Goal: Task Accomplishment & Management: Use online tool/utility

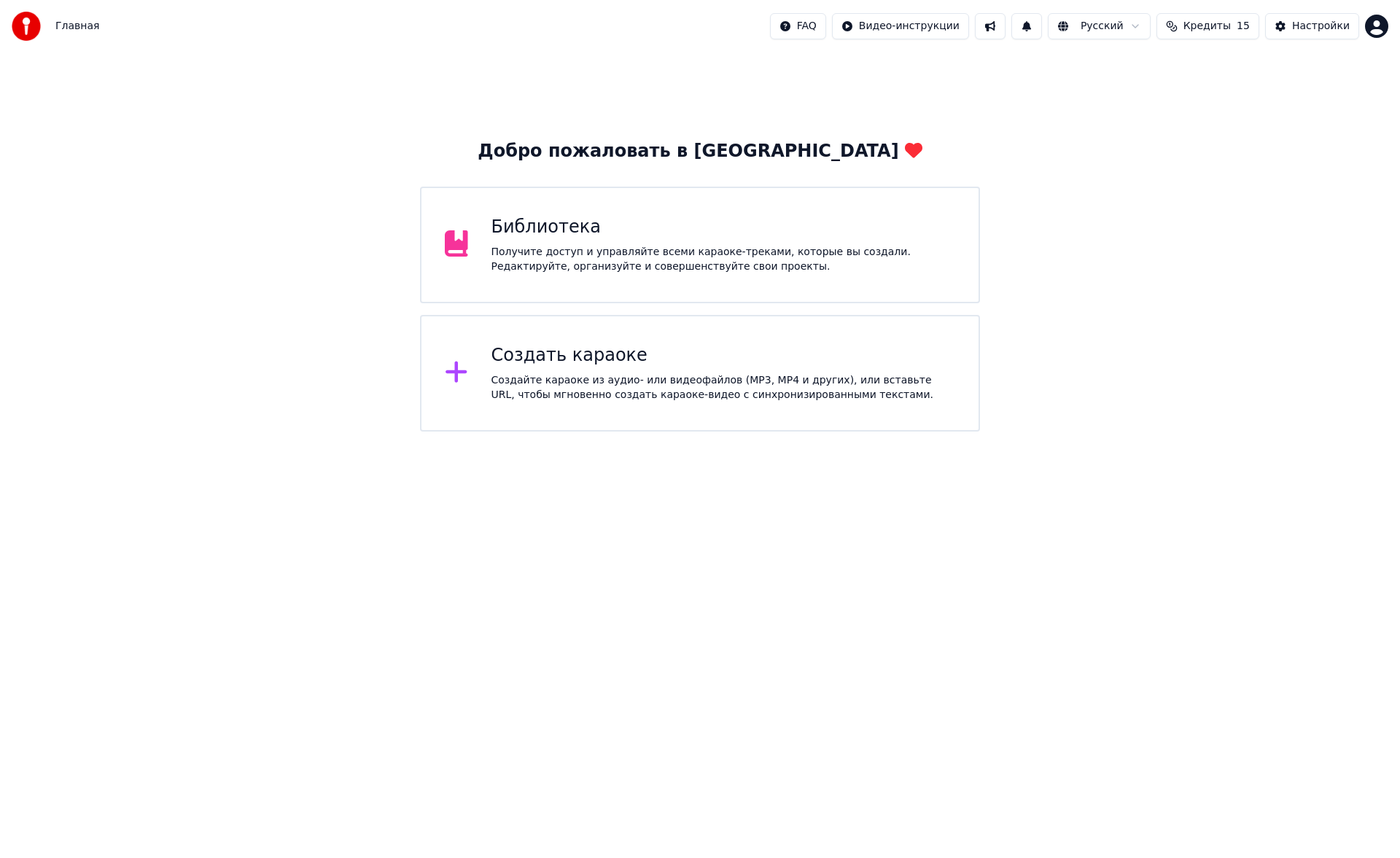
click at [600, 359] on div "Создать караоке" at bounding box center [723, 355] width 464 height 23
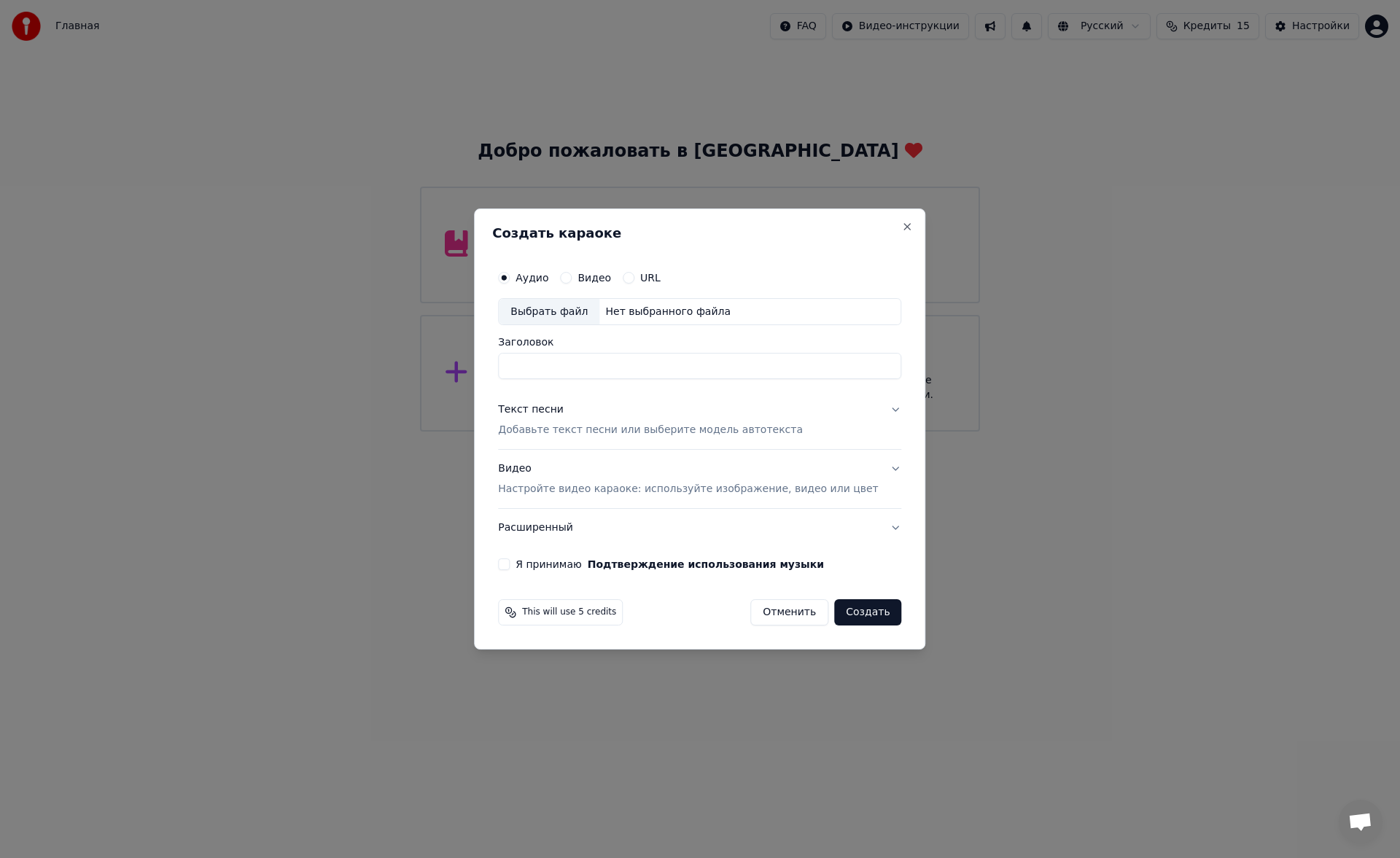
click at [559, 312] on div "Выбрать файл" at bounding box center [549, 311] width 101 height 26
type input "**********"
click at [621, 422] on div "Текст песни Добавьте текст песни или выберите модель автотекста" at bounding box center [650, 420] width 305 height 35
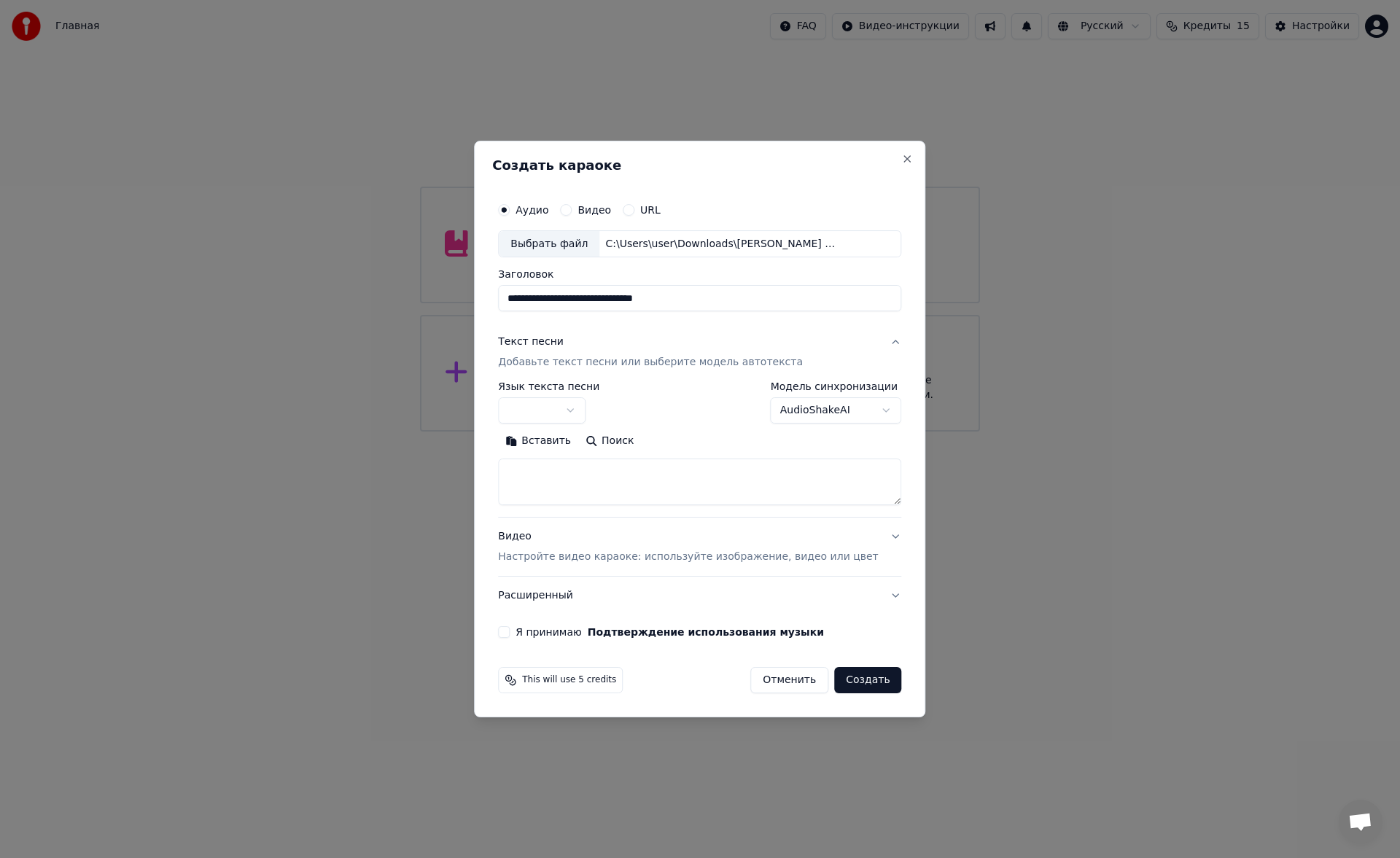
click at [574, 439] on button "Вставить" at bounding box center [538, 441] width 80 height 23
click at [689, 440] on button "Развернуть" at bounding box center [689, 441] width 92 height 23
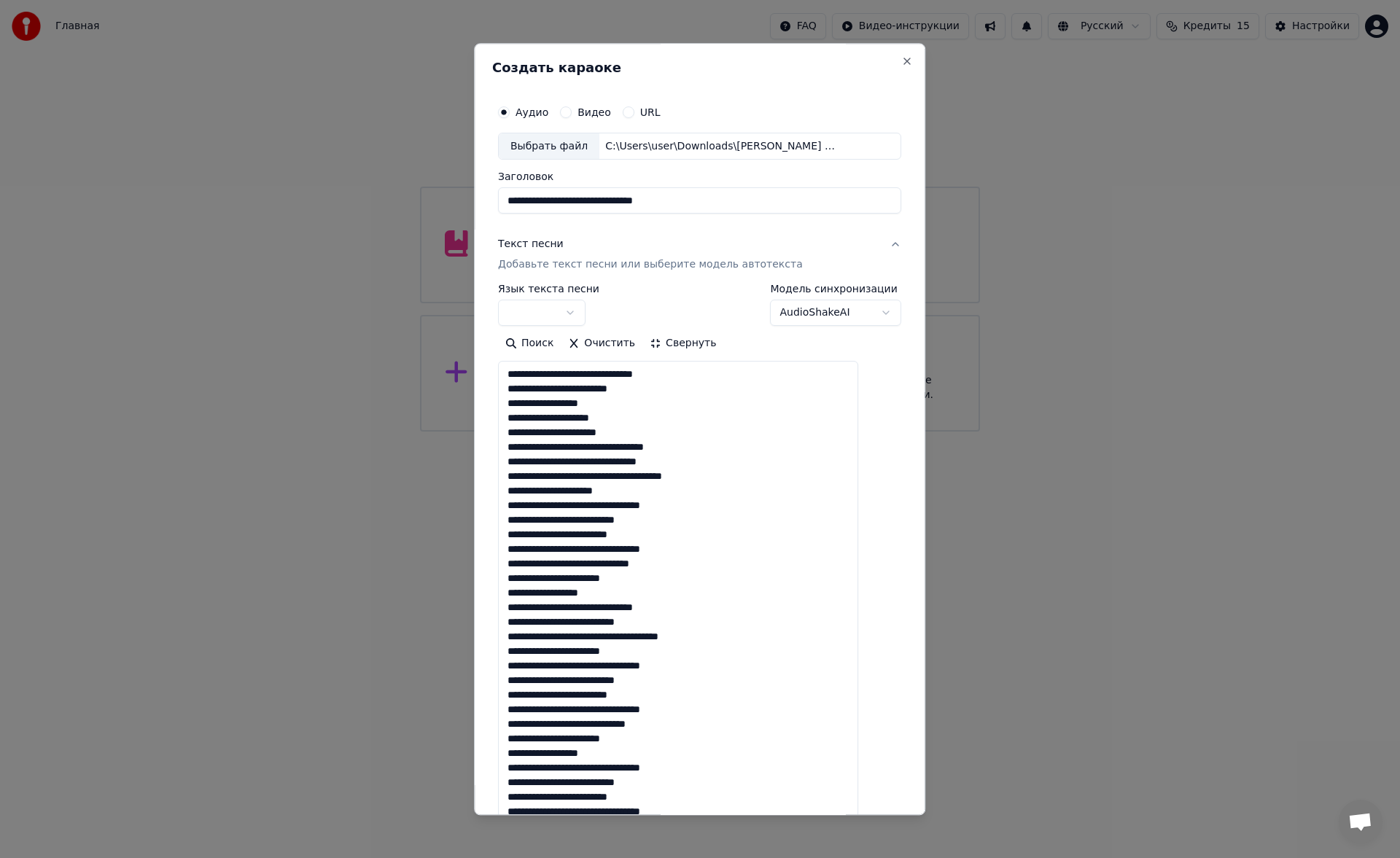
click at [671, 435] on textarea at bounding box center [678, 615] width 360 height 507
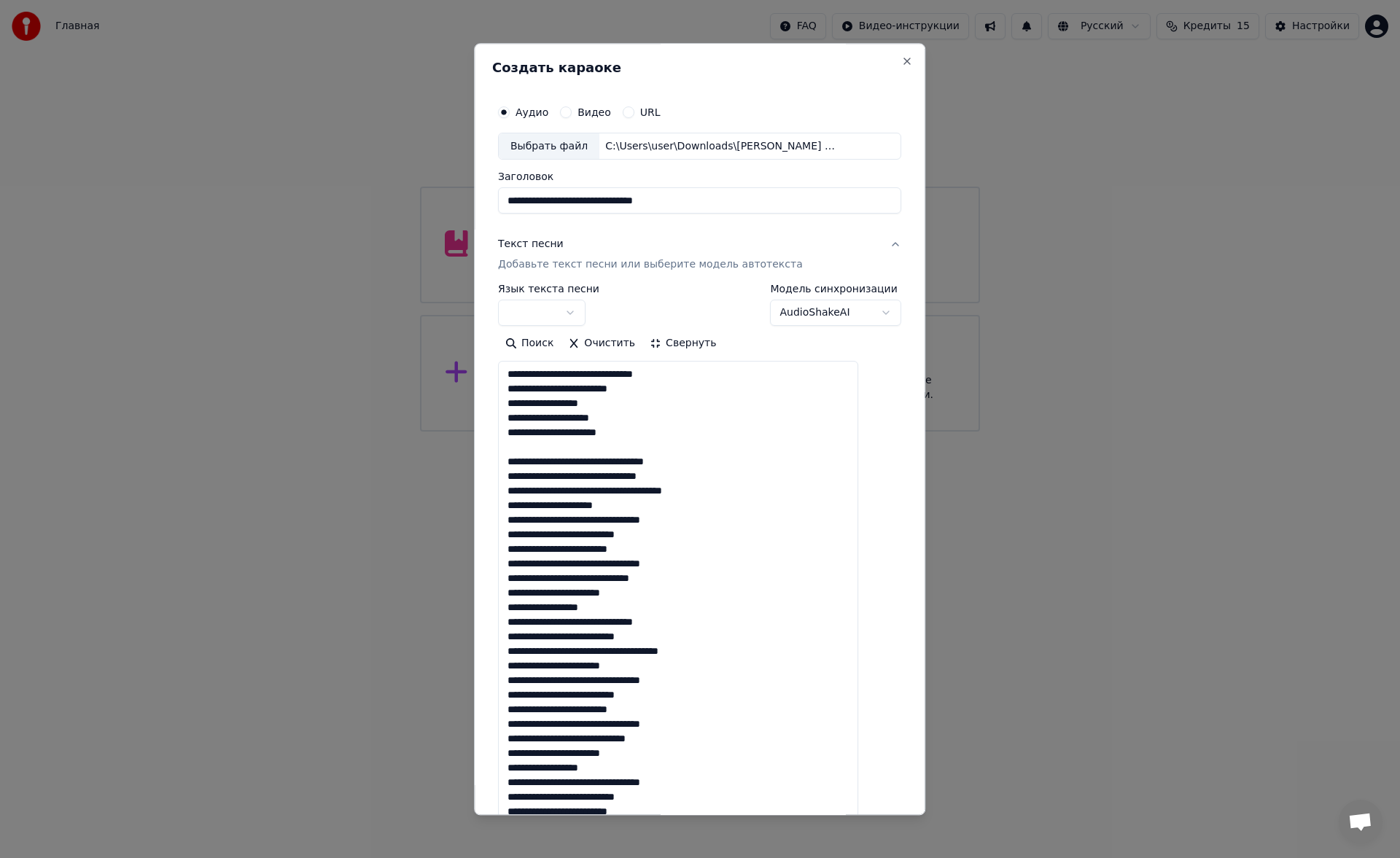
click at [665, 509] on textarea at bounding box center [678, 615] width 360 height 507
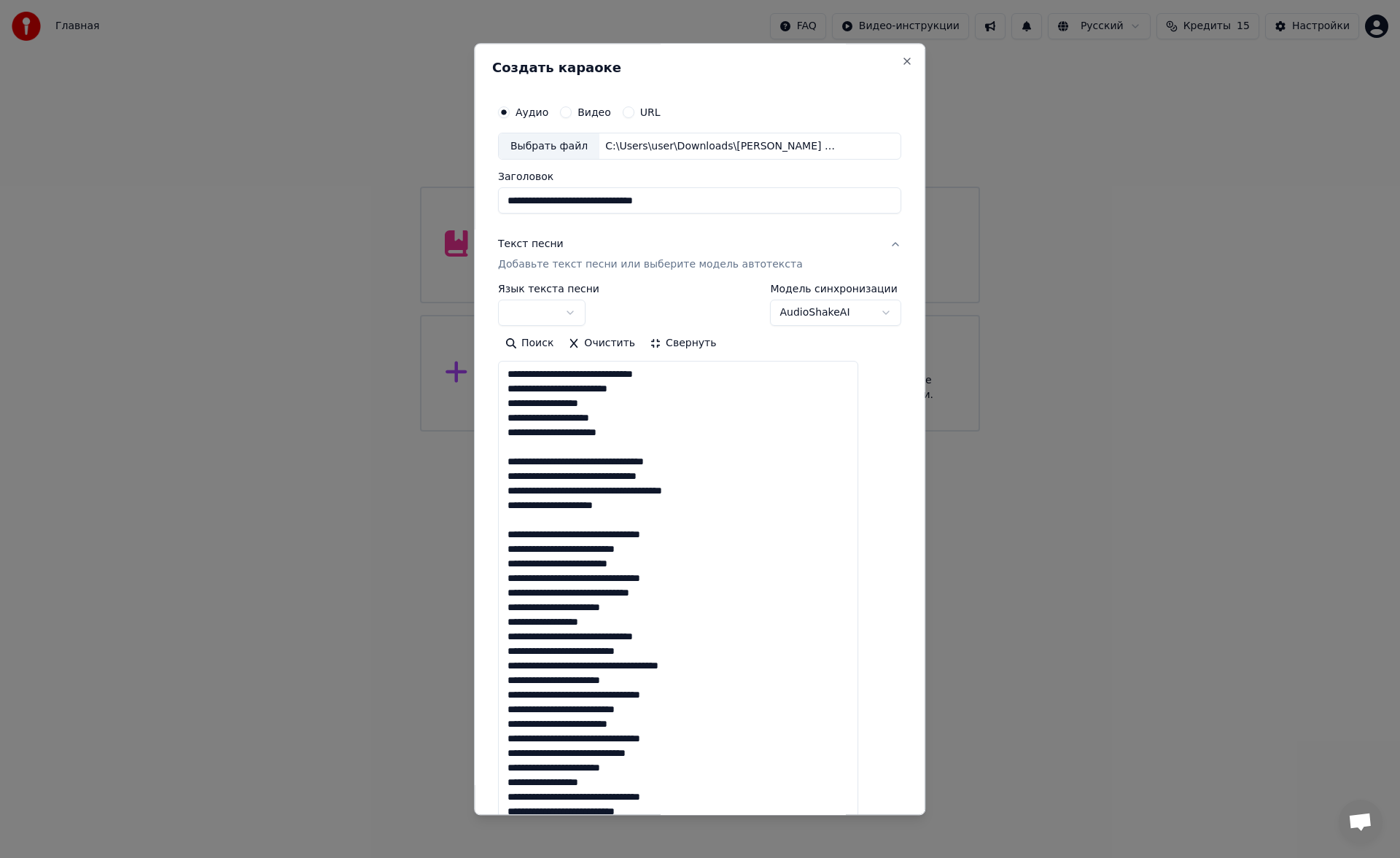
click at [635, 620] on textarea at bounding box center [678, 615] width 360 height 507
click at [674, 696] on textarea at bounding box center [678, 615] width 360 height 507
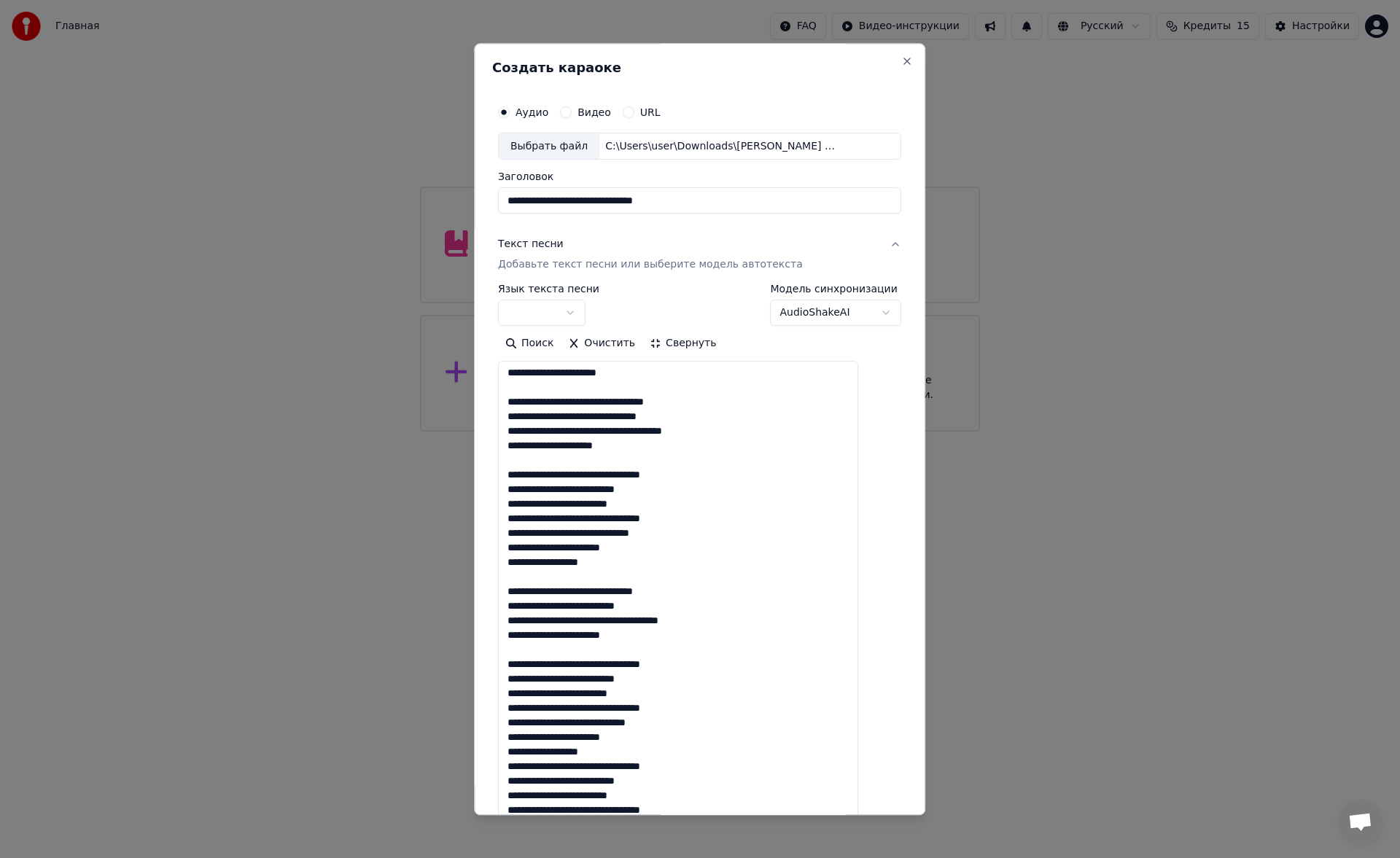
click at [759, 55] on div "**********" at bounding box center [699, 429] width 451 height 772
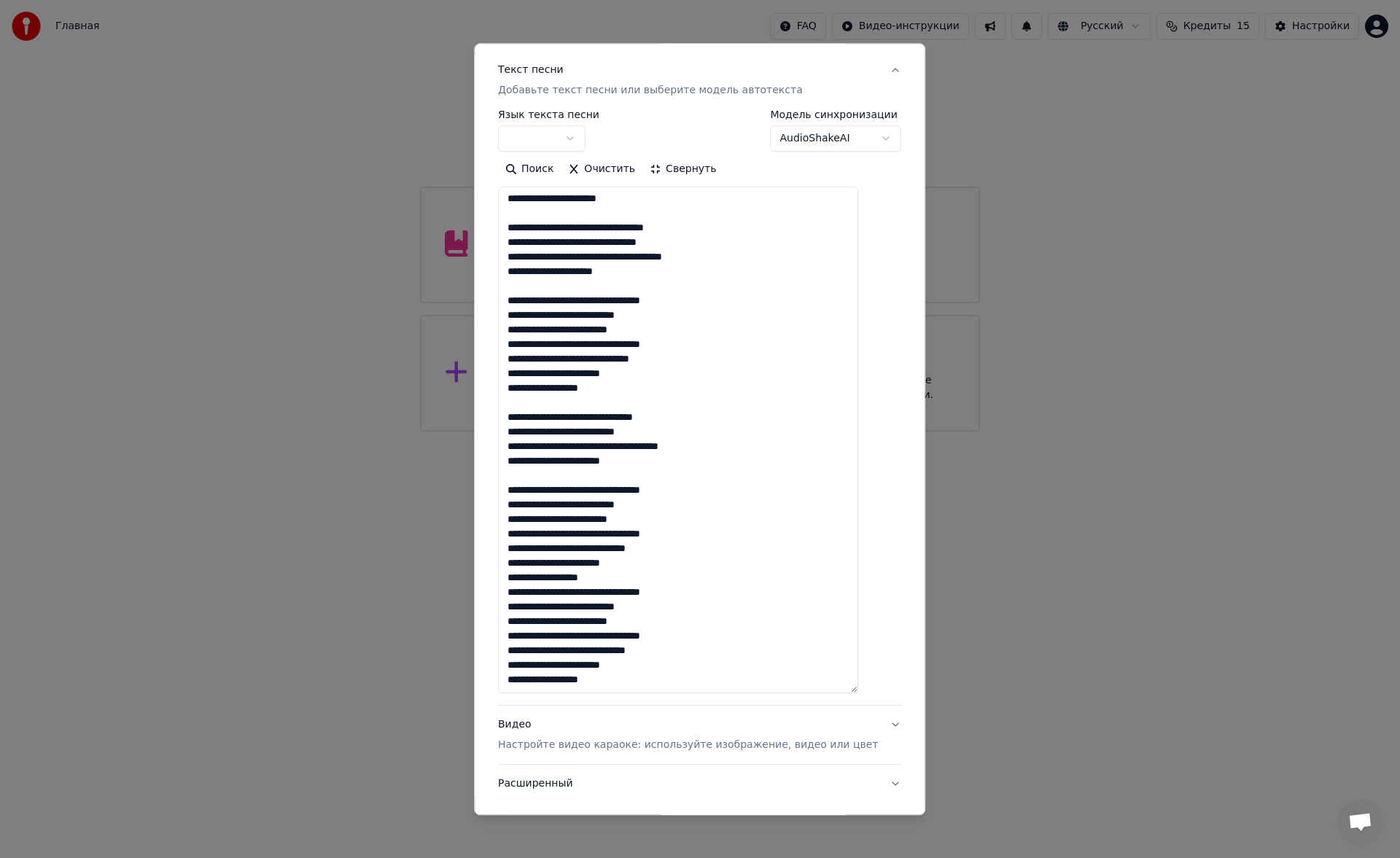
scroll to position [177, 0]
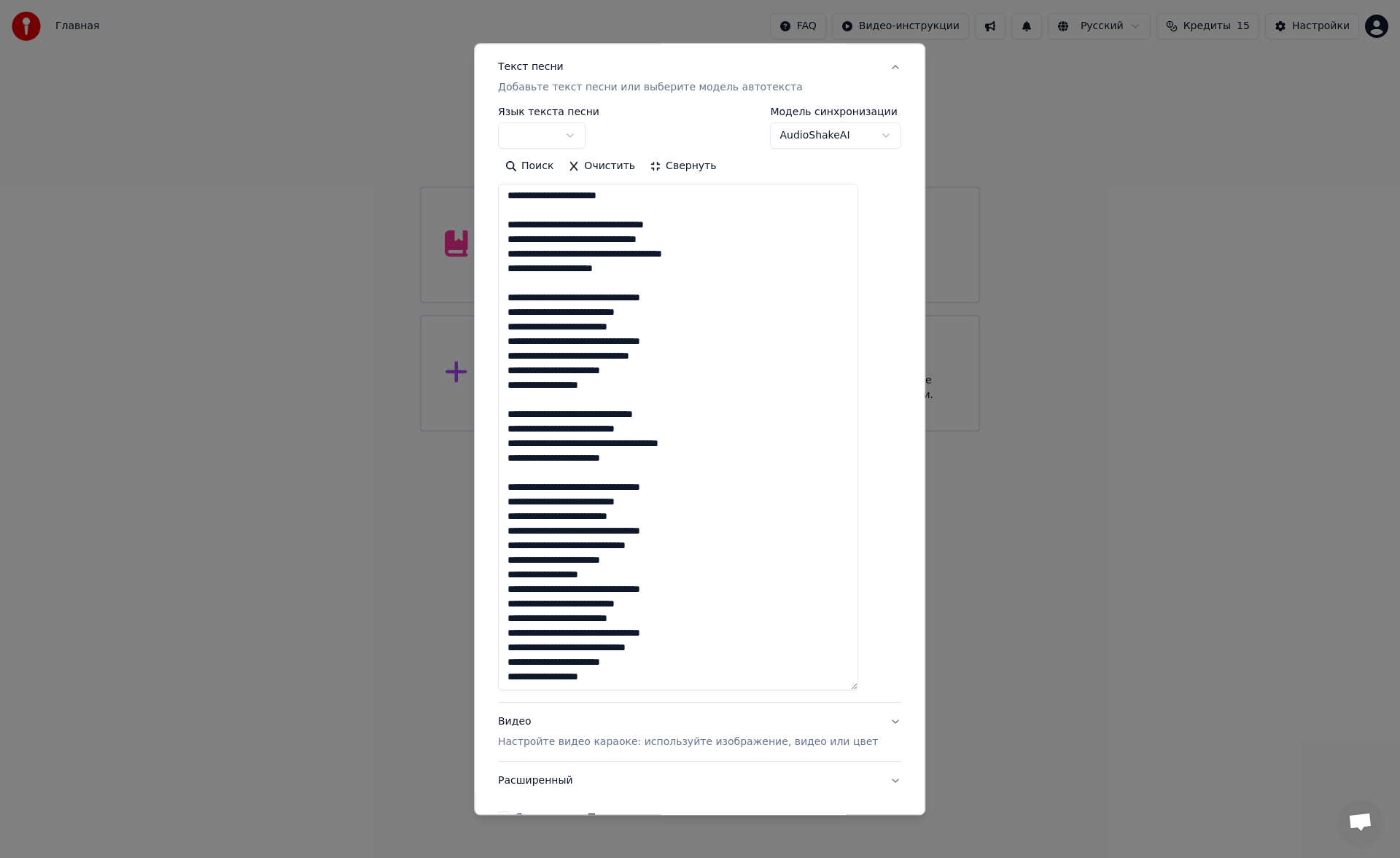
click at [633, 582] on textarea at bounding box center [678, 438] width 360 height 507
type textarea "**********"
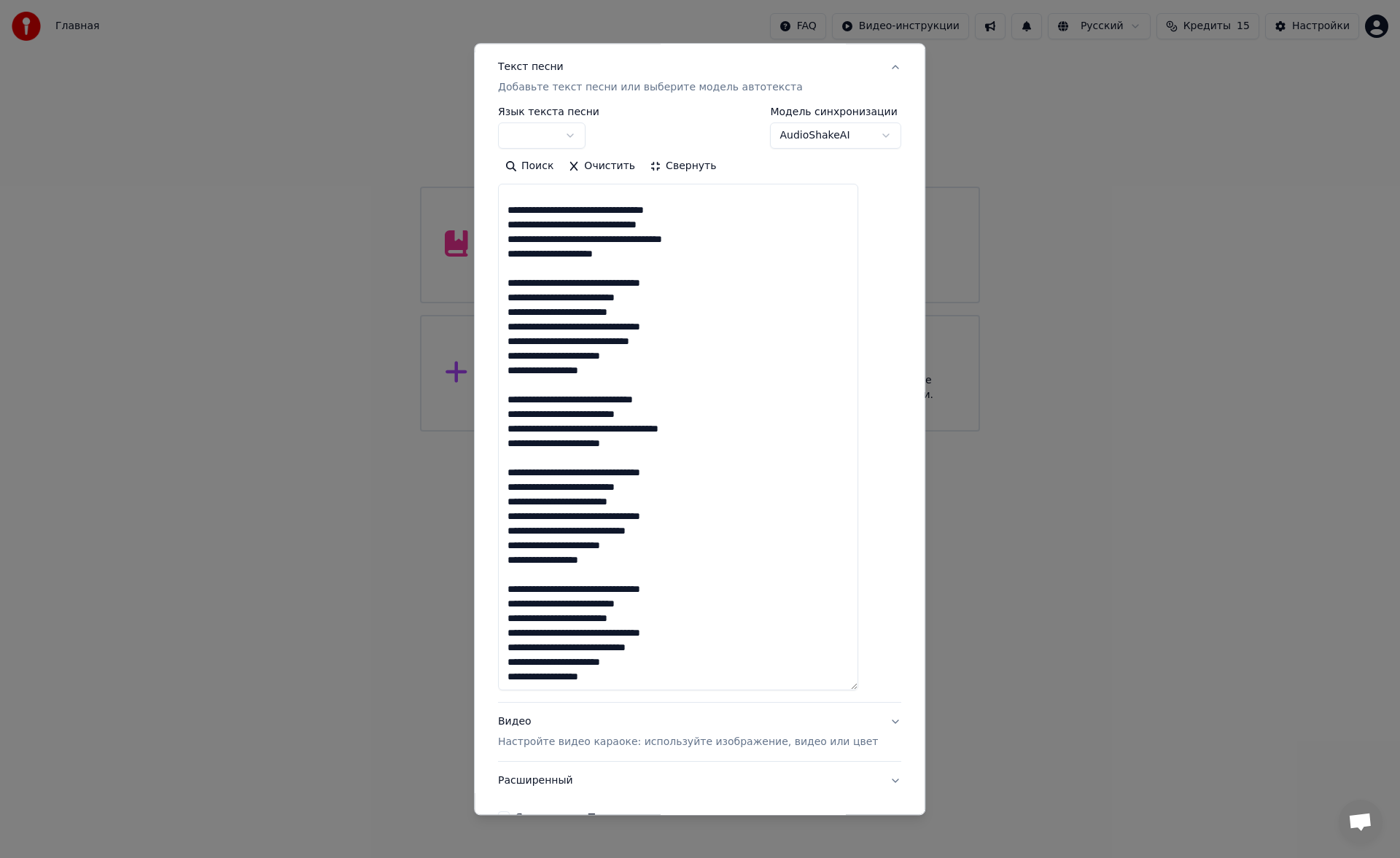
click at [653, 734] on div "Видео Настройте видео караоке: используйте изображение, видео или цвет" at bounding box center [688, 733] width 380 height 35
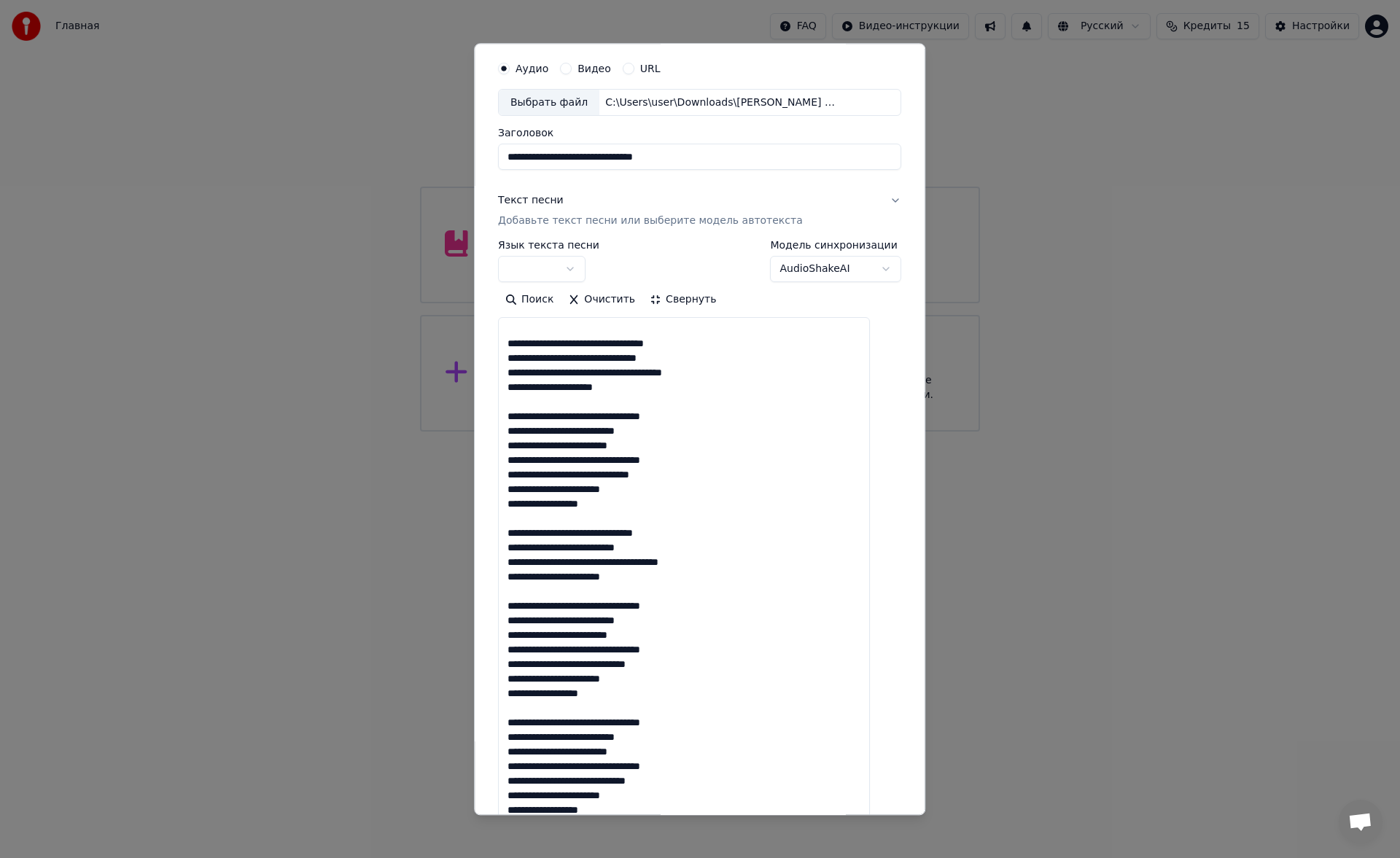
scroll to position [21, 0]
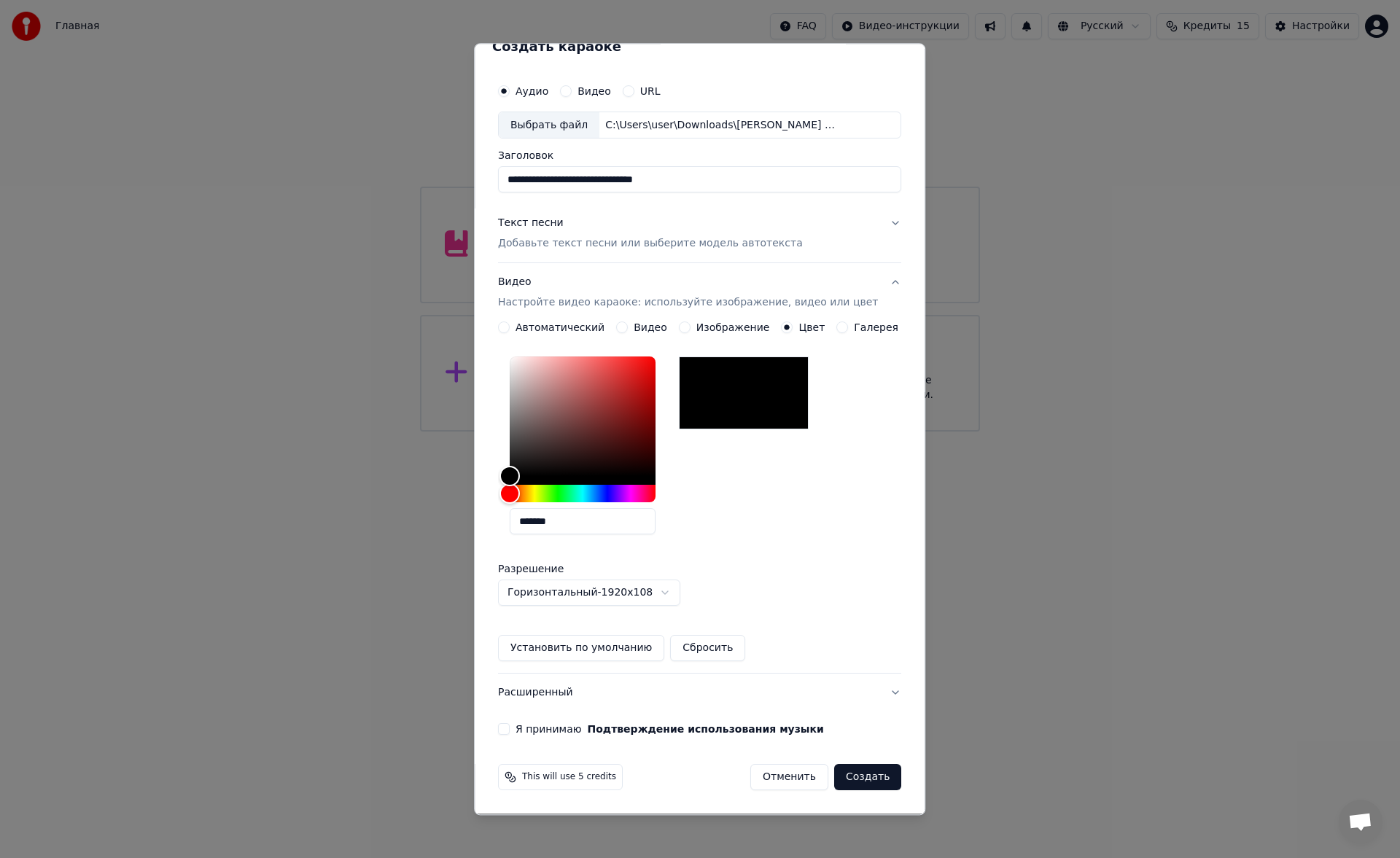
click at [509, 728] on button "Я принимаю Подтверждение использования музыки" at bounding box center [504, 730] width 11 height 11
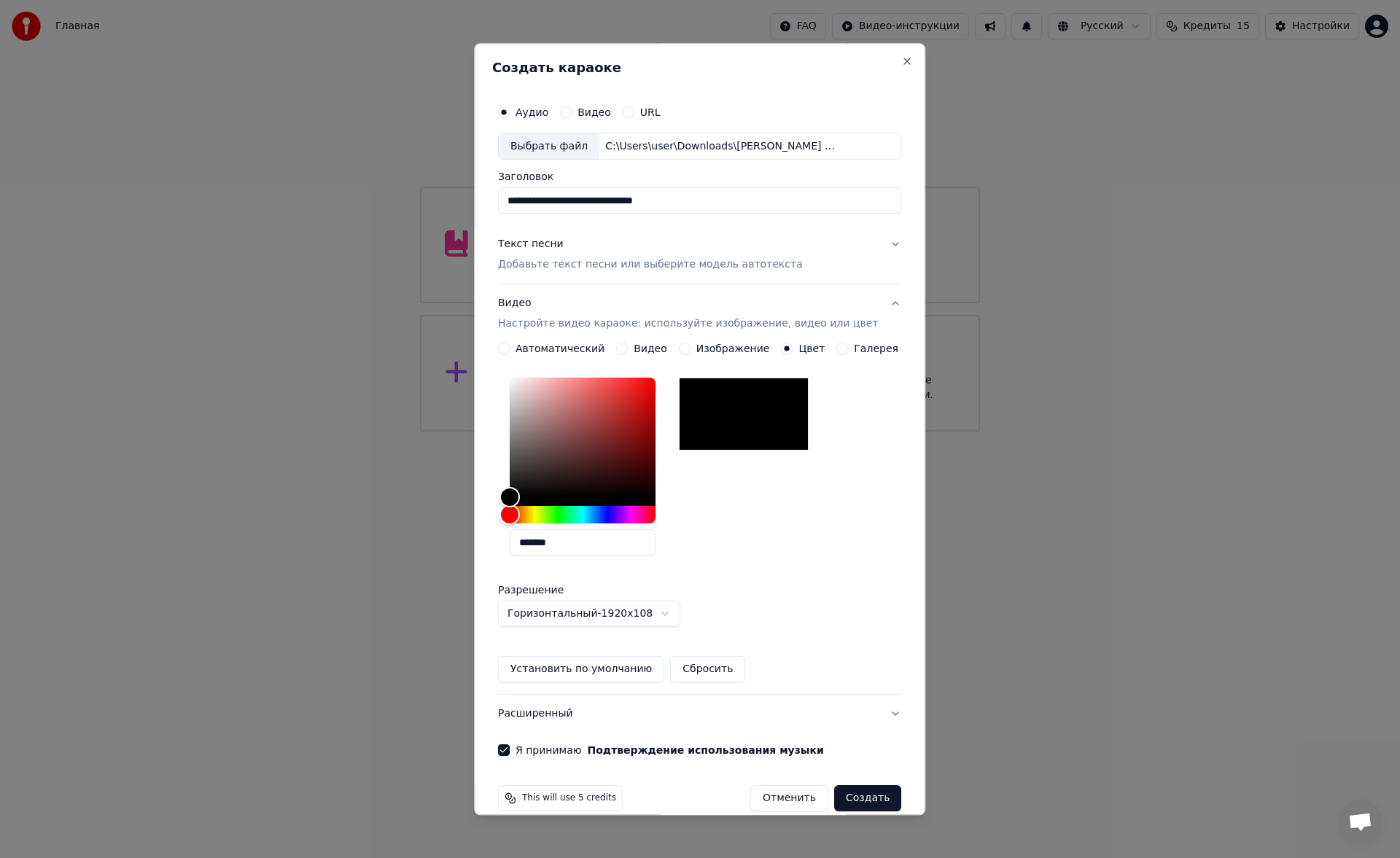
click at [625, 253] on div "Текст песни Добавьте текст песни или выберите модель автотекста" at bounding box center [650, 255] width 305 height 35
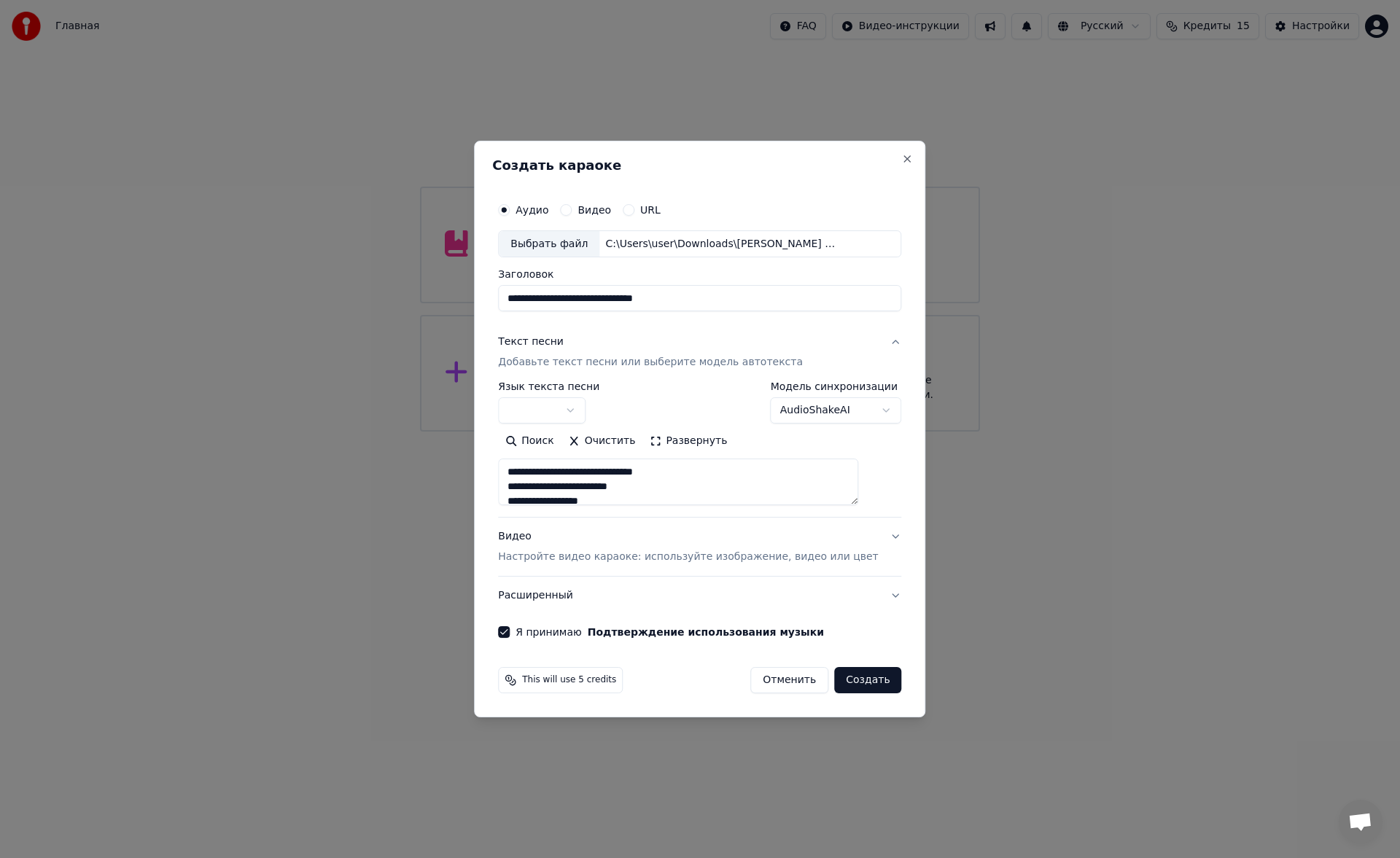
click at [582, 402] on body "**********" at bounding box center [700, 215] width 1400 height 432
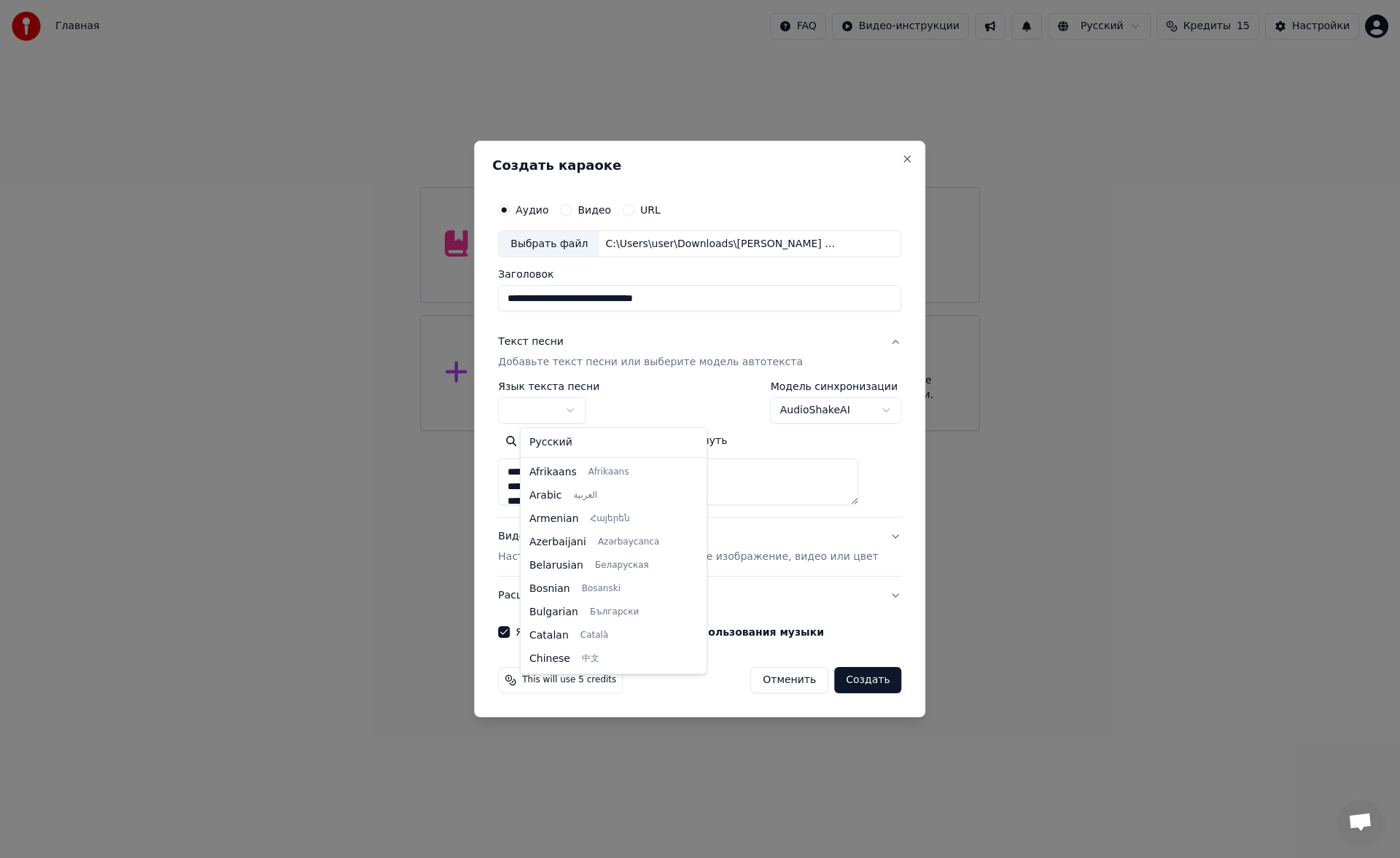
select select "**"
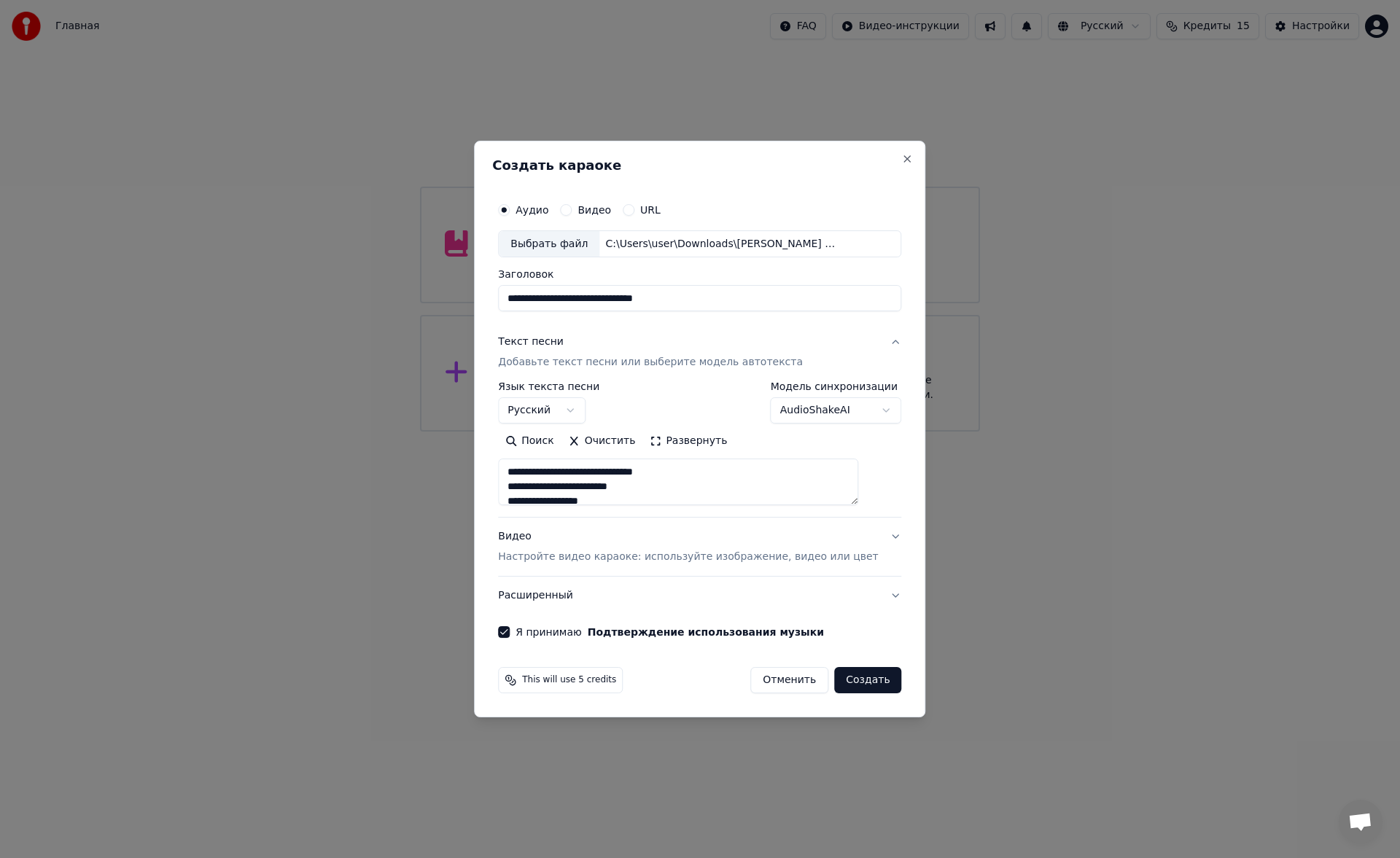
click at [840, 683] on button "Создать" at bounding box center [868, 680] width 67 height 26
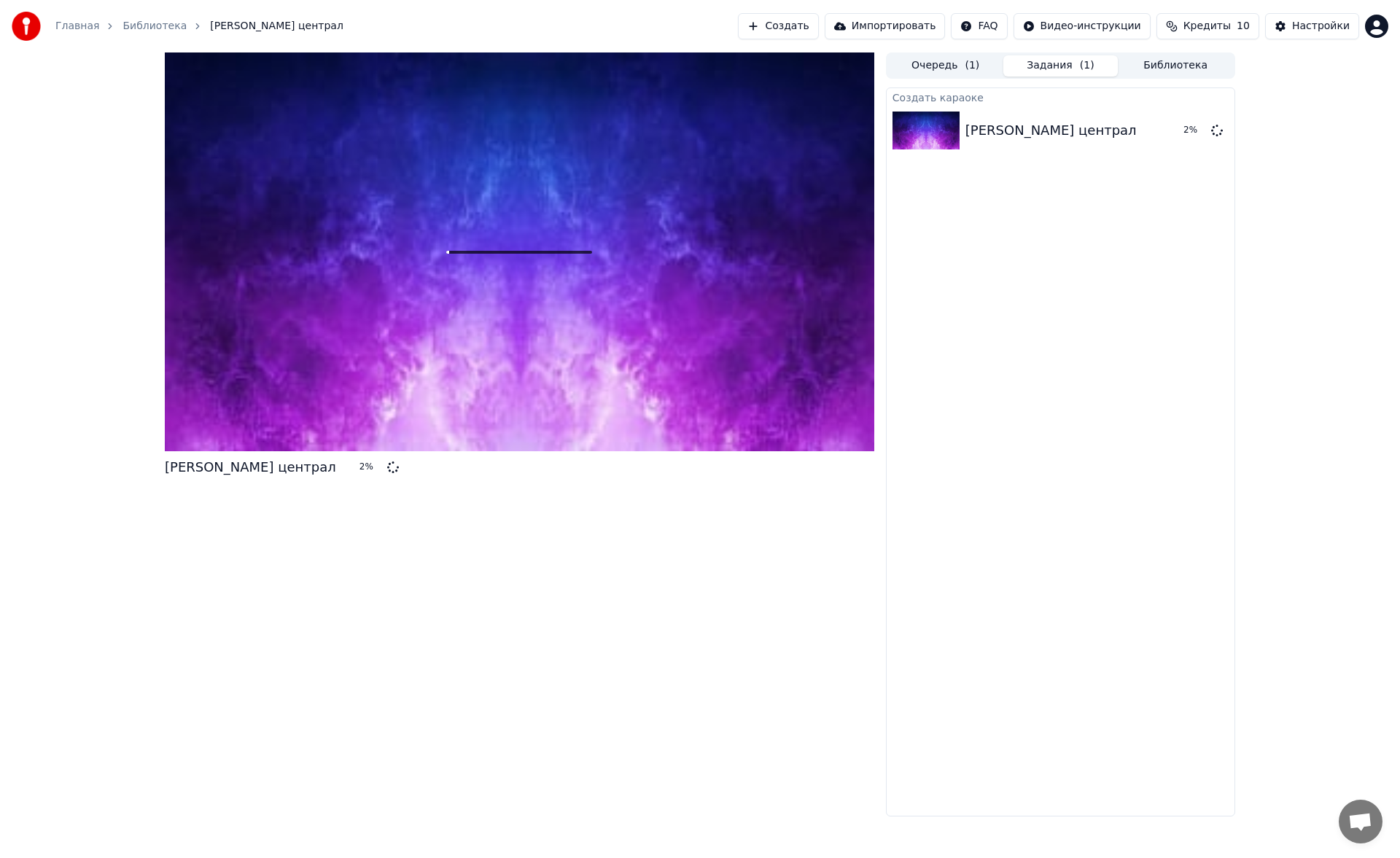
click at [818, 25] on button "Создать" at bounding box center [779, 26] width 80 height 26
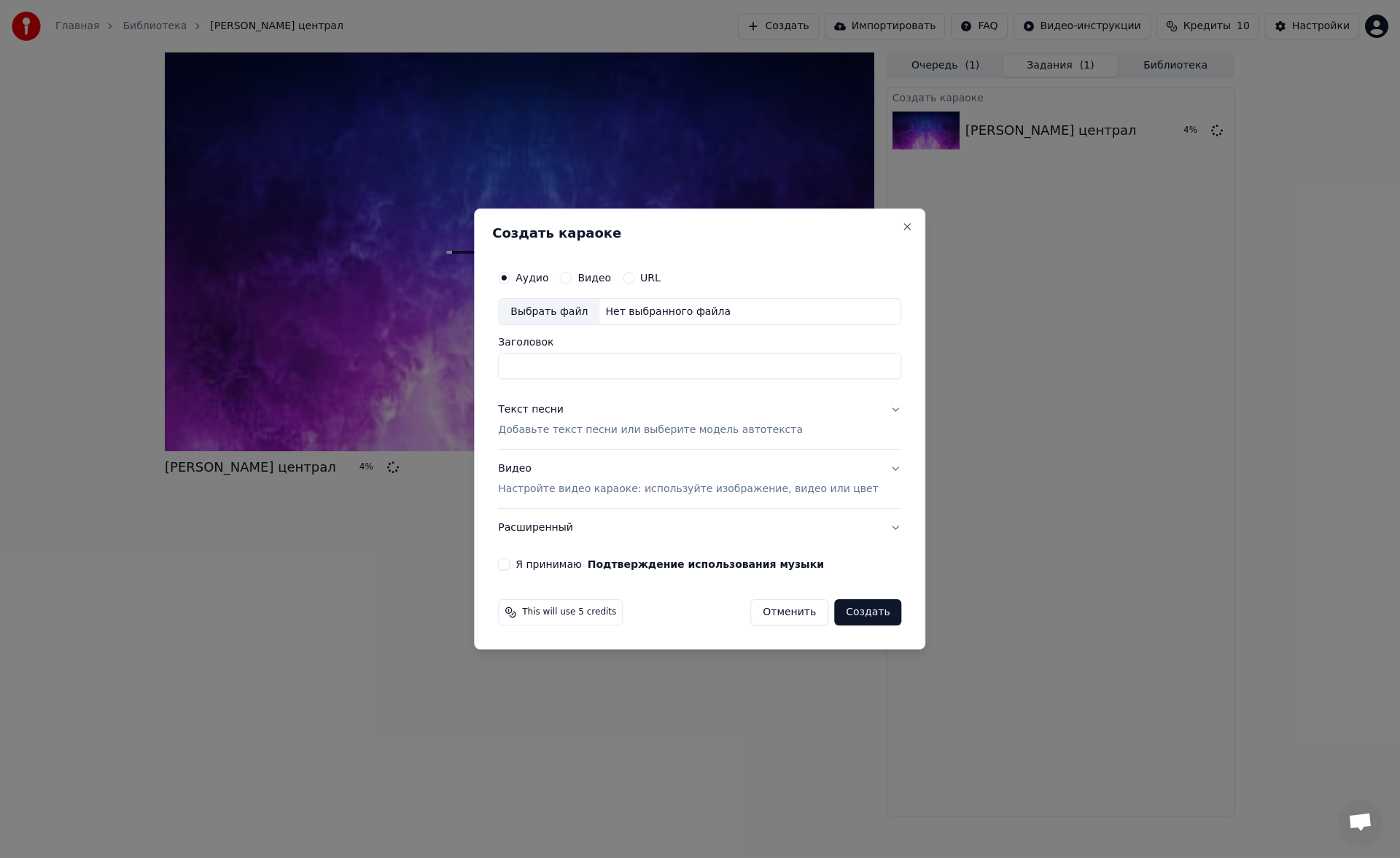
click at [581, 315] on div "Выбрать файл" at bounding box center [549, 311] width 101 height 26
type input "**********"
click at [569, 436] on p "Добавьте текст песни или выберите модель автотекста" at bounding box center [650, 430] width 305 height 14
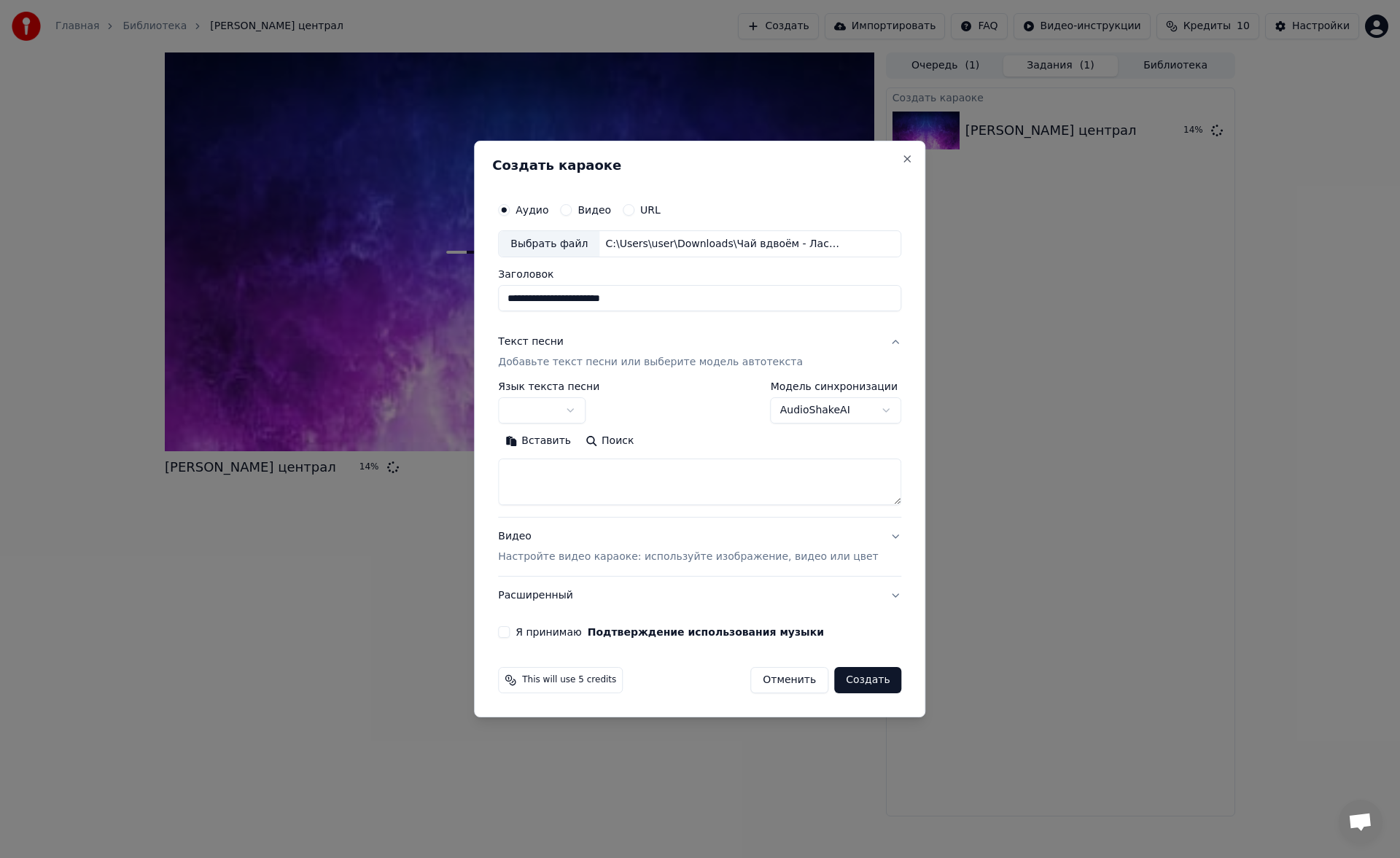
click at [606, 361] on p "Добавьте текст песни или выберите модель автотекста" at bounding box center [650, 363] width 305 height 14
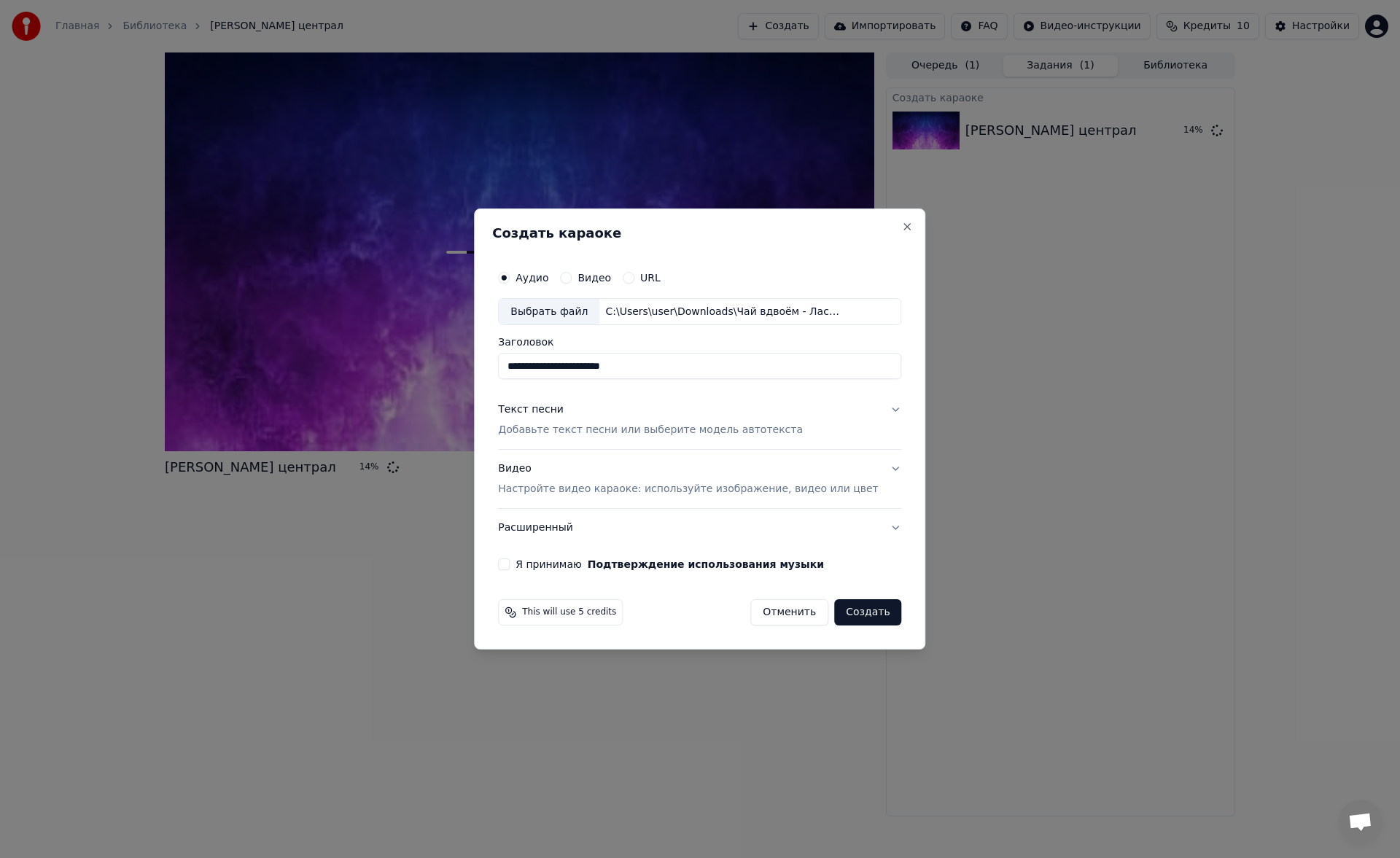
click at [595, 423] on p "Добавьте текст песни или выберите модель автотекста" at bounding box center [650, 430] width 305 height 14
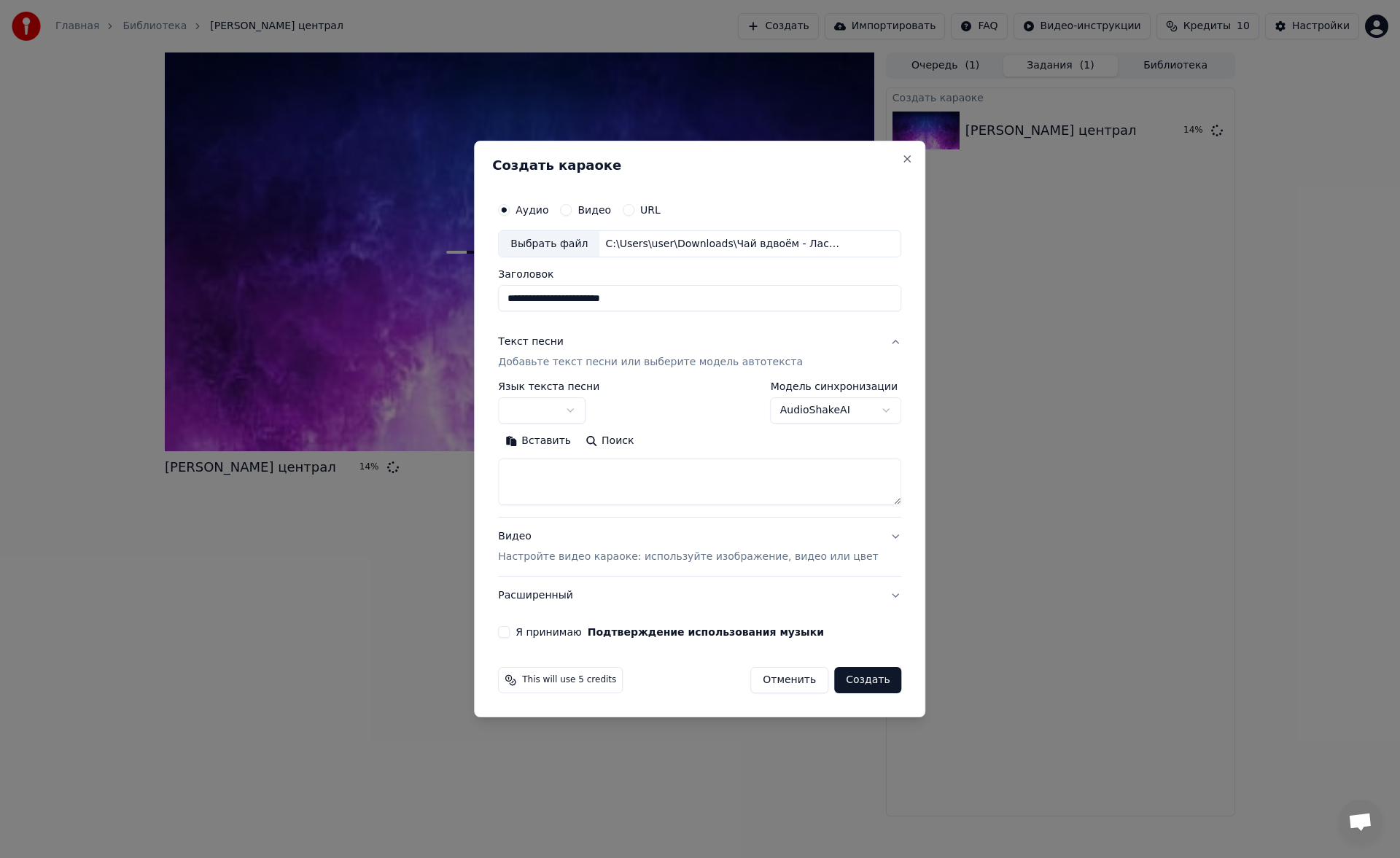
click at [557, 450] on button "Вставить" at bounding box center [538, 441] width 80 height 23
click at [669, 438] on button "Развернуть" at bounding box center [689, 441] width 92 height 23
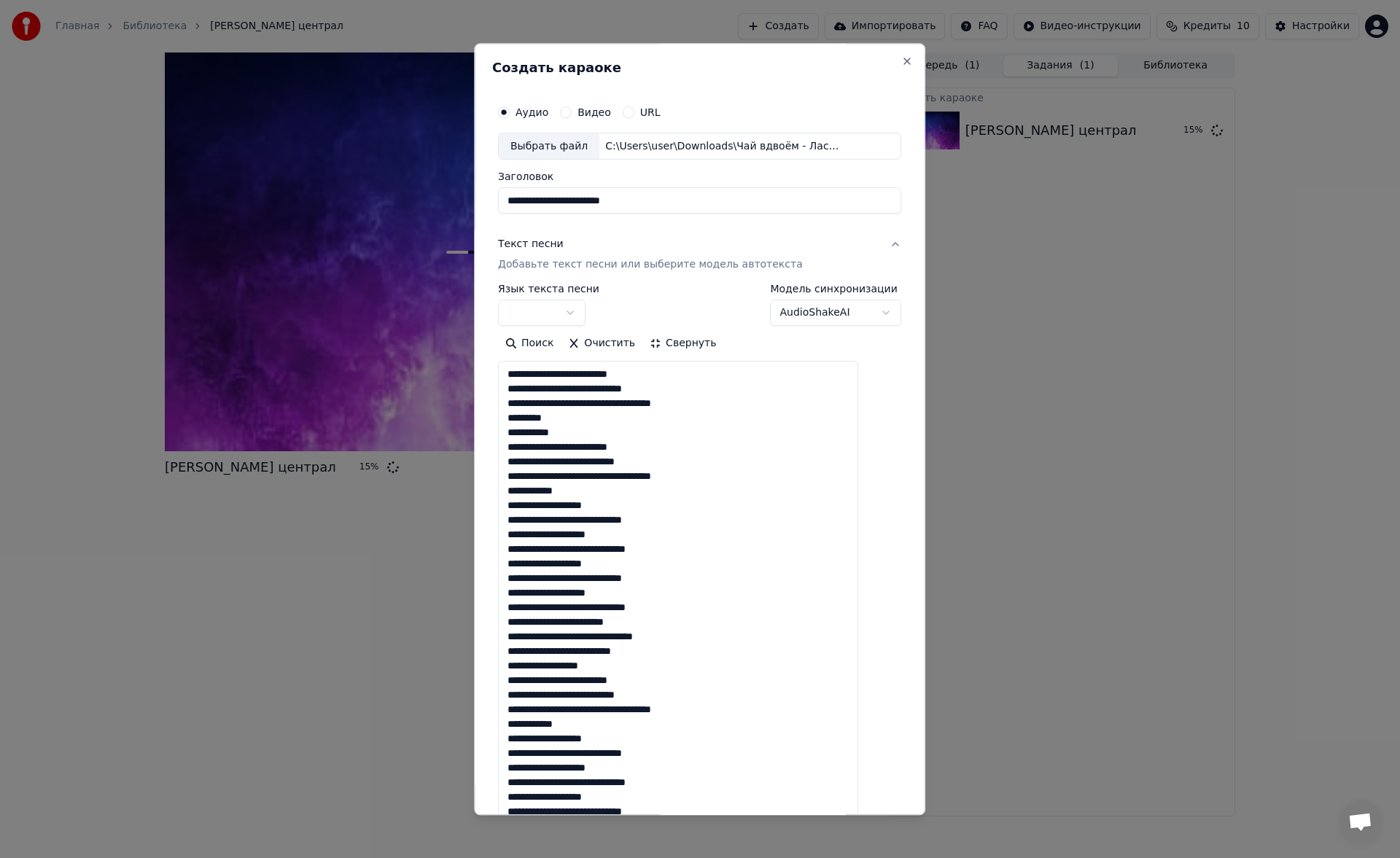
click at [677, 345] on button "Свернуть" at bounding box center [683, 344] width 81 height 23
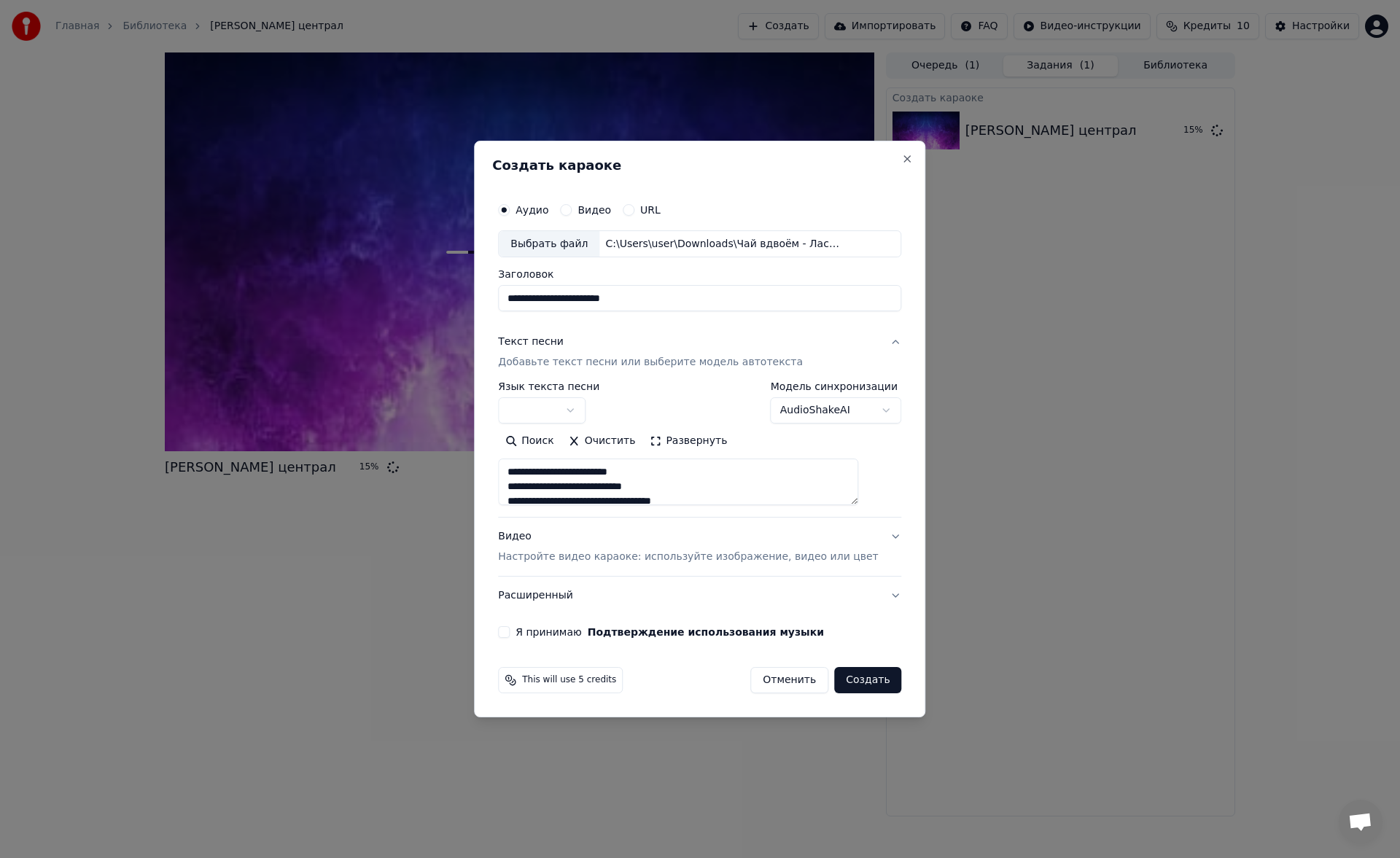
click at [699, 441] on button "Развернуть" at bounding box center [689, 441] width 92 height 23
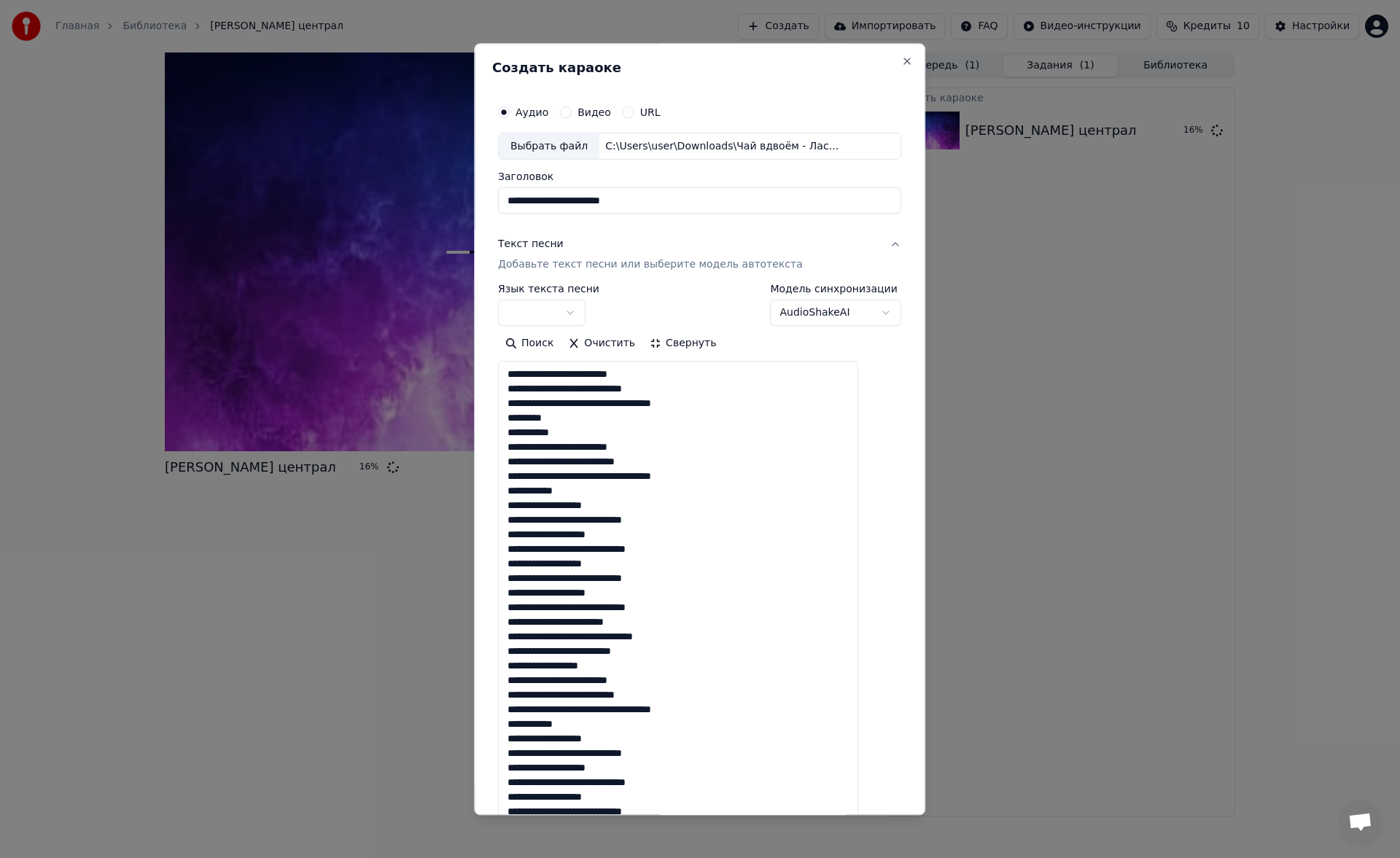
scroll to position [2, 0]
click at [668, 345] on button "Свернуть" at bounding box center [683, 344] width 81 height 23
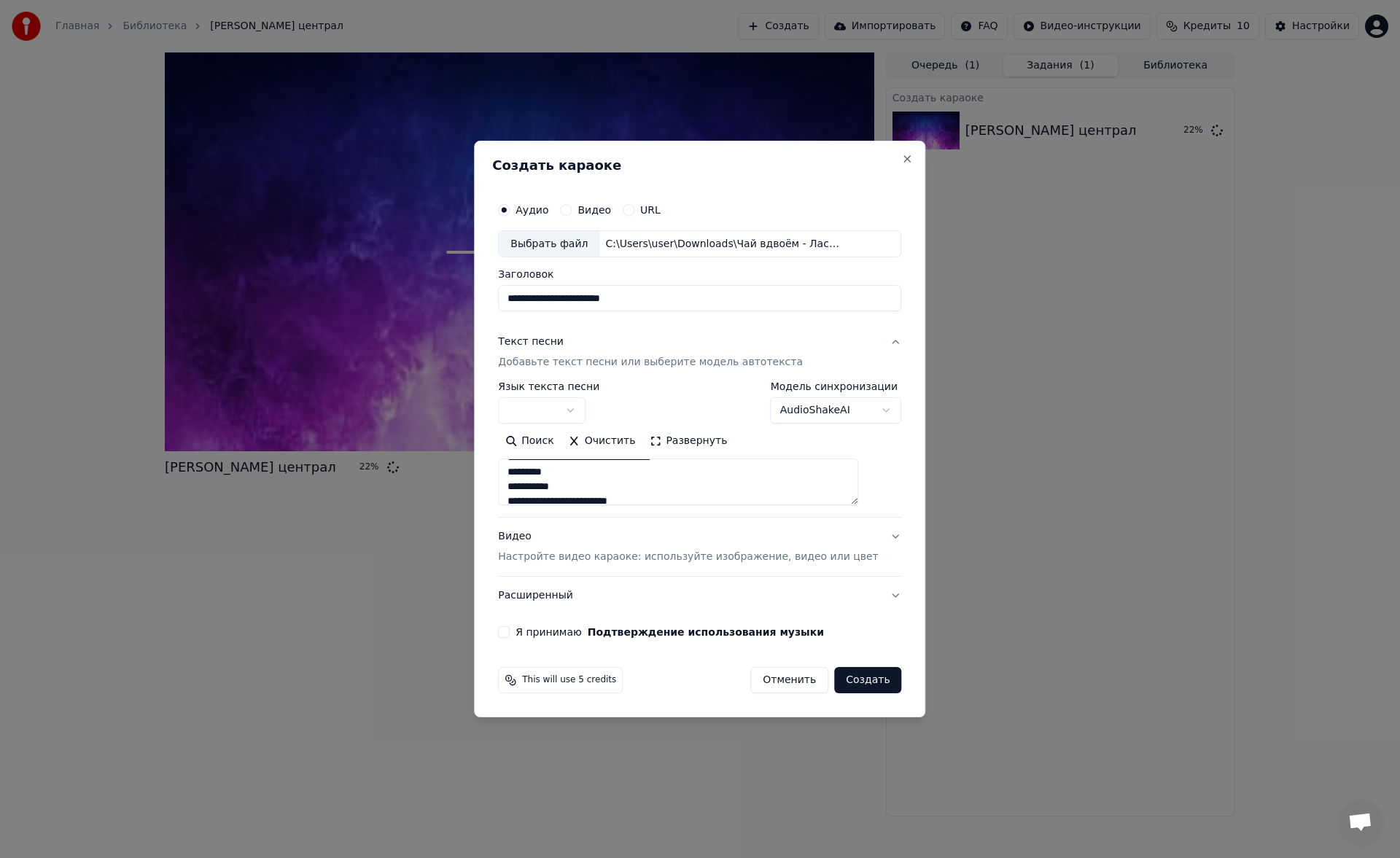
scroll to position [47, 0]
click at [646, 485] on textarea at bounding box center [678, 483] width 360 height 47
click at [613, 469] on textarea at bounding box center [678, 483] width 360 height 47
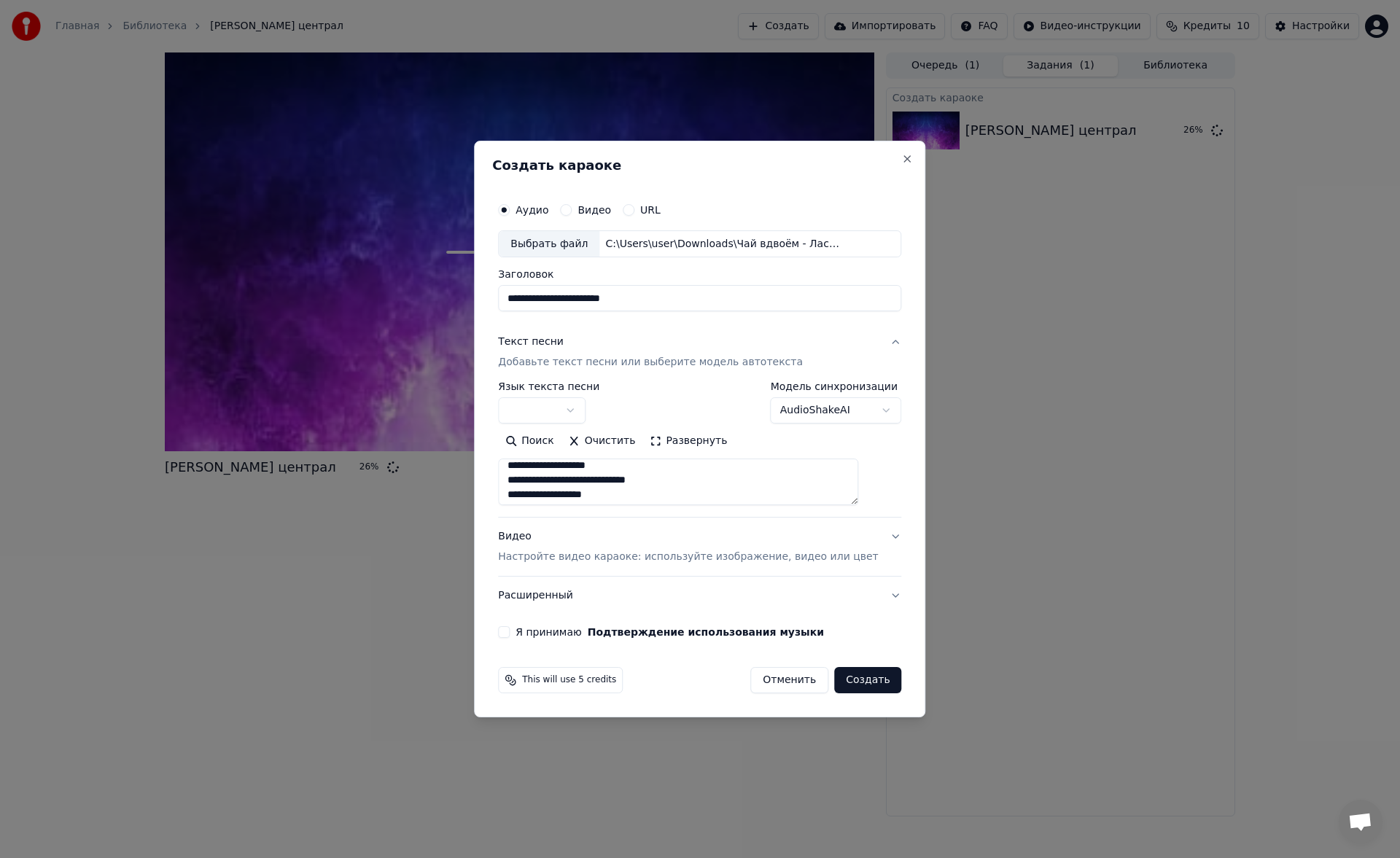
click at [692, 484] on textarea at bounding box center [678, 483] width 360 height 47
type textarea "**********"
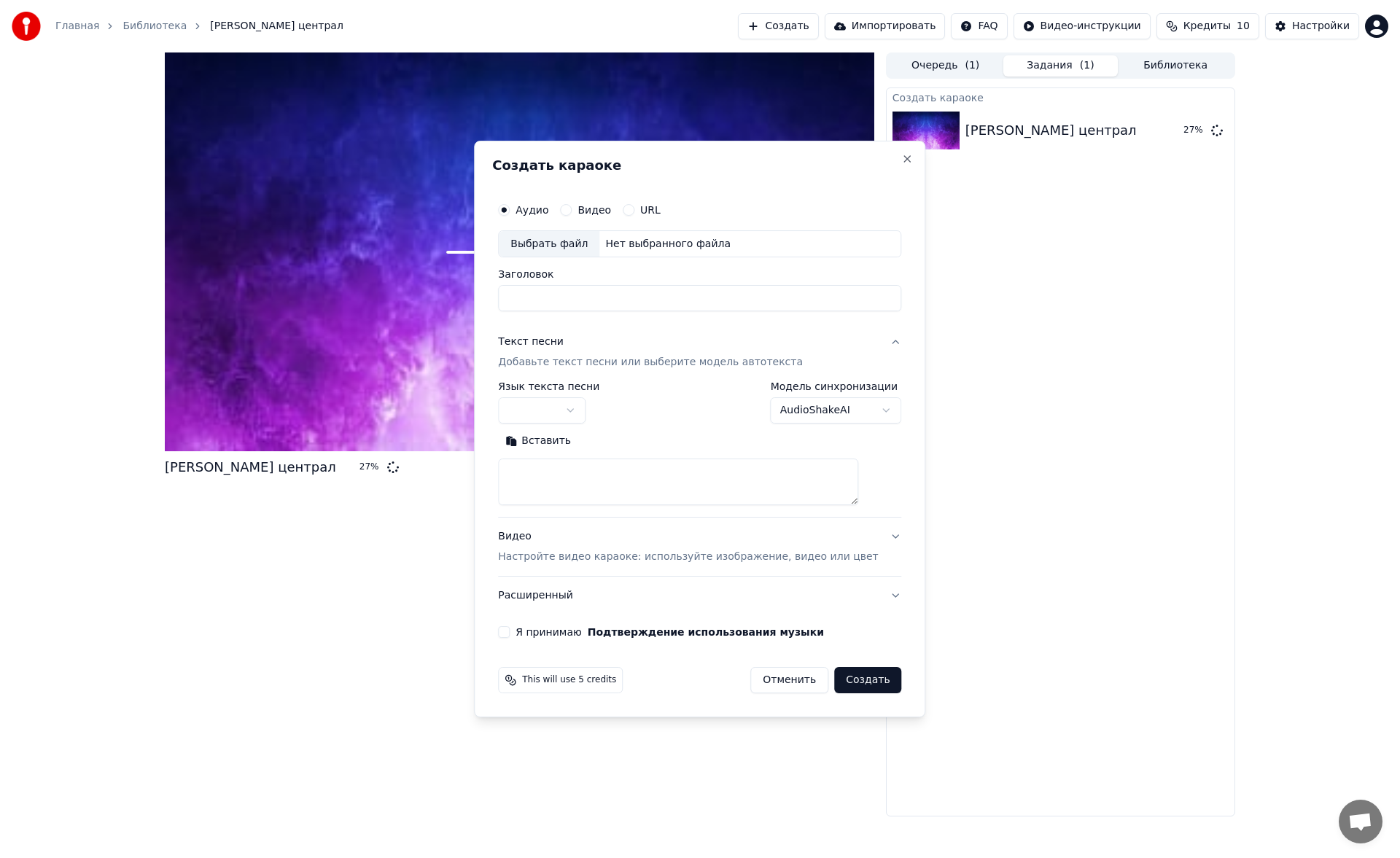
scroll to position [0, 0]
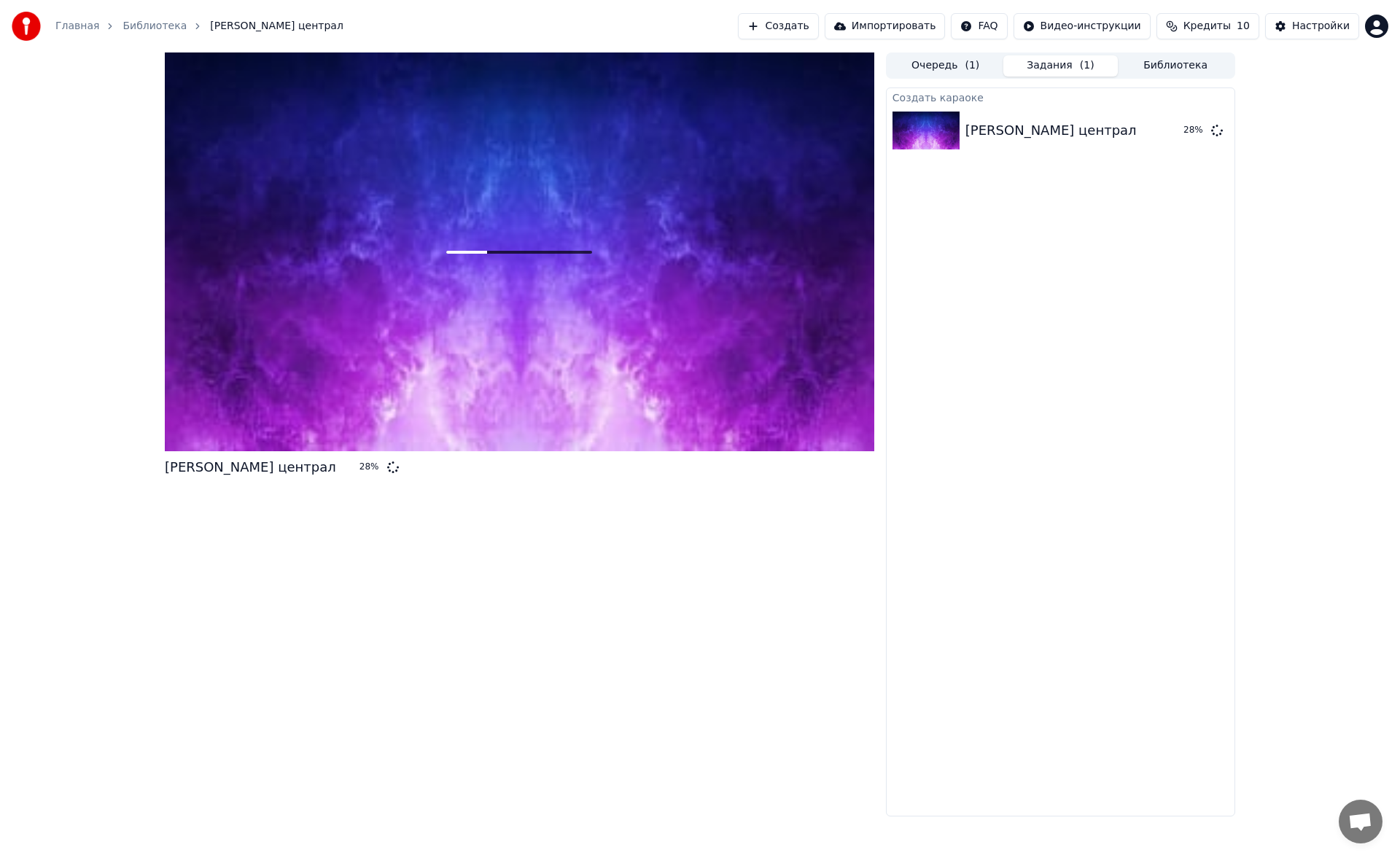
click at [818, 20] on button "Создать" at bounding box center [779, 26] width 80 height 26
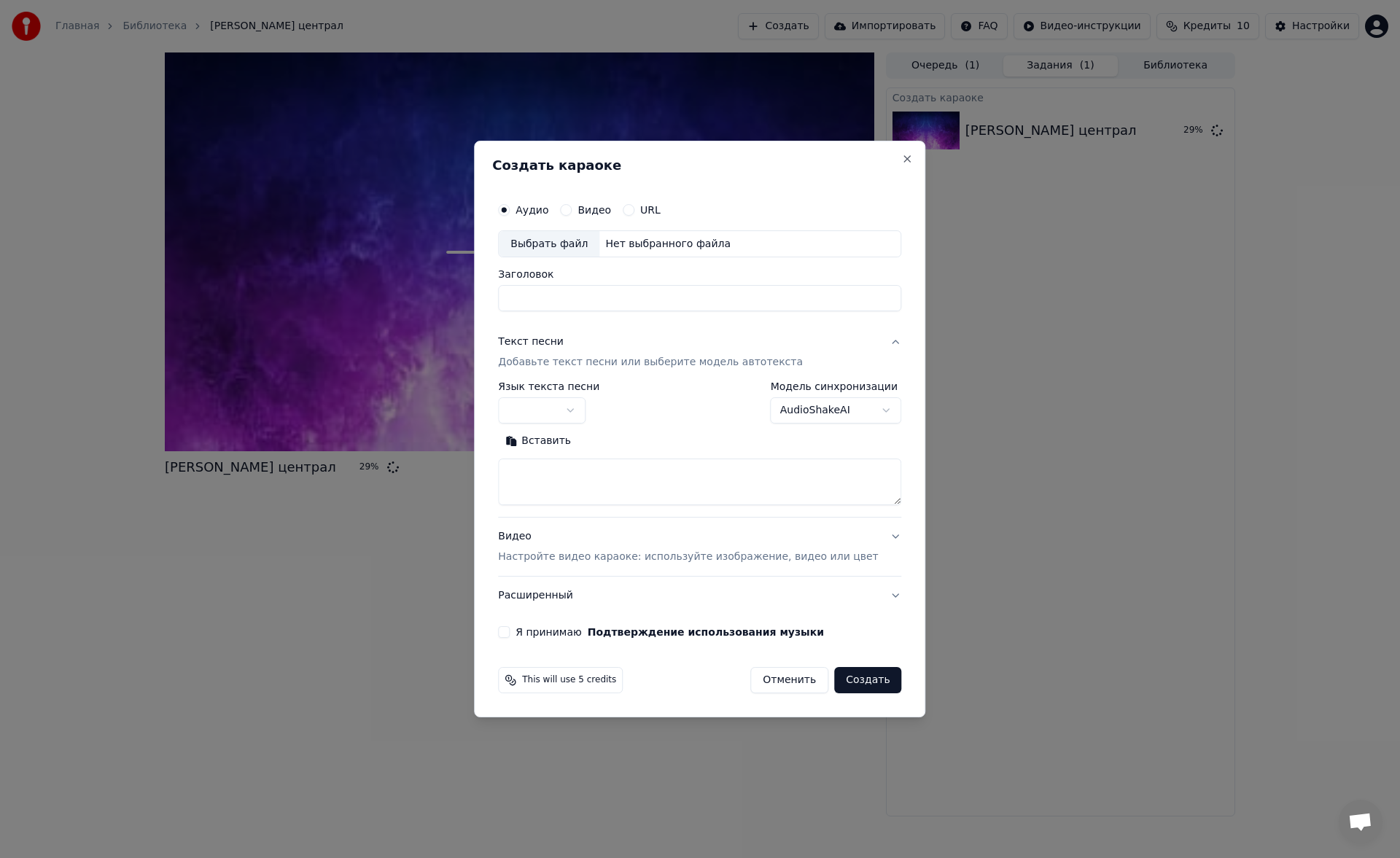
click at [567, 252] on div "Выбрать файл" at bounding box center [549, 243] width 101 height 26
type input "**********"
click at [554, 436] on button "Вставить" at bounding box center [538, 441] width 80 height 23
click at [676, 436] on button "Развернуть" at bounding box center [689, 441] width 92 height 23
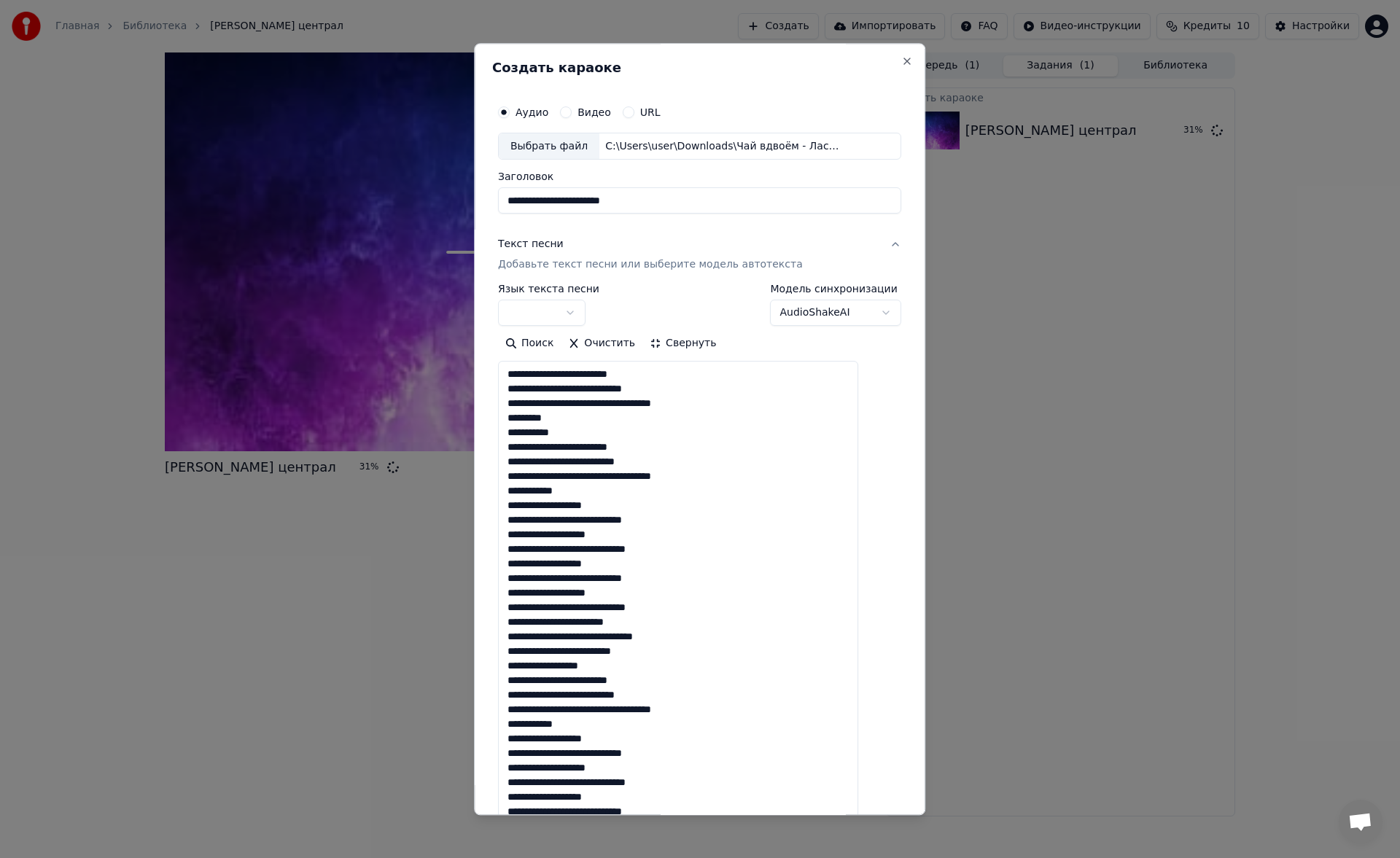
click at [585, 430] on textarea at bounding box center [678, 666] width 360 height 609
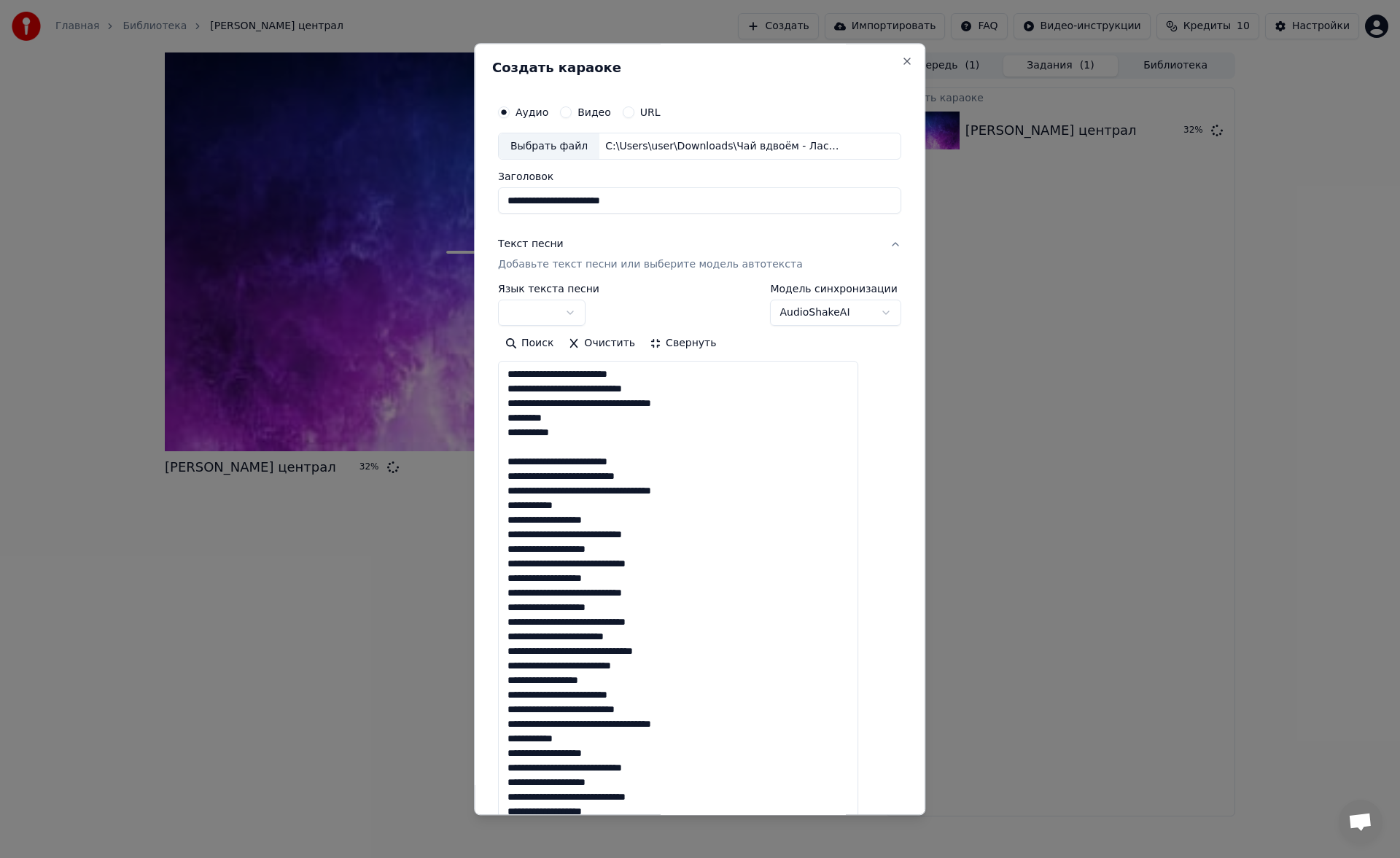
click at [622, 506] on textarea at bounding box center [678, 666] width 360 height 609
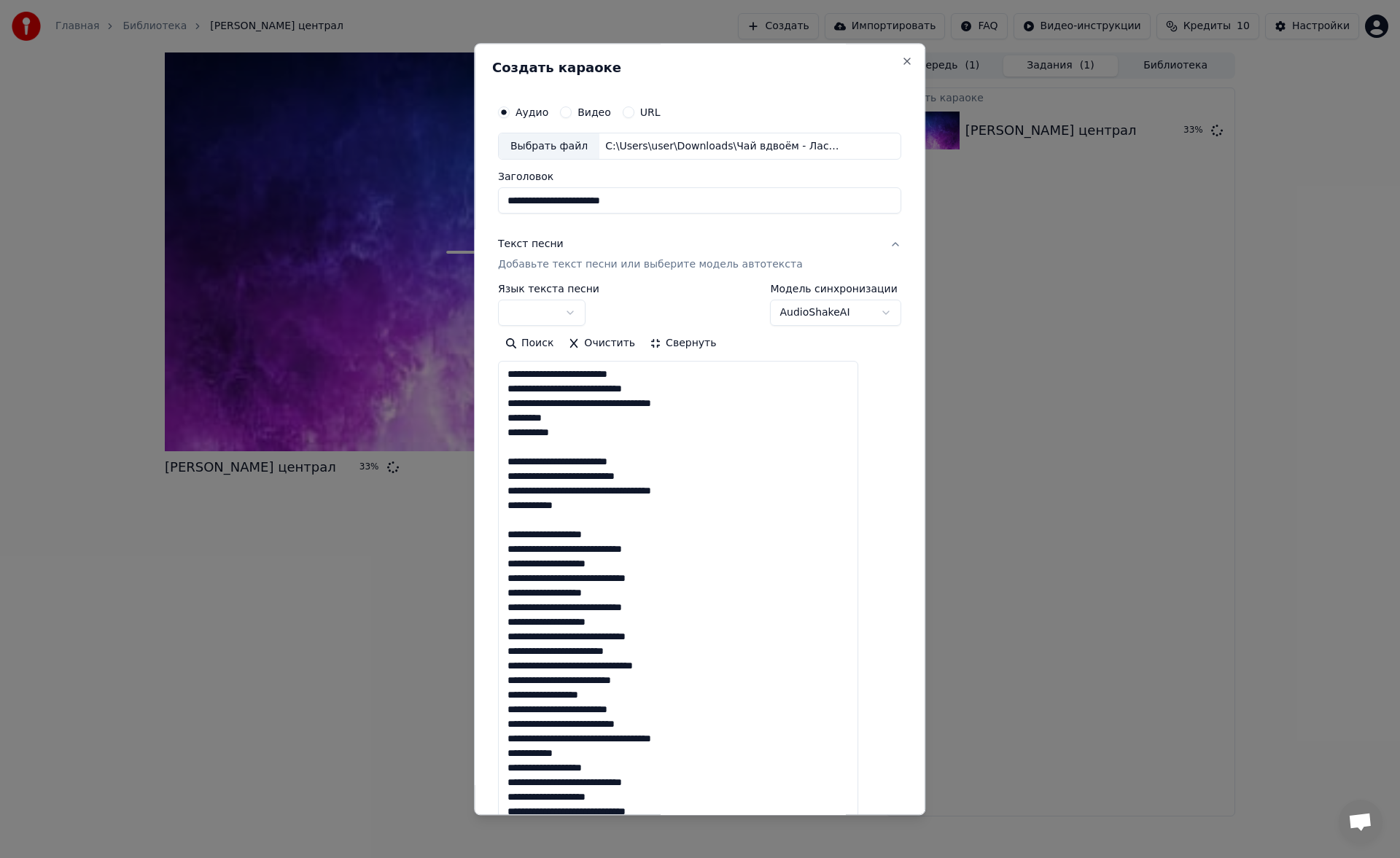
click at [689, 582] on textarea at bounding box center [678, 666] width 360 height 609
click at [699, 656] on textarea at bounding box center [678, 666] width 360 height 609
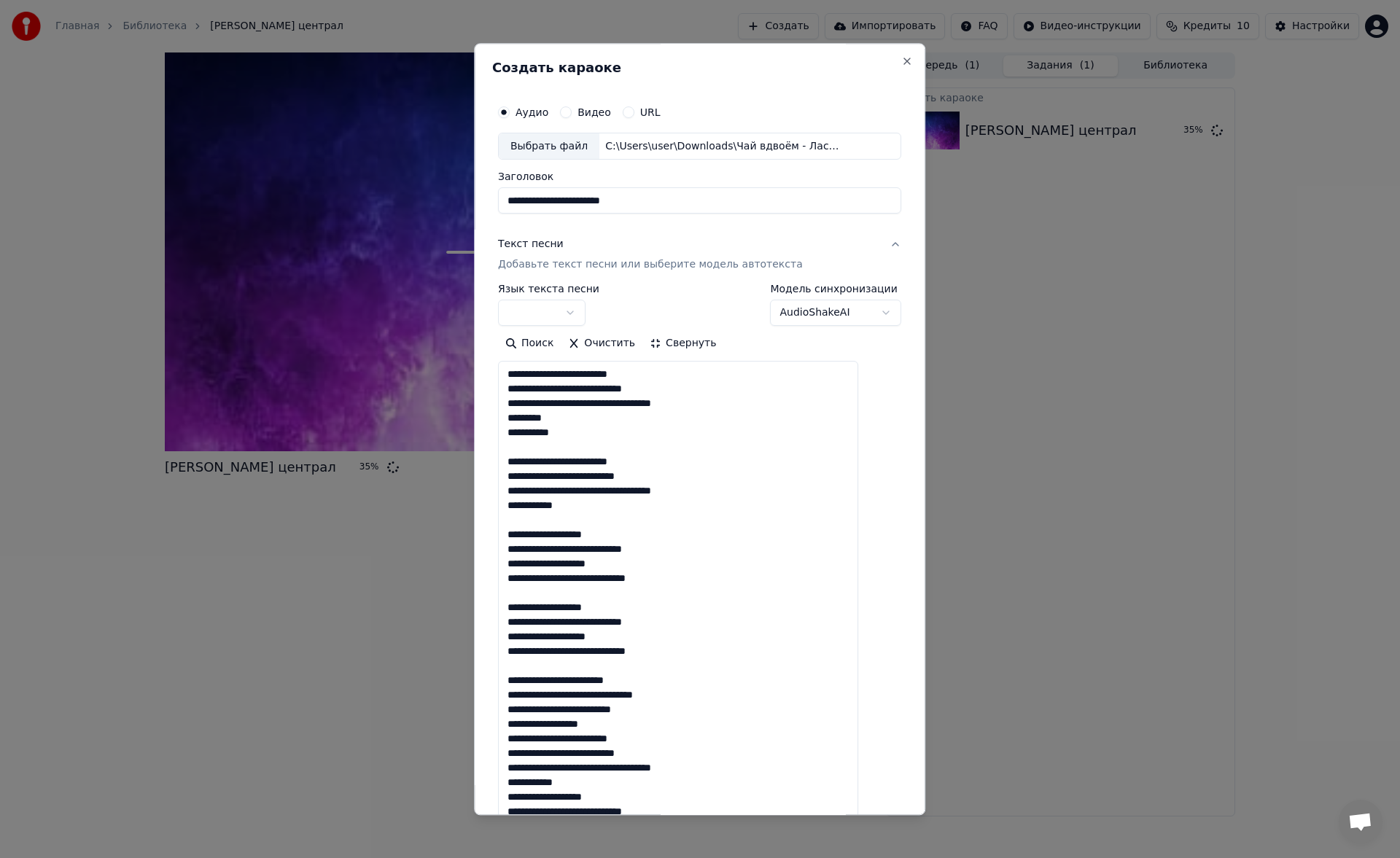
click at [641, 726] on textarea at bounding box center [678, 666] width 360 height 609
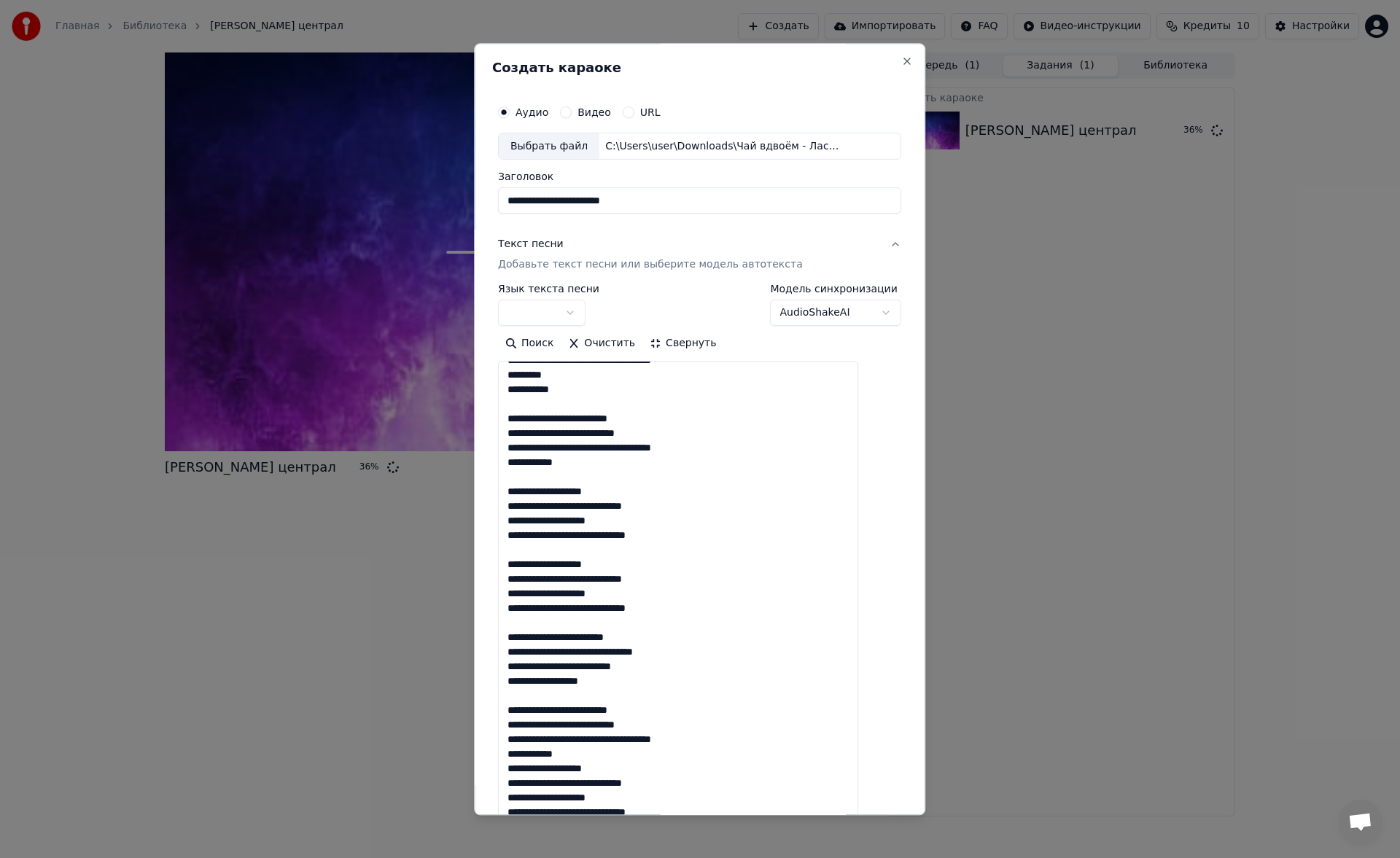
scroll to position [75, 0]
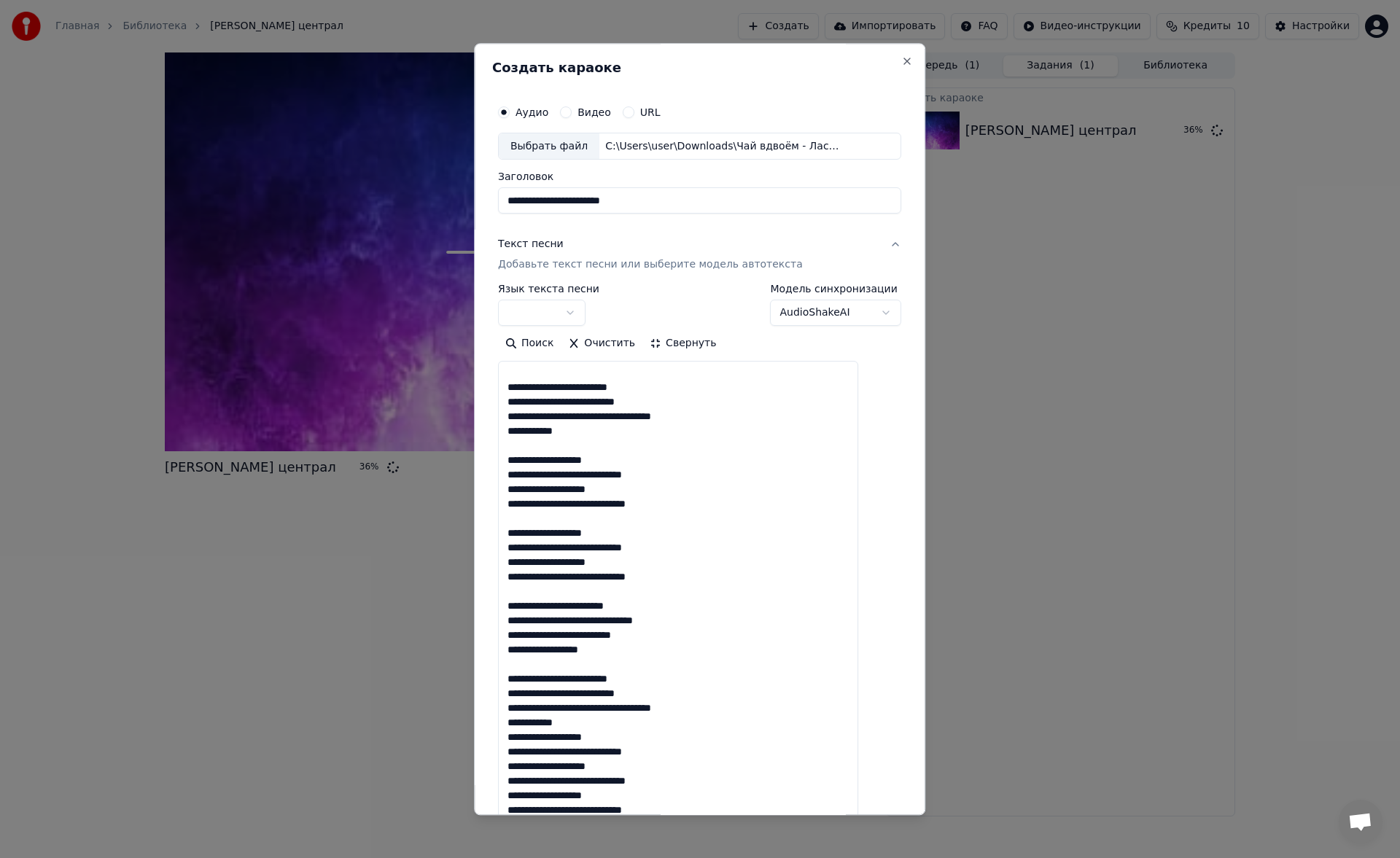
click at [633, 728] on textarea at bounding box center [678, 666] width 360 height 609
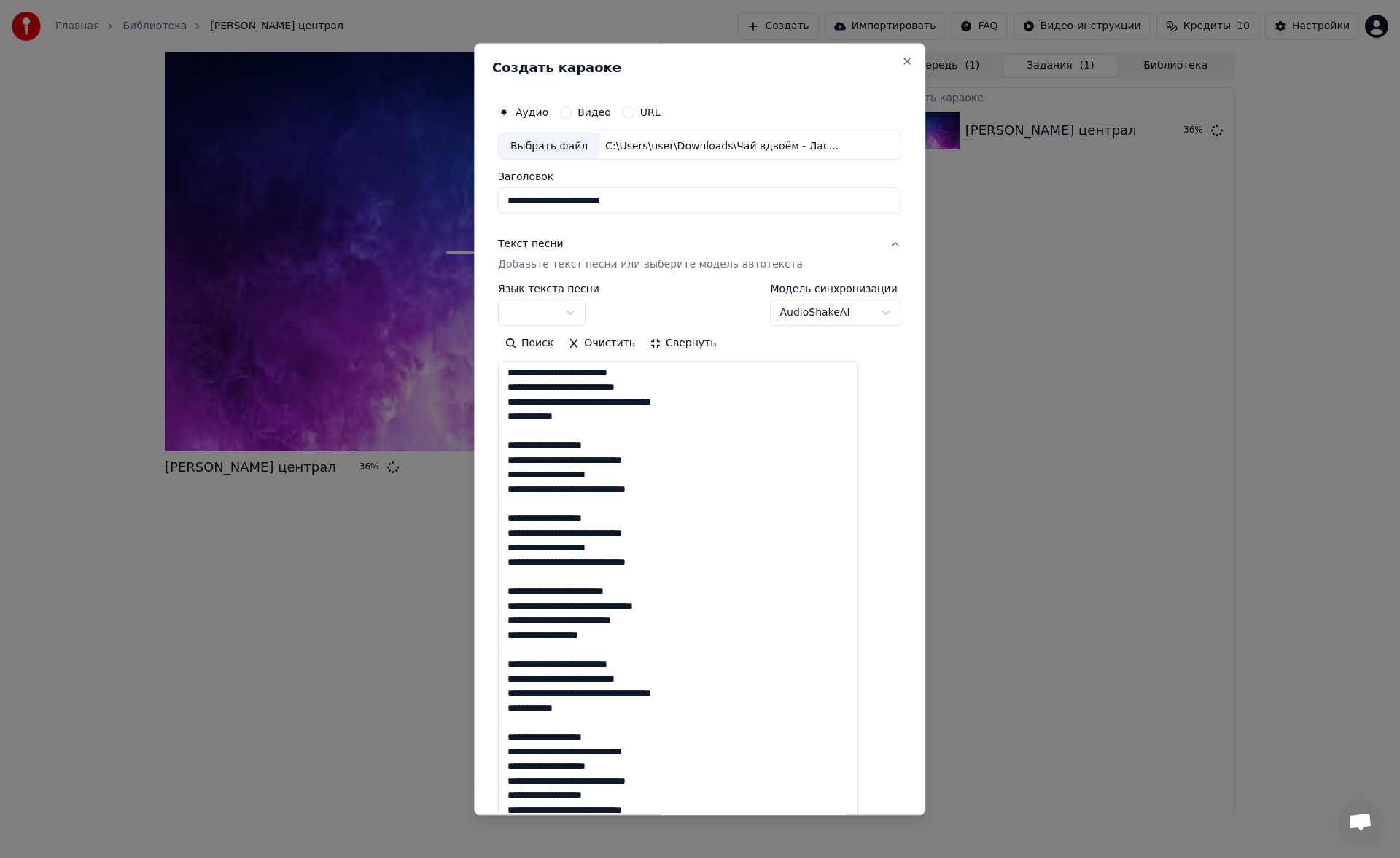
click at [689, 782] on textarea at bounding box center [678, 666] width 360 height 609
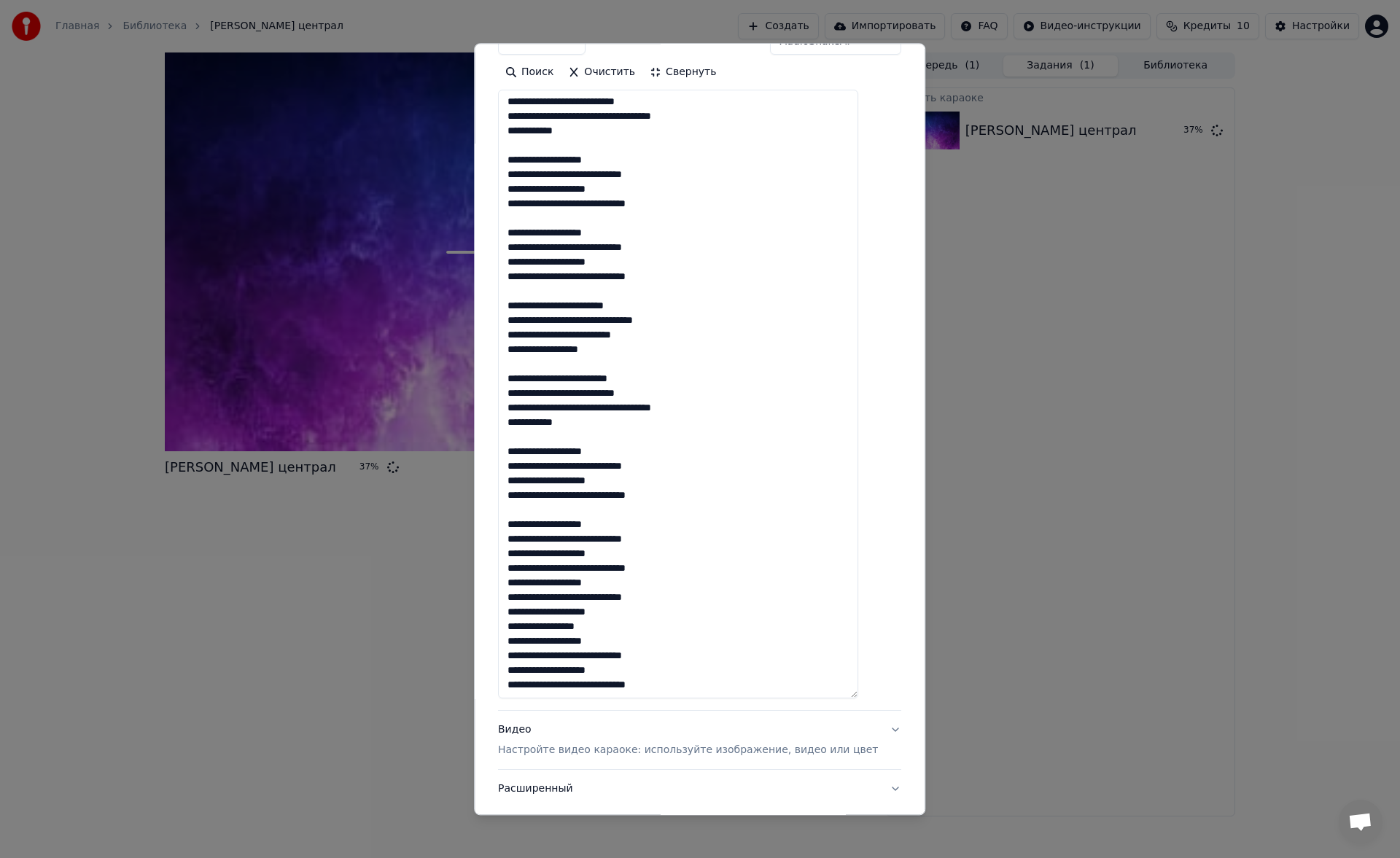
scroll to position [272, 0]
click at [693, 567] on textarea at bounding box center [678, 395] width 360 height 609
click at [659, 639] on textarea at bounding box center [678, 395] width 360 height 609
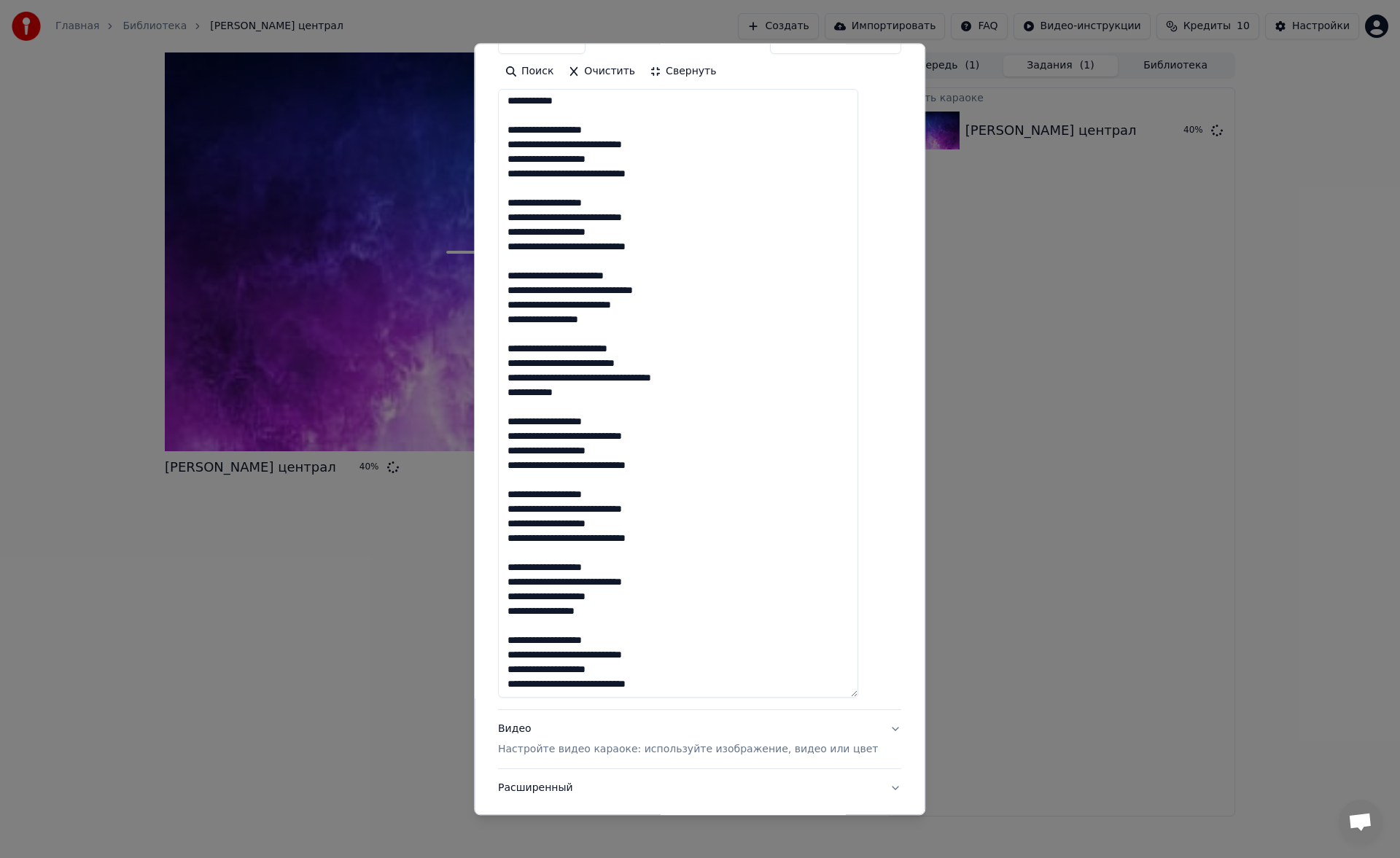
scroll to position [0, 0]
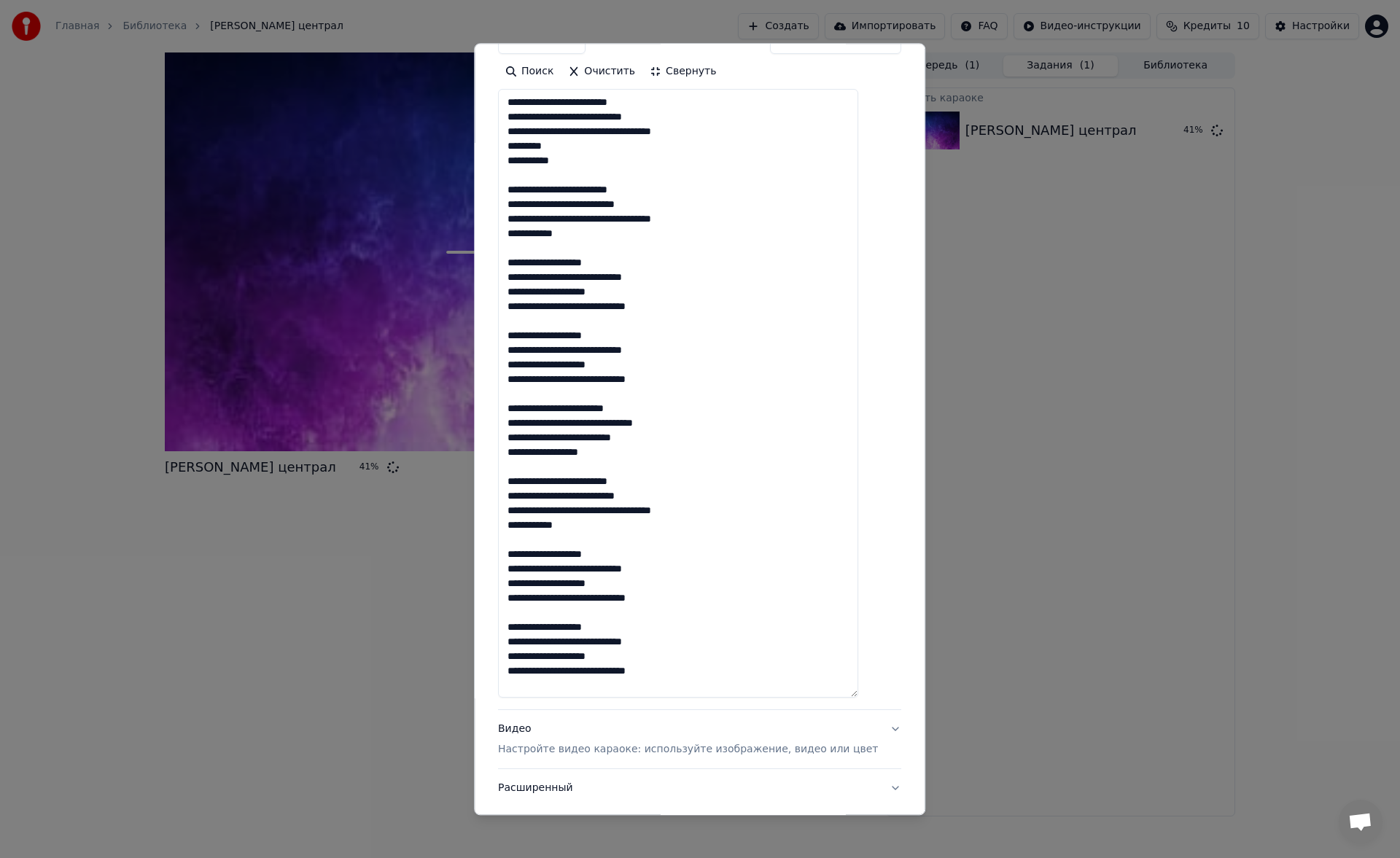
type textarea "**********"
click at [680, 79] on button "Свернуть" at bounding box center [683, 72] width 81 height 23
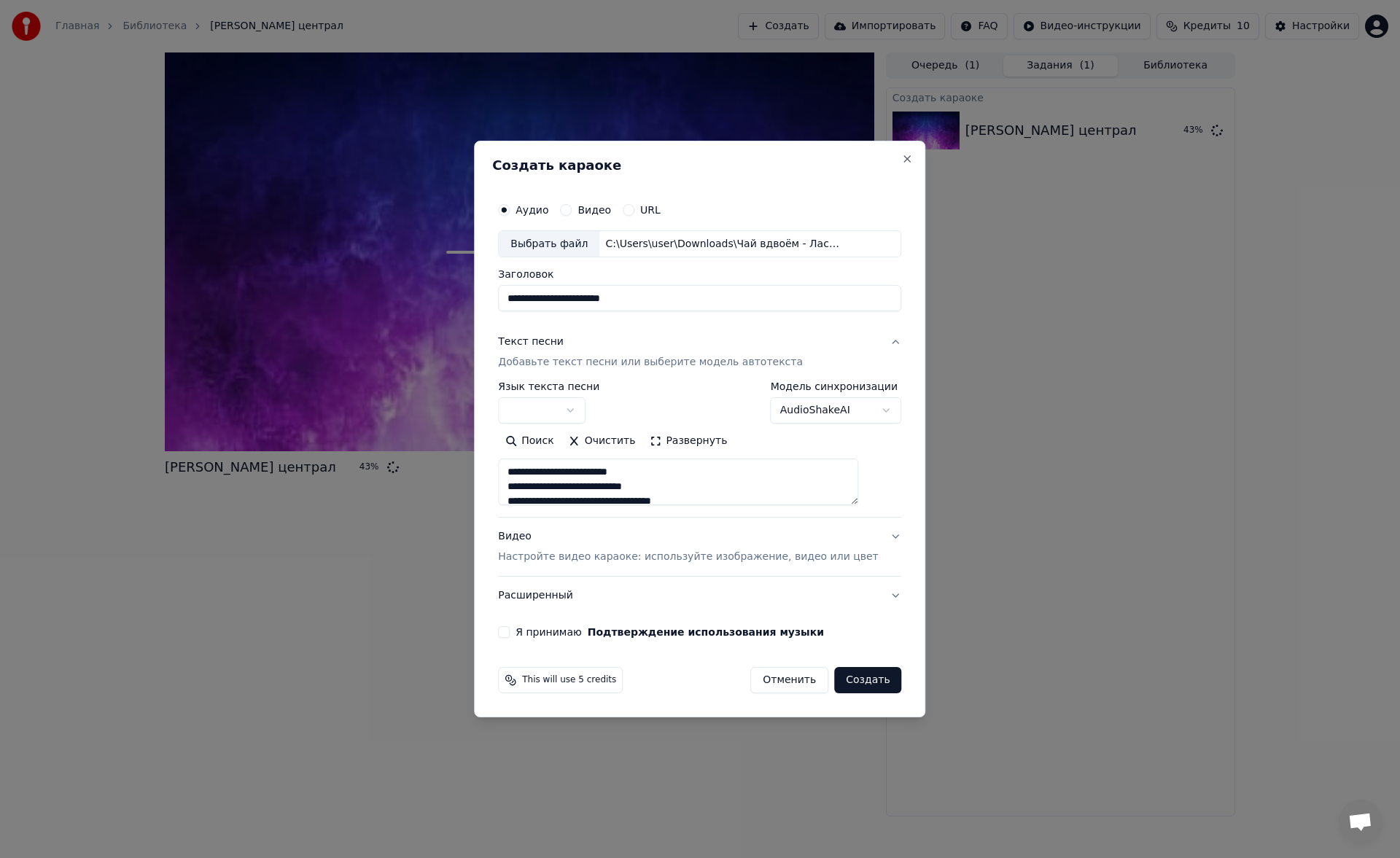
click at [593, 401] on body "**********" at bounding box center [700, 429] width 1400 height 858
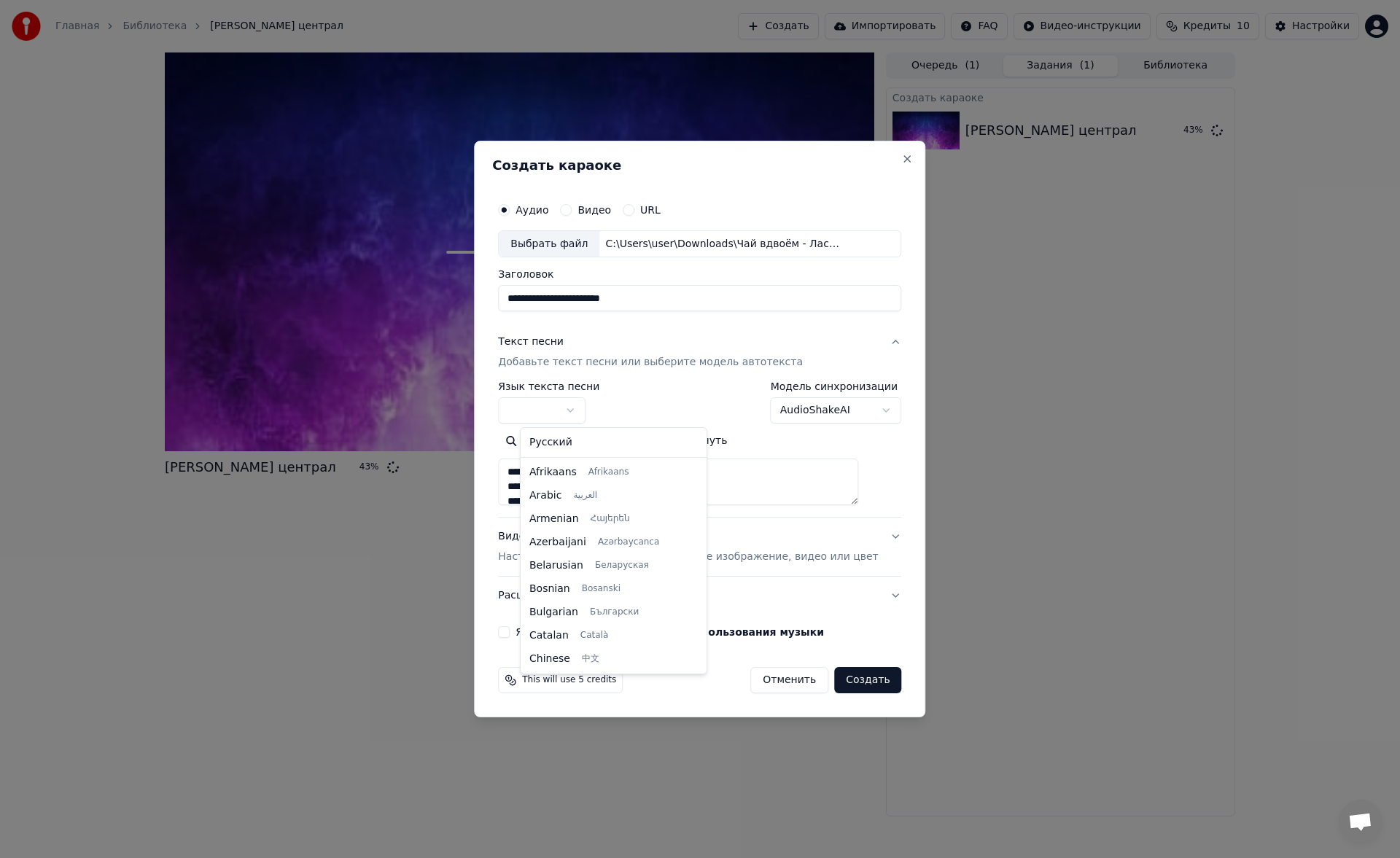
select select "**"
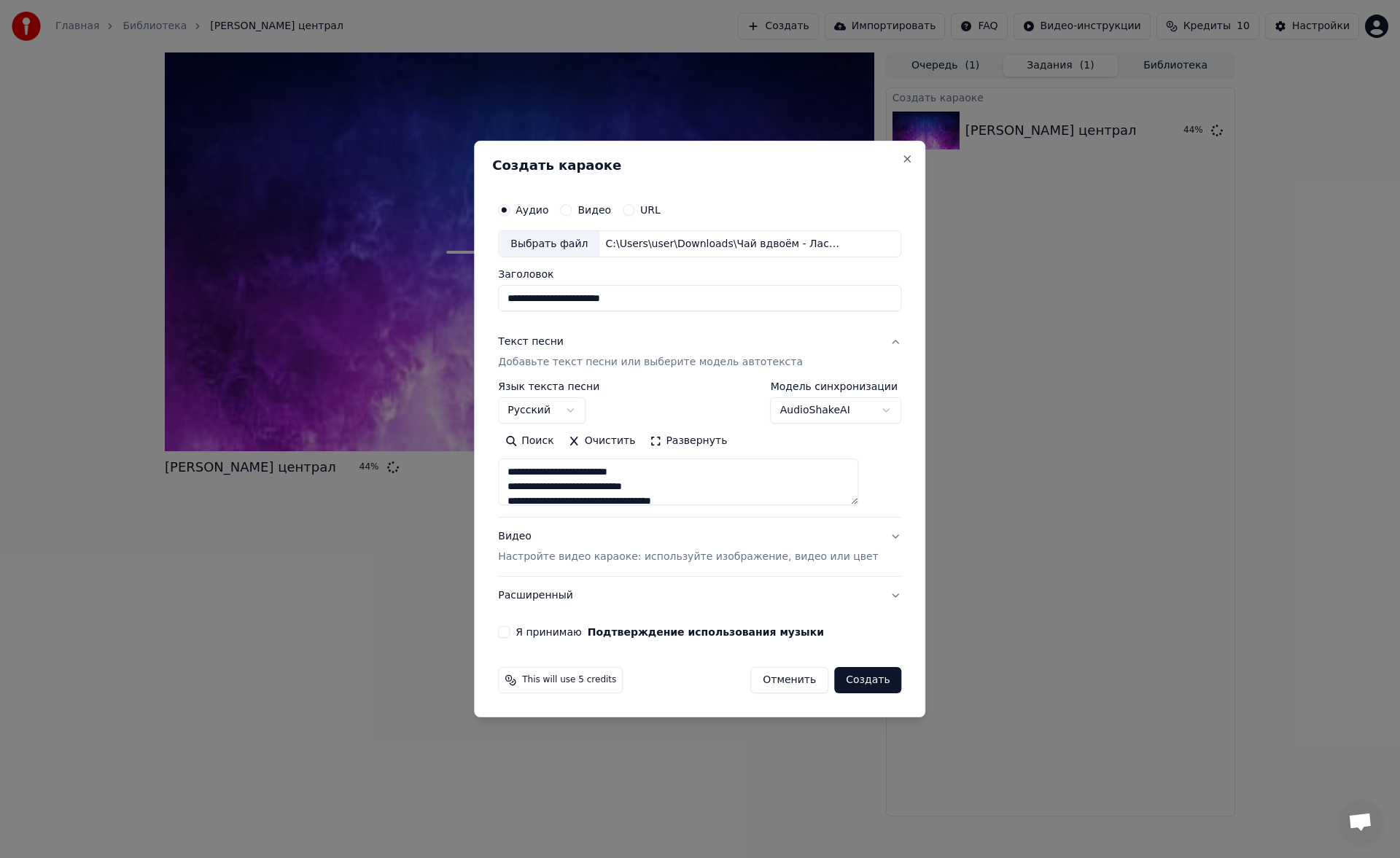
click at [638, 548] on div "Видео Настройте видео караоке: используйте изображение, видео или цвет" at bounding box center [688, 548] width 380 height 35
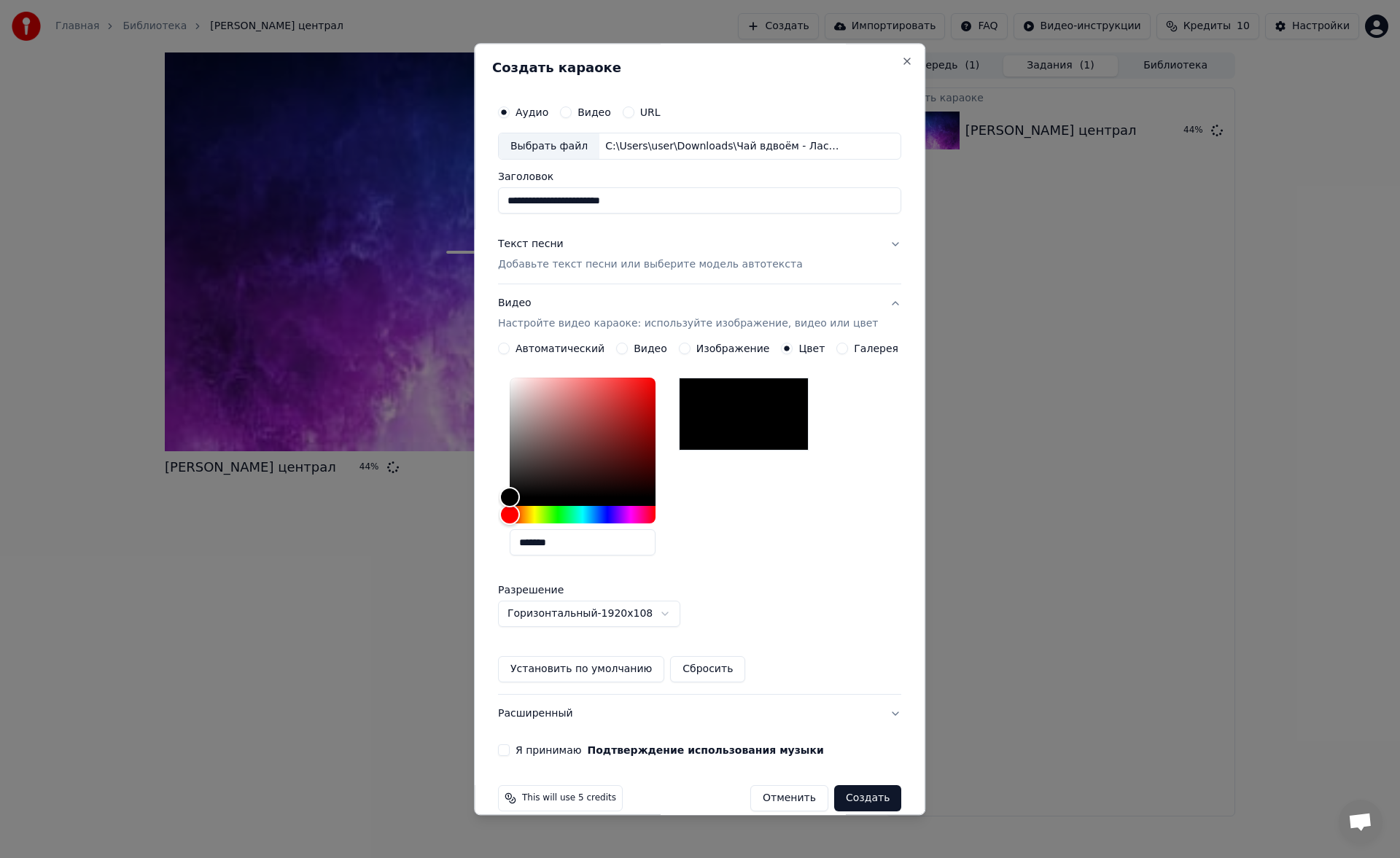
click at [518, 741] on div "**********" at bounding box center [699, 427] width 415 height 671
click at [514, 743] on div "**********" at bounding box center [699, 427] width 415 height 671
click at [509, 745] on button "Я принимаю Подтверждение использования музыки" at bounding box center [504, 751] width 11 height 11
click at [836, 794] on button "Создать" at bounding box center [868, 799] width 67 height 26
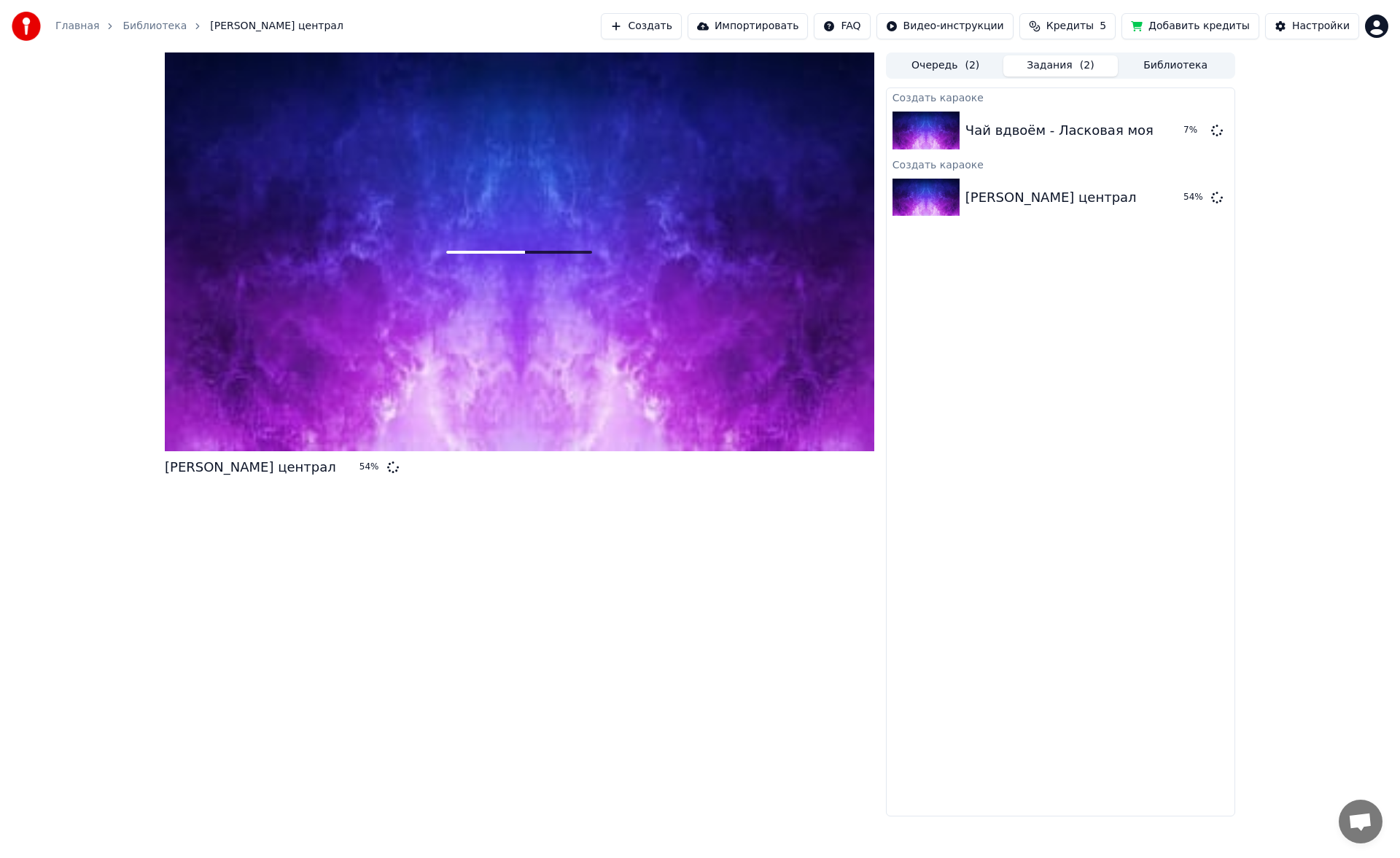
click at [681, 26] on button "Создать" at bounding box center [641, 26] width 80 height 26
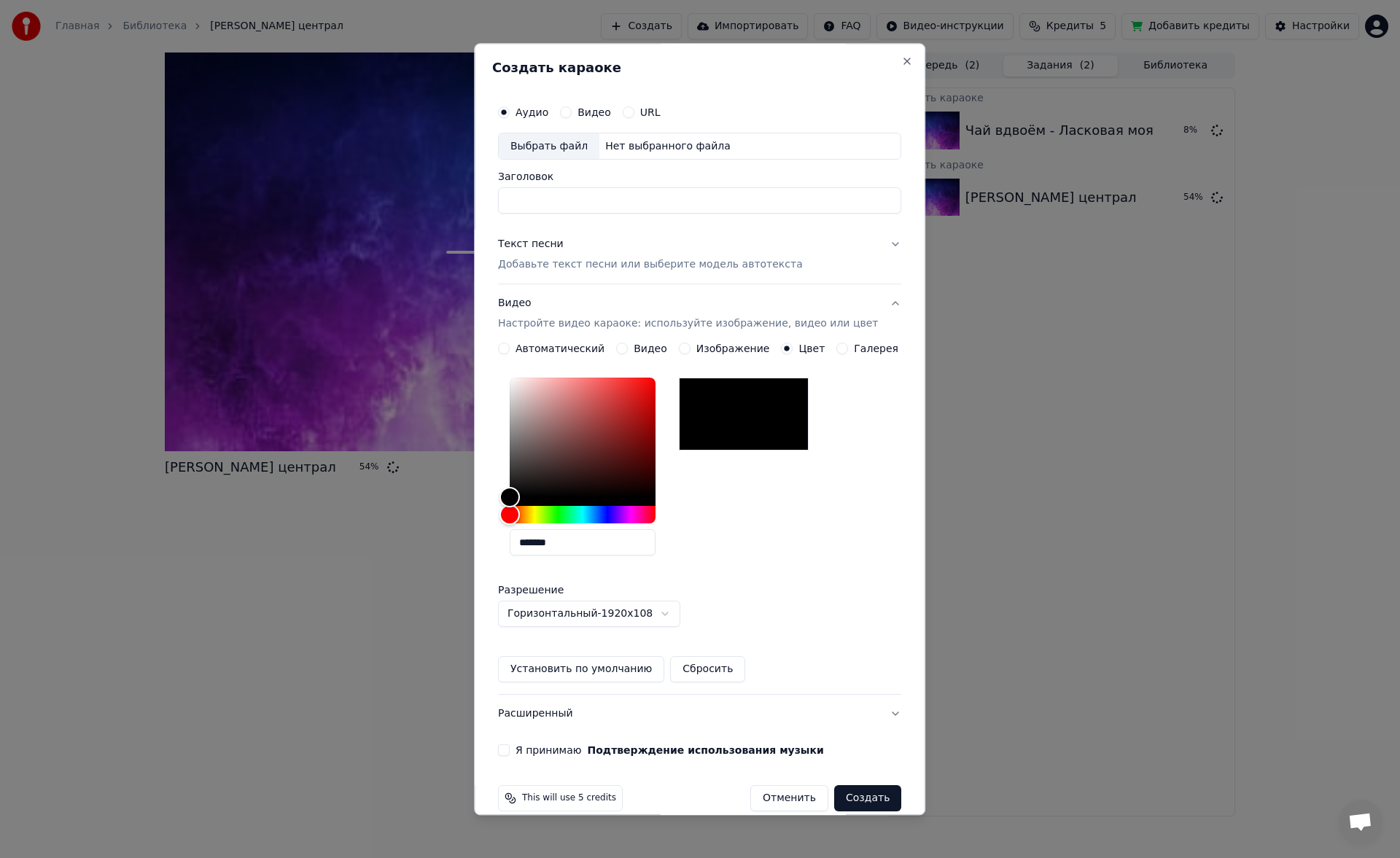
click at [568, 146] on div "Выбрать файл" at bounding box center [549, 146] width 101 height 26
type input "**********"
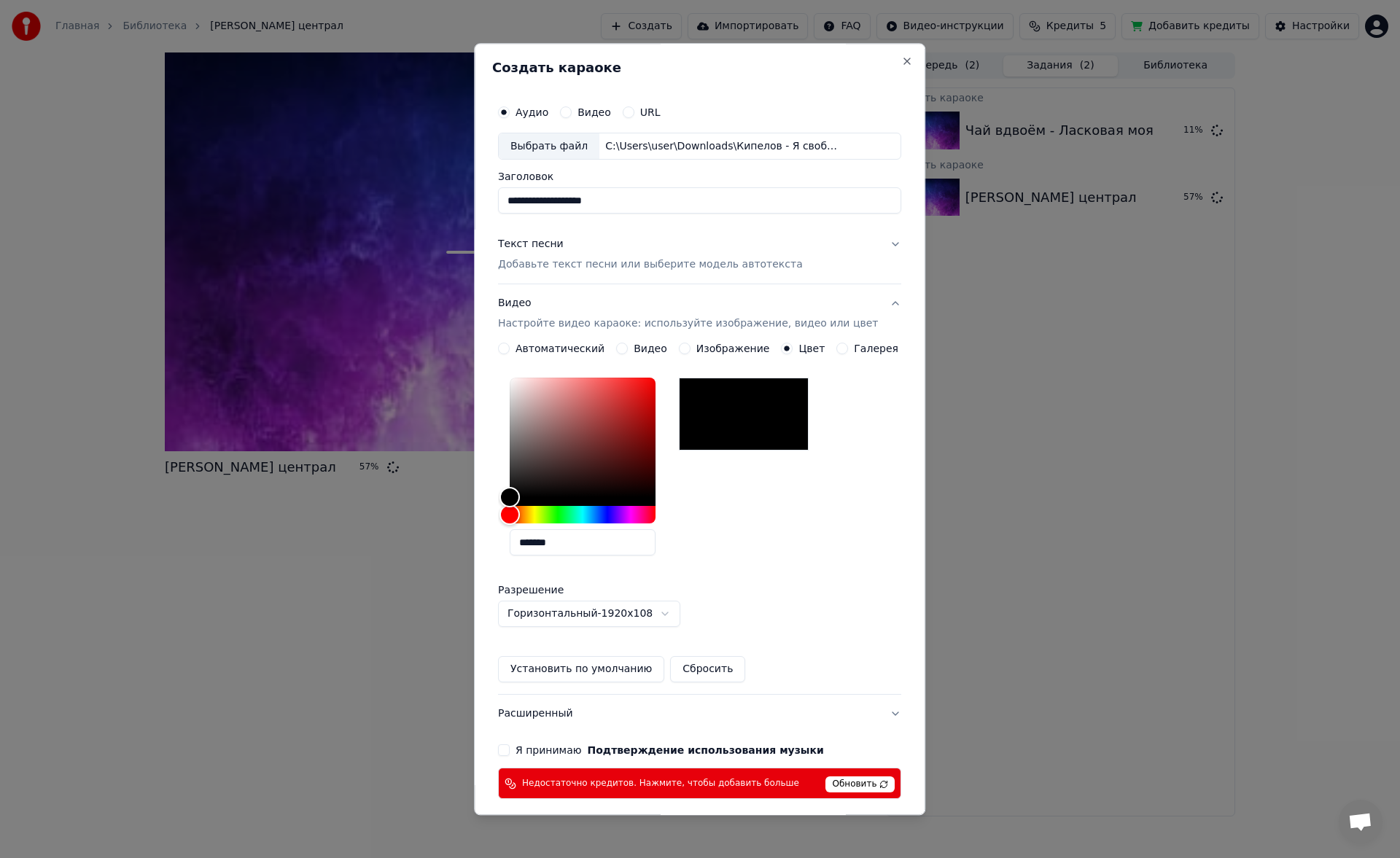
click at [618, 270] on p "Добавьте текст песни или выберите модель автотекста" at bounding box center [650, 265] width 305 height 14
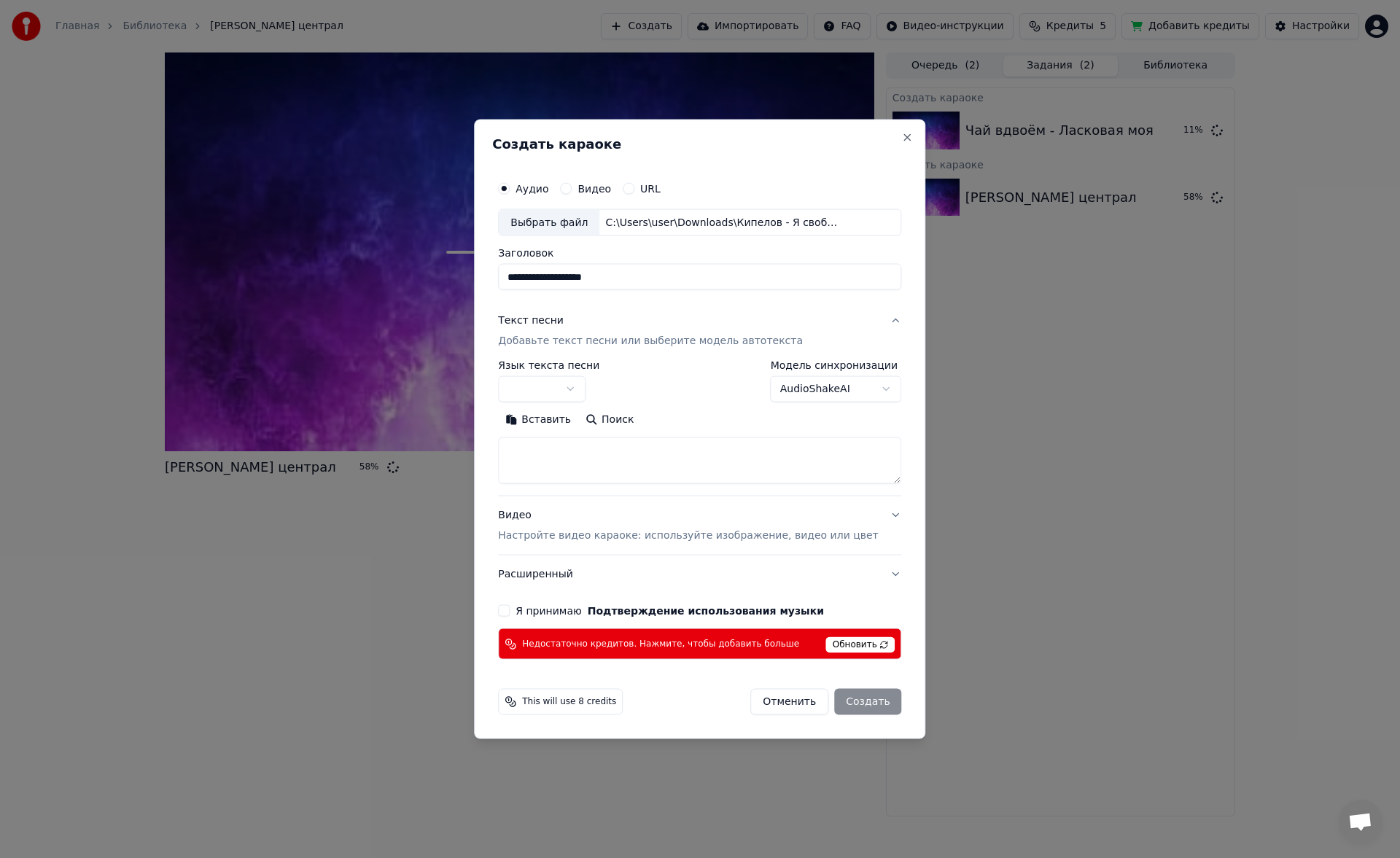
click at [583, 374] on div "**********" at bounding box center [549, 381] width 102 height 42
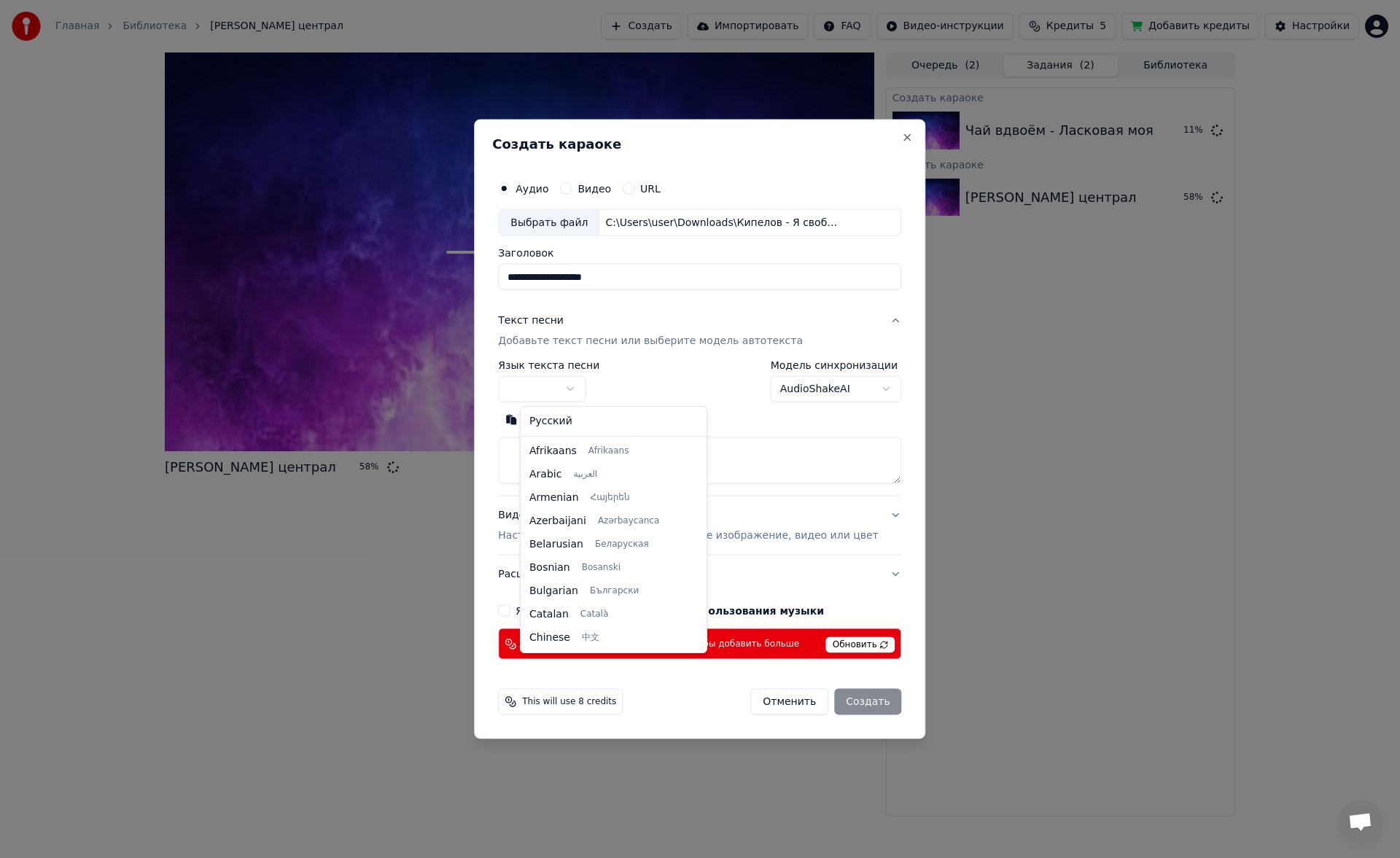
click at [569, 384] on body "**********" at bounding box center [700, 429] width 1400 height 858
select select "**"
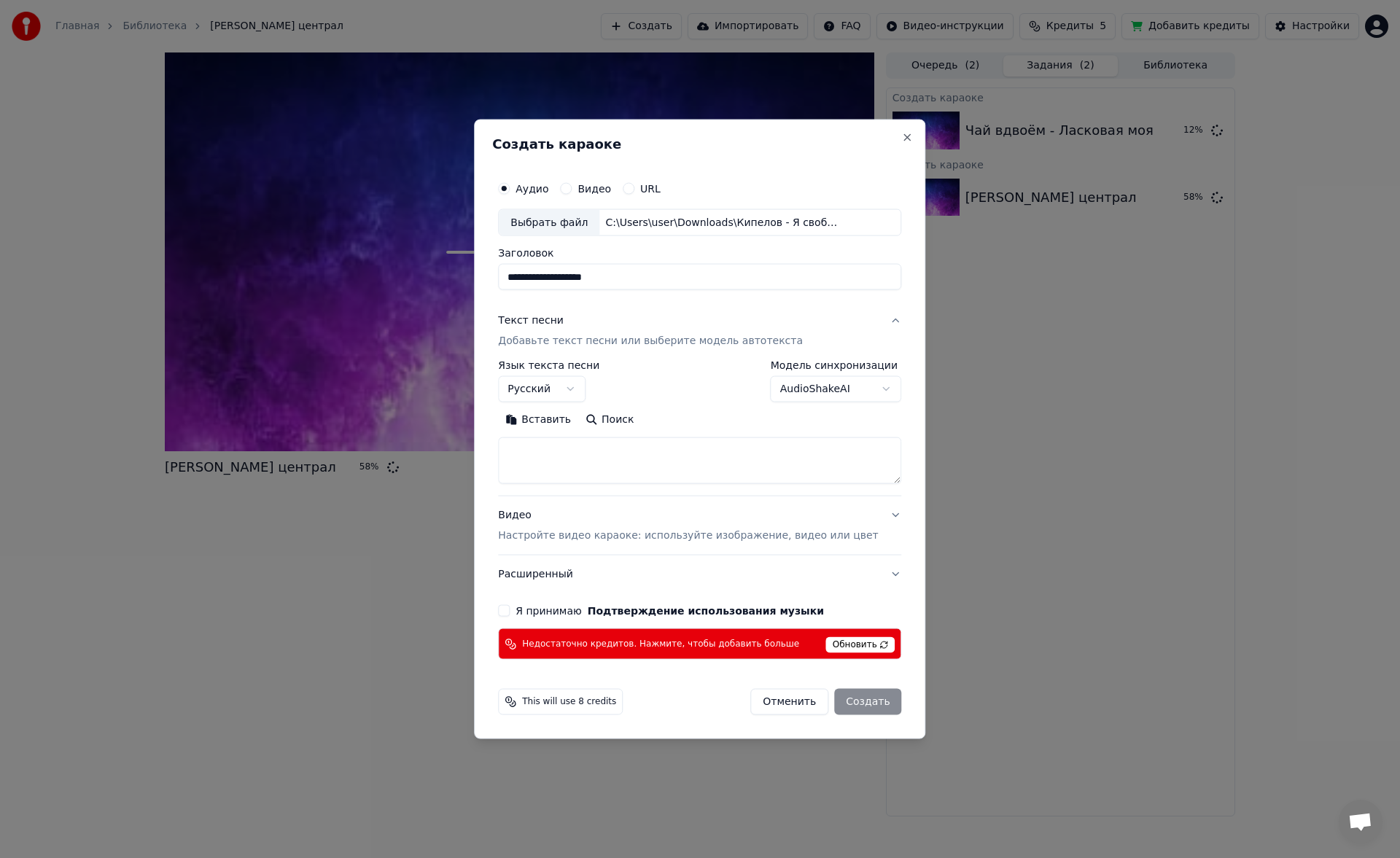
click at [615, 458] on textarea at bounding box center [699, 461] width 403 height 47
click at [604, 453] on textarea at bounding box center [699, 461] width 403 height 47
paste textarea "**********"
click at [671, 419] on button "Развернуть" at bounding box center [689, 419] width 92 height 23
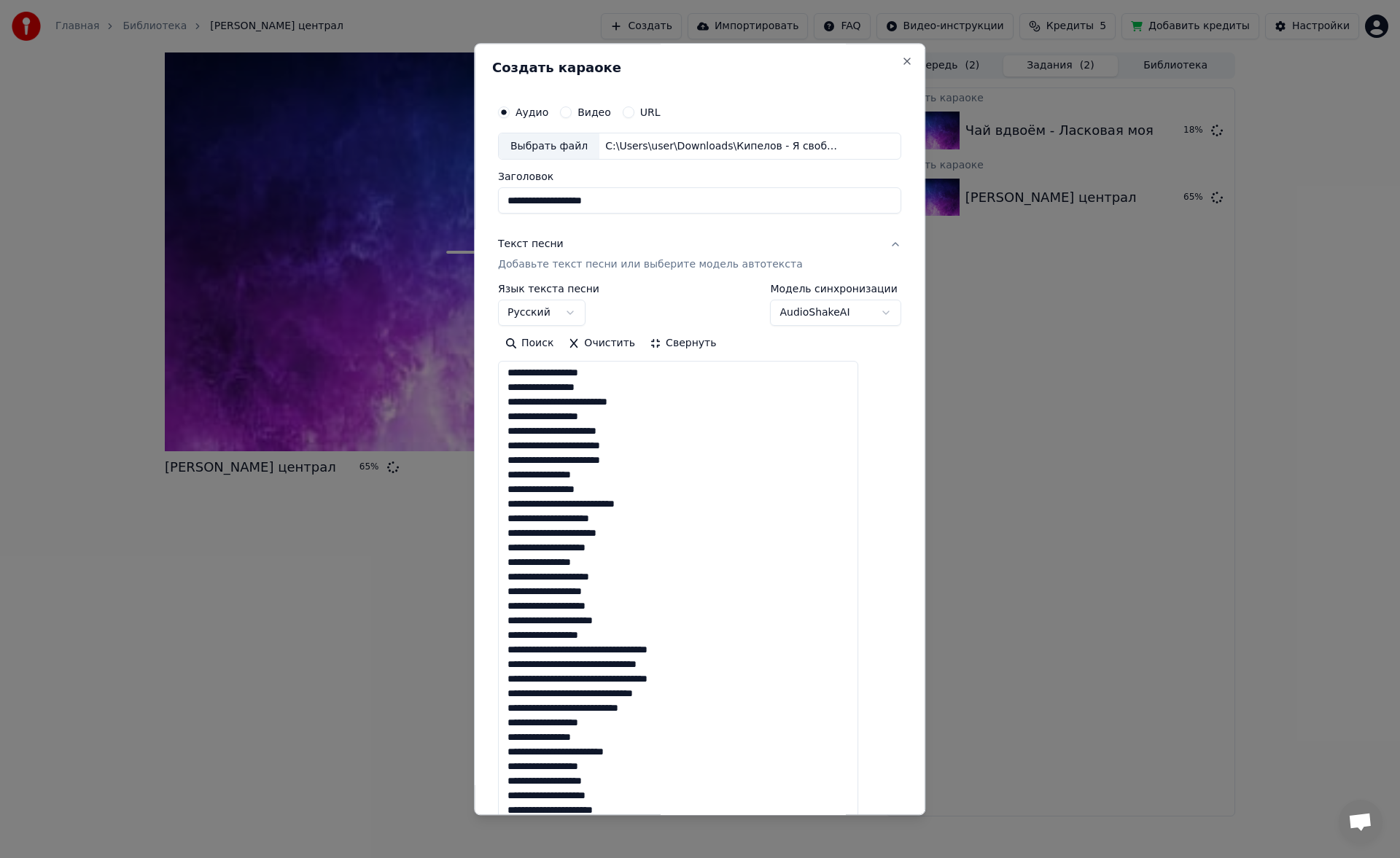
scroll to position [0, 0]
click at [677, 502] on textarea at bounding box center [678, 725] width 360 height 726
click at [738, 670] on textarea at bounding box center [678, 725] width 360 height 726
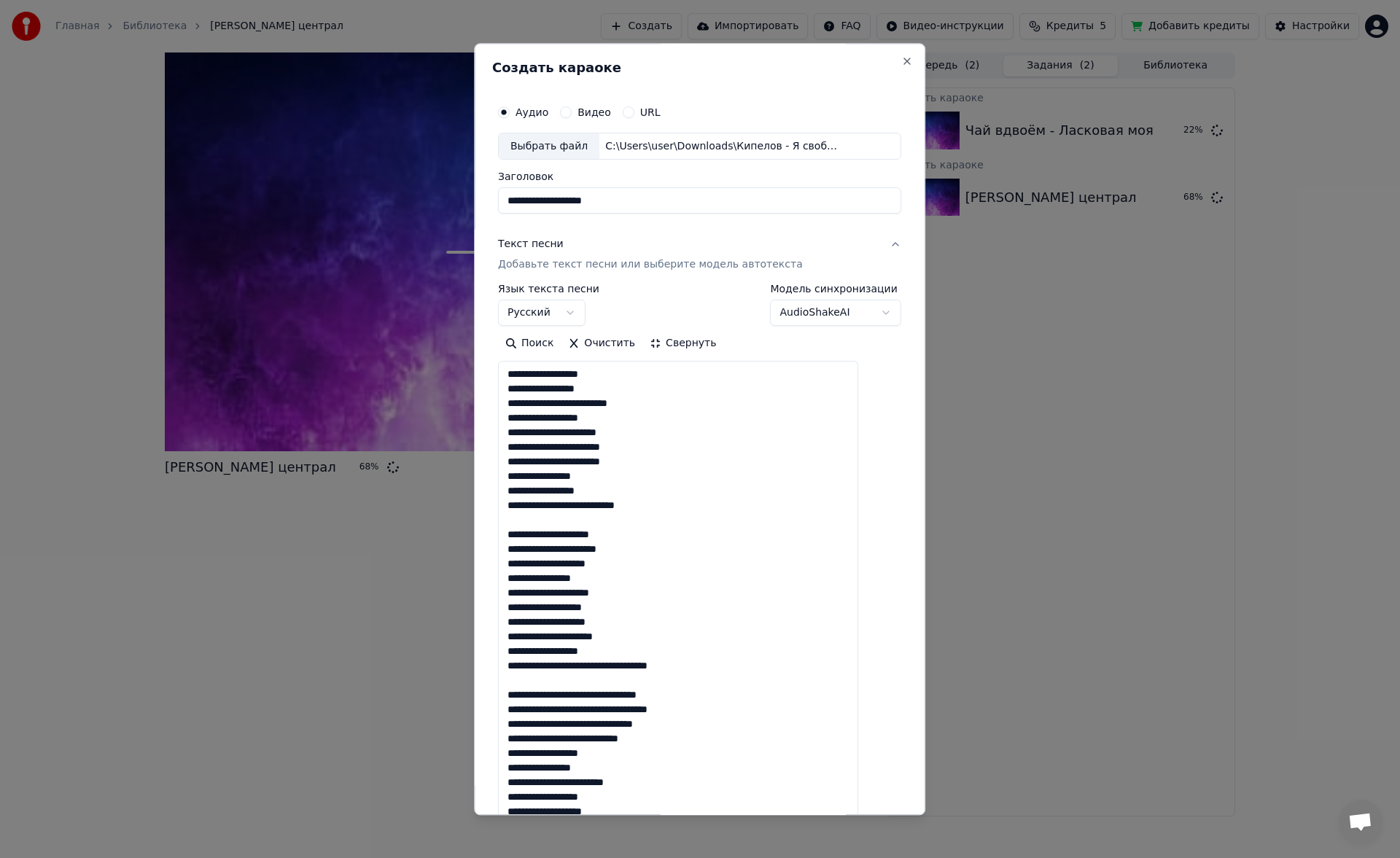
scroll to position [31, 0]
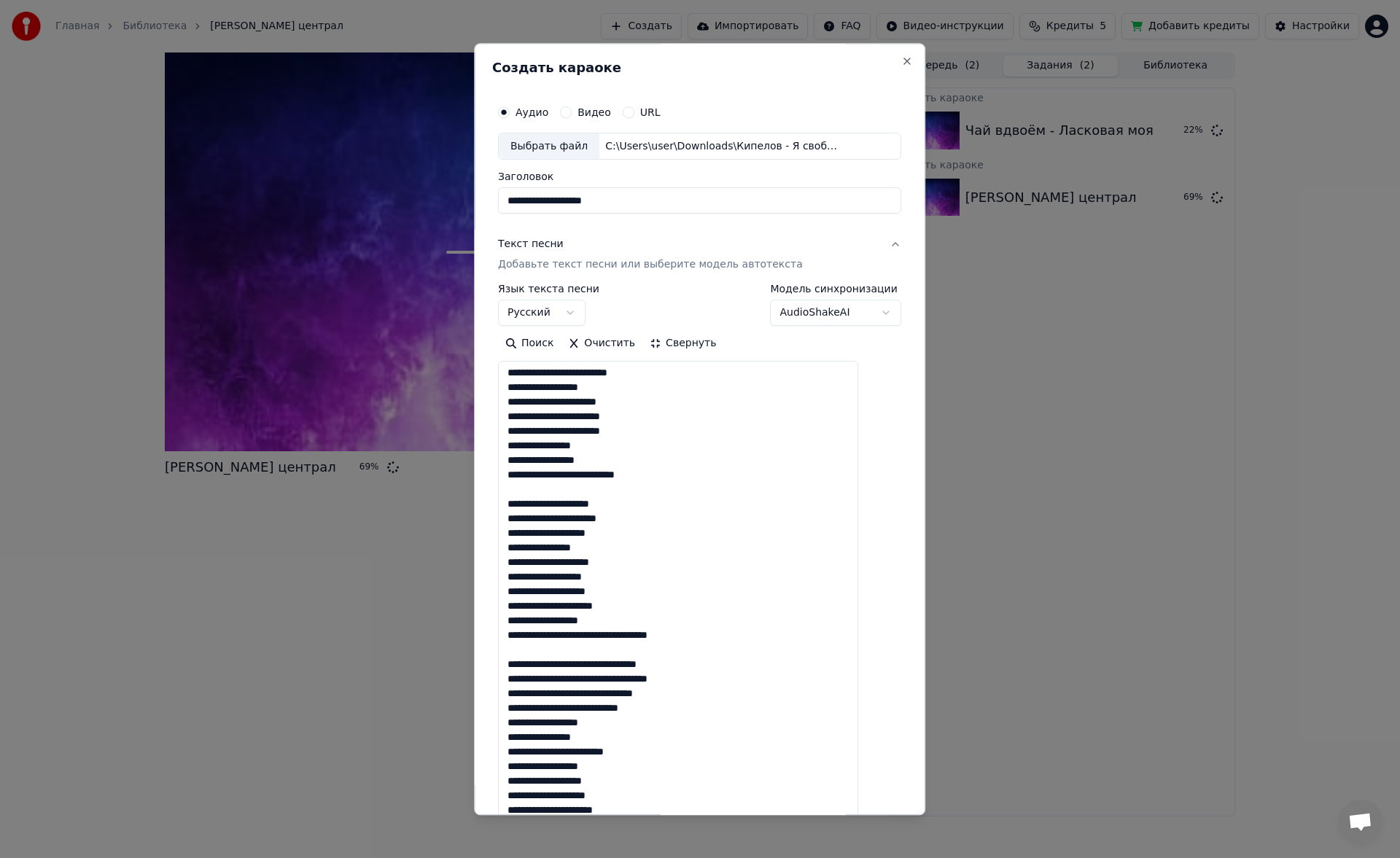
click at [692, 705] on textarea at bounding box center [678, 725] width 360 height 726
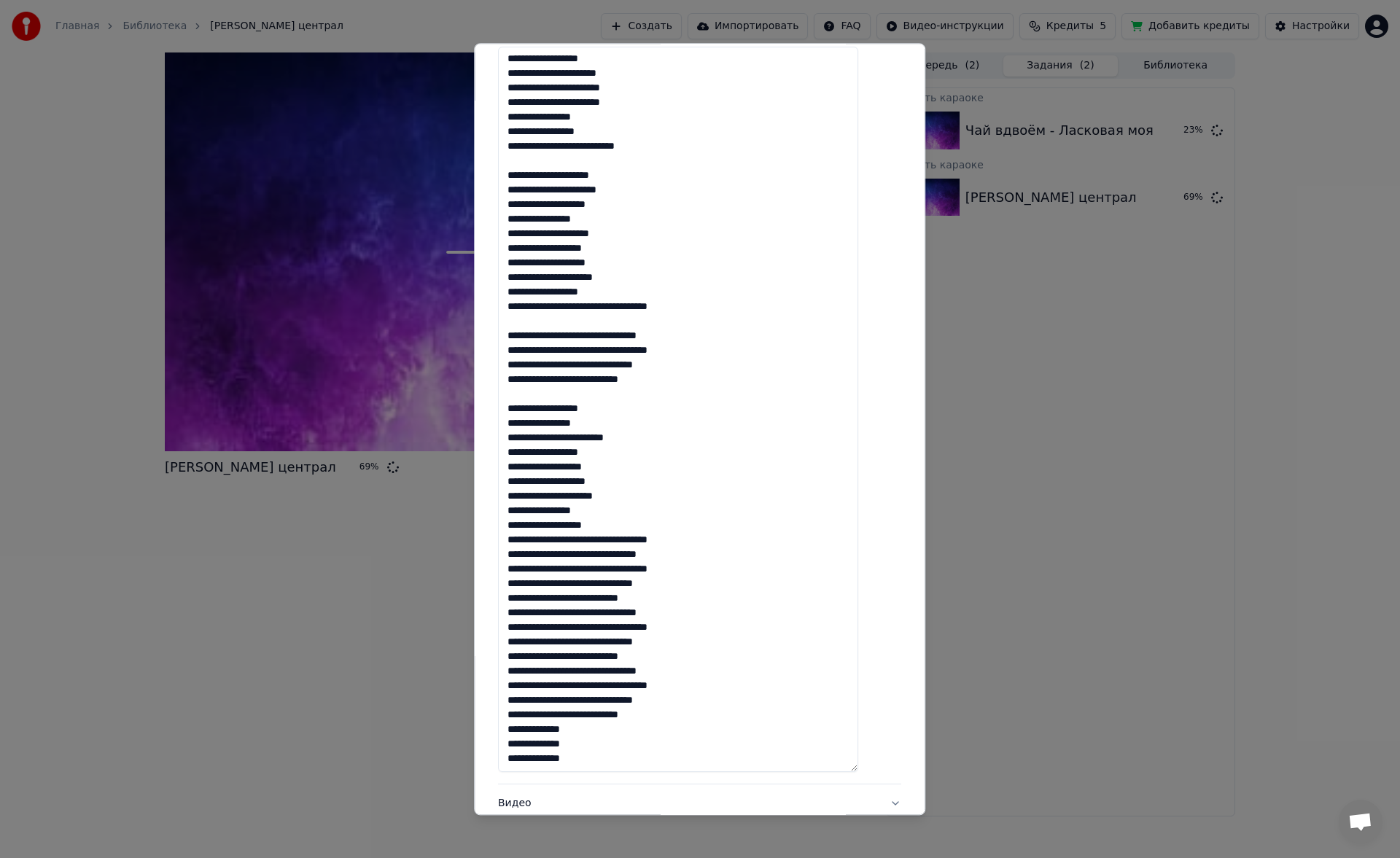
scroll to position [315, 0]
click at [727, 540] on textarea at bounding box center [678, 410] width 360 height 726
click at [670, 610] on textarea at bounding box center [678, 410] width 360 height 726
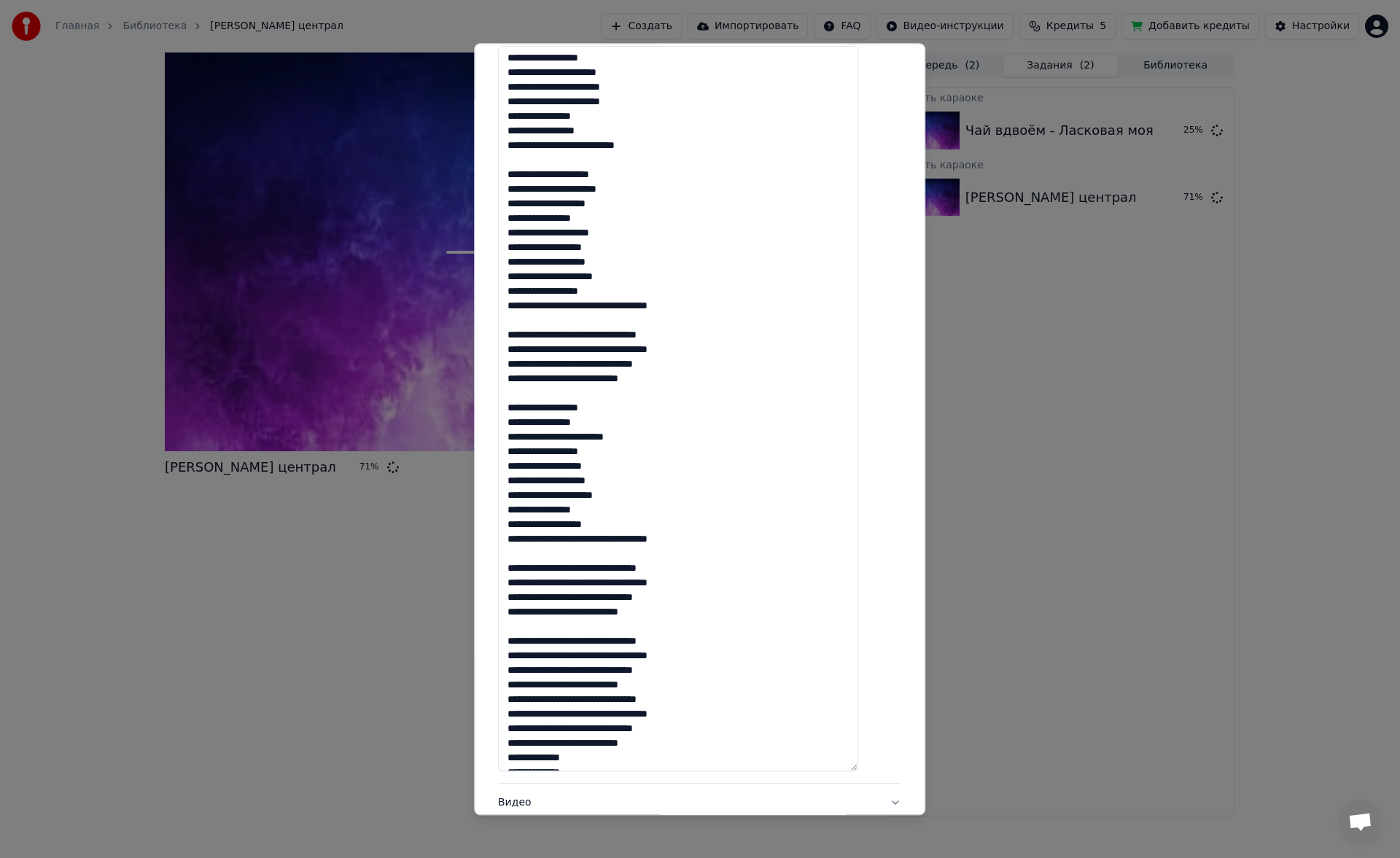
click at [724, 684] on textarea at bounding box center [678, 410] width 360 height 726
click at [673, 750] on textarea at bounding box center [678, 410] width 360 height 726
click at [674, 755] on textarea at bounding box center [678, 410] width 360 height 726
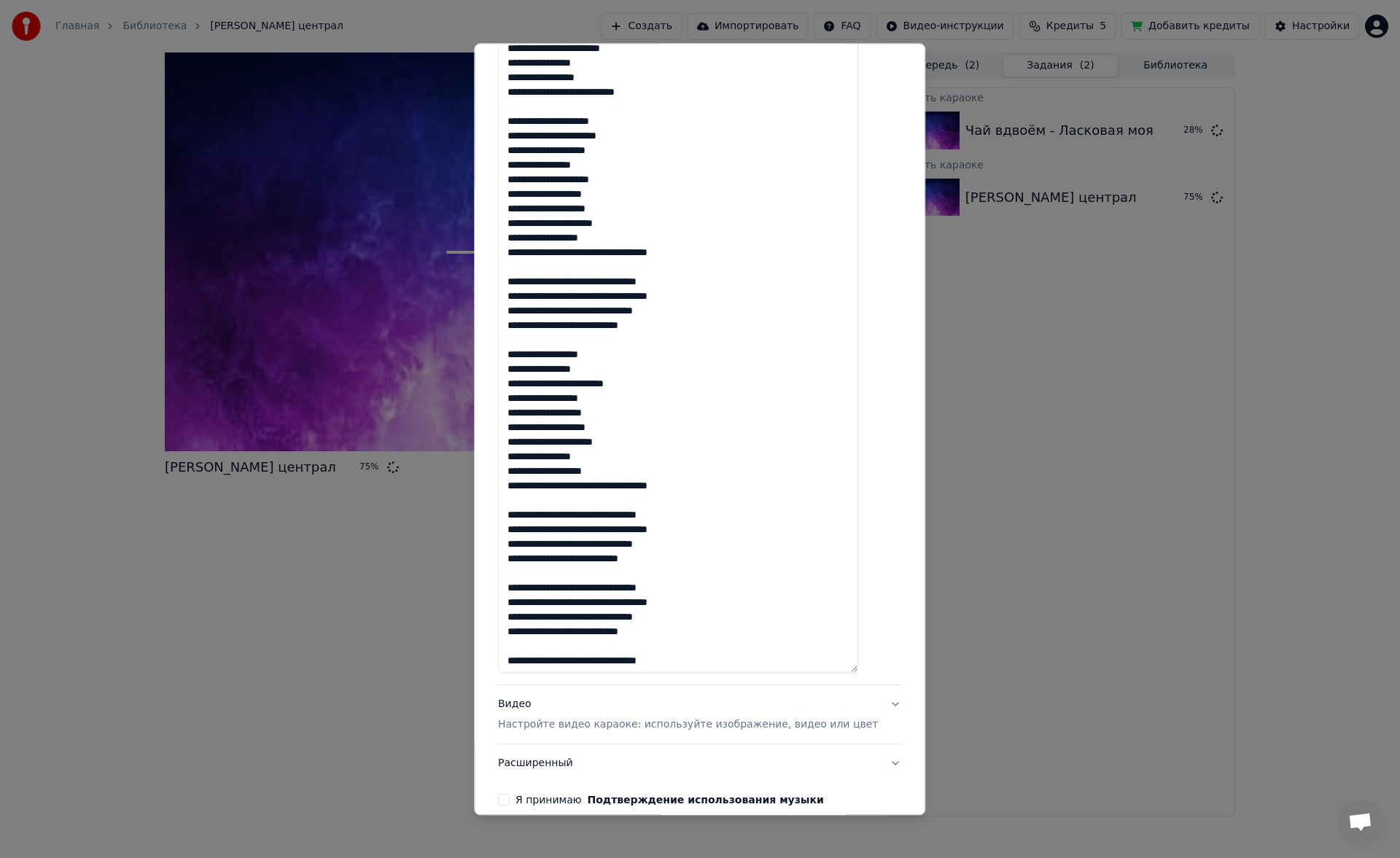
scroll to position [526, 0]
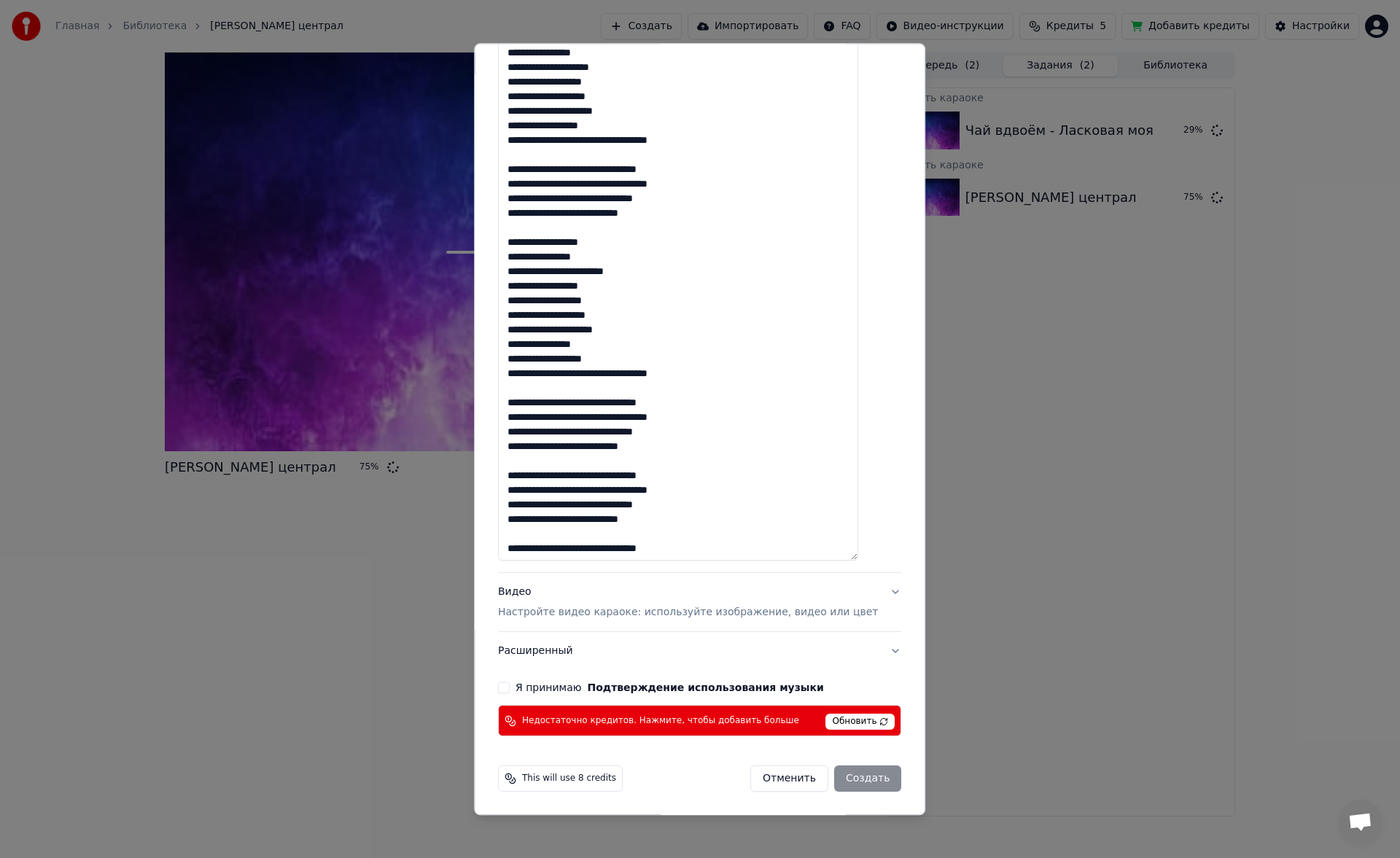
type textarea "**********"
click at [564, 610] on p "Настройте видео караоке: используйте изображение, видео или цвет" at bounding box center [688, 613] width 380 height 14
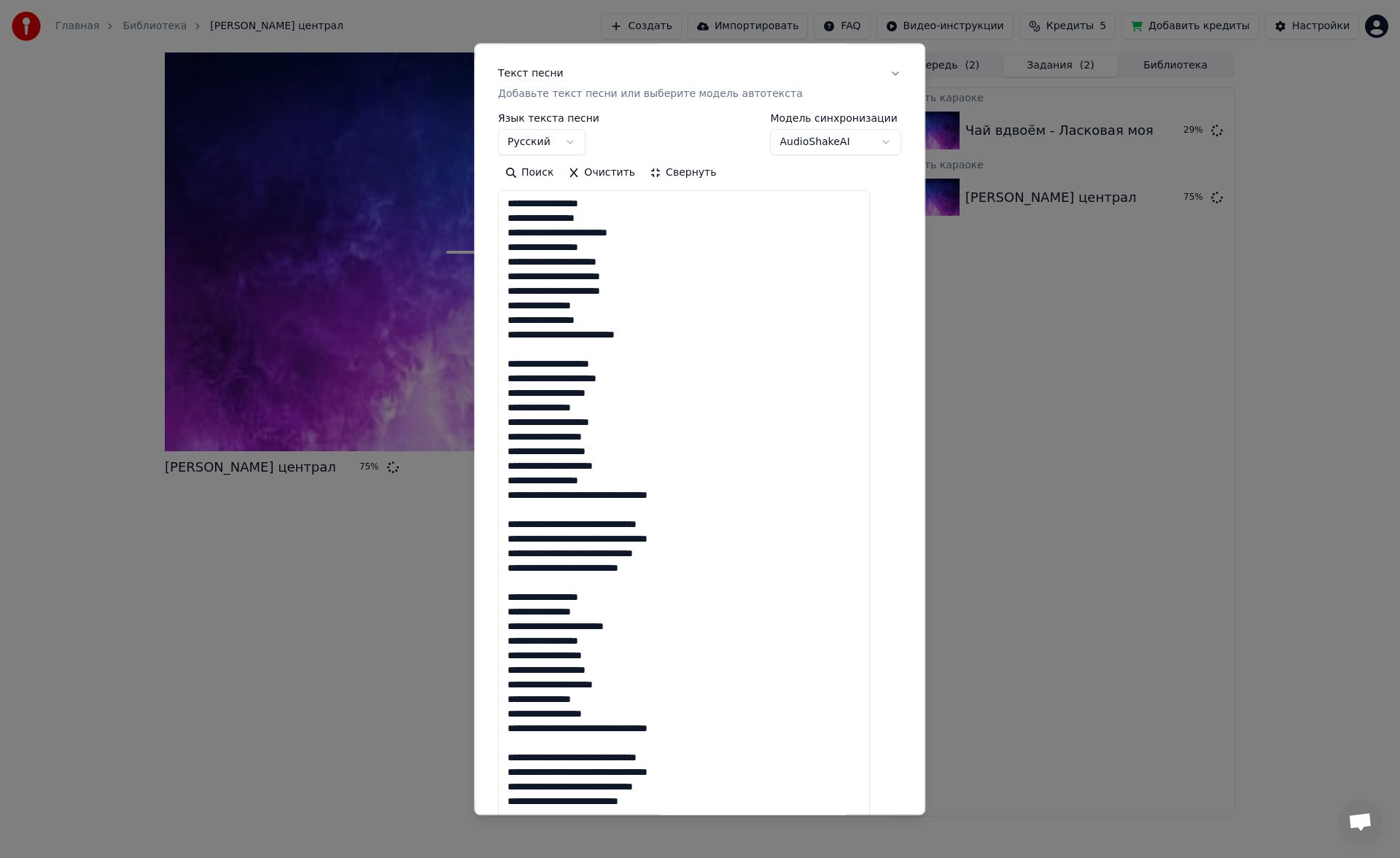
scroll to position [63, 0]
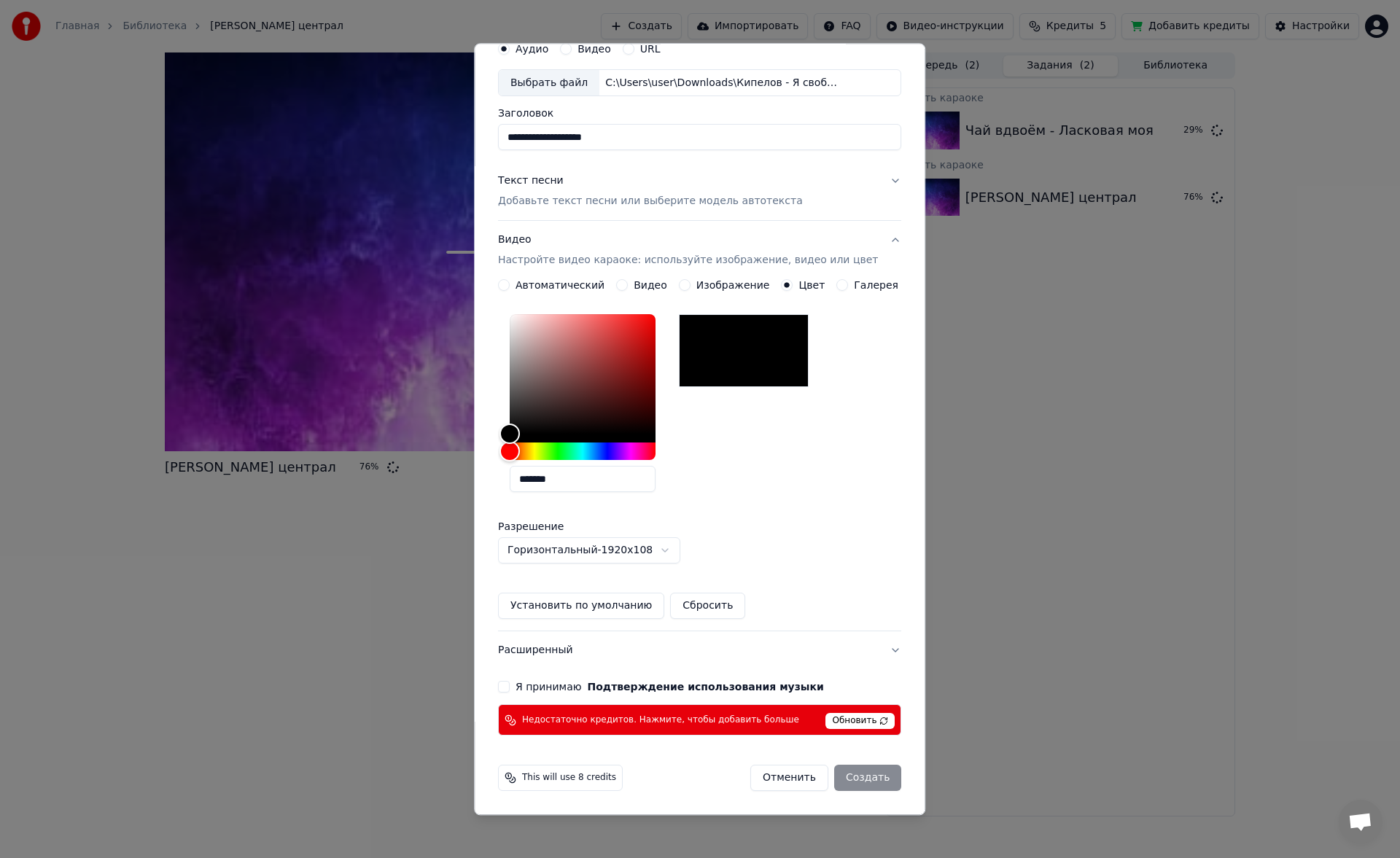
click at [509, 687] on button "Я принимаю Подтверждение использования музыки" at bounding box center [504, 688] width 11 height 11
click at [558, 778] on span "This will use 8 credits" at bounding box center [569, 779] width 94 height 11
click at [558, 779] on span "This will use 8 credits" at bounding box center [569, 779] width 94 height 11
click at [598, 782] on span "This will use 8 credits" at bounding box center [569, 779] width 94 height 11
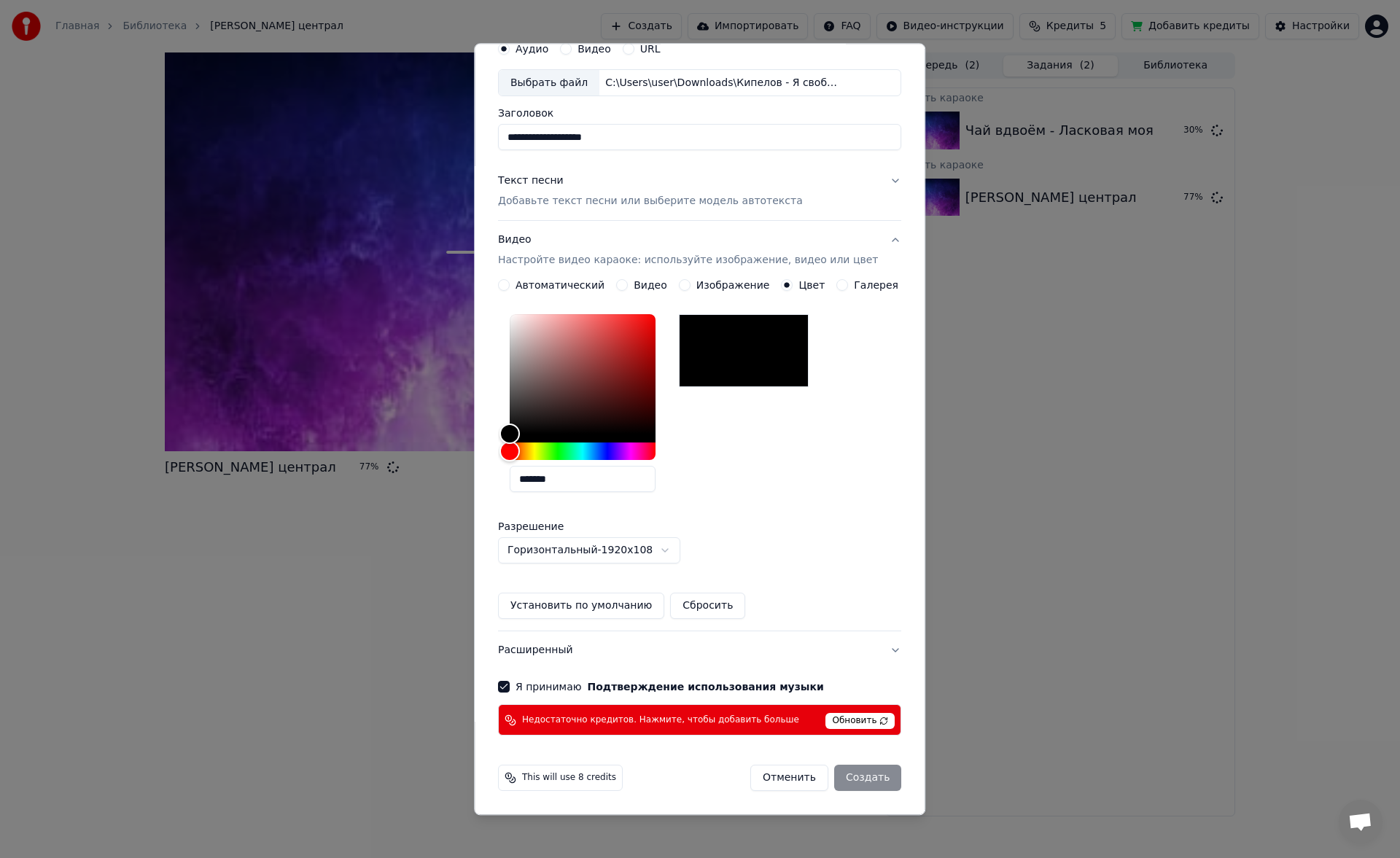
click at [632, 779] on div "This will use 8 credits Отменить Создать" at bounding box center [699, 779] width 403 height 26
click at [567, 75] on div "Выбрать файл" at bounding box center [549, 82] width 101 height 26
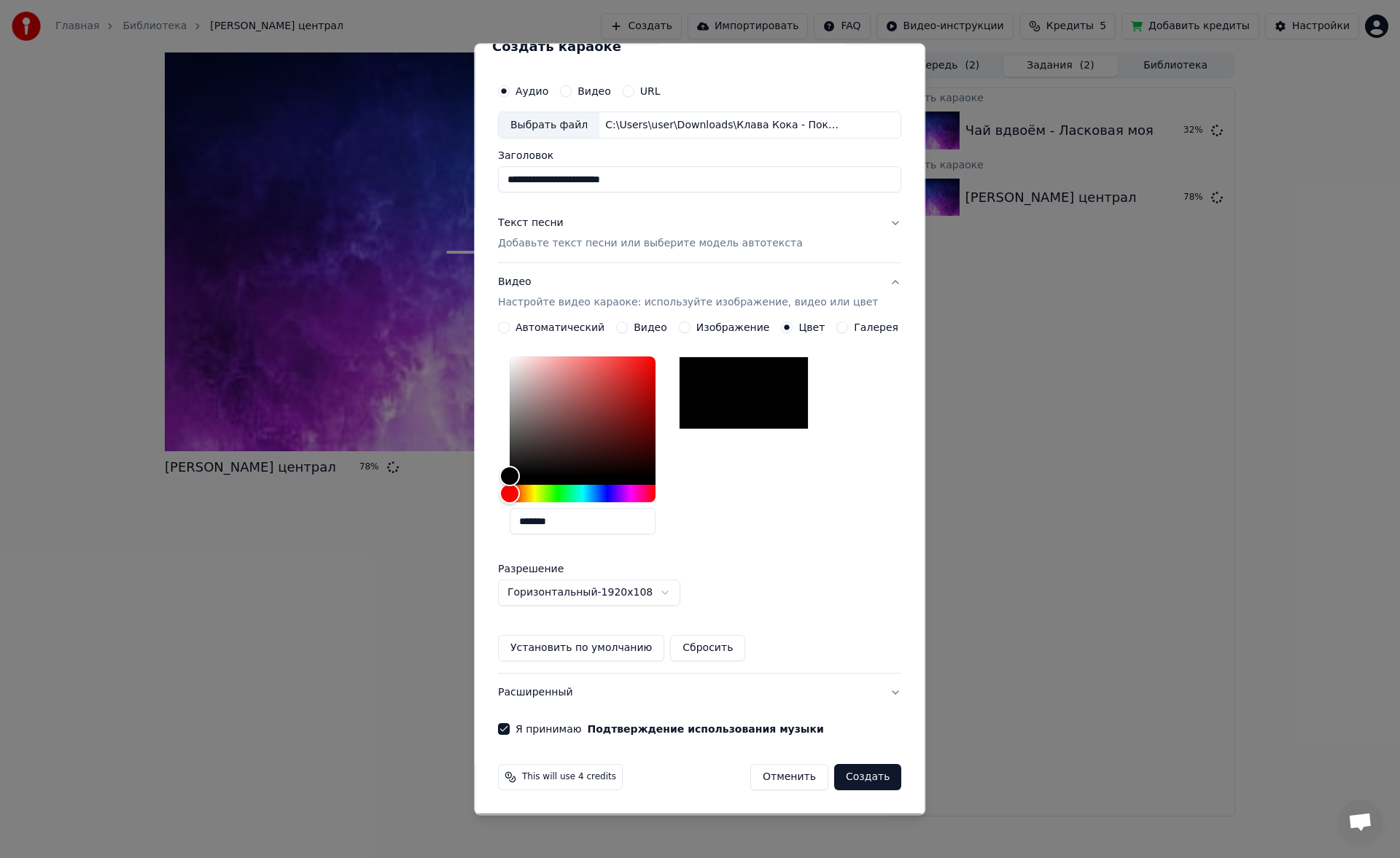
scroll to position [21, 0]
click at [574, 123] on div "Выбрать файл" at bounding box center [549, 124] width 101 height 26
type input "**********"
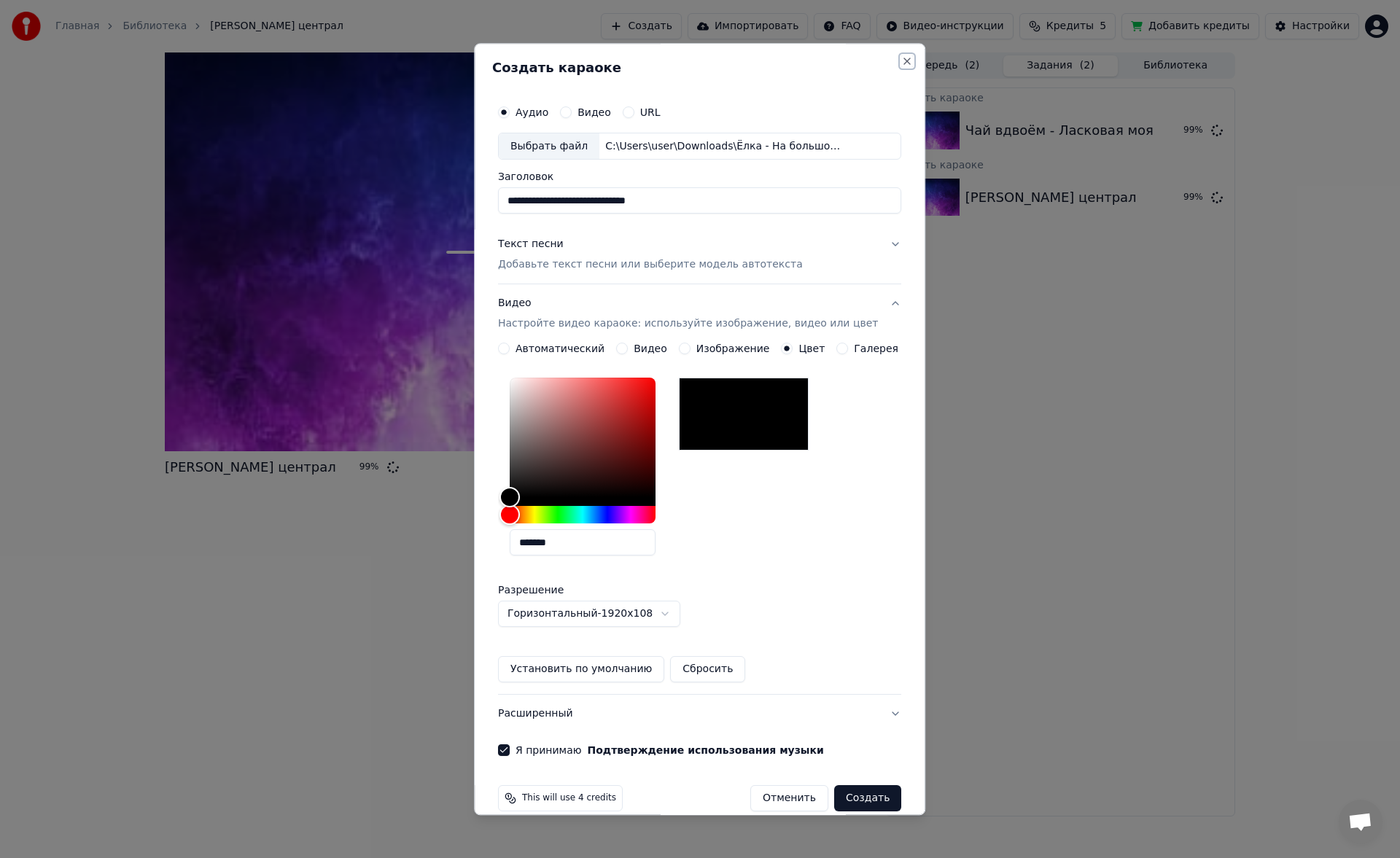
click at [902, 58] on button "Close" at bounding box center [908, 61] width 11 height 11
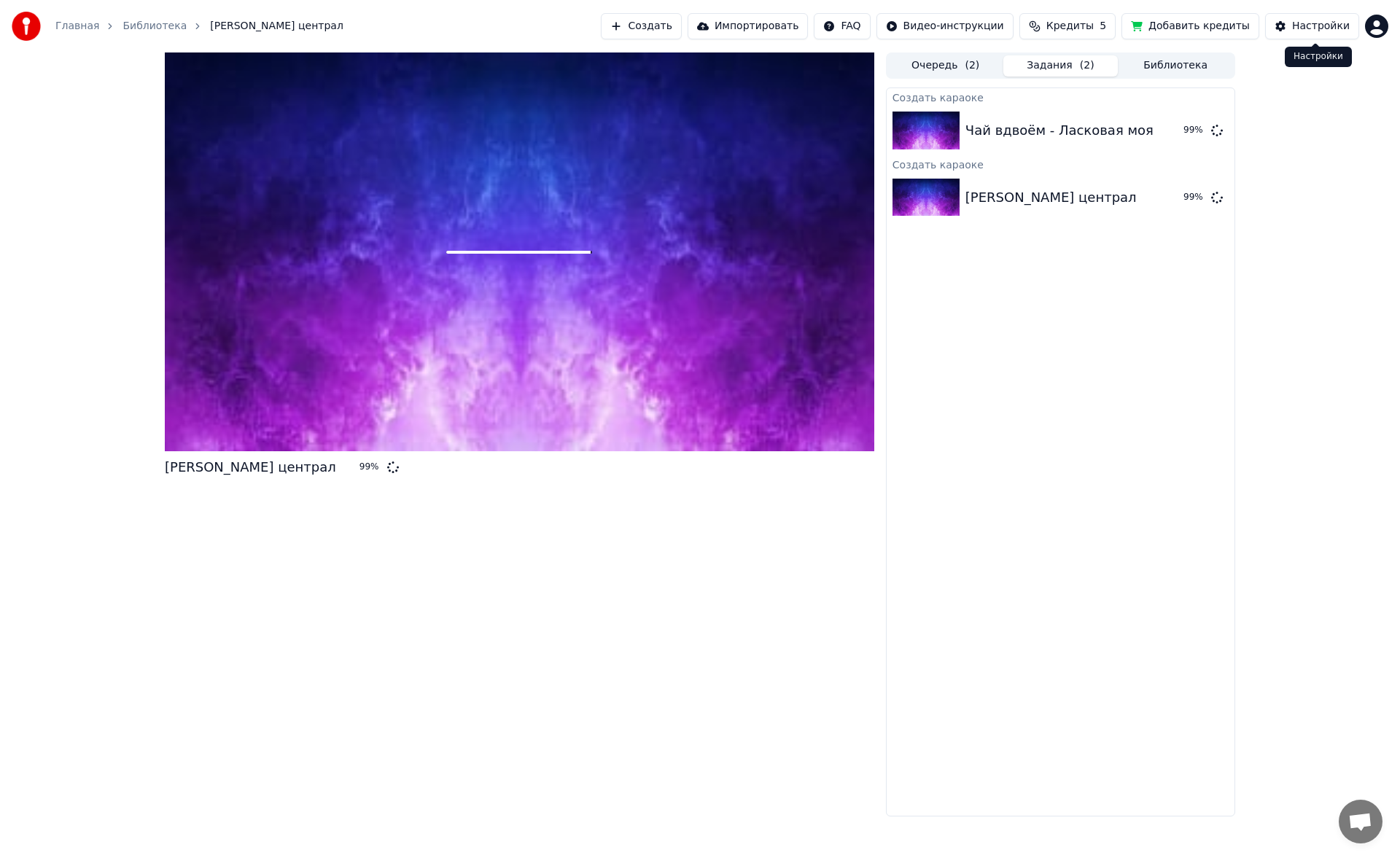
click at [1303, 24] on div "Настройки" at bounding box center [1321, 26] width 57 height 14
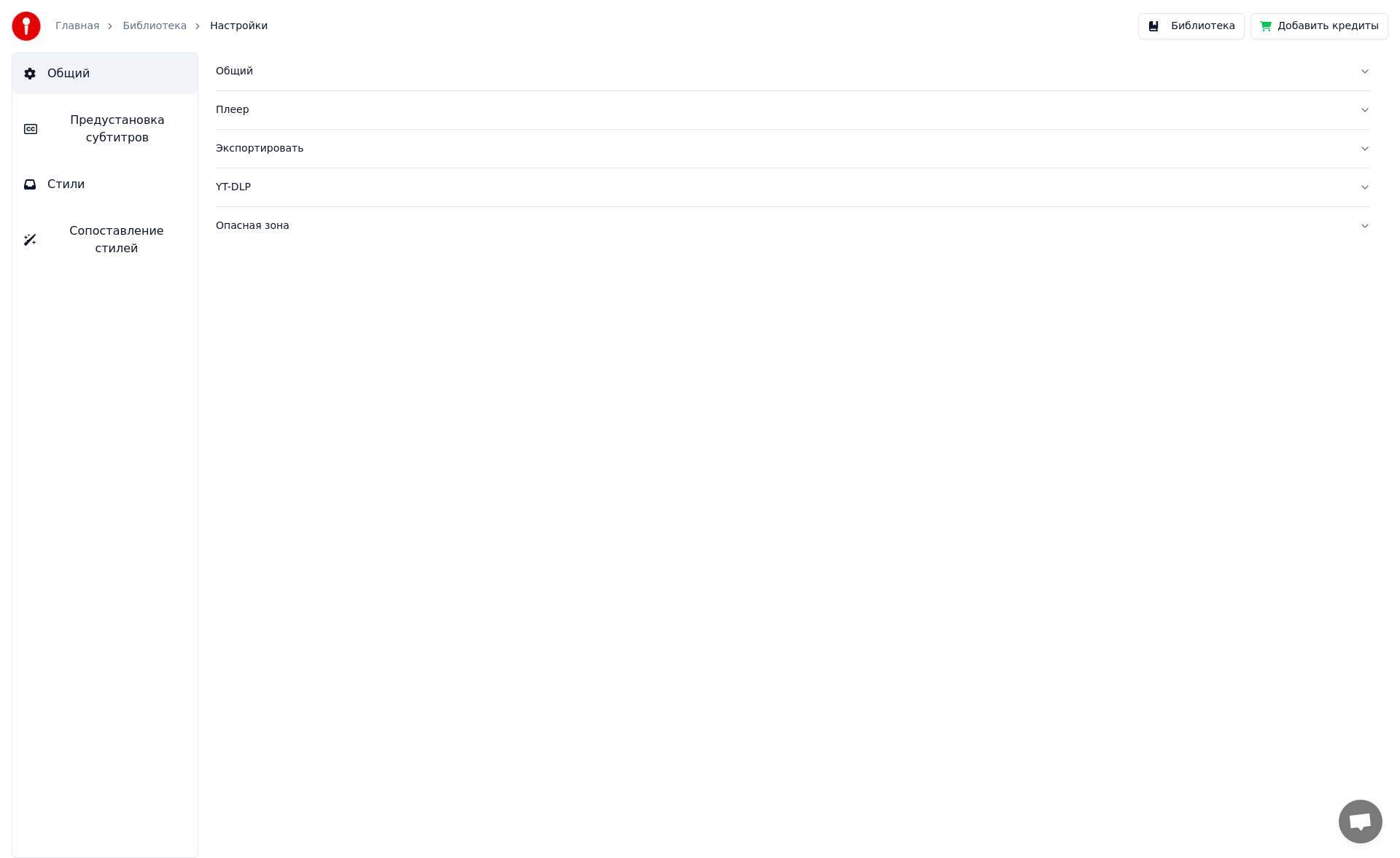
click at [260, 75] on div "Общий" at bounding box center [781, 71] width 1132 height 14
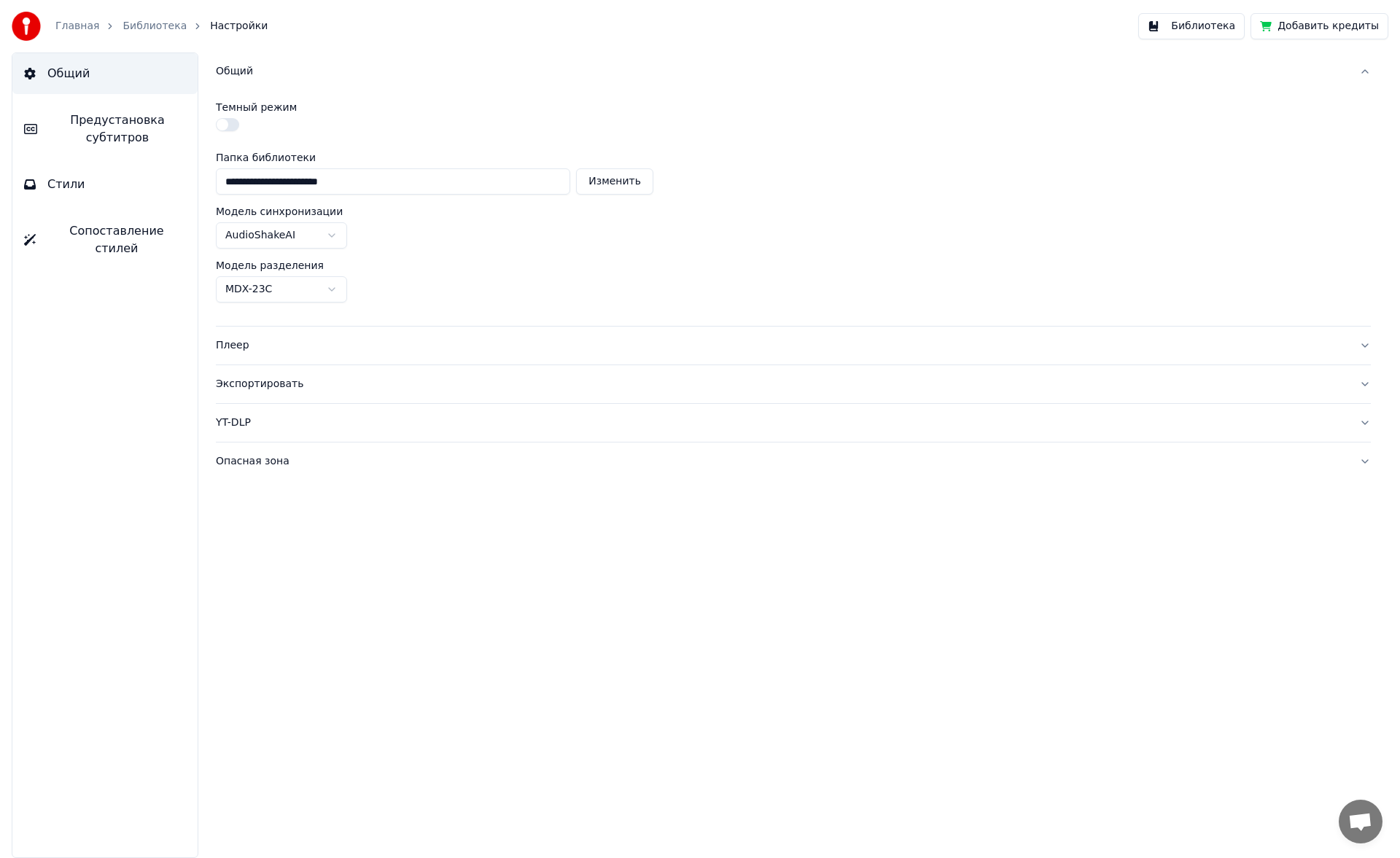
click at [248, 335] on button "Плеер" at bounding box center [793, 346] width 1155 height 38
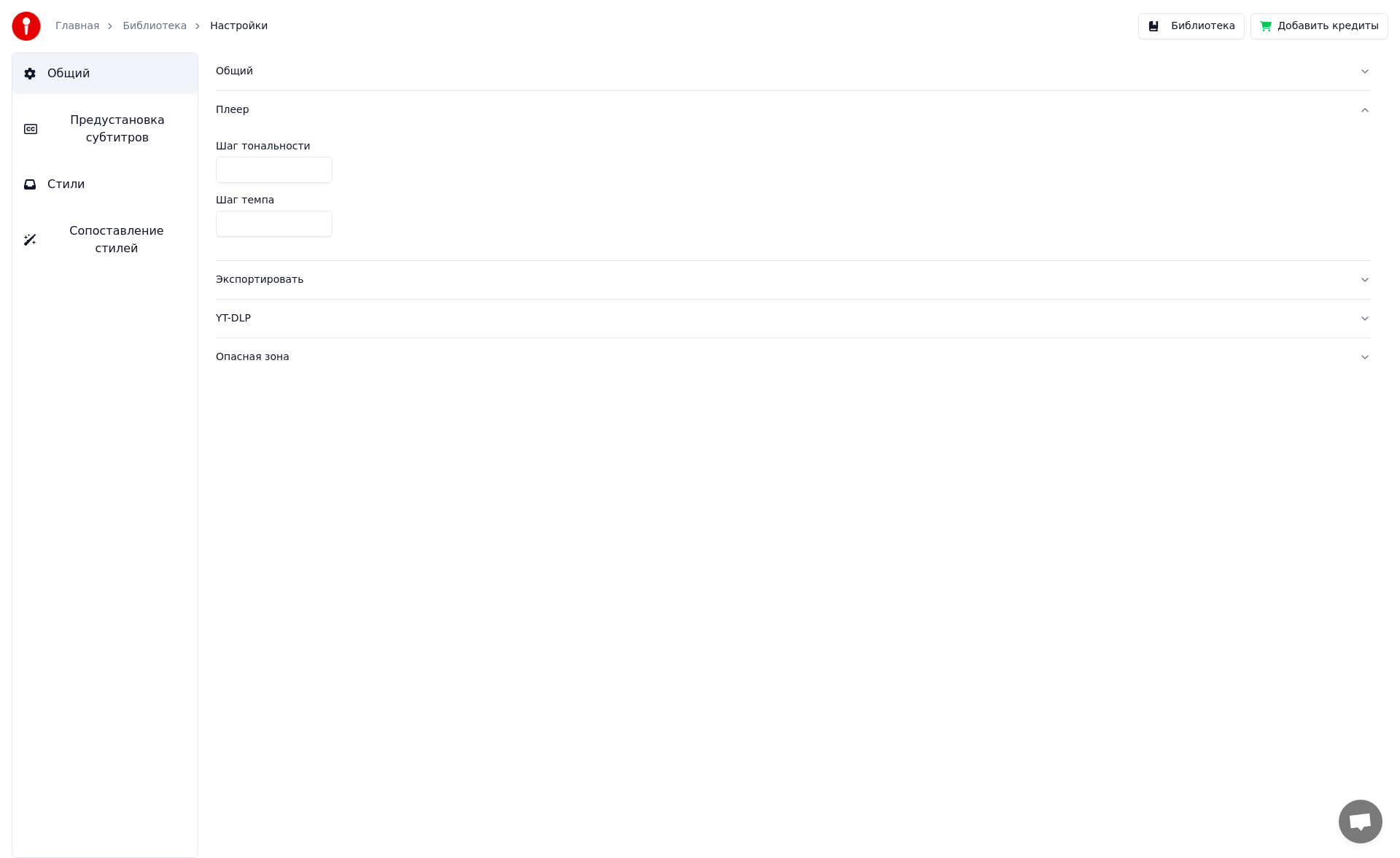
click at [237, 283] on div "Экспортировать" at bounding box center [781, 280] width 1132 height 14
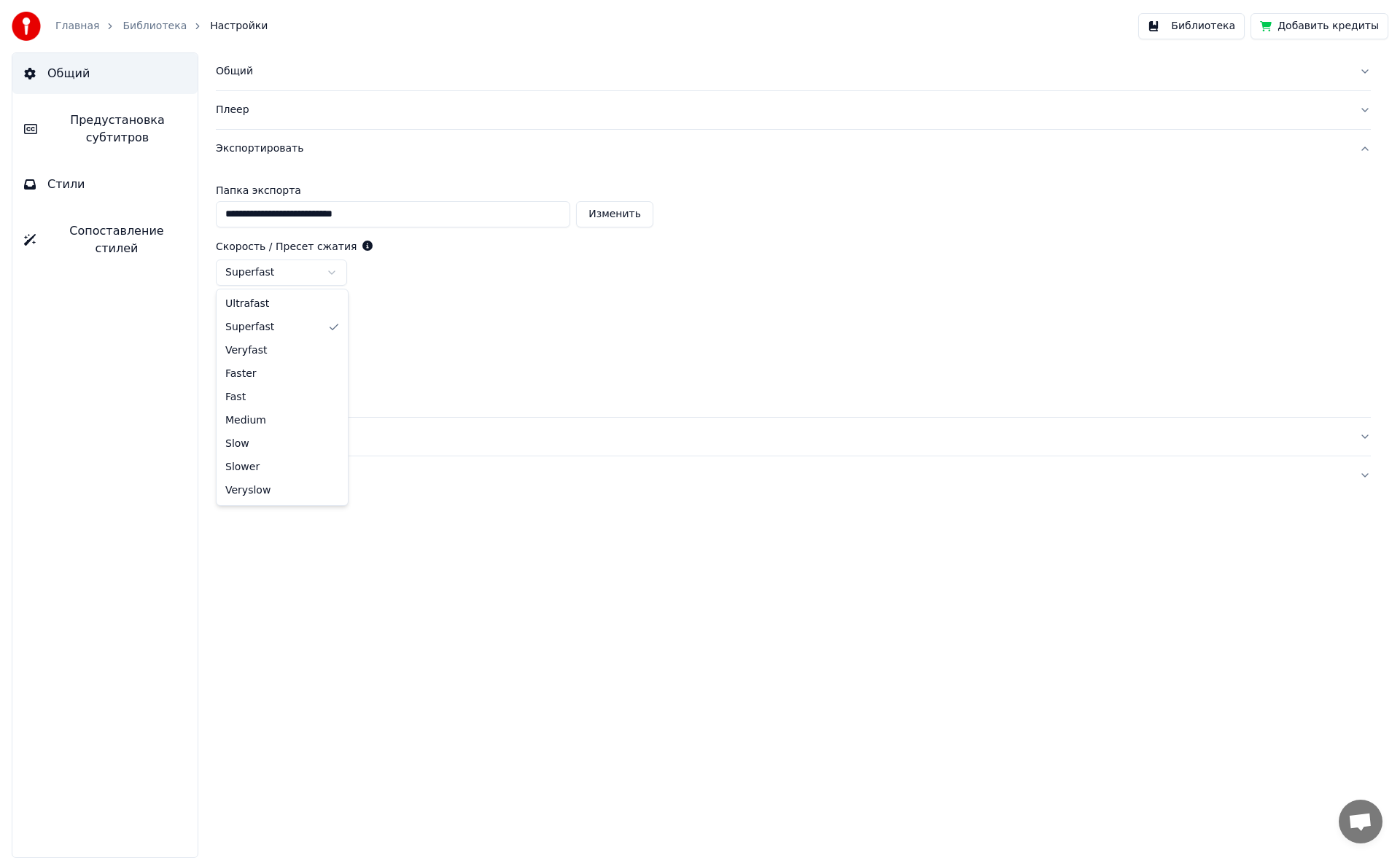
click at [316, 273] on html "**********" at bounding box center [700, 429] width 1400 height 858
click at [139, 24] on link "Библиотека" at bounding box center [154, 26] width 64 height 14
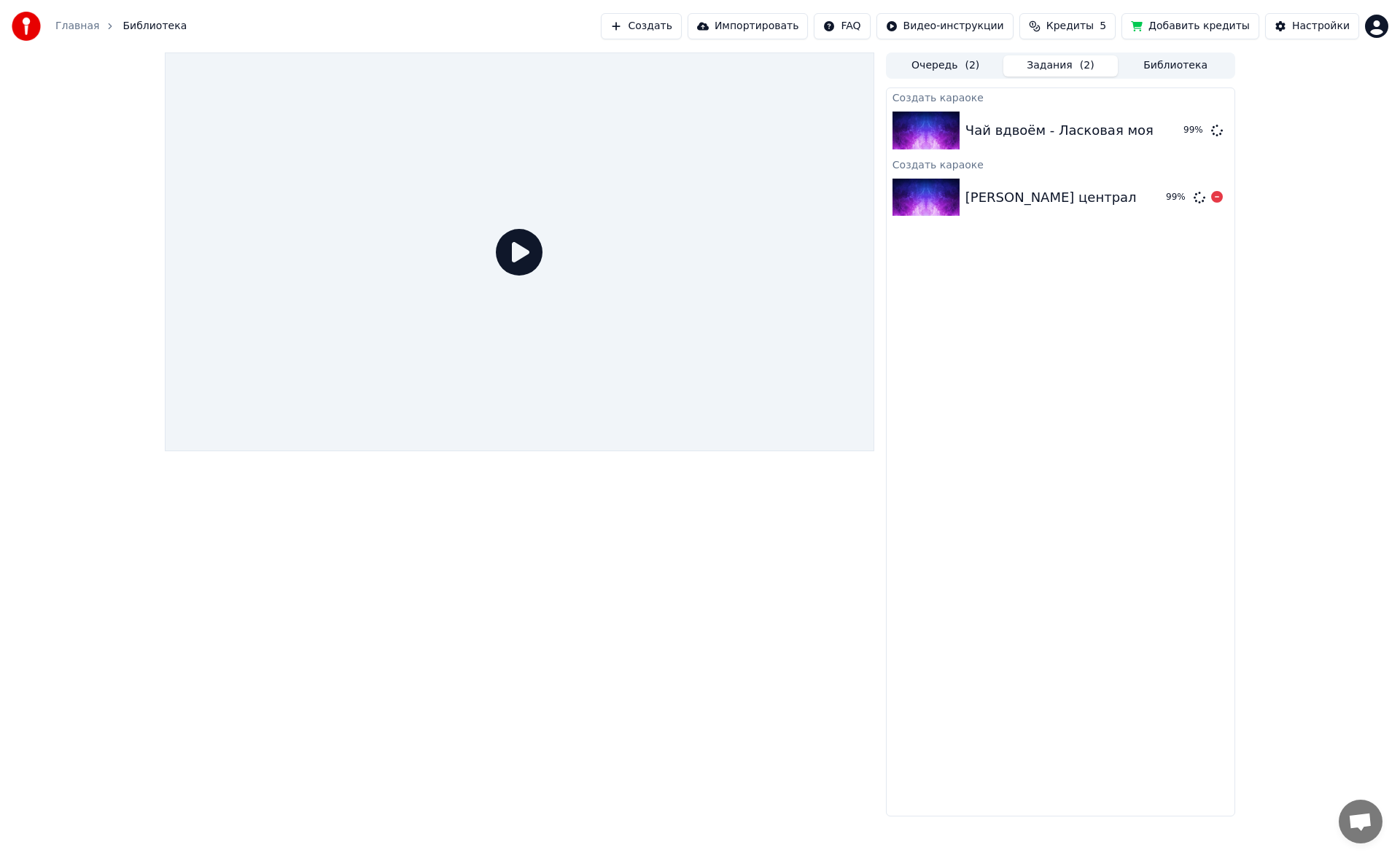
click at [1041, 195] on div "[PERSON_NAME] централ" at bounding box center [1050, 197] width 171 height 20
click at [1016, 158] on div "Создать караоке" at bounding box center [1060, 164] width 348 height 17
click at [997, 142] on div "Чай вдвоём - Ласковая моя 99 %" at bounding box center [1060, 130] width 348 height 50
click at [999, 209] on div "[PERSON_NAME] централ 99 %" at bounding box center [1060, 197] width 348 height 50
click at [990, 124] on div "Чай вдвоём - Ласковая моя" at bounding box center [1059, 130] width 188 height 20
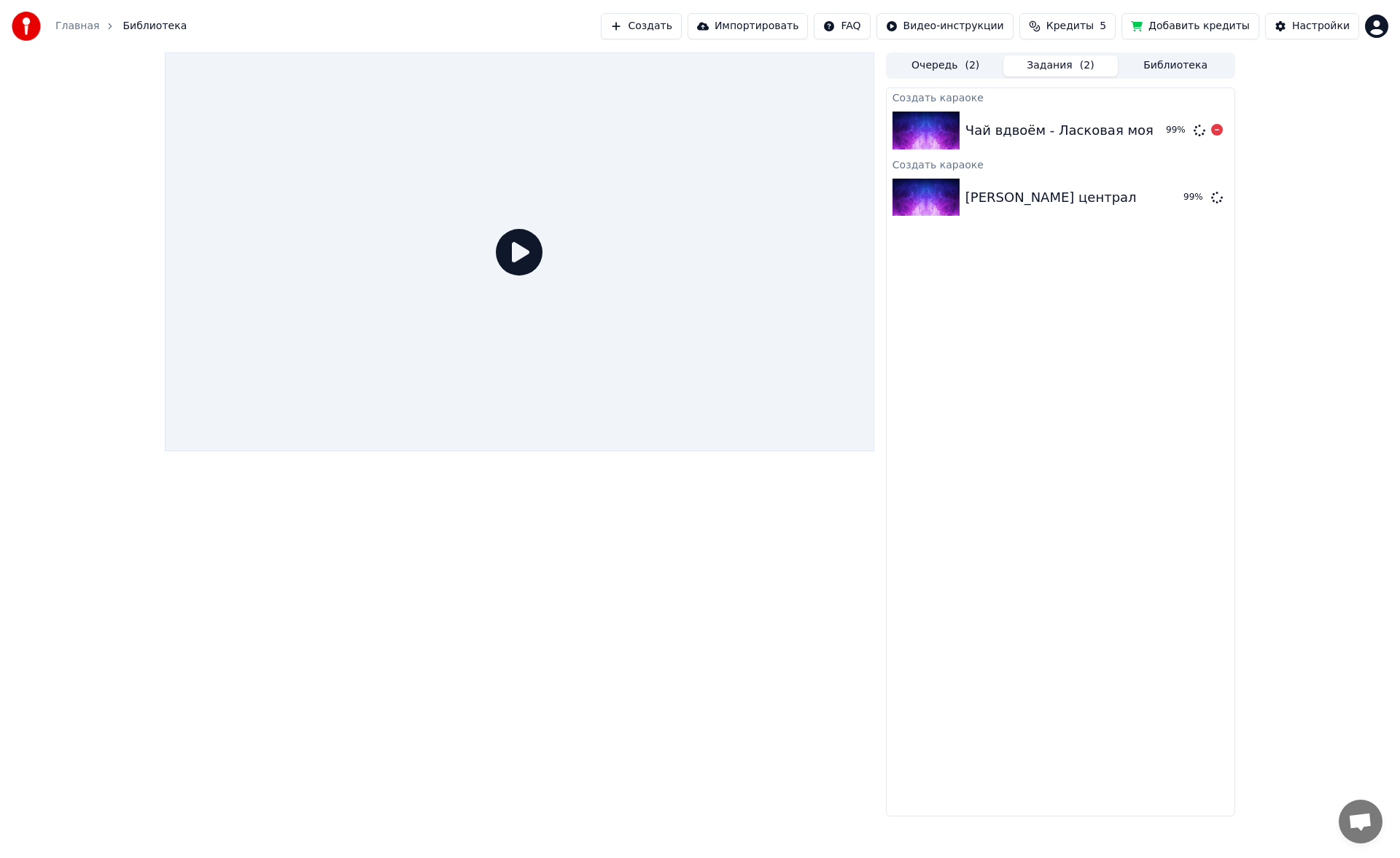
click at [998, 174] on div "[PERSON_NAME] централ 99 %" at bounding box center [1060, 197] width 348 height 50
click at [992, 125] on div "Чай вдвоём - Ласковая моя" at bounding box center [1059, 130] width 188 height 20
click at [1027, 199] on div "[PERSON_NAME] централ" at bounding box center [1050, 197] width 171 height 20
click at [1019, 119] on div "Чай вдвоём - Ласковая моя 99 %" at bounding box center [1060, 130] width 348 height 50
click at [1032, 164] on div "Создать караоке" at bounding box center [1060, 164] width 348 height 17
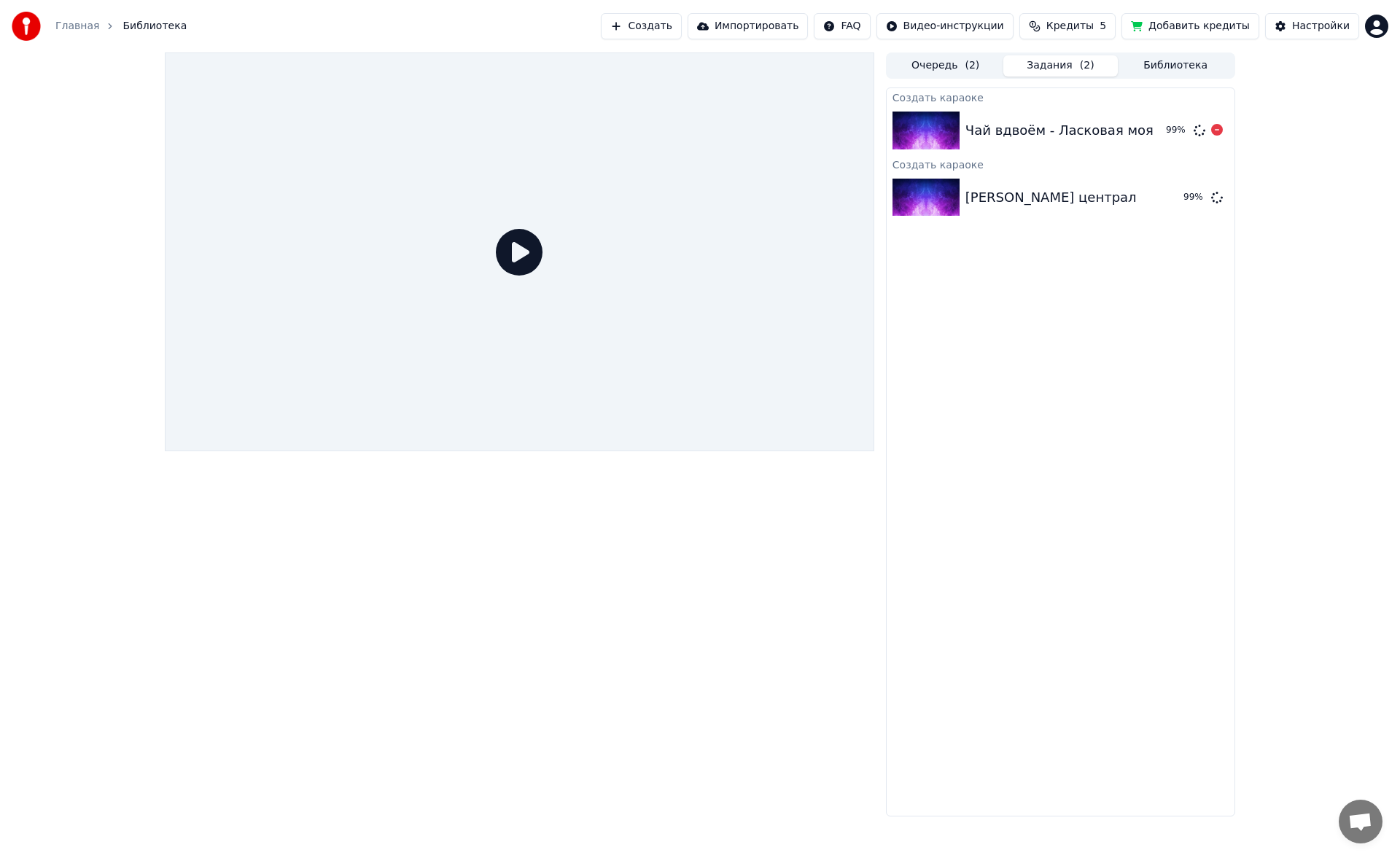
click at [1017, 118] on div "Чай вдвоём - Ласковая моя 99 %" at bounding box center [1060, 130] width 348 height 50
click at [1056, 194] on div "[PERSON_NAME] централ" at bounding box center [1050, 197] width 171 height 20
click at [1035, 124] on div "Чай вдвоём - Ласковая моя" at bounding box center [1059, 130] width 188 height 20
click at [1043, 174] on div "[PERSON_NAME] централ 99 %" at bounding box center [1060, 197] width 348 height 50
click at [1027, 126] on div "Чай вдвоём - Ласковая моя" at bounding box center [1059, 130] width 188 height 20
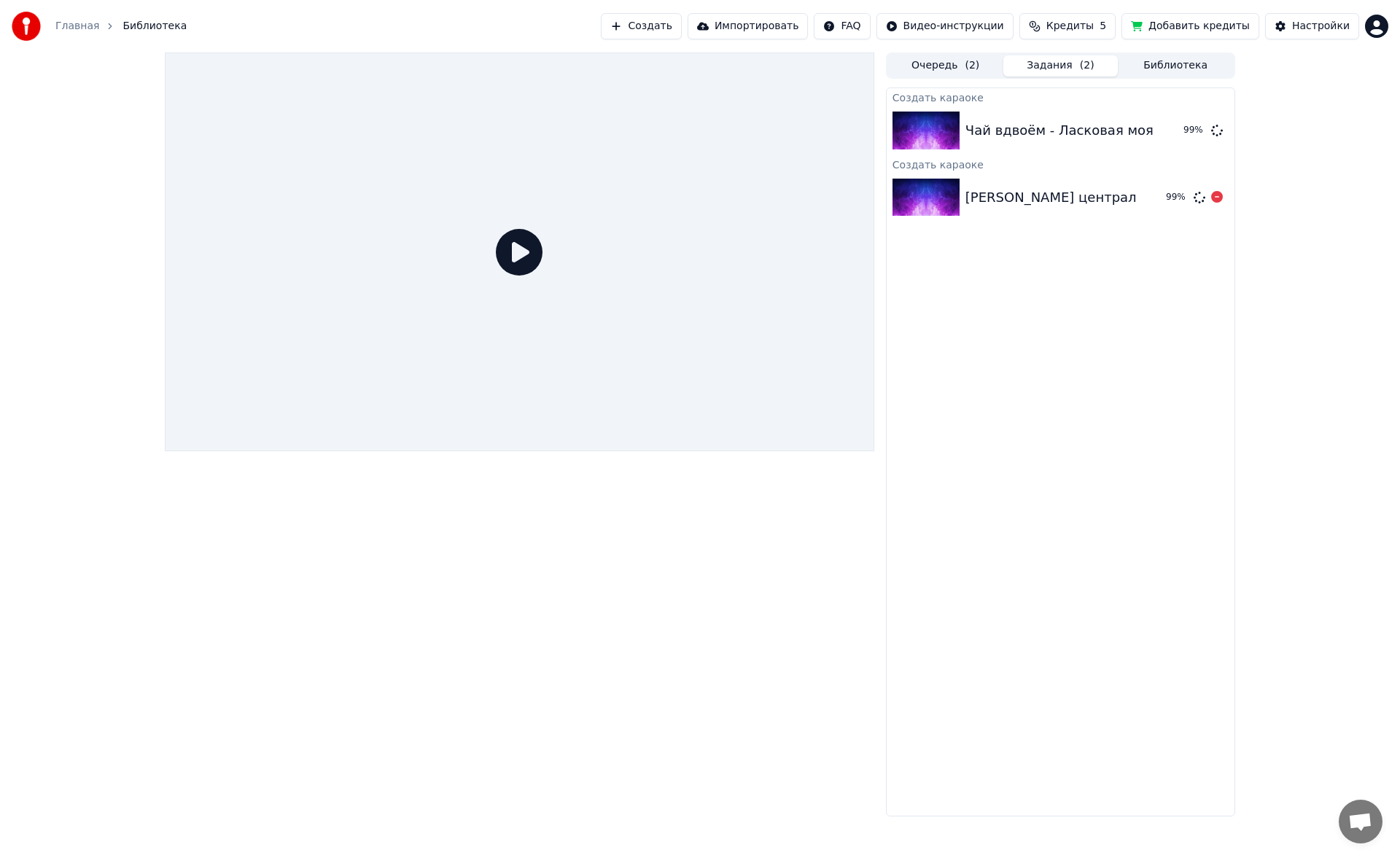
click at [1038, 175] on div "[PERSON_NAME] централ 99 %" at bounding box center [1060, 197] width 348 height 50
click at [1034, 98] on div "Создать караоке" at bounding box center [1060, 97] width 348 height 17
click at [1041, 161] on div "Создать караоке" at bounding box center [1060, 164] width 348 height 17
click at [1213, 131] on icon at bounding box center [1217, 129] width 11 height 11
click at [1217, 133] on icon at bounding box center [1217, 129] width 11 height 11
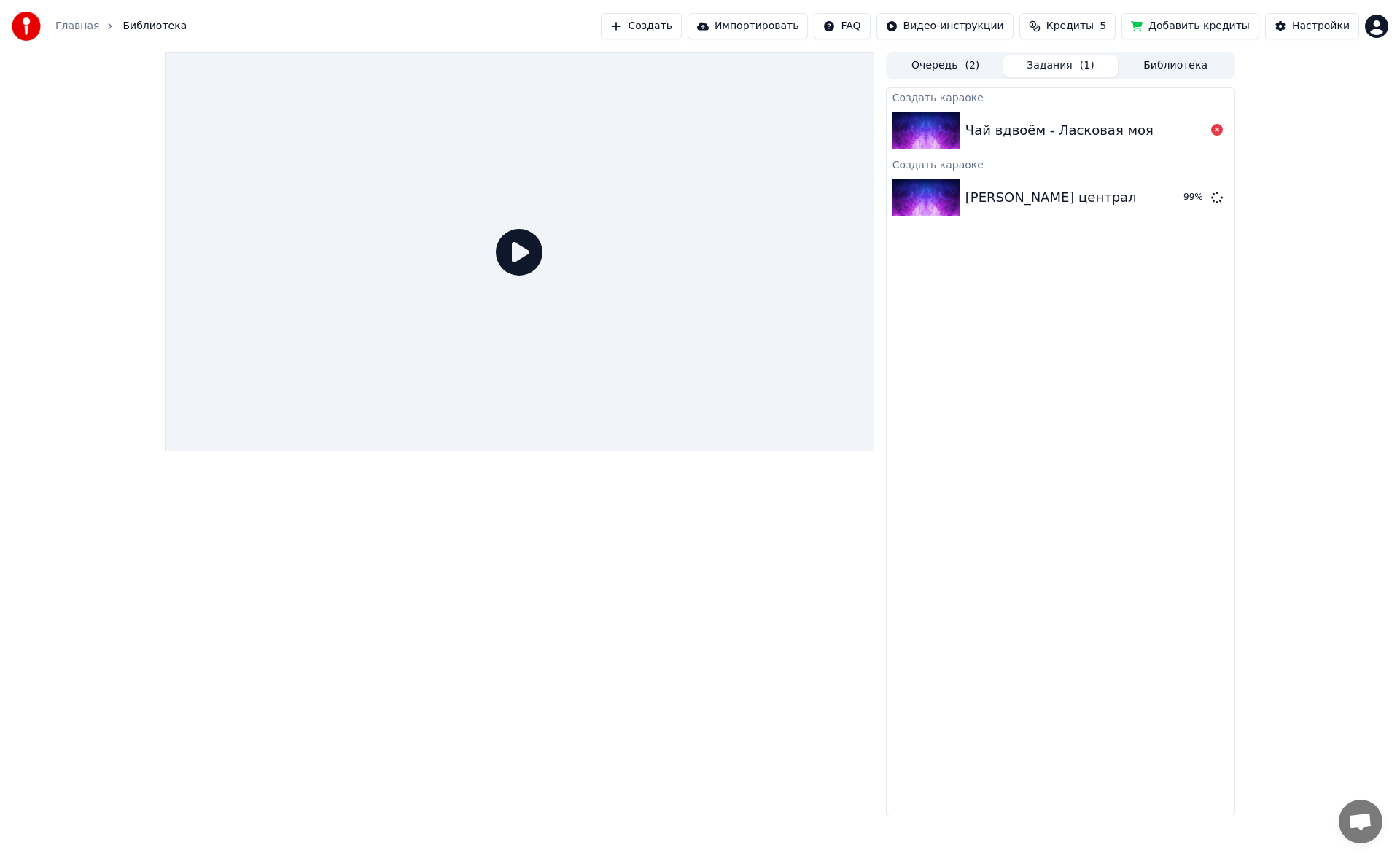
click at [1217, 133] on icon at bounding box center [1217, 129] width 11 height 11
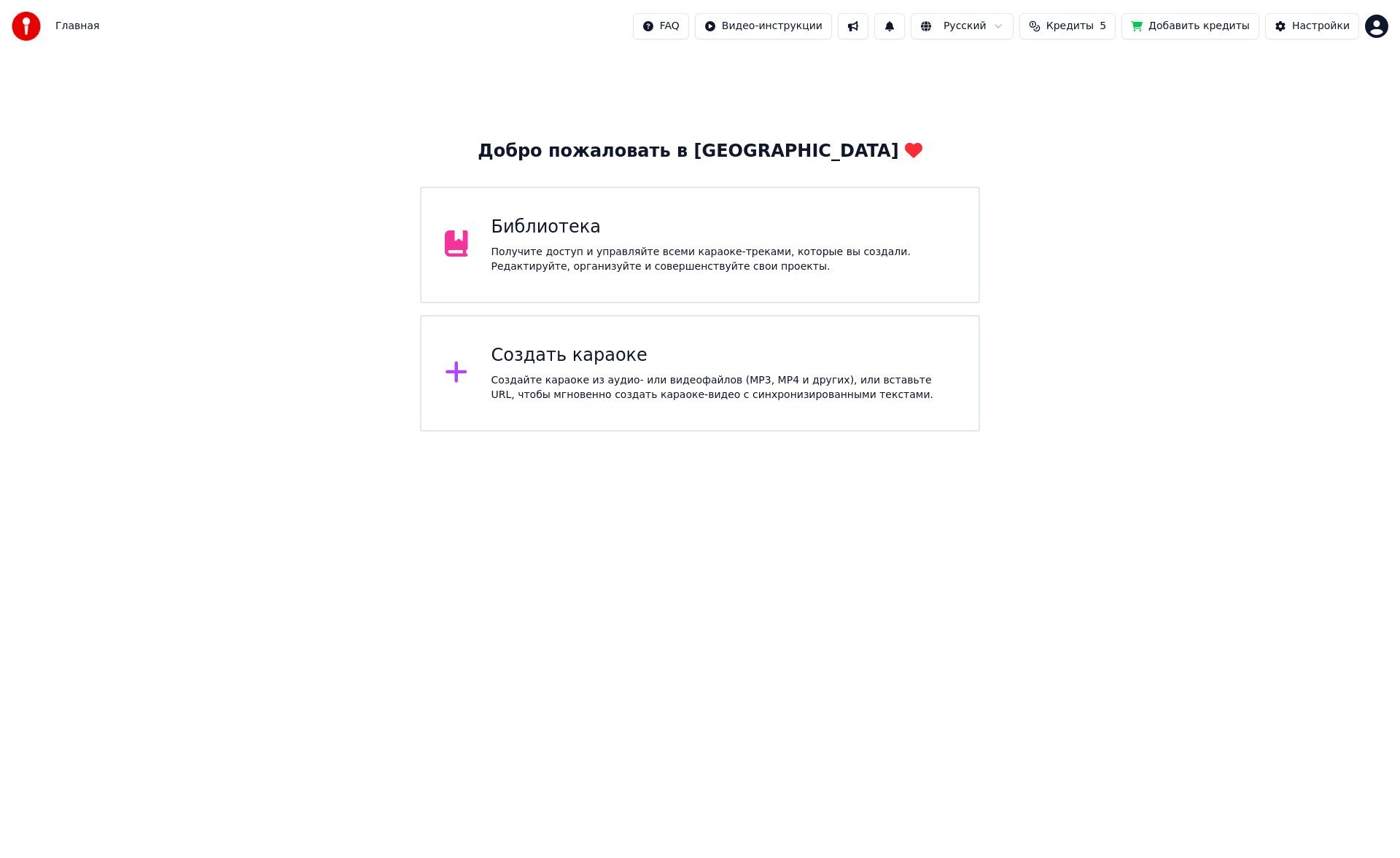
click at [646, 284] on div "Библиотека Получите доступ и управляйте всеми караоке-треками, которые вы созда…" at bounding box center [700, 245] width 560 height 117
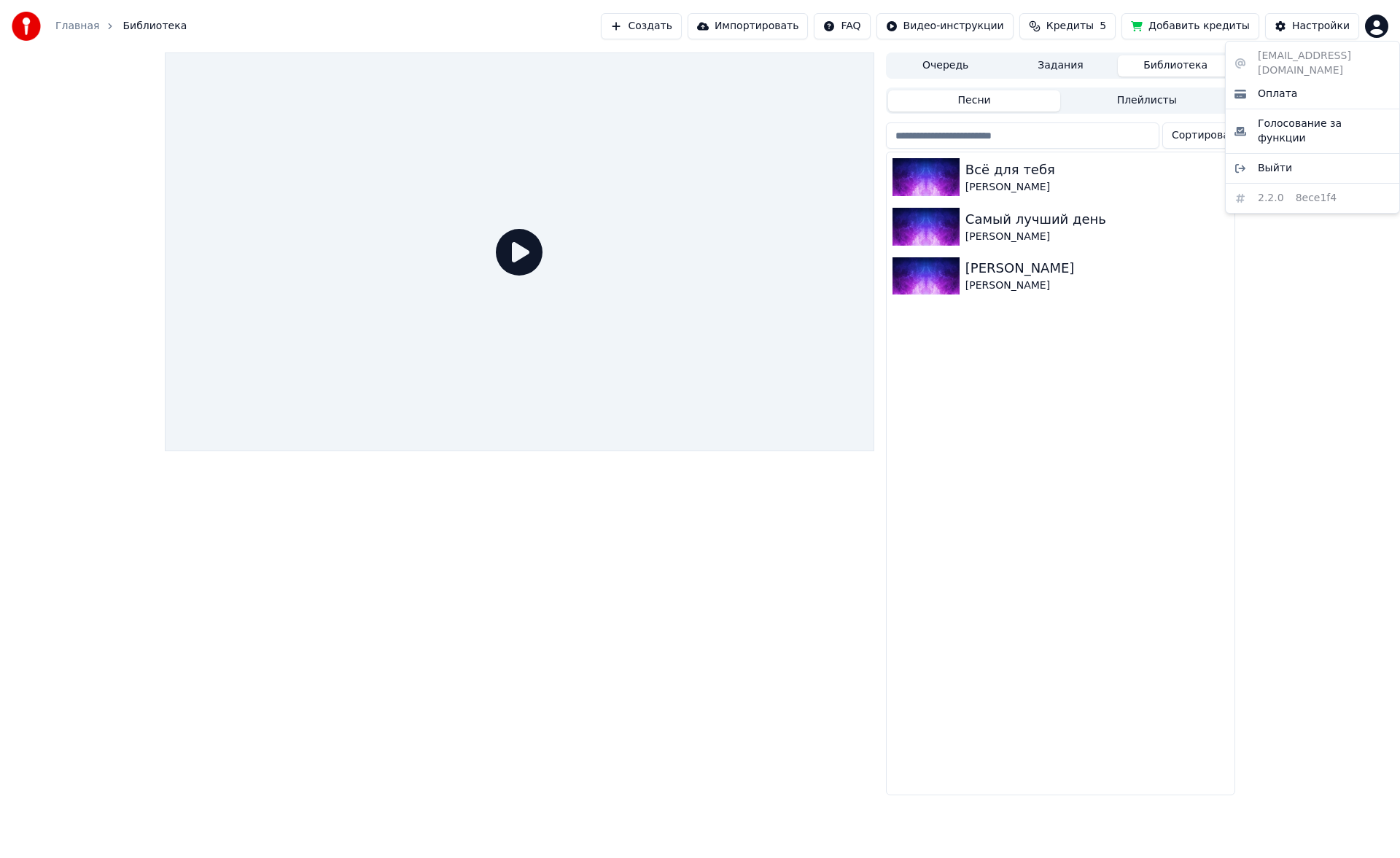
click at [1381, 32] on html "Главная Библиотека Создать Импортировать FAQ Видео-инструкции Кредиты 5 Добавит…" at bounding box center [700, 429] width 1400 height 858
click at [1301, 195] on html "Главная Библиотека Создать Импортировать FAQ Видео-инструкции Кредиты 5 Добавит…" at bounding box center [700, 429] width 1400 height 858
click at [681, 22] on button "Создать" at bounding box center [641, 26] width 80 height 26
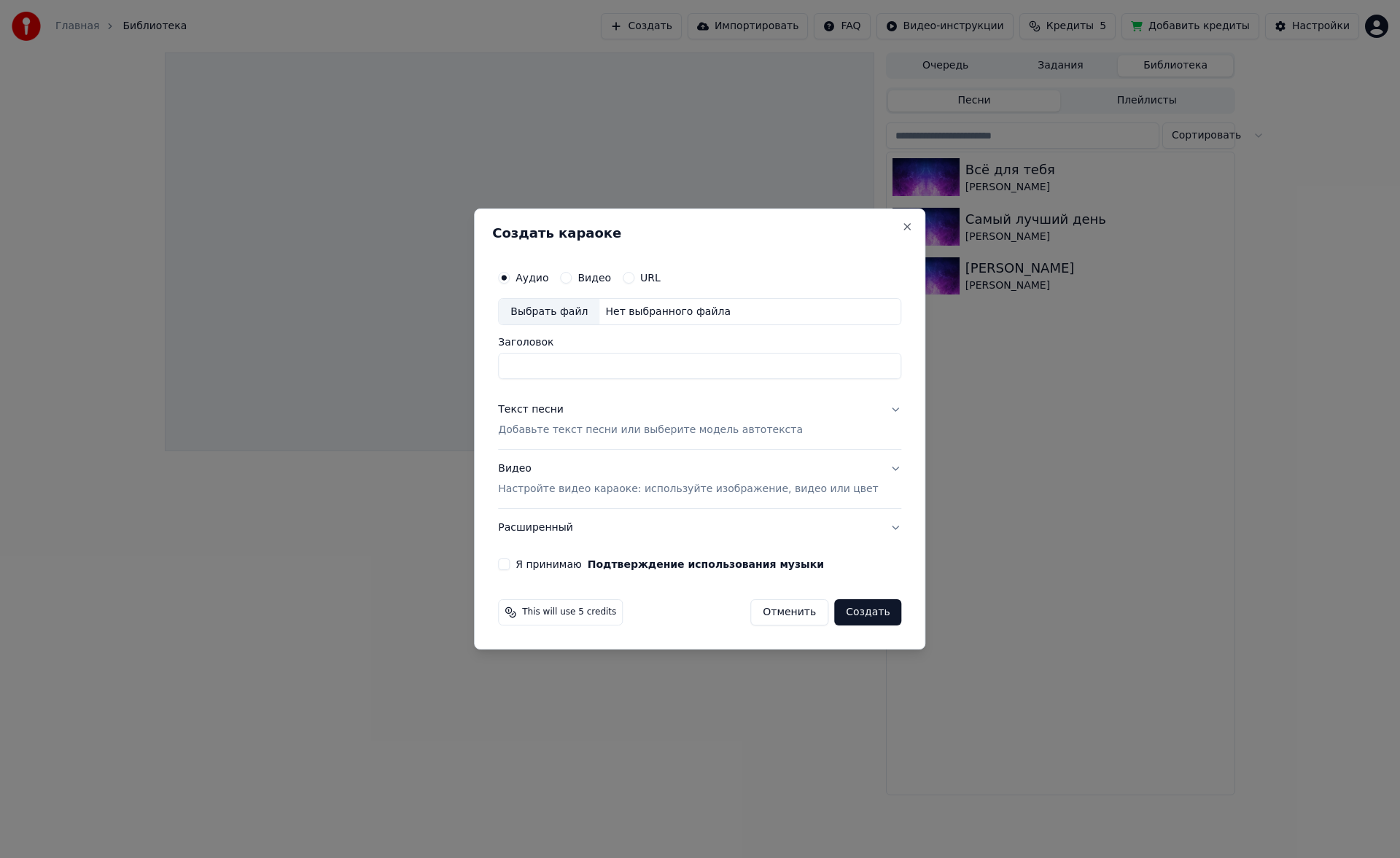
click at [589, 301] on div "Выбрать файл" at bounding box center [549, 311] width 101 height 26
type input "**********"
click at [564, 412] on div "Текст песни" at bounding box center [531, 410] width 66 height 14
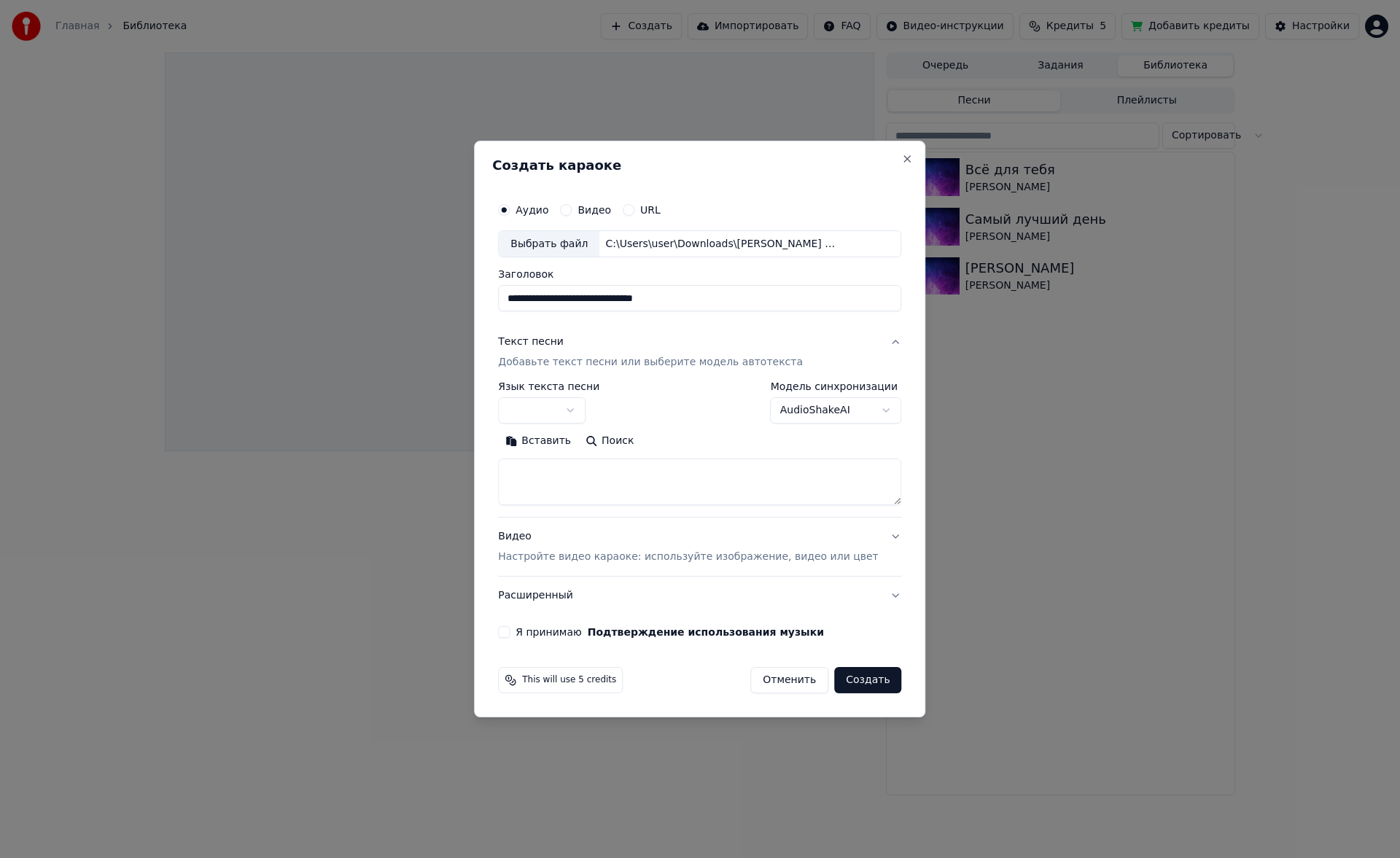
click at [585, 418] on button "button" at bounding box center [541, 411] width 87 height 26
select select "**"
click at [564, 442] on button "Вставить" at bounding box center [538, 441] width 80 height 23
click at [687, 437] on button "Развернуть" at bounding box center [689, 441] width 92 height 23
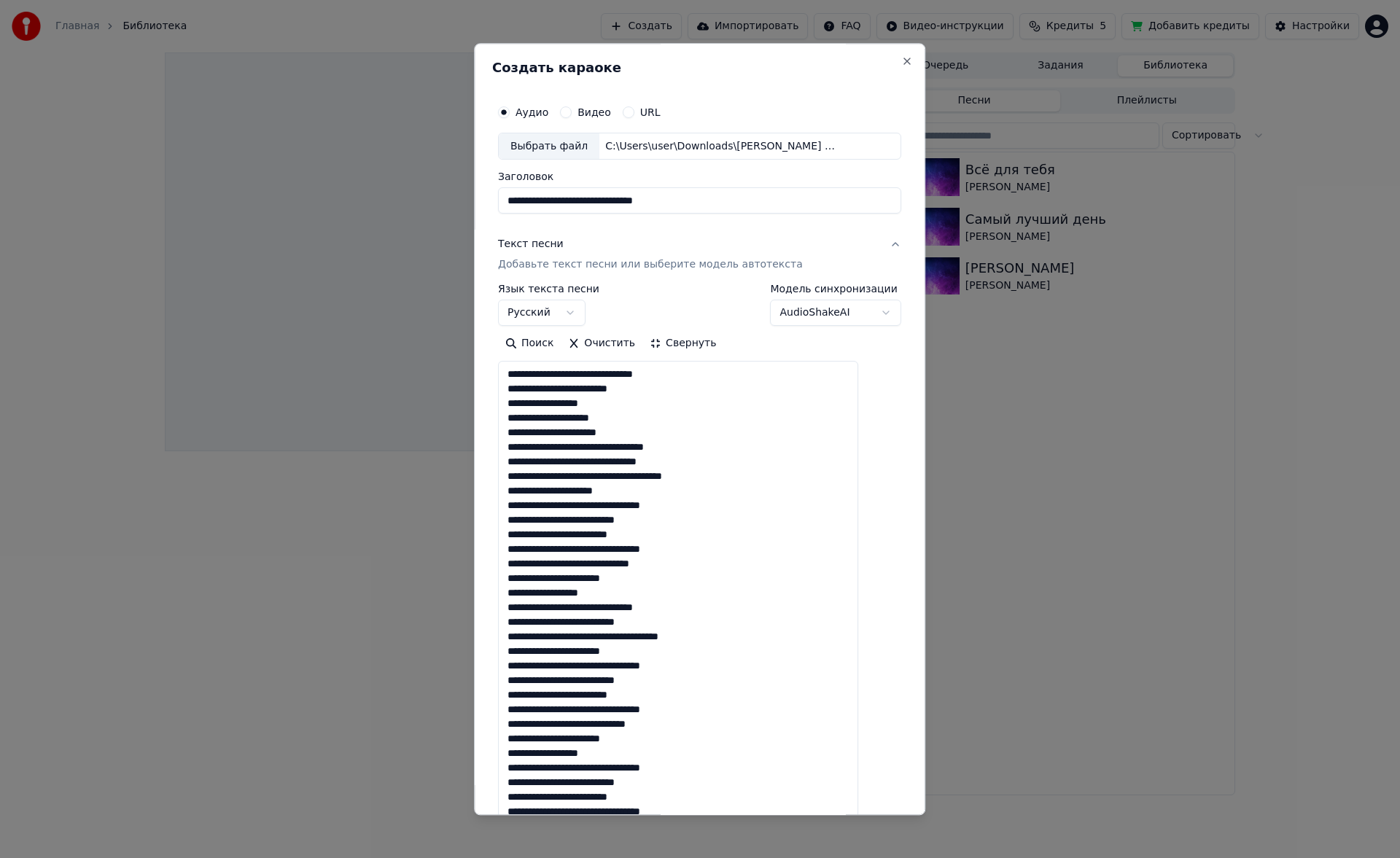
click at [678, 430] on textarea at bounding box center [678, 615] width 360 height 507
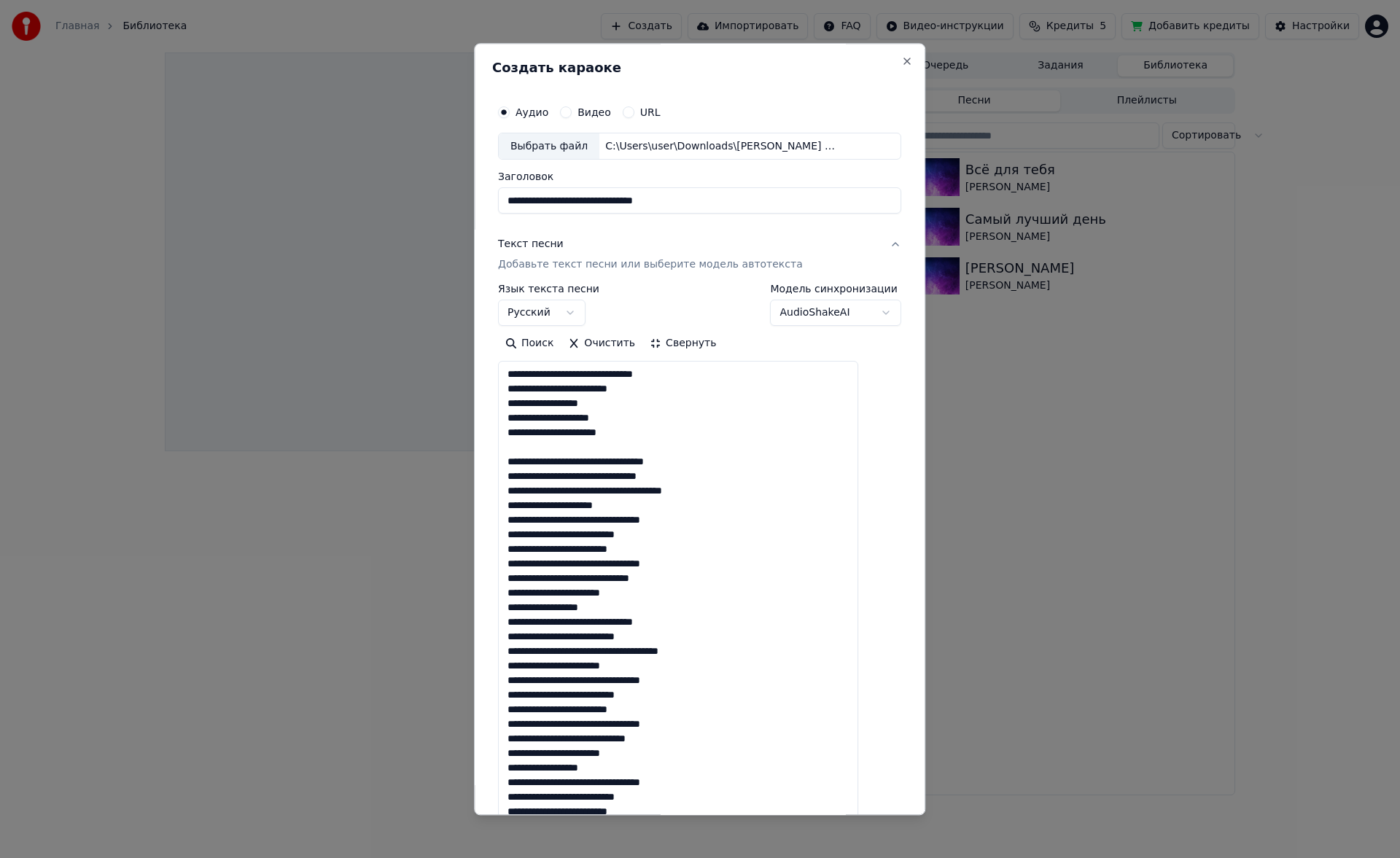
click at [660, 511] on textarea at bounding box center [678, 615] width 360 height 507
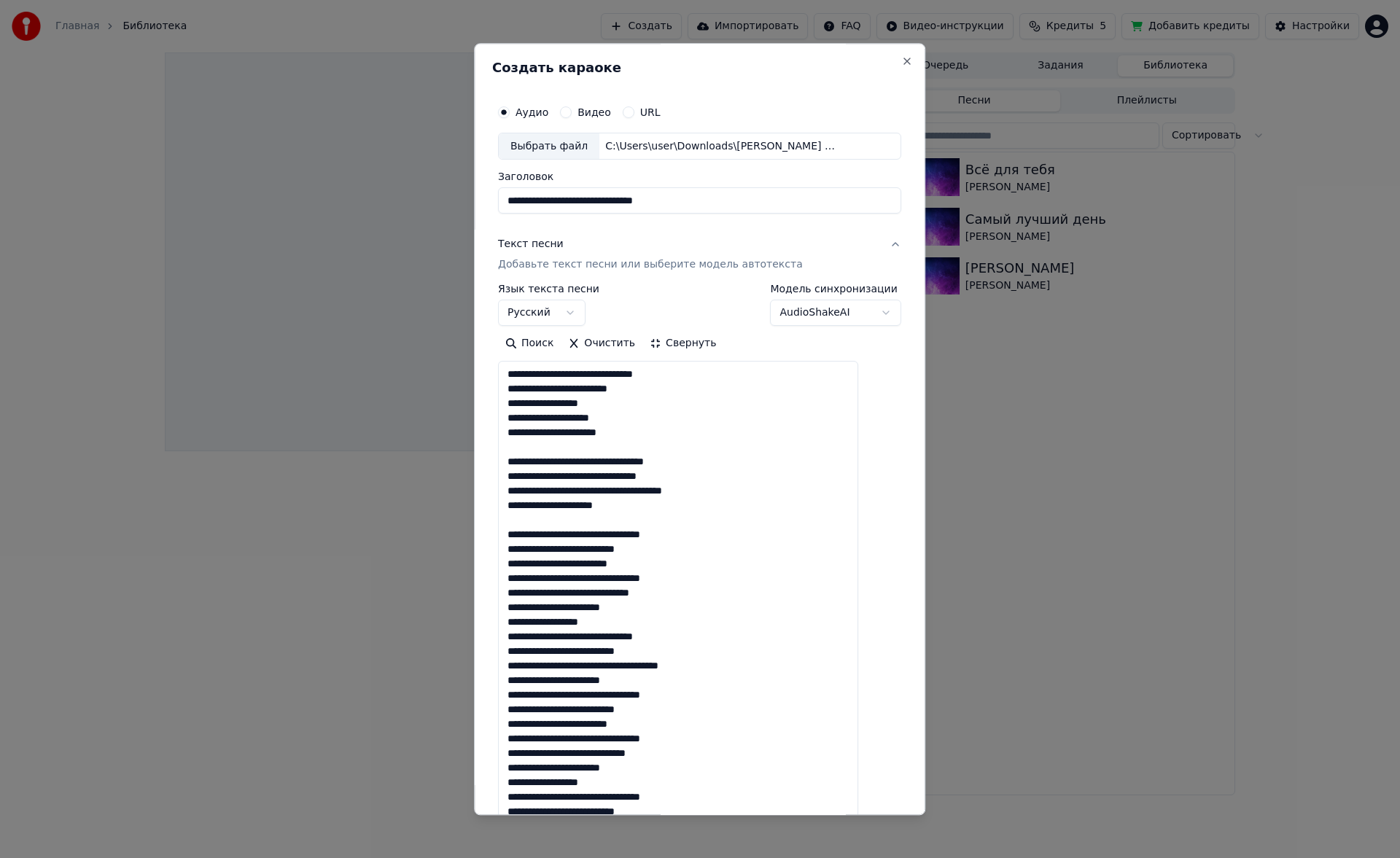
click at [641, 628] on textarea at bounding box center [678, 615] width 360 height 507
click at [686, 741] on textarea at bounding box center [678, 615] width 360 height 507
click at [668, 705] on textarea at bounding box center [678, 615] width 360 height 507
click at [667, 702] on textarea at bounding box center [678, 615] width 360 height 507
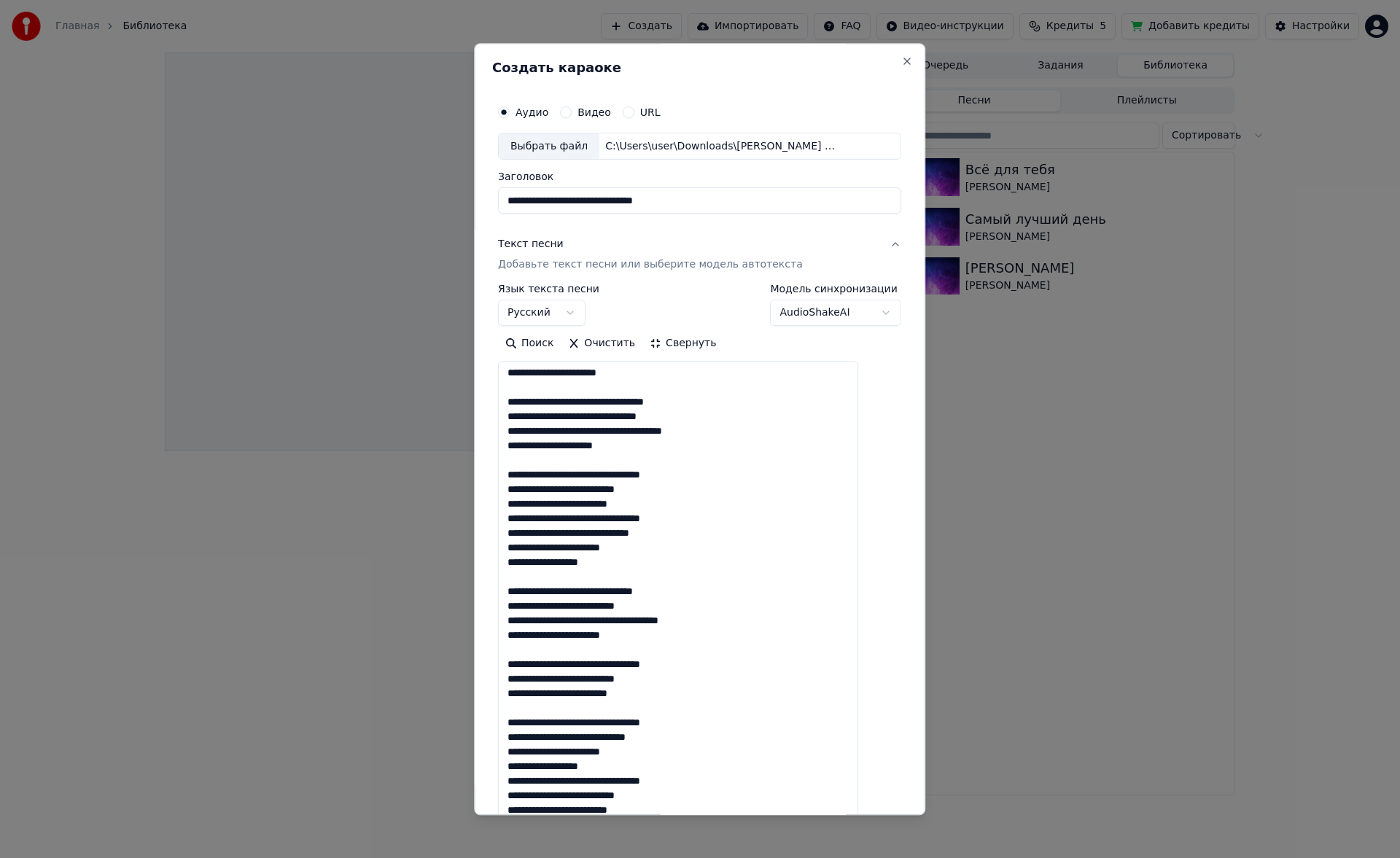
click at [546, 711] on textarea at bounding box center [678, 615] width 360 height 507
click at [646, 754] on textarea at bounding box center [678, 615] width 360 height 507
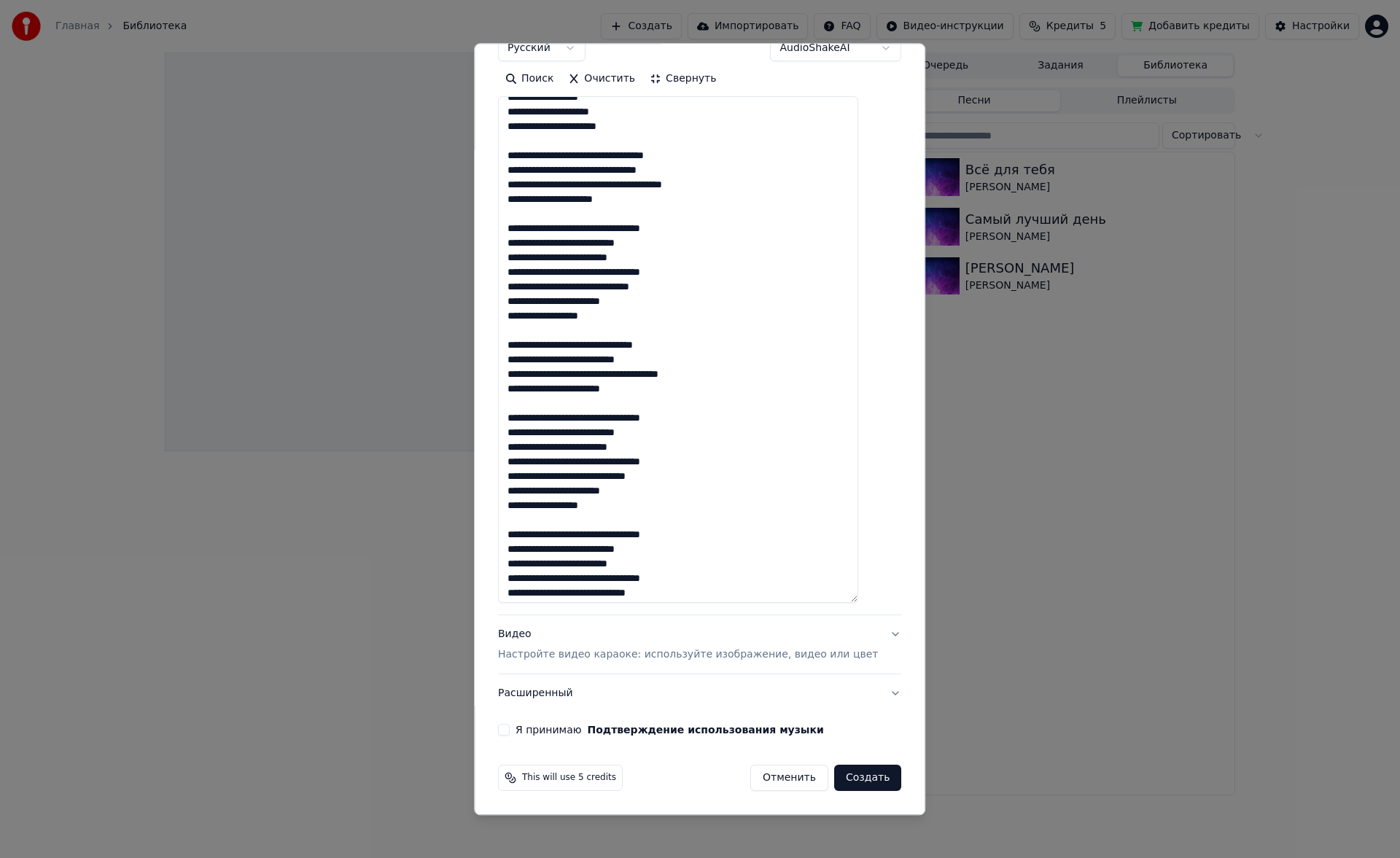
scroll to position [75, 0]
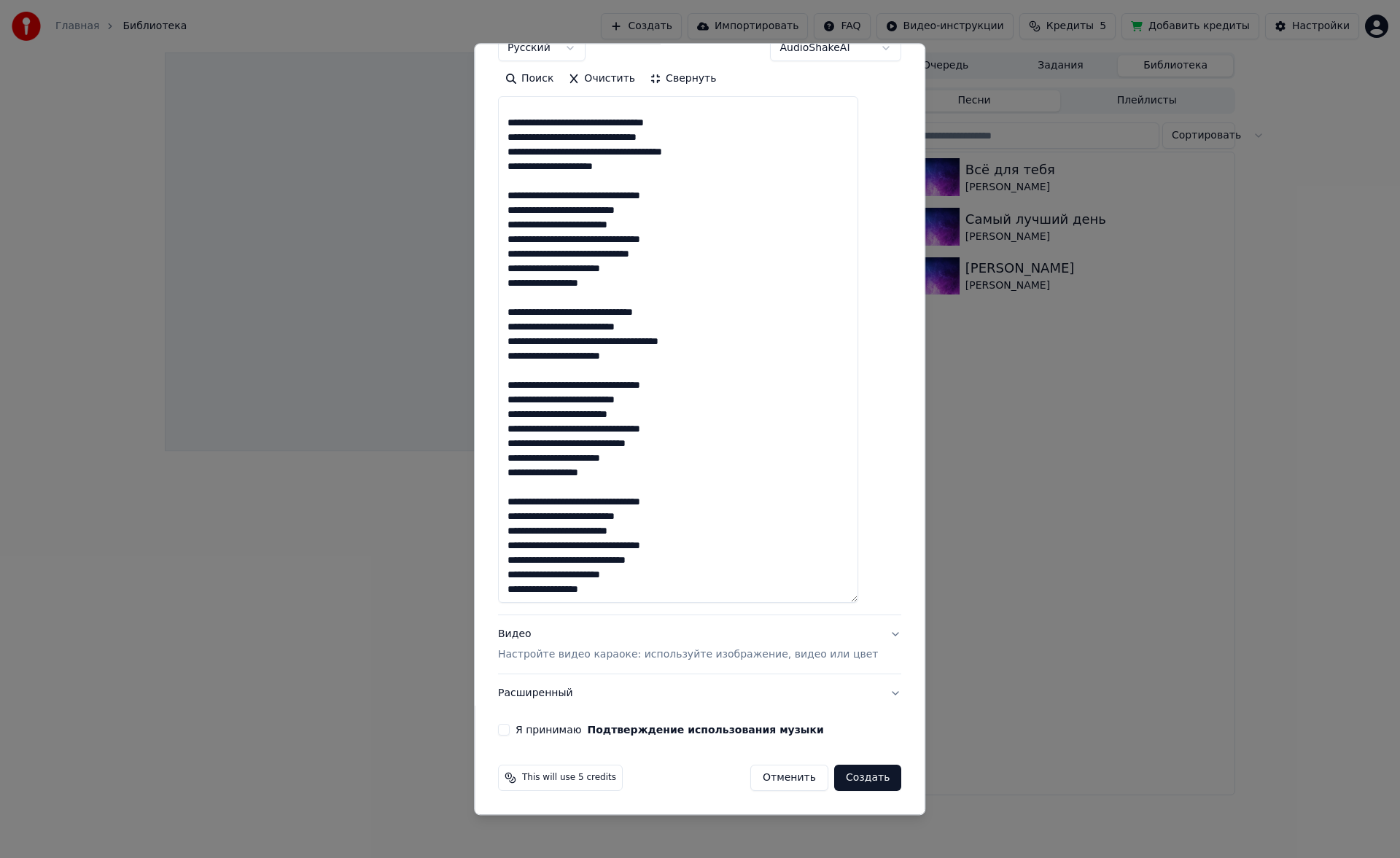
type textarea "**********"
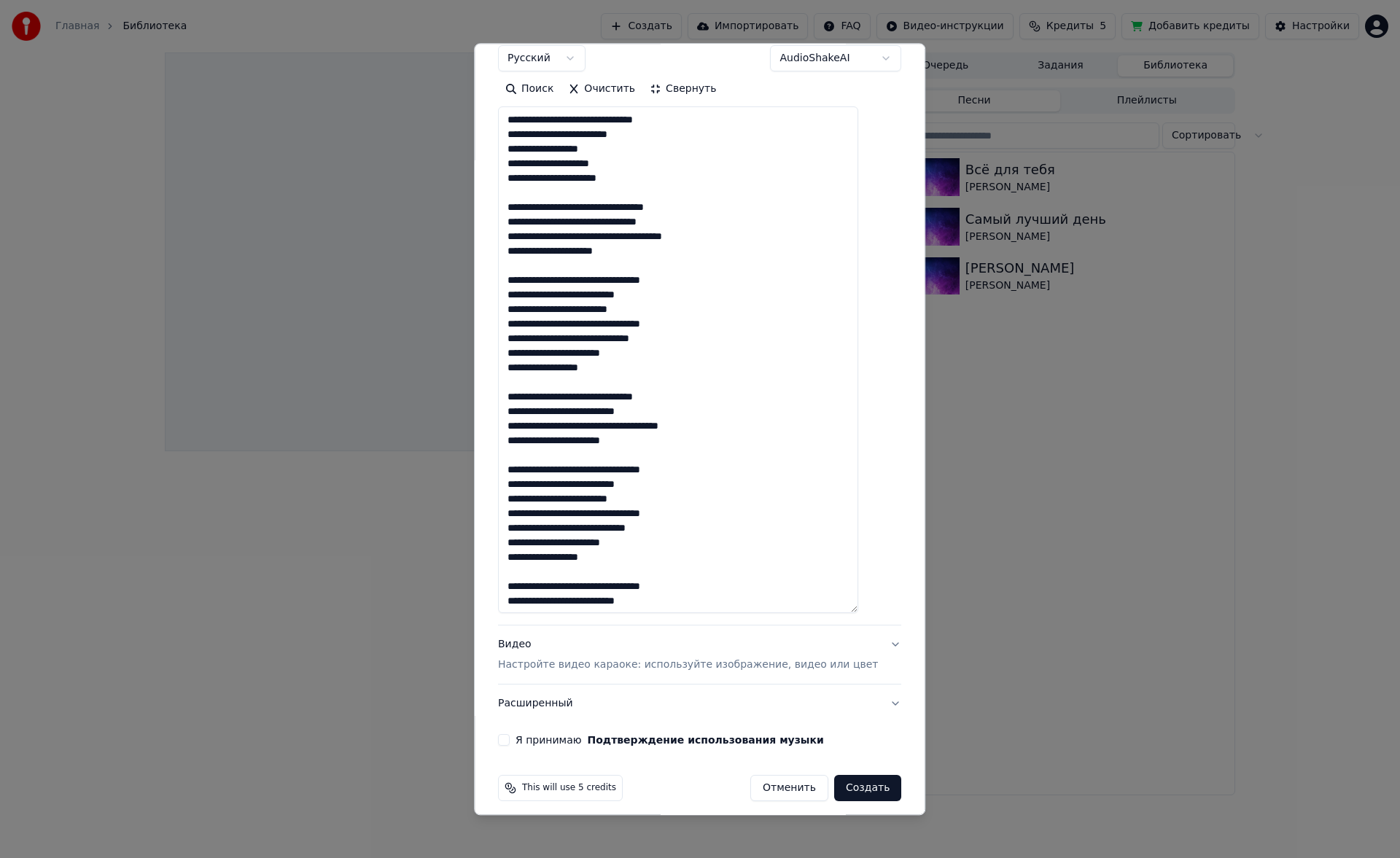
scroll to position [264, 0]
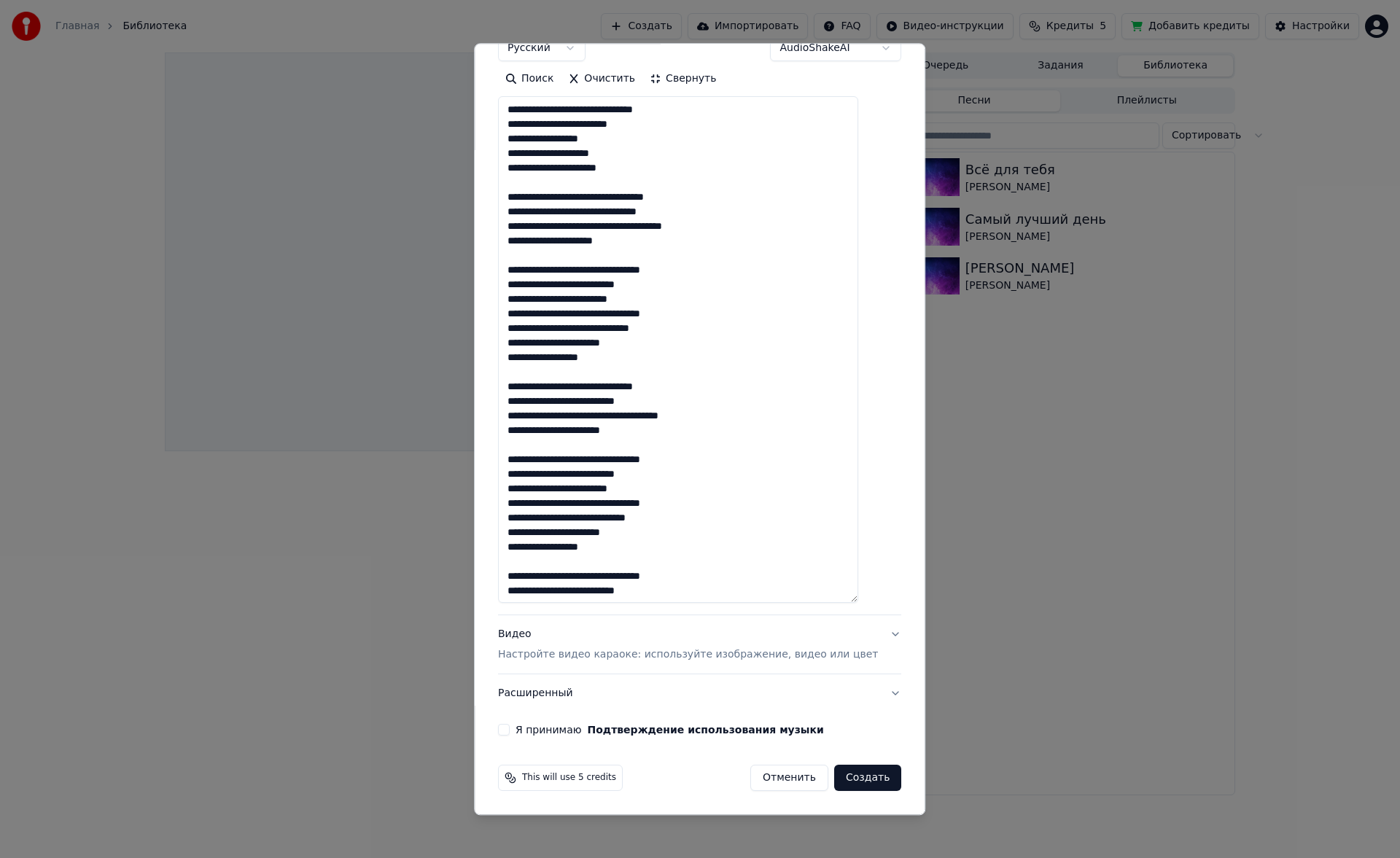
click at [597, 661] on p "Настройте видео караоке: используйте изображение, видео или цвет" at bounding box center [688, 655] width 380 height 14
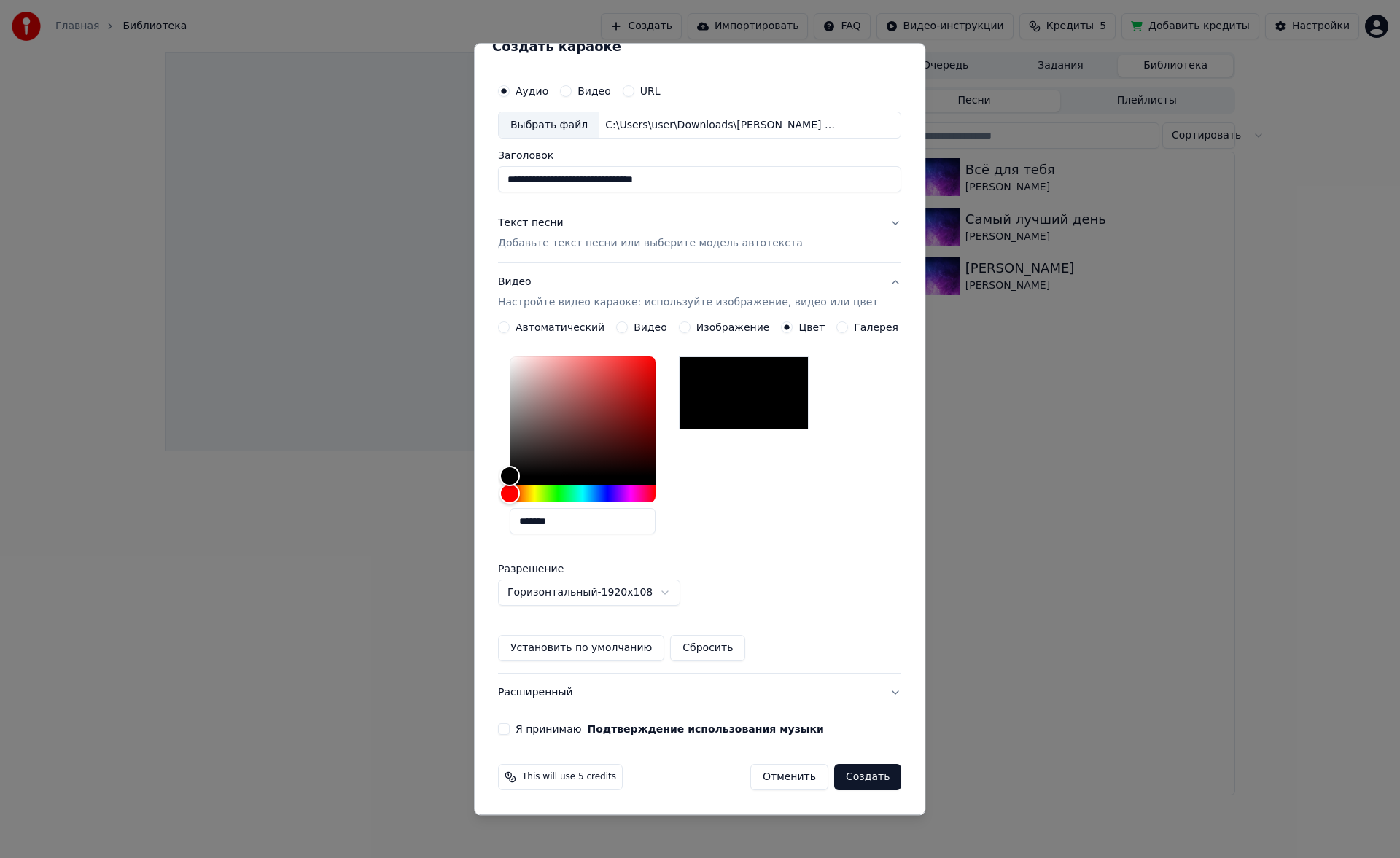
scroll to position [21, 0]
click at [509, 730] on button "Я принимаю Подтверждение использования музыки" at bounding box center [504, 730] width 11 height 11
click at [849, 776] on button "Создать" at bounding box center [868, 778] width 67 height 26
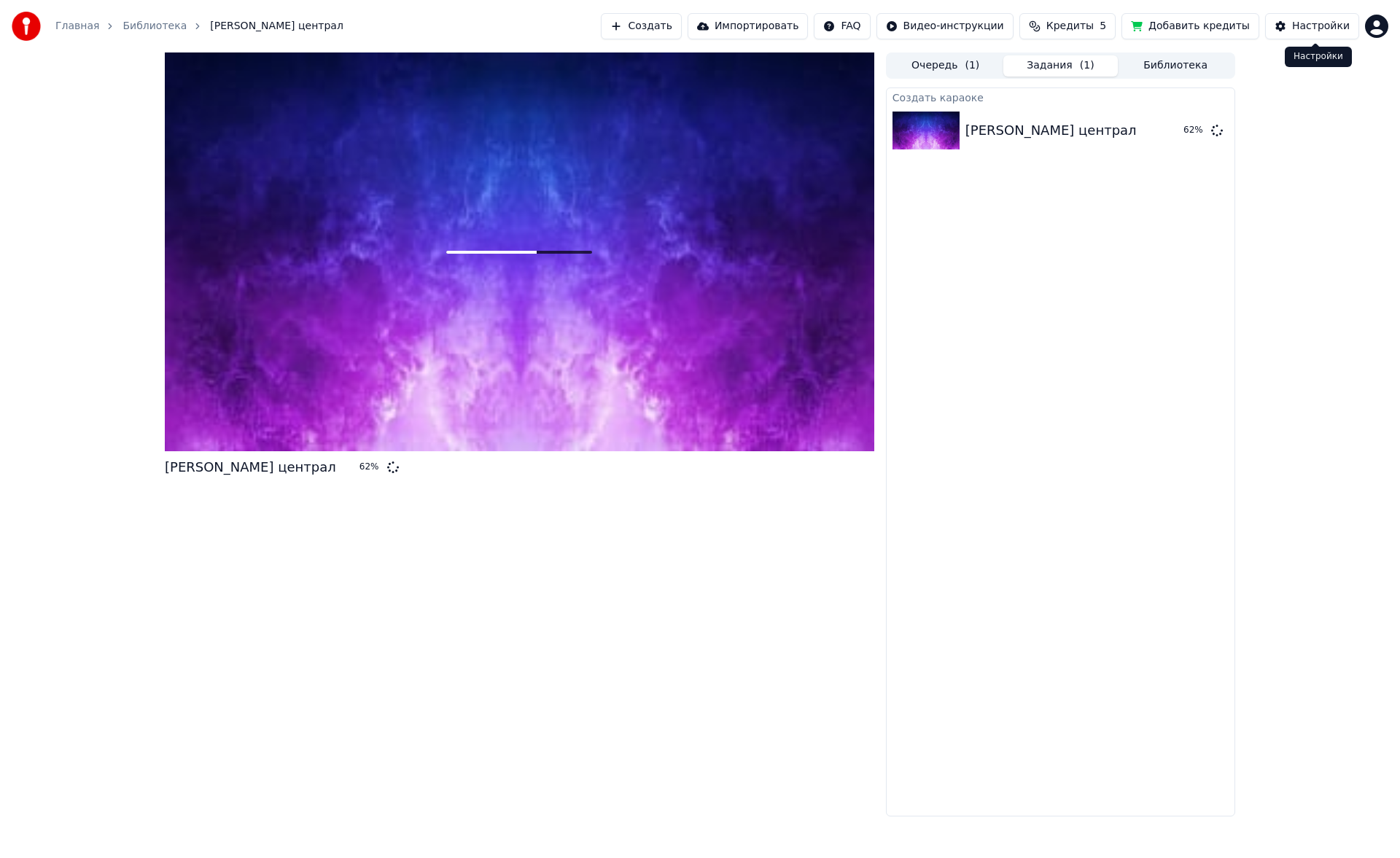
click at [1292, 15] on button "Настройки" at bounding box center [1312, 26] width 94 height 26
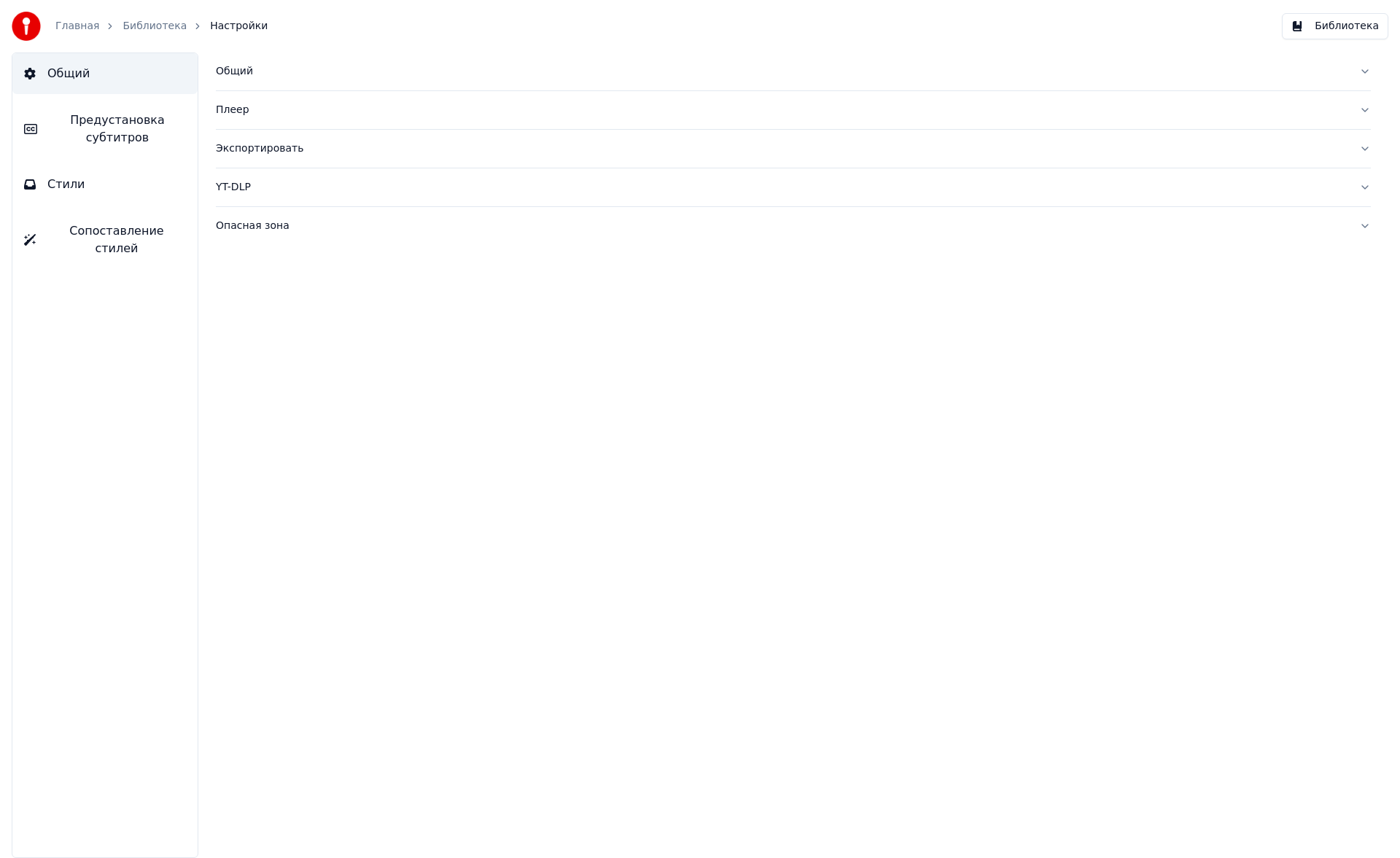
click at [243, 151] on div "Экспортировать" at bounding box center [781, 148] width 1132 height 14
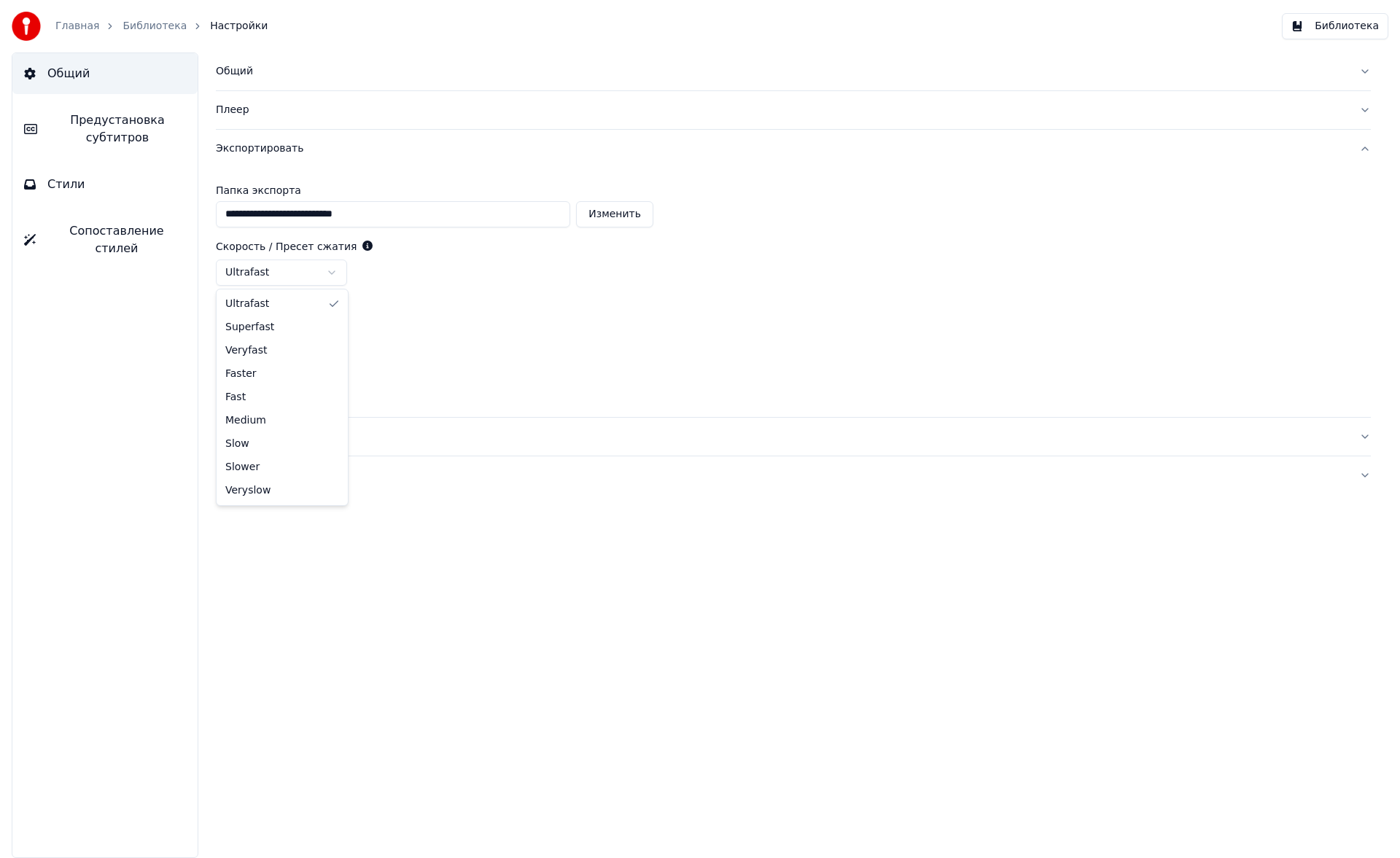
click at [327, 270] on html "**********" at bounding box center [700, 429] width 1400 height 858
click at [327, 333] on html "**********" at bounding box center [700, 429] width 1400 height 858
click at [129, 18] on div "Главная Библиотека Настройки" at bounding box center [139, 26] width 256 height 29
click at [131, 29] on link "Библиотека" at bounding box center [154, 26] width 64 height 14
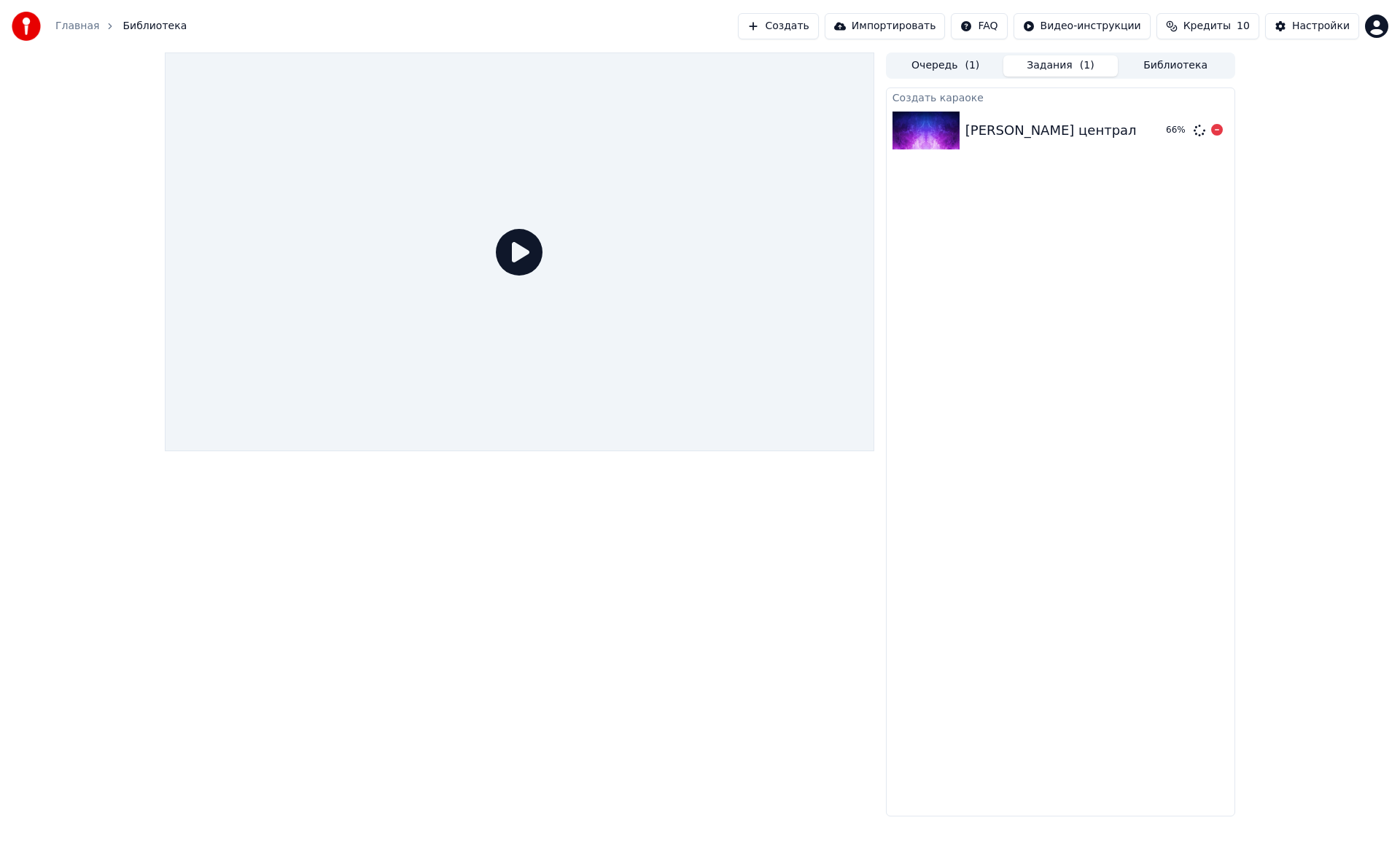
click at [1100, 137] on div "[PERSON_NAME] централ" at bounding box center [1050, 130] width 171 height 20
click at [1377, 27] on html "Главная Библиотека Создать Импортировать FAQ Видео-инструкции Кредиты 10 Настро…" at bounding box center [700, 429] width 1400 height 858
click at [1380, 27] on html "Главная Библиотека Создать Импортировать FAQ Видео-инструкции Кредиты 10 Настро…" at bounding box center [700, 429] width 1400 height 858
click at [1373, 17] on html "Главная Библиотека Создать Импортировать FAQ Видео-инструкции Кредиты 10 Настро…" at bounding box center [700, 429] width 1400 height 858
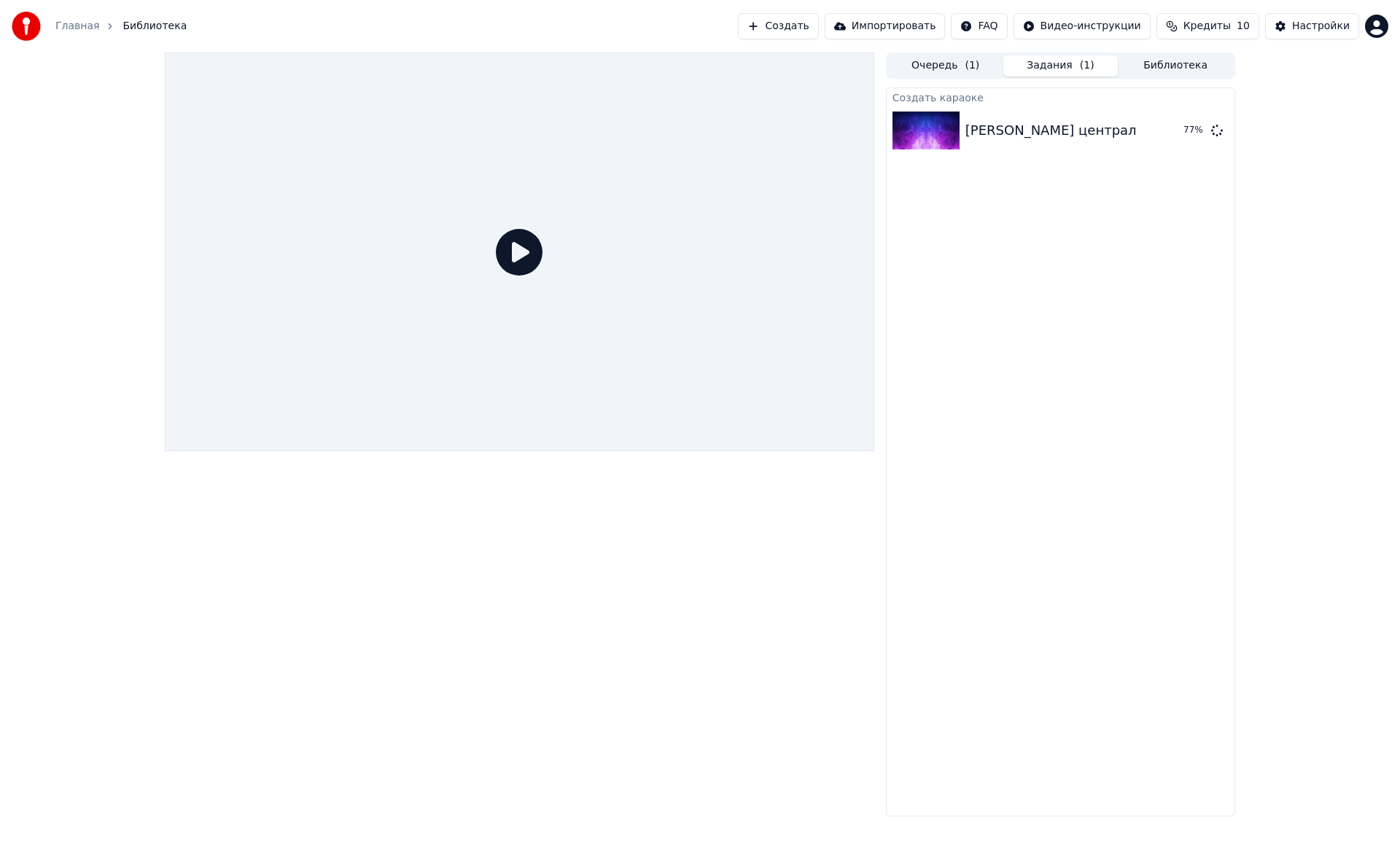
click at [795, 269] on div at bounding box center [519, 252] width 710 height 399
drag, startPoint x: 795, startPoint y: 269, endPoint x: 1224, endPoint y: 158, distance: 443.1
click at [1224, 158] on div "Очередь ( 1 ) Задания ( 1 ) Библиотека Создать караоке Михаил Круг - Владимирск…" at bounding box center [700, 435] width 1094 height 764
click at [1147, 216] on div "Создать караоке Михаил Круг - Владимирский централ 78 %" at bounding box center [1060, 451] width 350 height 729
click at [1285, 31] on button "Настройки" at bounding box center [1312, 26] width 94 height 26
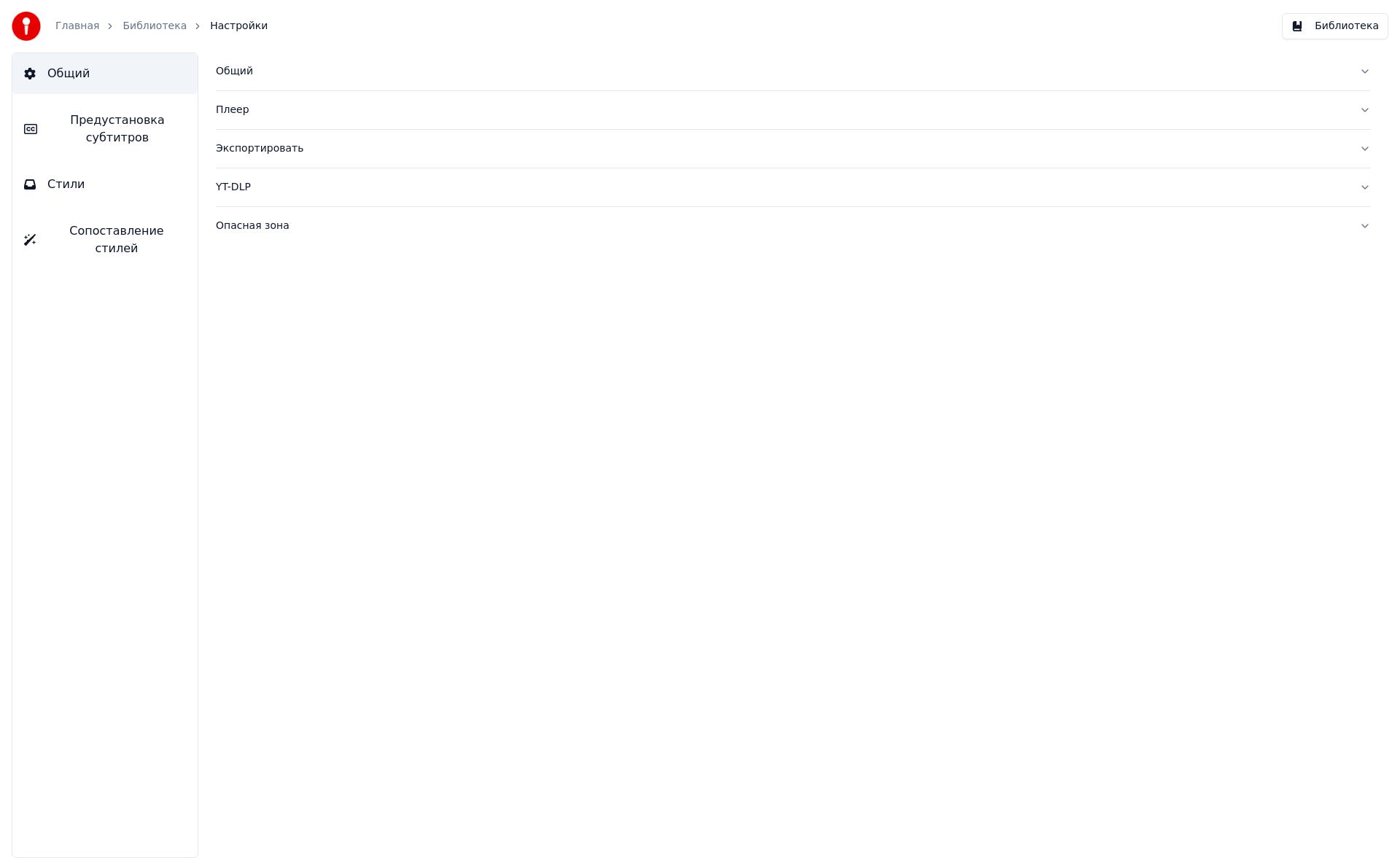
click at [259, 146] on div "Экспортировать" at bounding box center [781, 148] width 1132 height 14
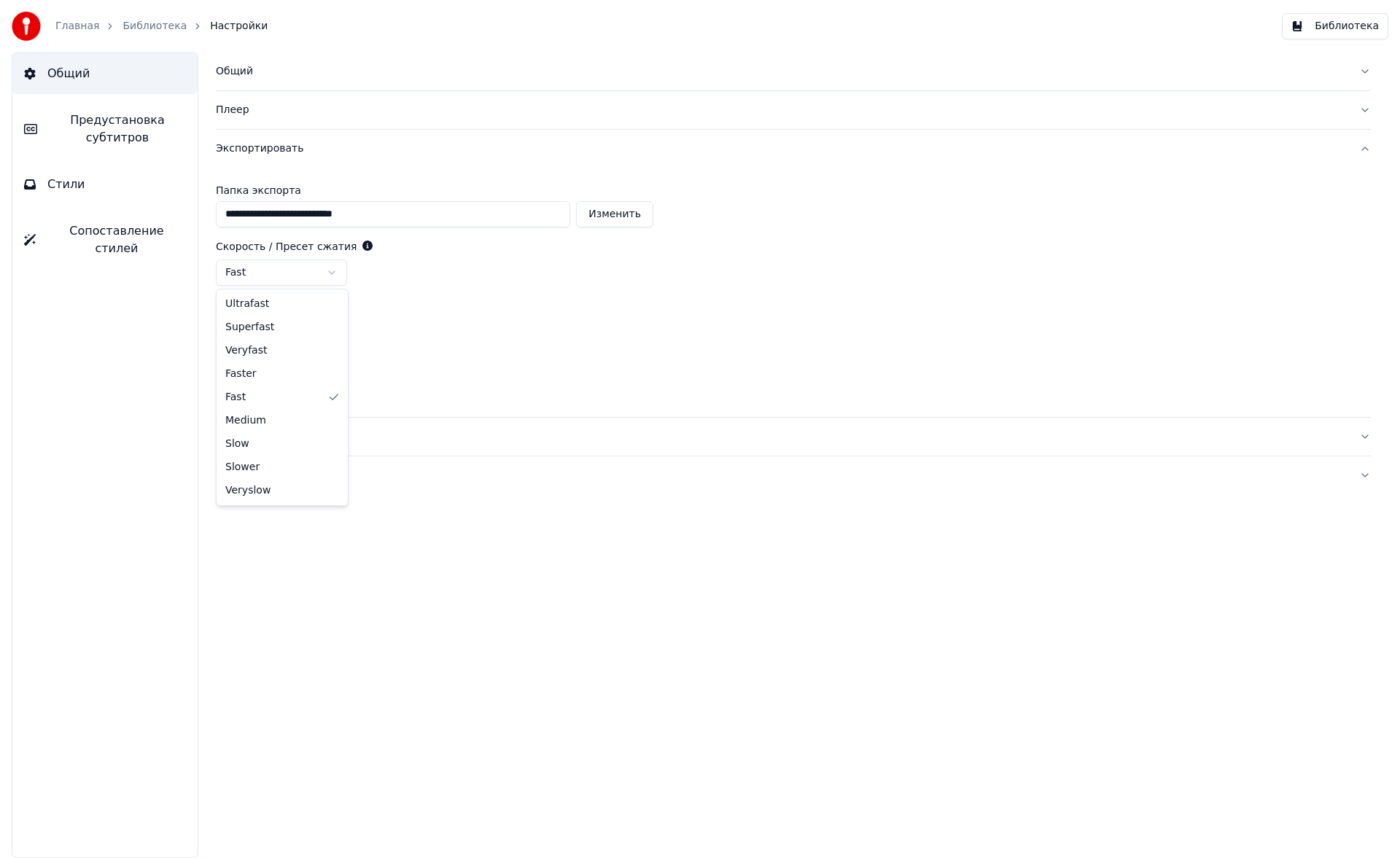
click at [310, 274] on html "**********" at bounding box center [700, 429] width 1400 height 858
click at [295, 327] on html "**********" at bounding box center [700, 429] width 1400 height 858
click at [276, 440] on div "YT-DLP" at bounding box center [781, 437] width 1132 height 14
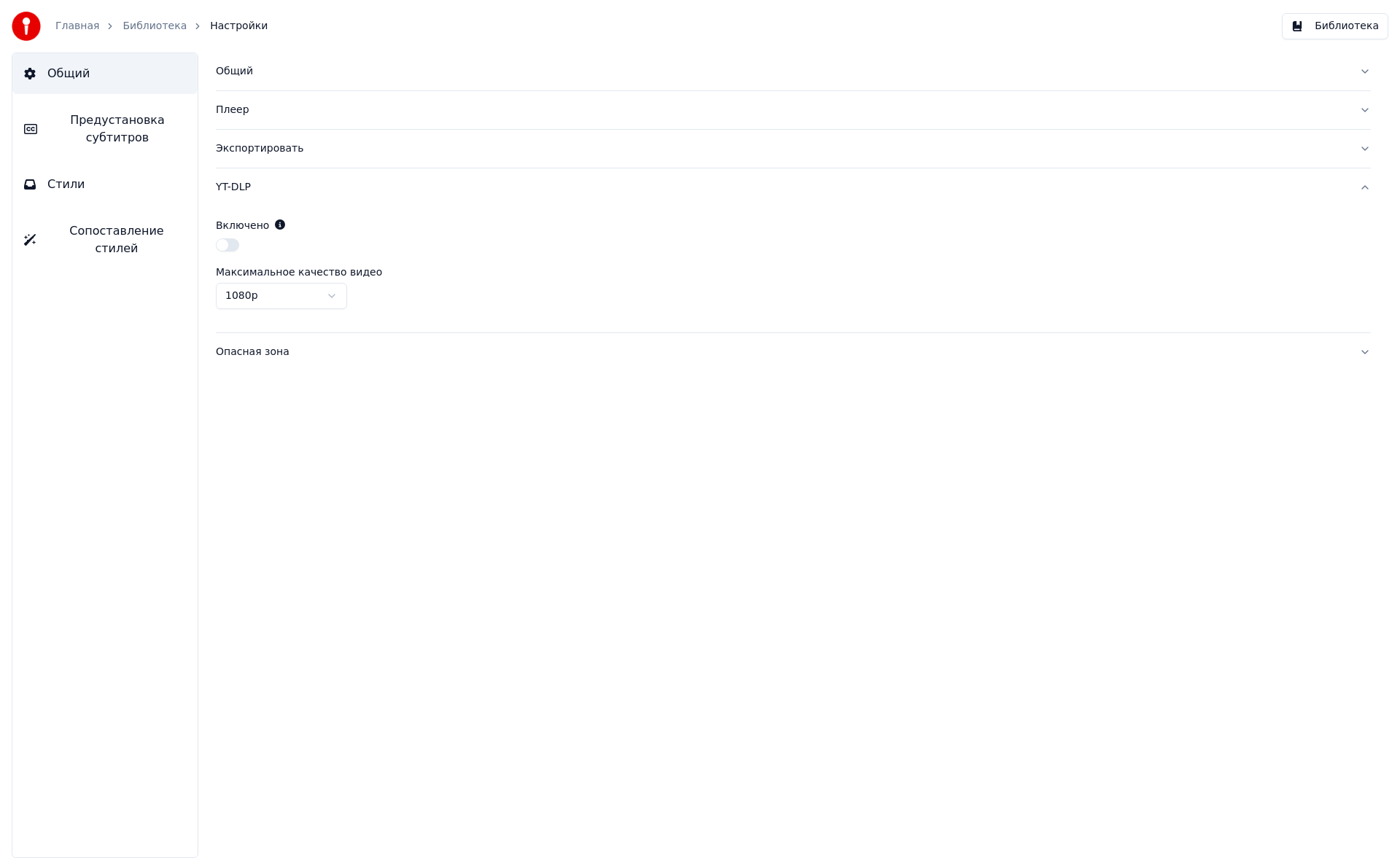
click at [315, 286] on html "Главная Библиотека Настройки Библиотека Общий Предустановка субтитров Стили Соп…" at bounding box center [700, 429] width 1400 height 858
click at [327, 289] on html "Главная Библиотека Настройки Библиотека Общий Предустановка субтитров Стили Соп…" at bounding box center [700, 429] width 1400 height 858
click at [267, 350] on div "Опасная зона" at bounding box center [781, 351] width 1132 height 14
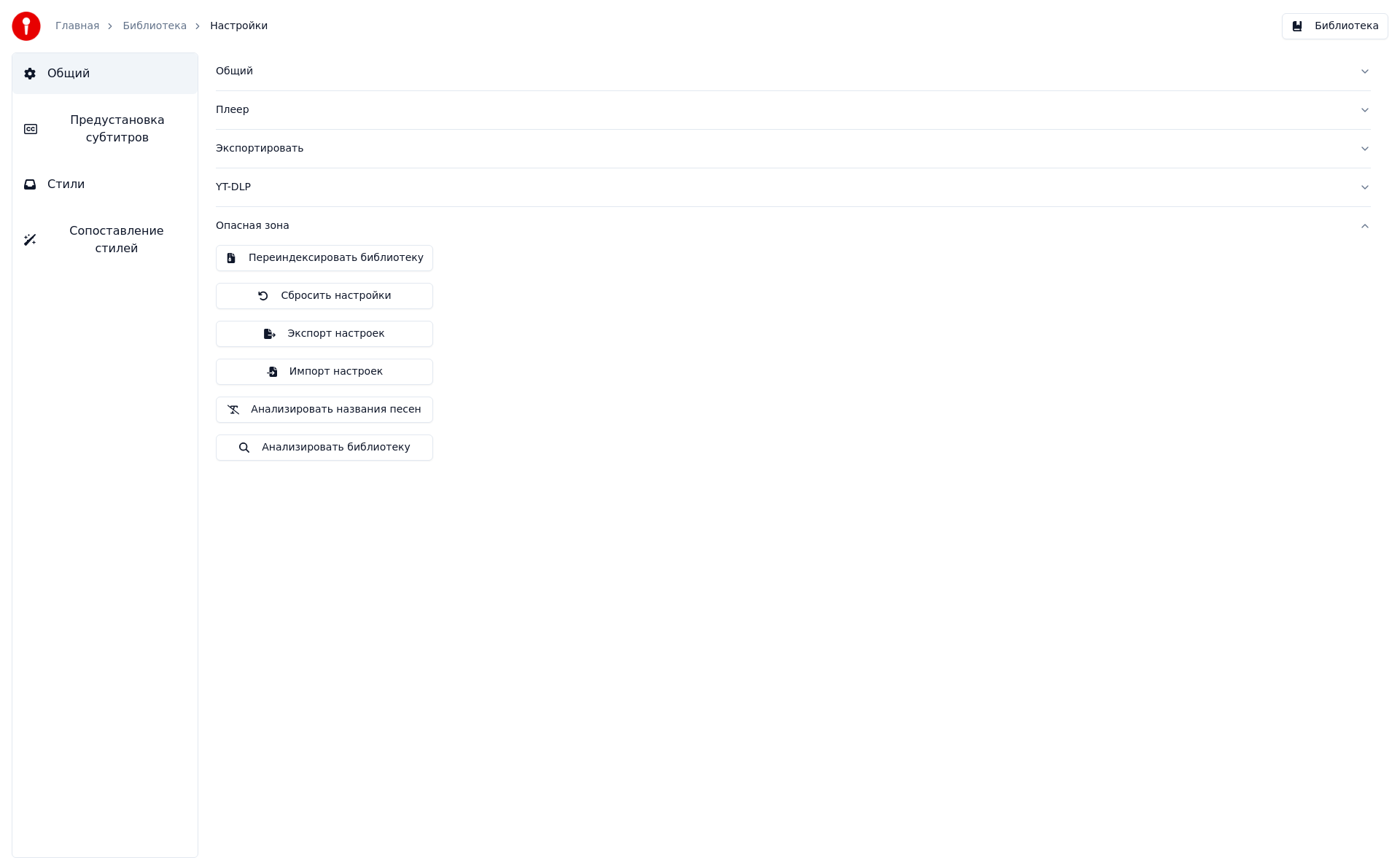
click at [241, 78] on div "Общий" at bounding box center [781, 71] width 1132 height 14
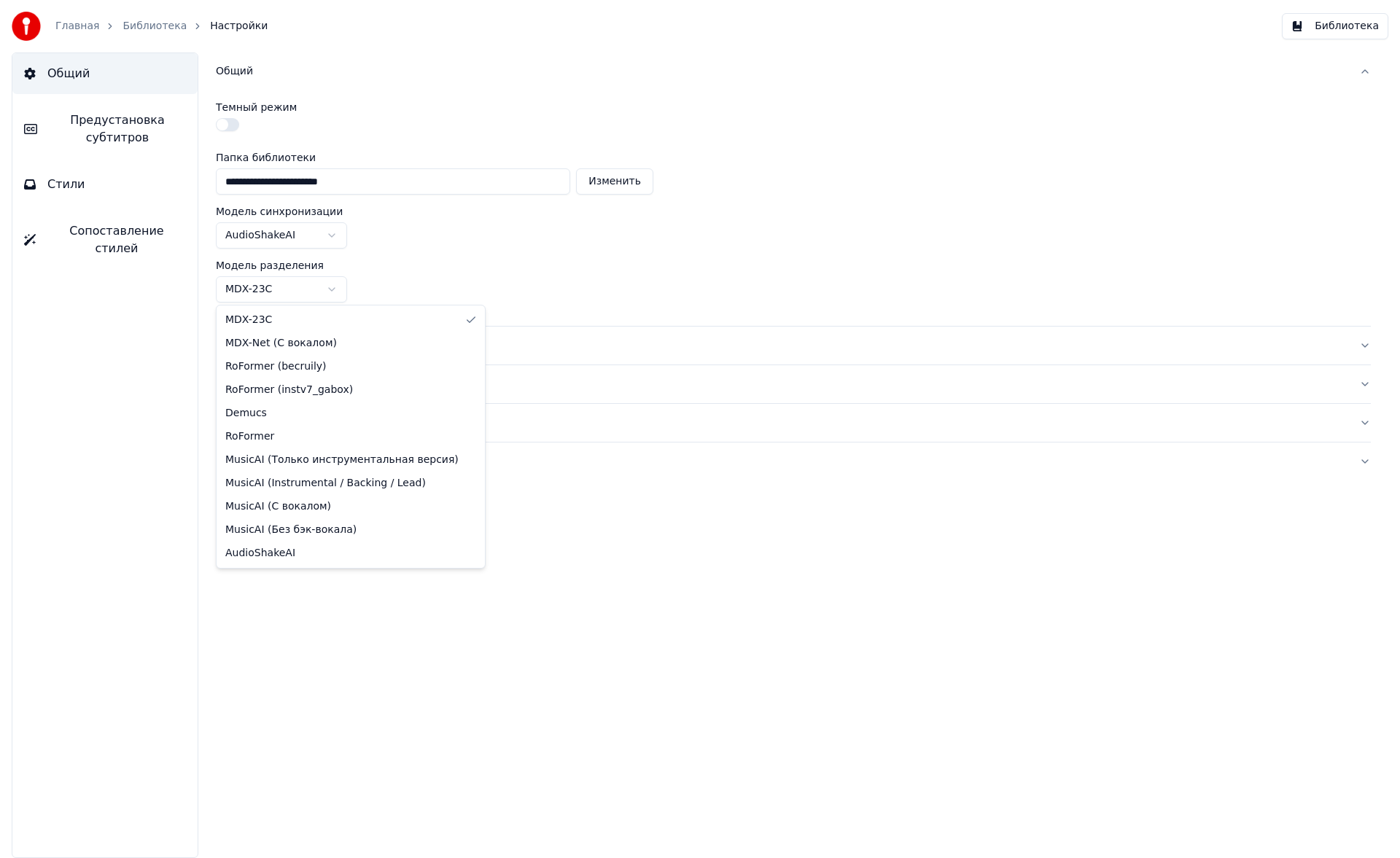
click at [305, 285] on html "**********" at bounding box center [700, 429] width 1400 height 858
click at [310, 285] on html "**********" at bounding box center [700, 429] width 1400 height 858
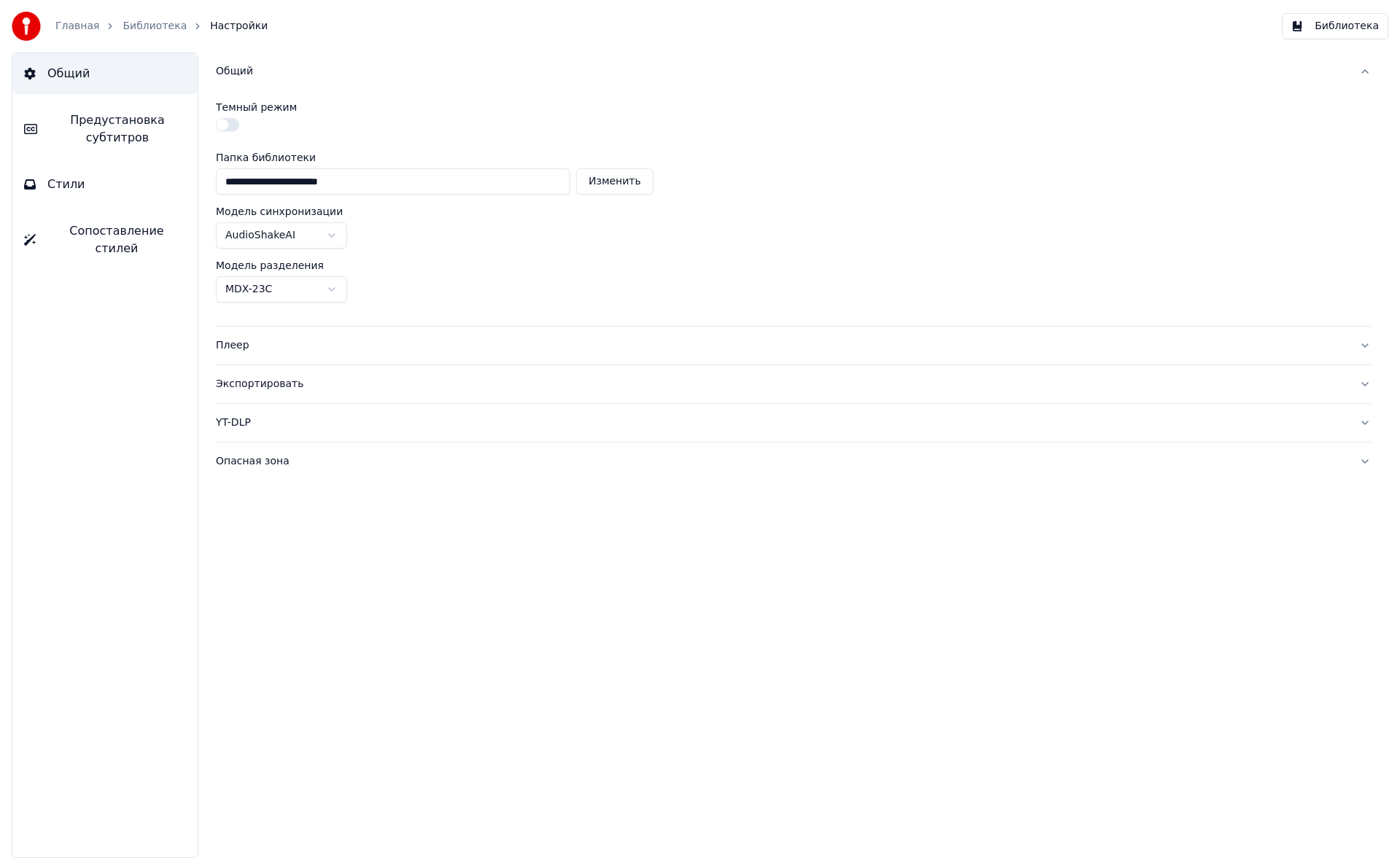
click at [306, 237] on html "**********" at bounding box center [700, 429] width 1400 height 858
click at [151, 28] on link "Библиотека" at bounding box center [154, 26] width 64 height 14
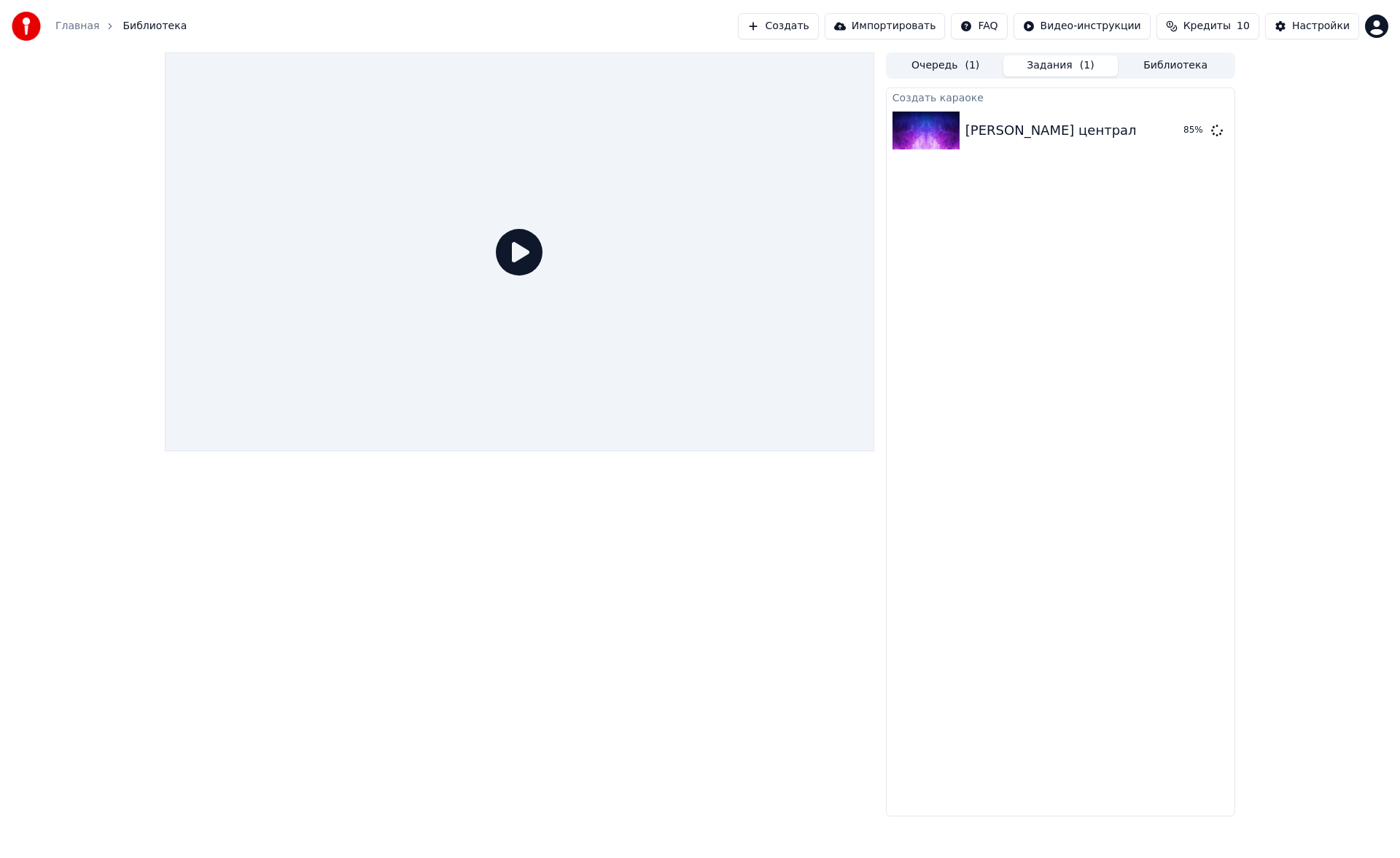
click at [1086, 157] on div "Создать караоке Михаил Круг - Владимирский централ 85 %" at bounding box center [1060, 451] width 350 height 729
click at [1054, 102] on div "Создать караоке" at bounding box center [1060, 97] width 348 height 17
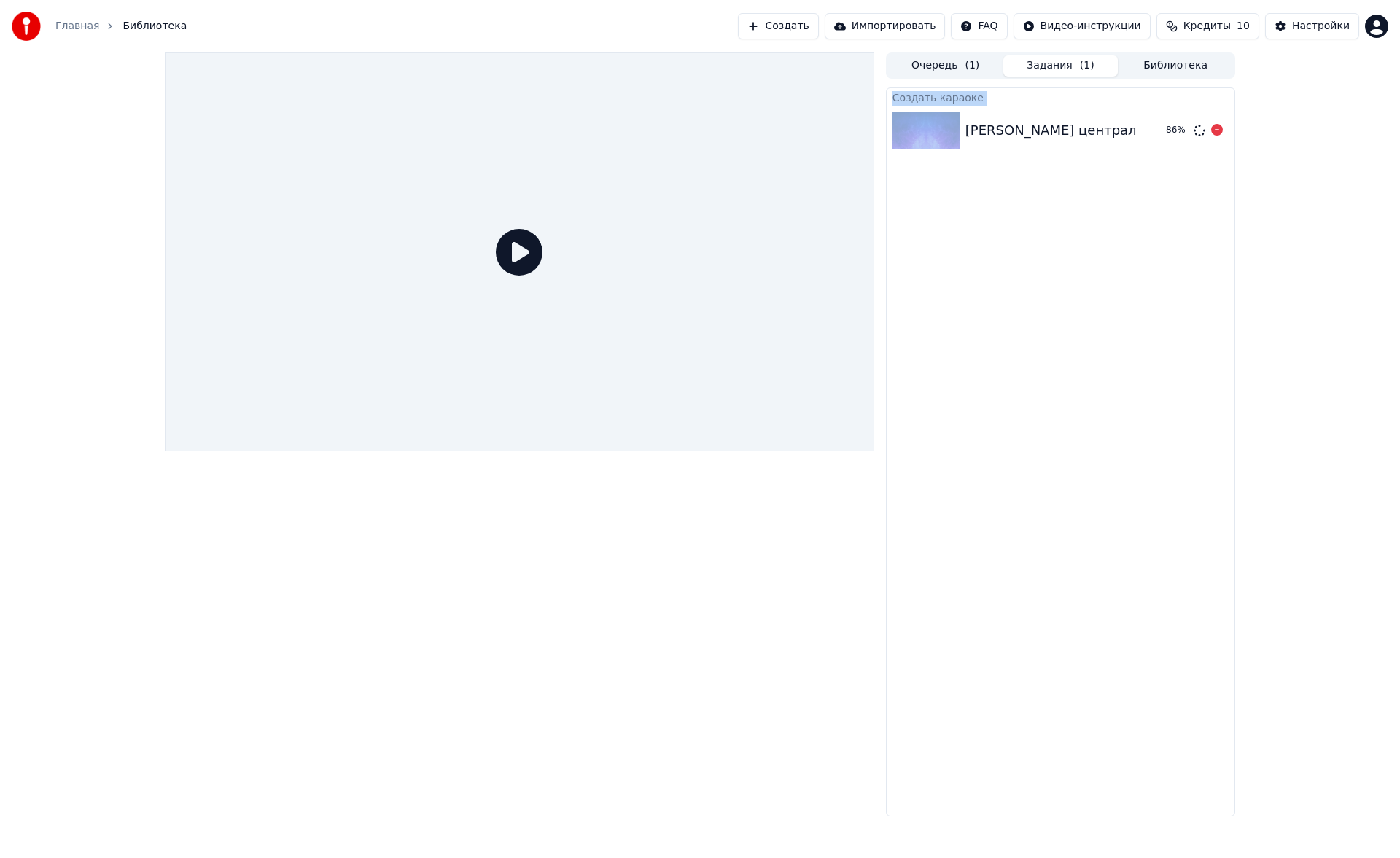
click at [1054, 102] on div "Создать караоке" at bounding box center [1060, 97] width 348 height 17
click at [1031, 121] on div "[PERSON_NAME] централ" at bounding box center [1050, 130] width 171 height 20
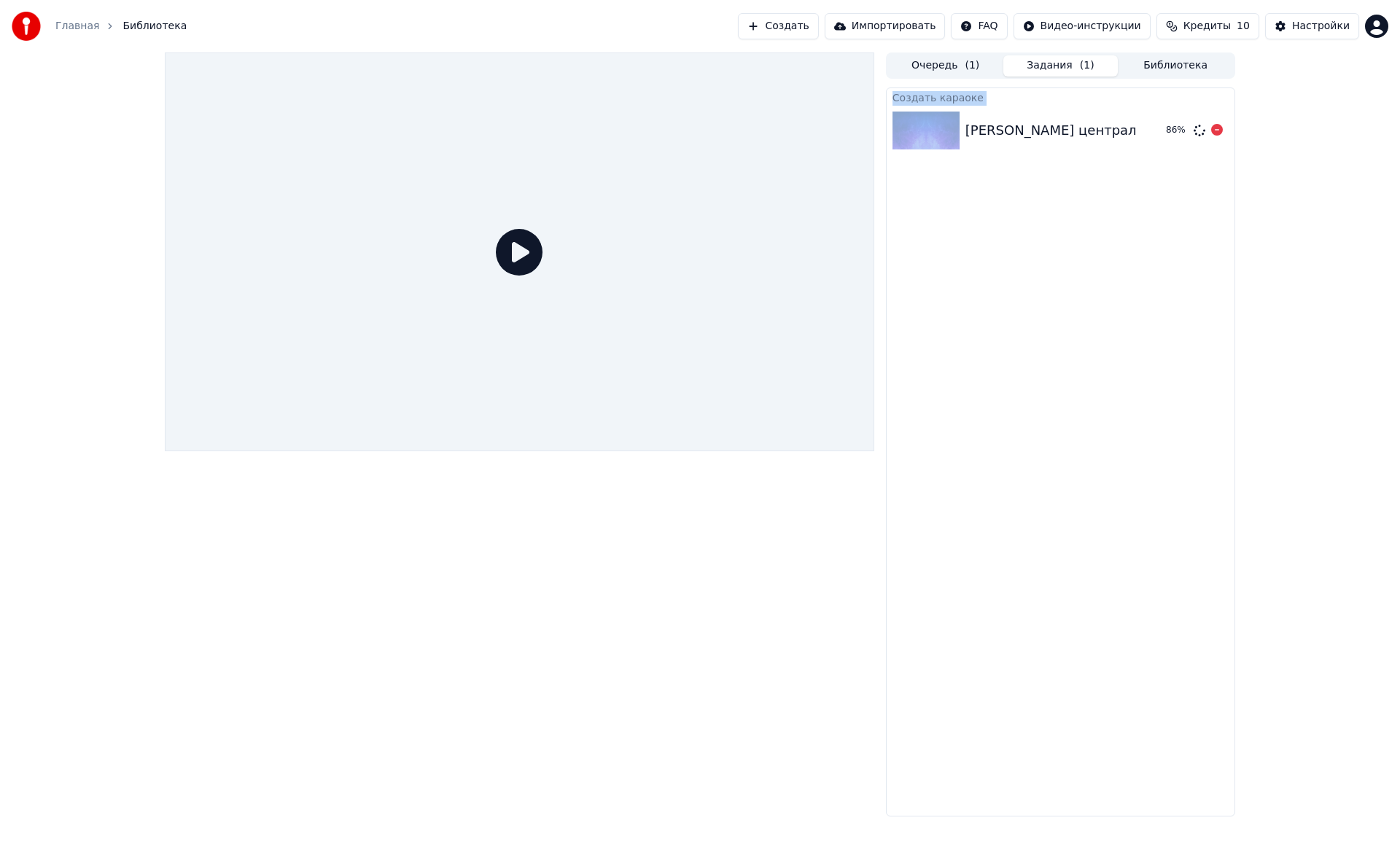
click at [1031, 121] on div "[PERSON_NAME] централ" at bounding box center [1050, 130] width 171 height 20
click at [1028, 121] on div "[PERSON_NAME] централ" at bounding box center [1050, 130] width 171 height 20
click at [931, 124] on img at bounding box center [926, 131] width 67 height 38
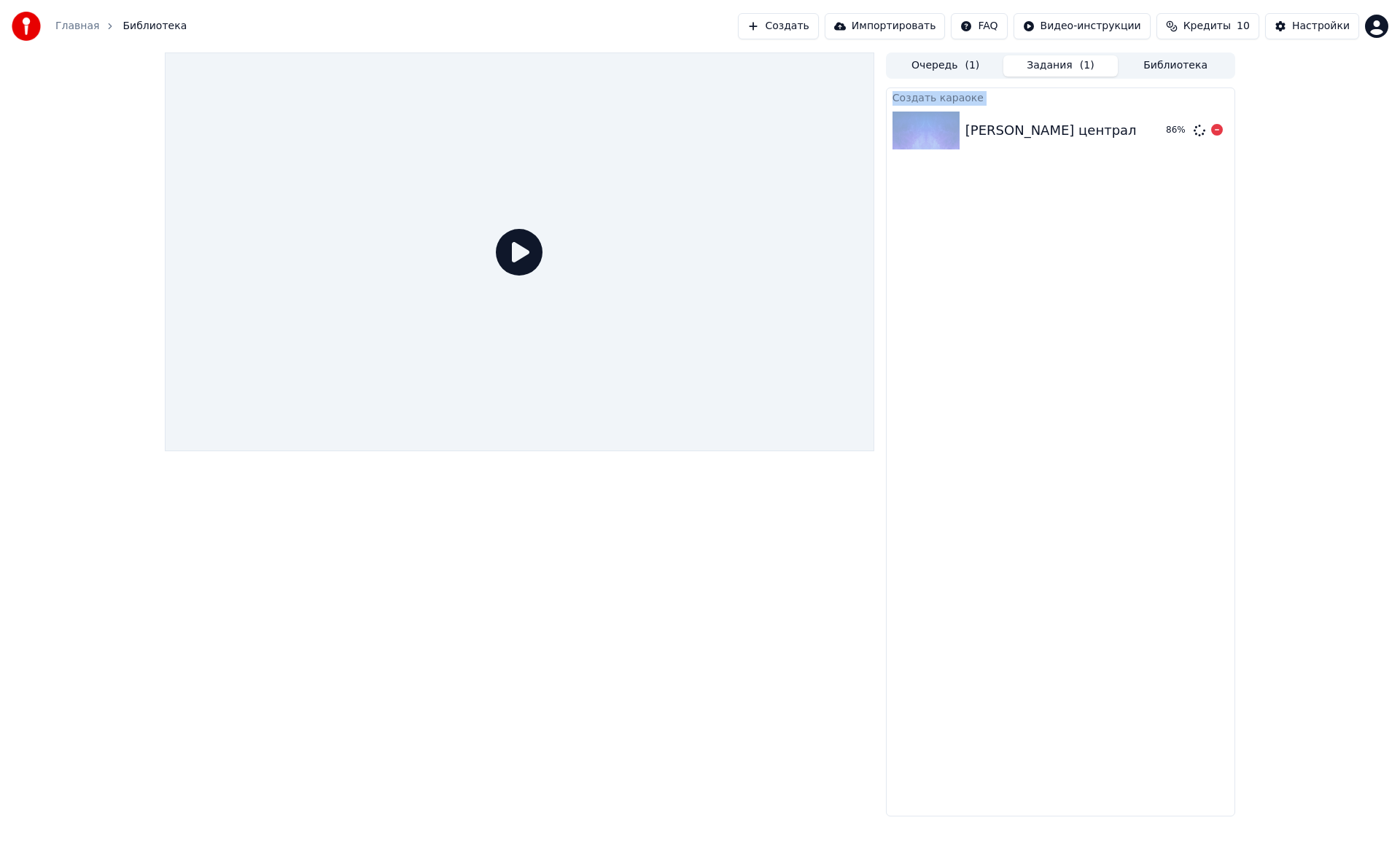
click at [931, 124] on img at bounding box center [926, 131] width 67 height 38
click at [1135, 96] on div "Создать караоке" at bounding box center [1060, 97] width 348 height 17
click at [1127, 114] on div "Михаил Круг - Владимирский централ 87 %" at bounding box center [1060, 130] width 348 height 50
click at [994, 72] on button "Очередь ( 1 )" at bounding box center [946, 66] width 115 height 21
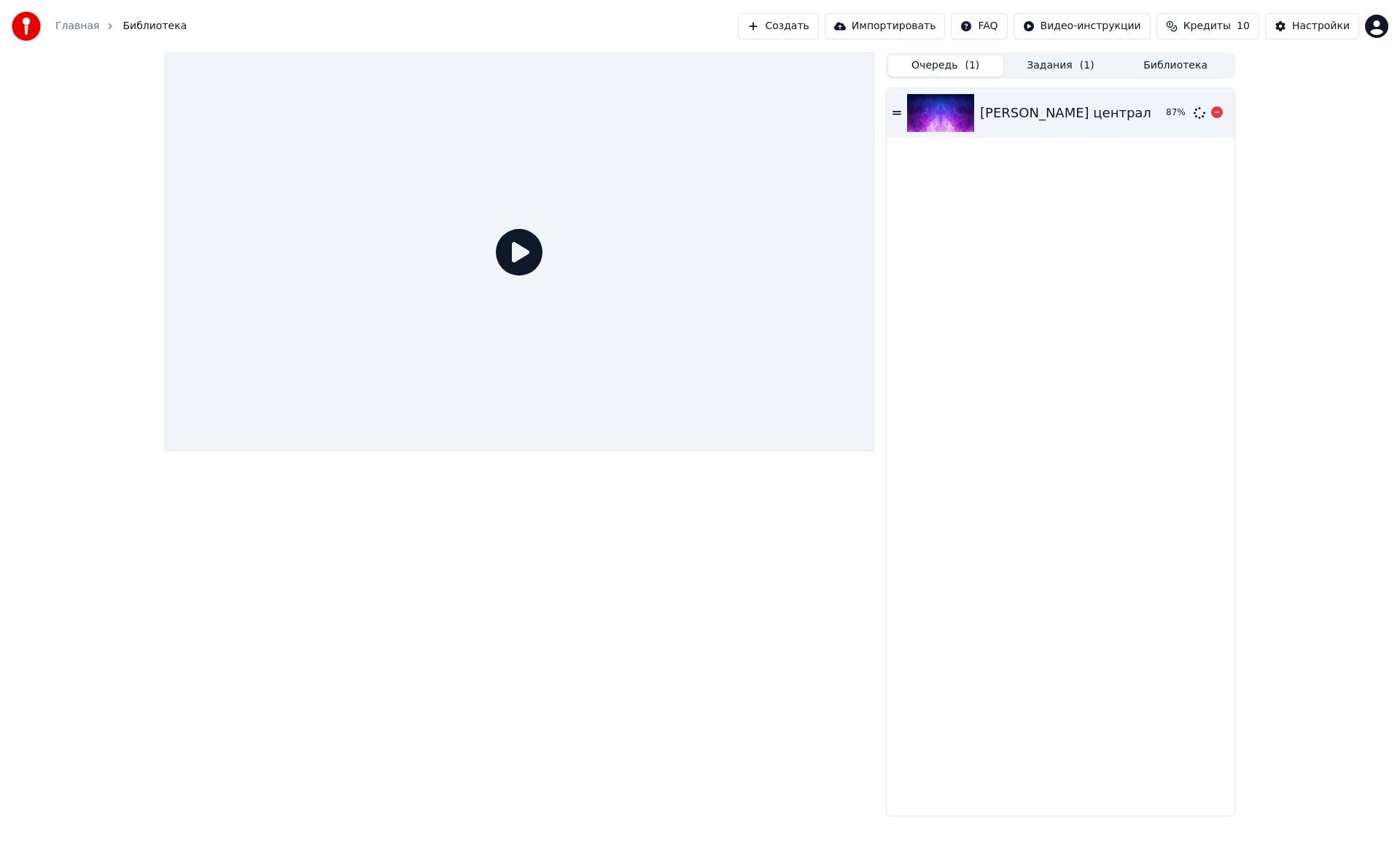
click at [964, 131] on img at bounding box center [940, 113] width 67 height 38
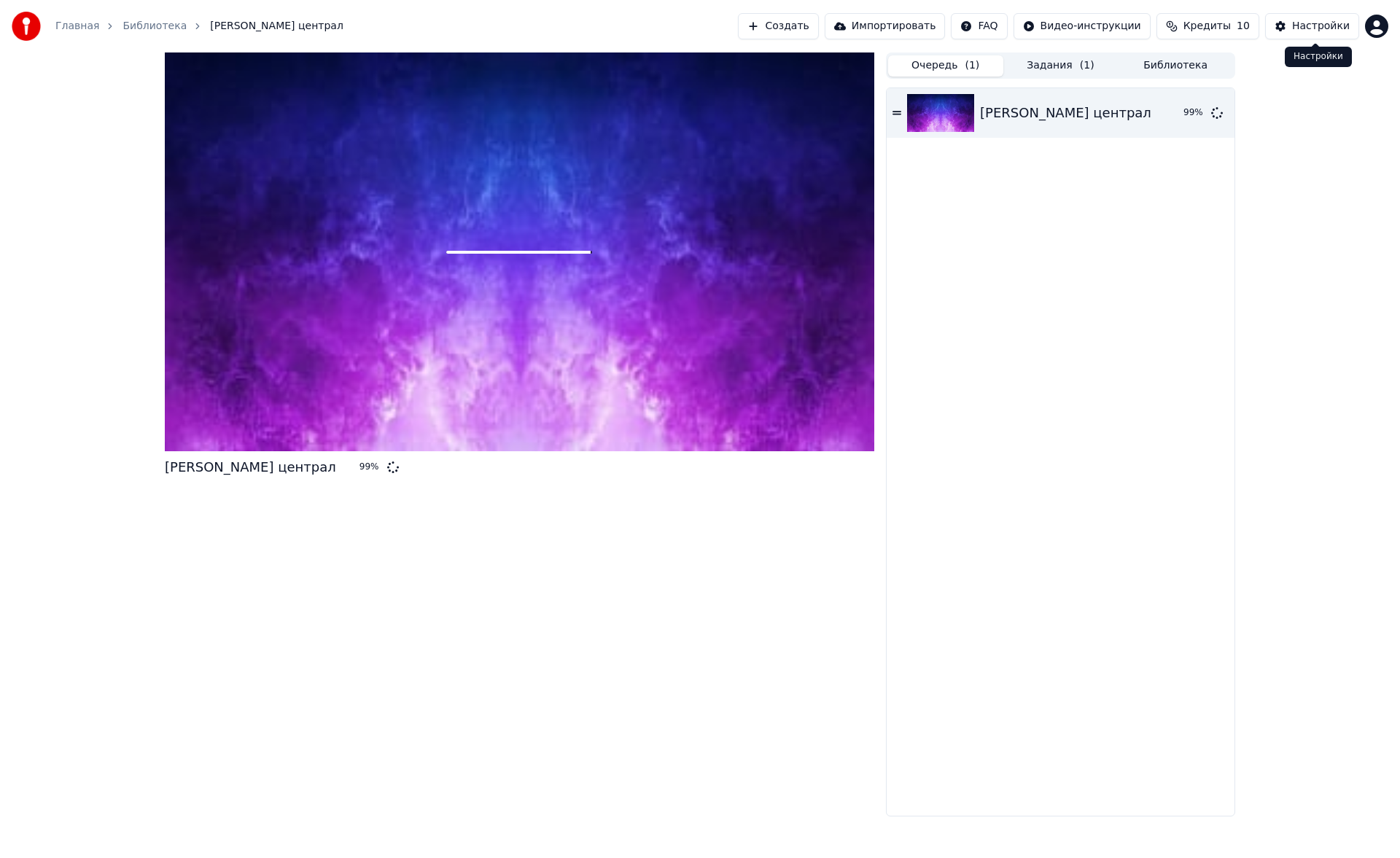
click at [1341, 30] on div "Настройки" at bounding box center [1321, 26] width 57 height 14
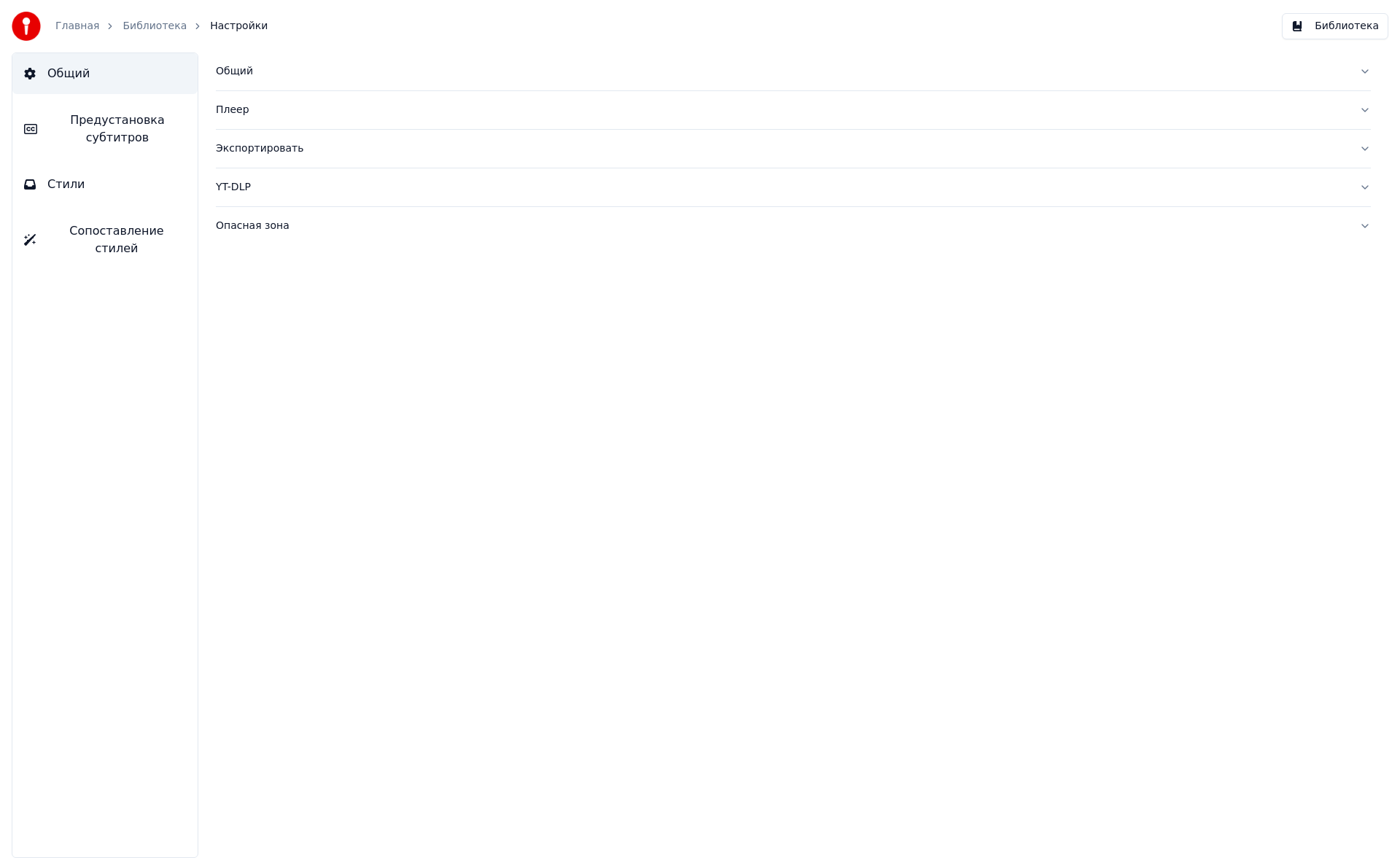
click at [268, 150] on div "Экспортировать" at bounding box center [781, 148] width 1132 height 14
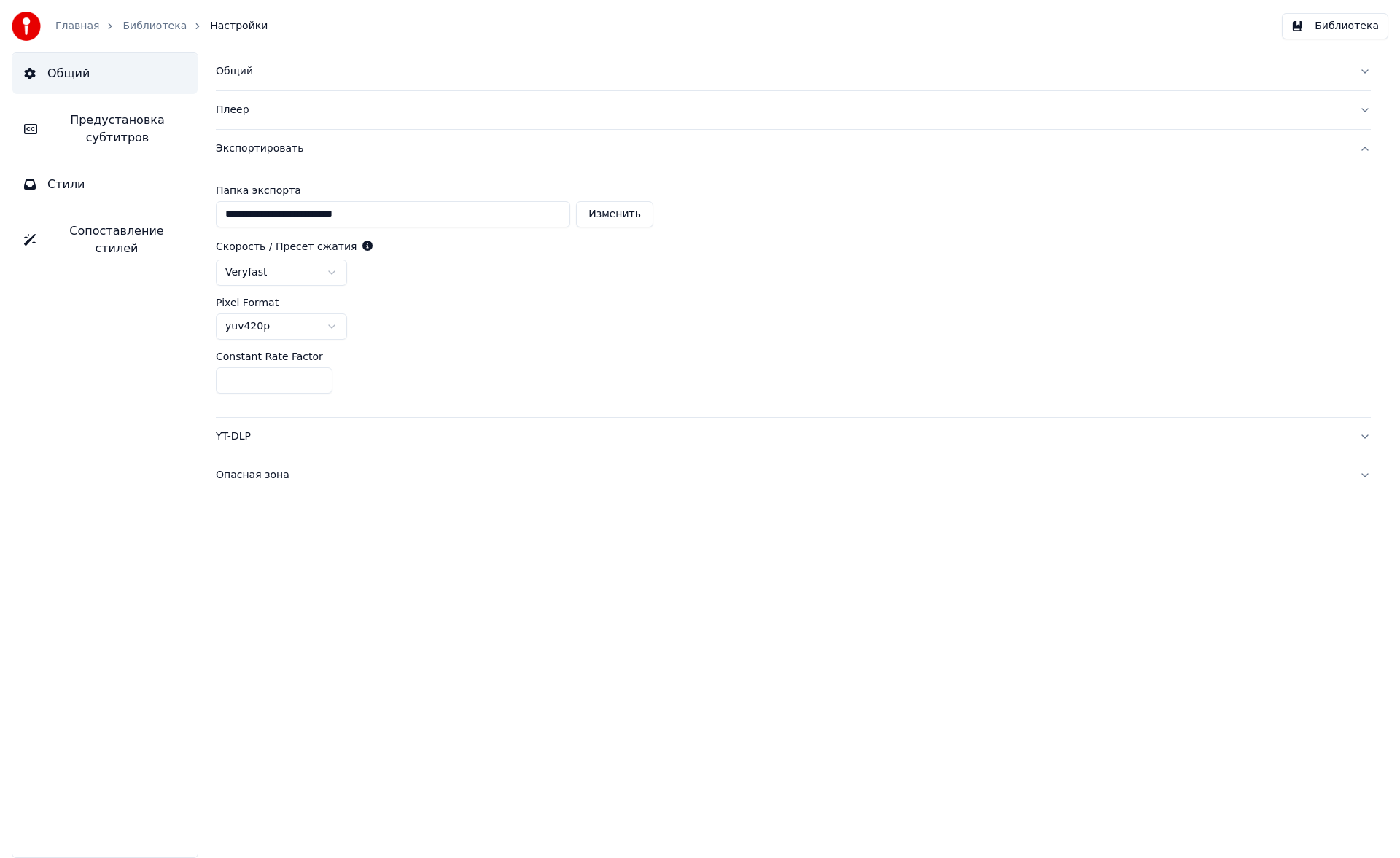
click at [297, 282] on html "**********" at bounding box center [700, 429] width 1400 height 858
click at [138, 29] on link "Библиотека" at bounding box center [154, 26] width 64 height 14
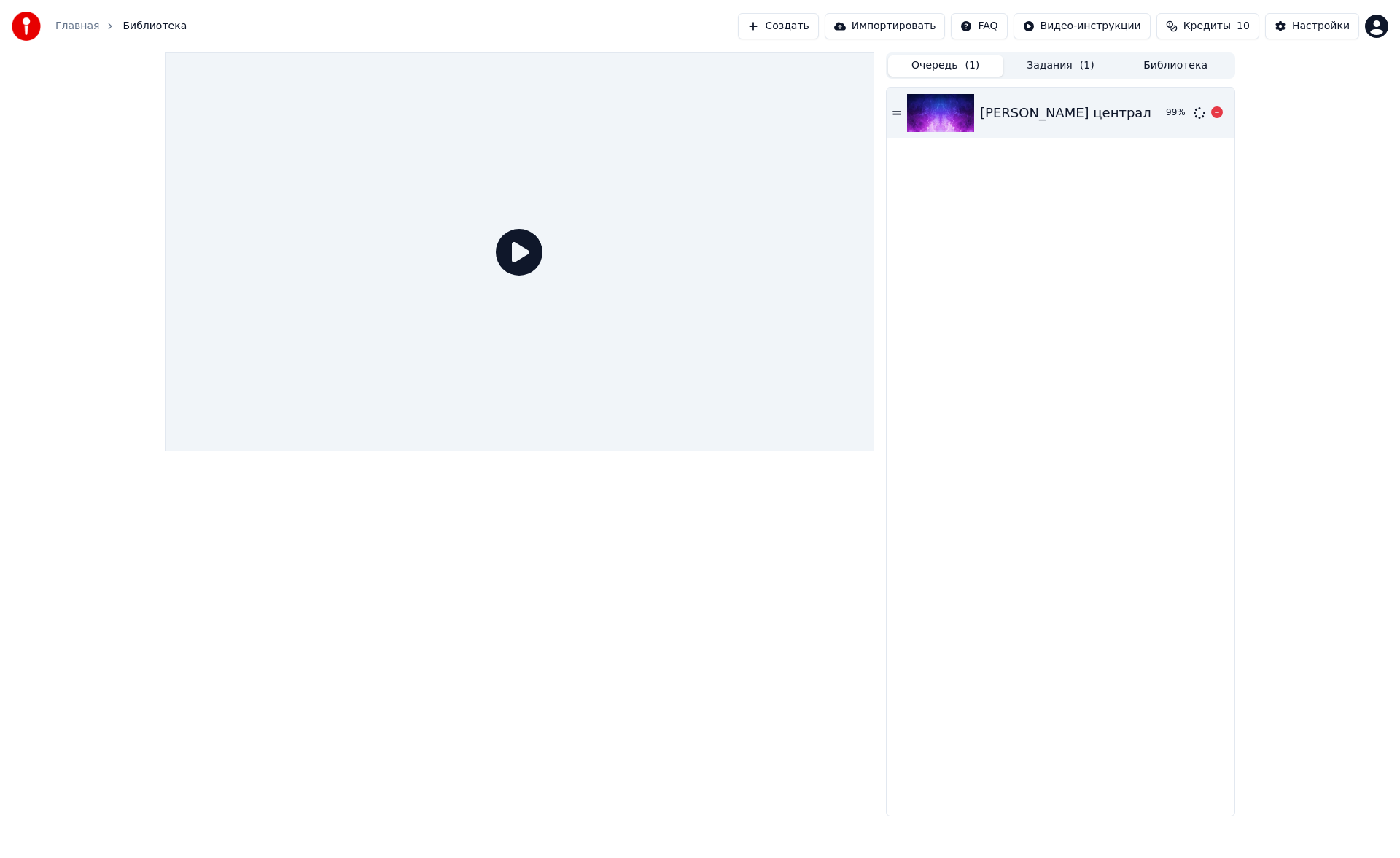
click at [1084, 96] on div "[PERSON_NAME] централ 99 %" at bounding box center [1060, 113] width 348 height 50
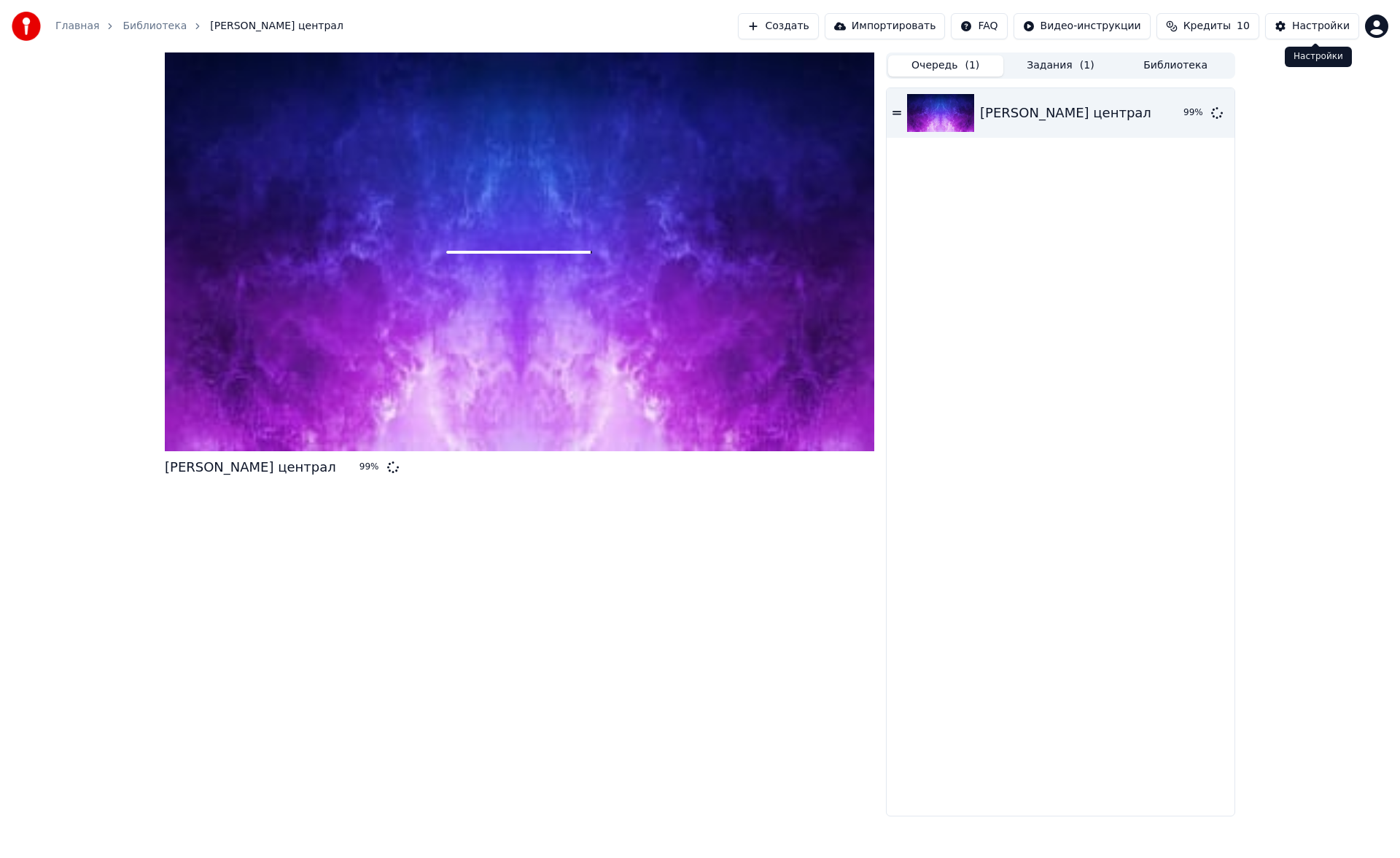
click at [1287, 31] on button "Настройки" at bounding box center [1312, 26] width 94 height 26
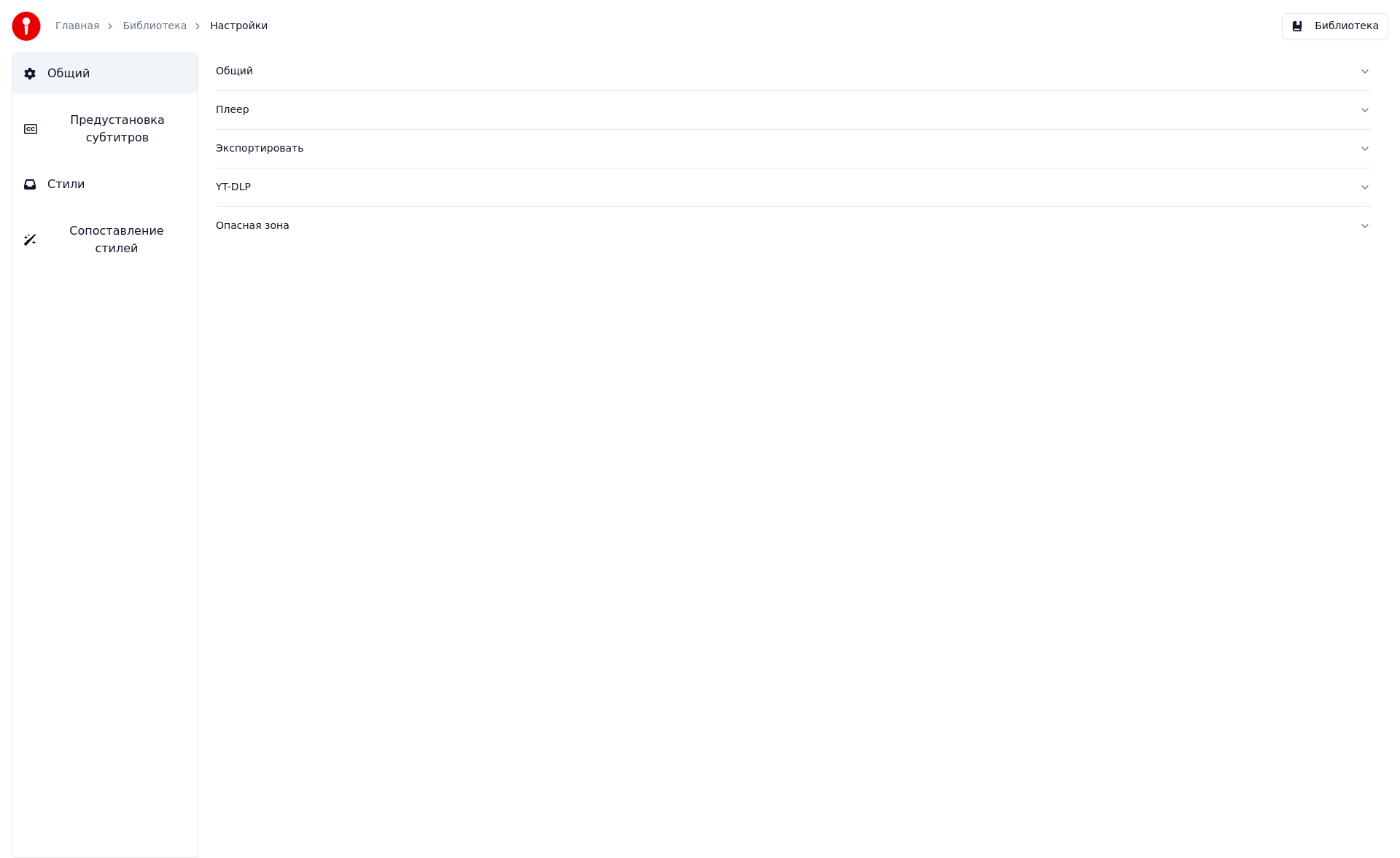
click at [265, 143] on div "Экспортировать" at bounding box center [781, 148] width 1132 height 14
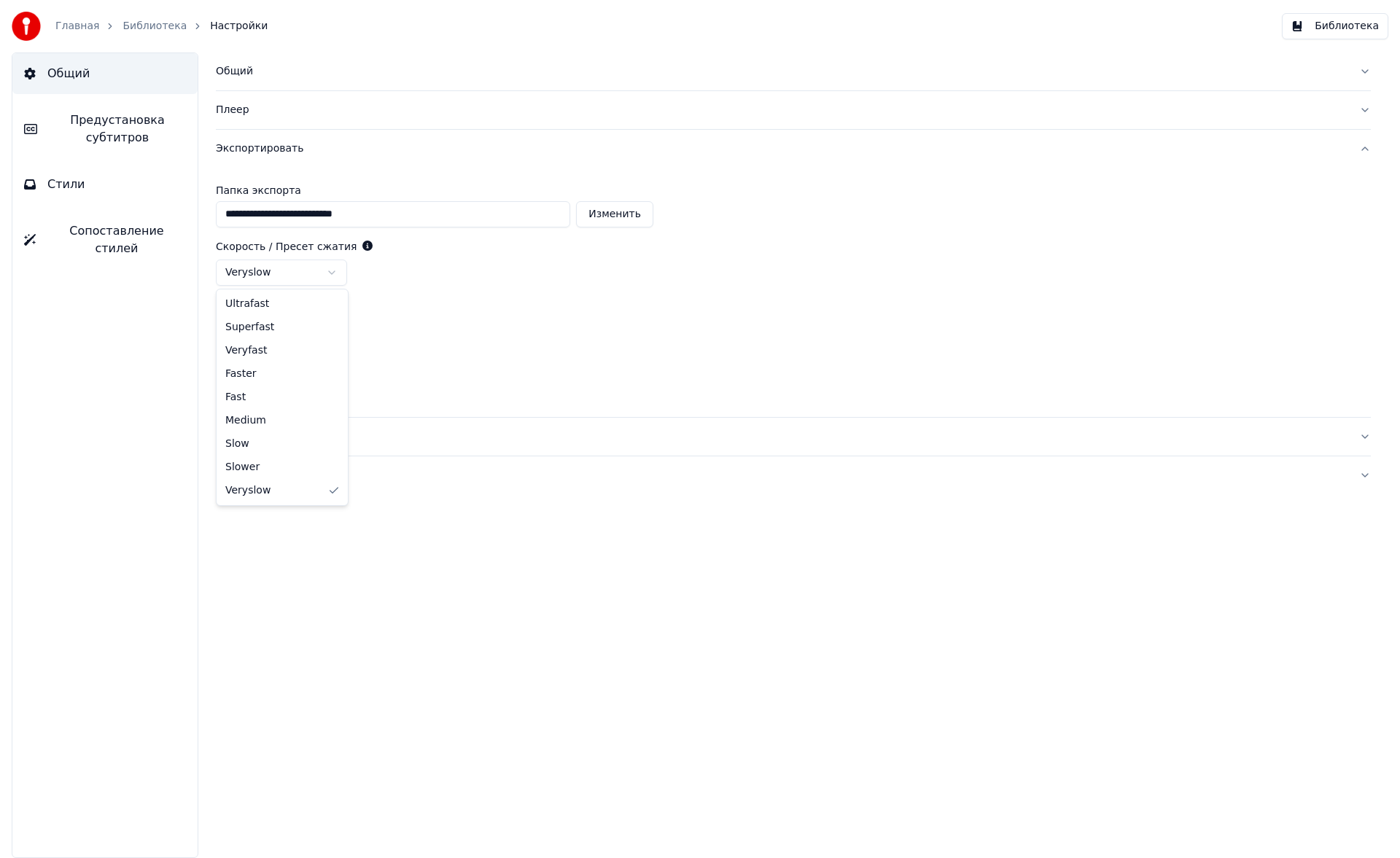
click at [277, 282] on html "**********" at bounding box center [700, 429] width 1400 height 858
click at [133, 21] on link "Библиотека" at bounding box center [154, 26] width 64 height 14
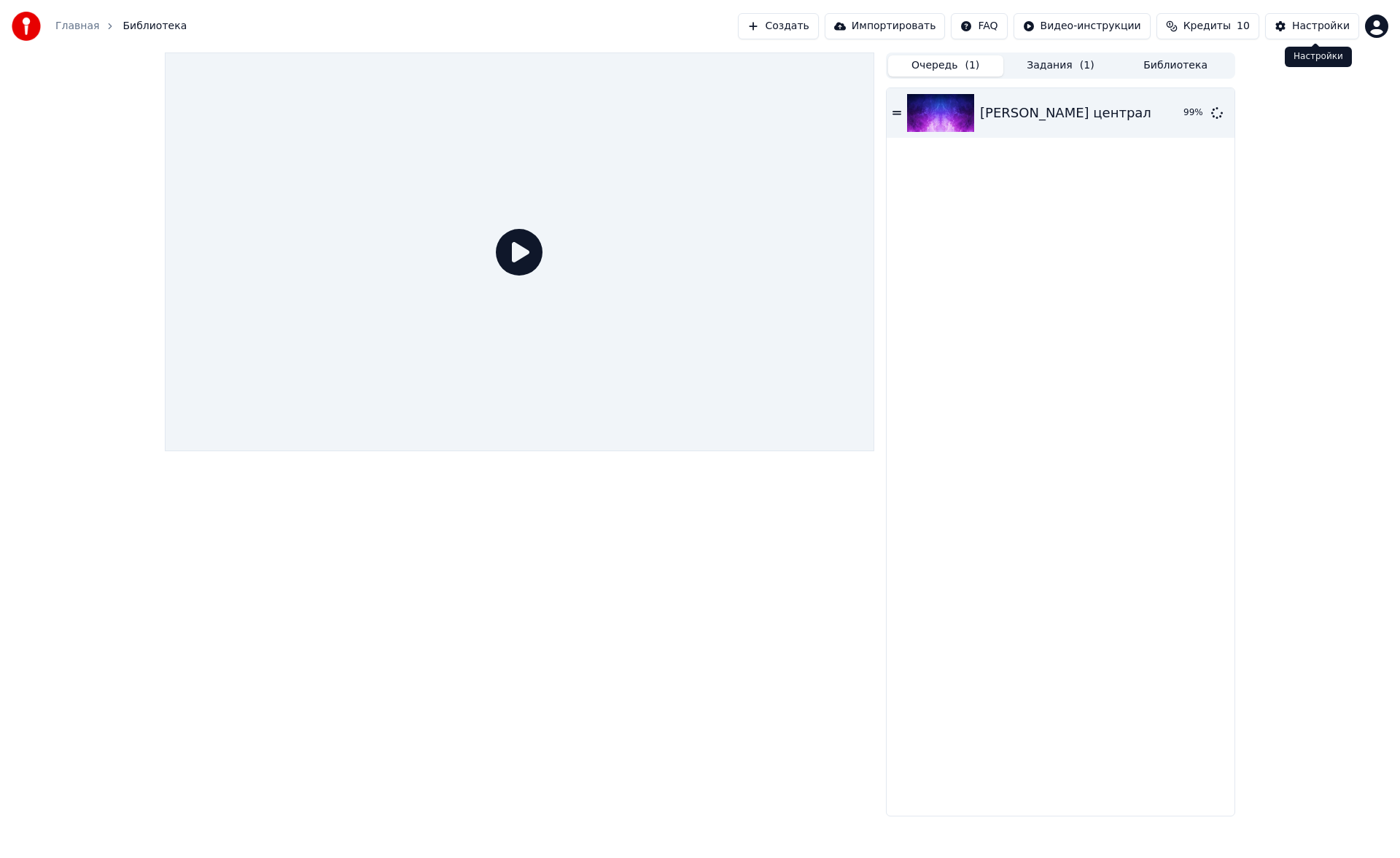
click at [1326, 32] on div "Настройки" at bounding box center [1321, 26] width 57 height 14
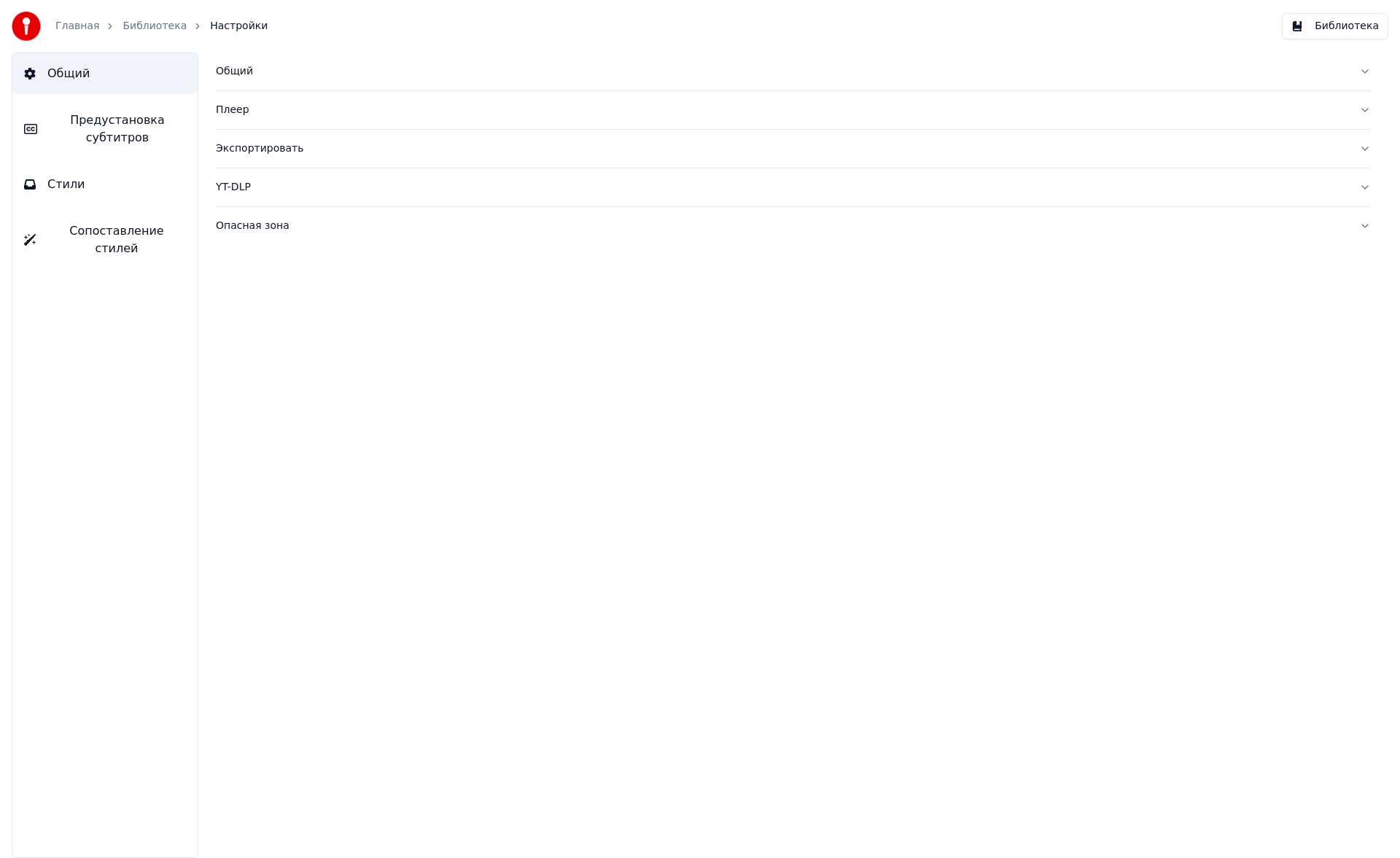
click at [264, 154] on div "Экспортировать" at bounding box center [781, 148] width 1132 height 14
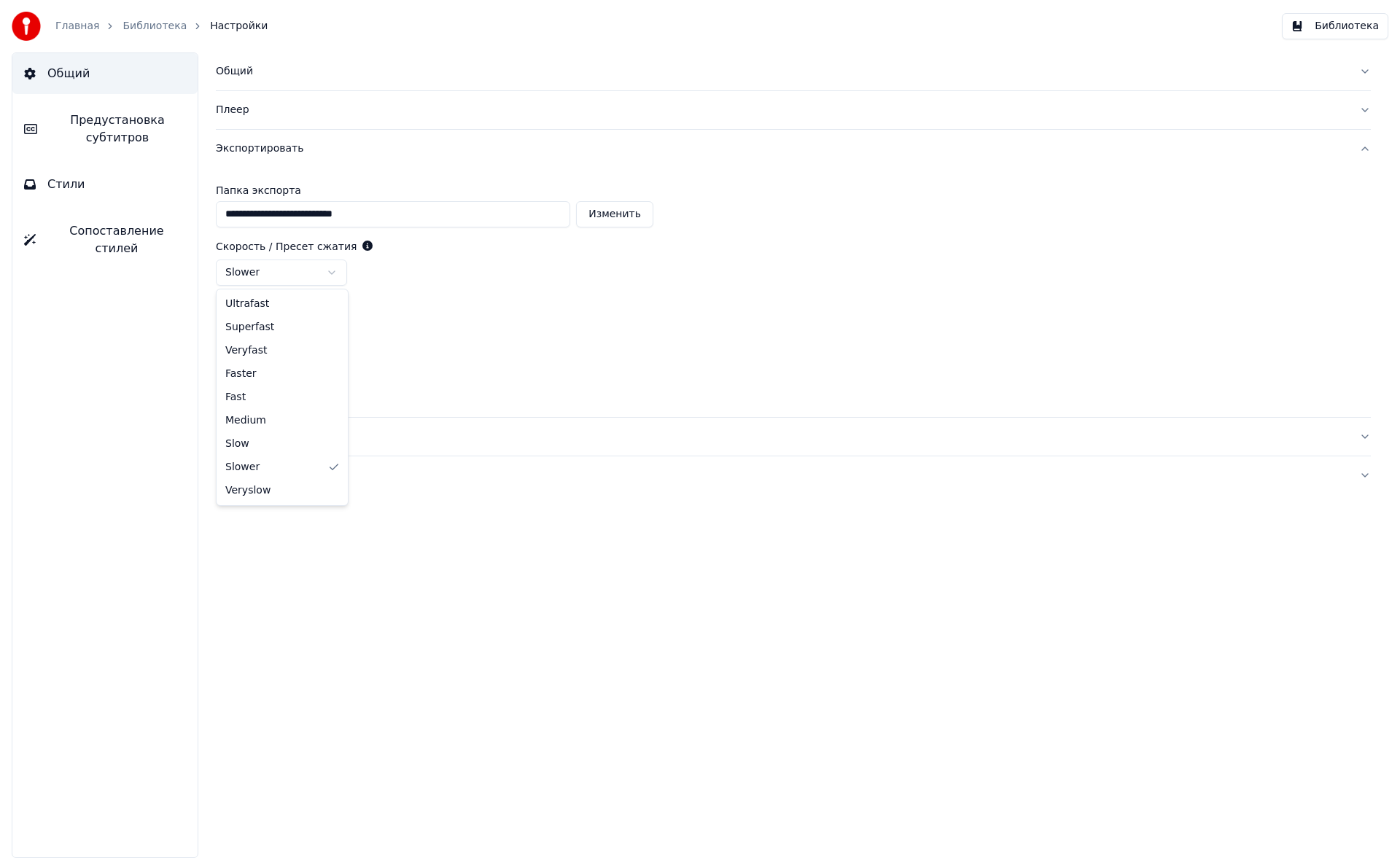
click at [305, 282] on html "**********" at bounding box center [700, 429] width 1400 height 858
click at [139, 27] on link "Библиотека" at bounding box center [154, 26] width 64 height 14
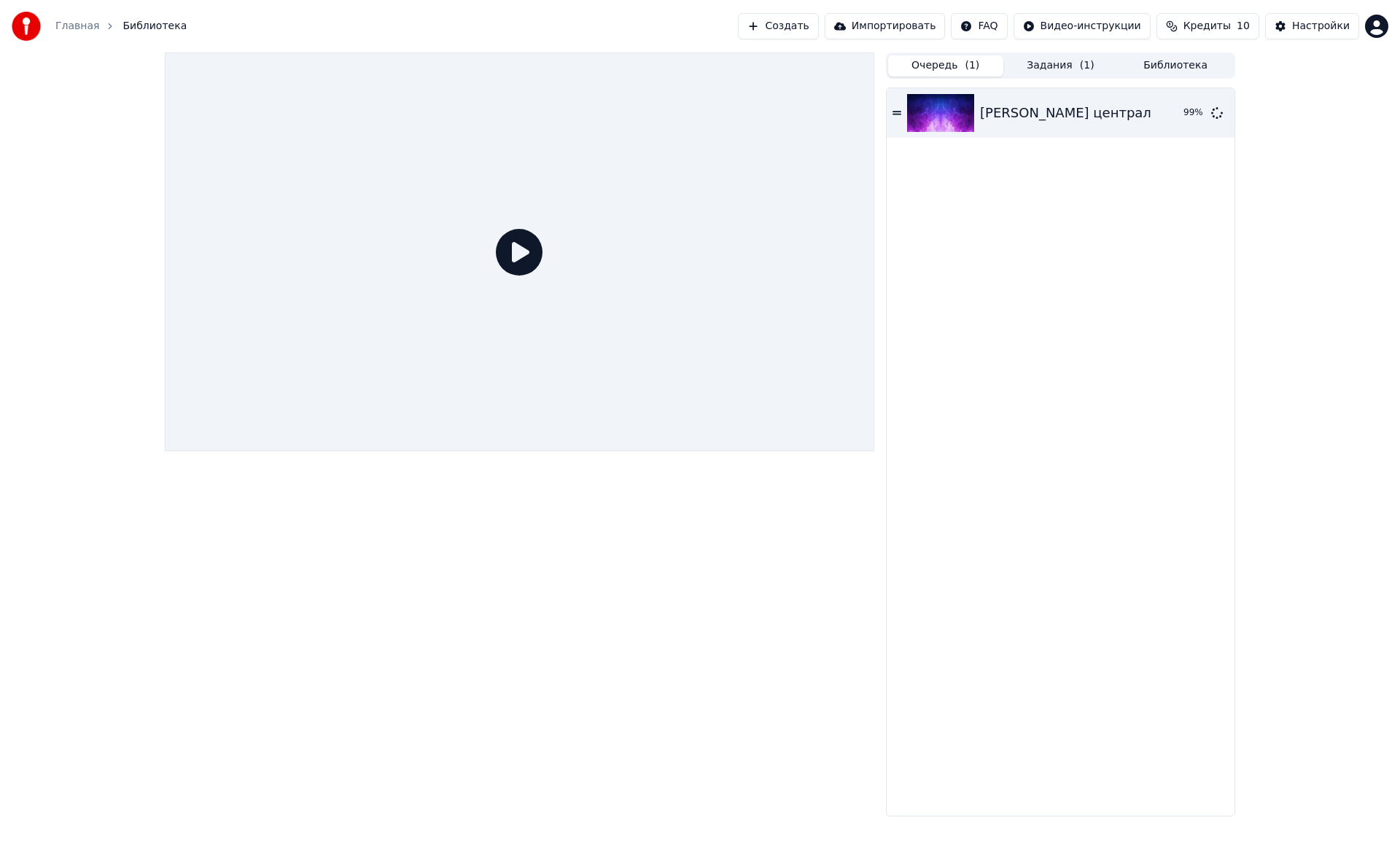
click at [1309, 18] on button "Настройки" at bounding box center [1312, 26] width 94 height 26
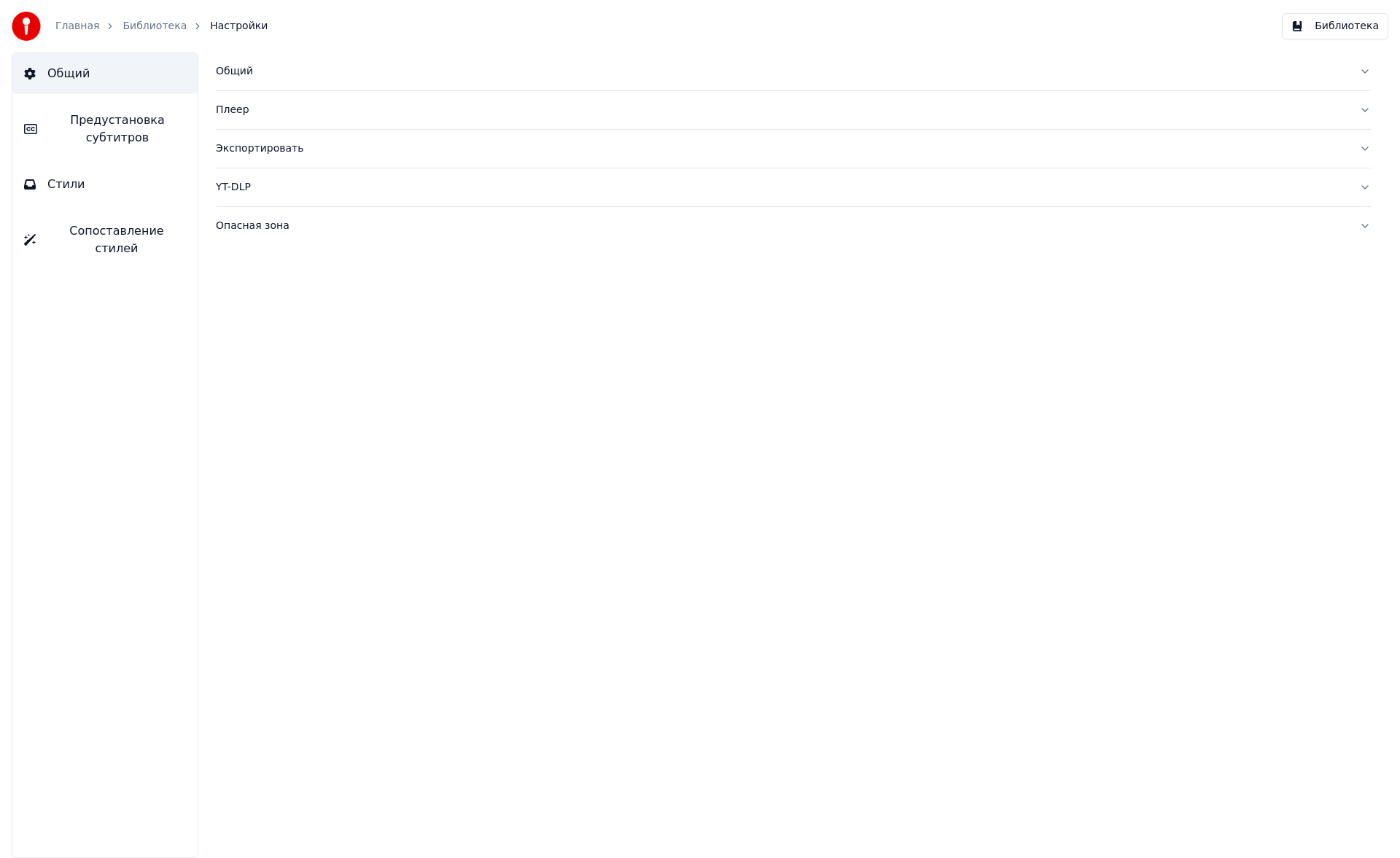
click at [284, 144] on div "Экспортировать" at bounding box center [781, 148] width 1132 height 14
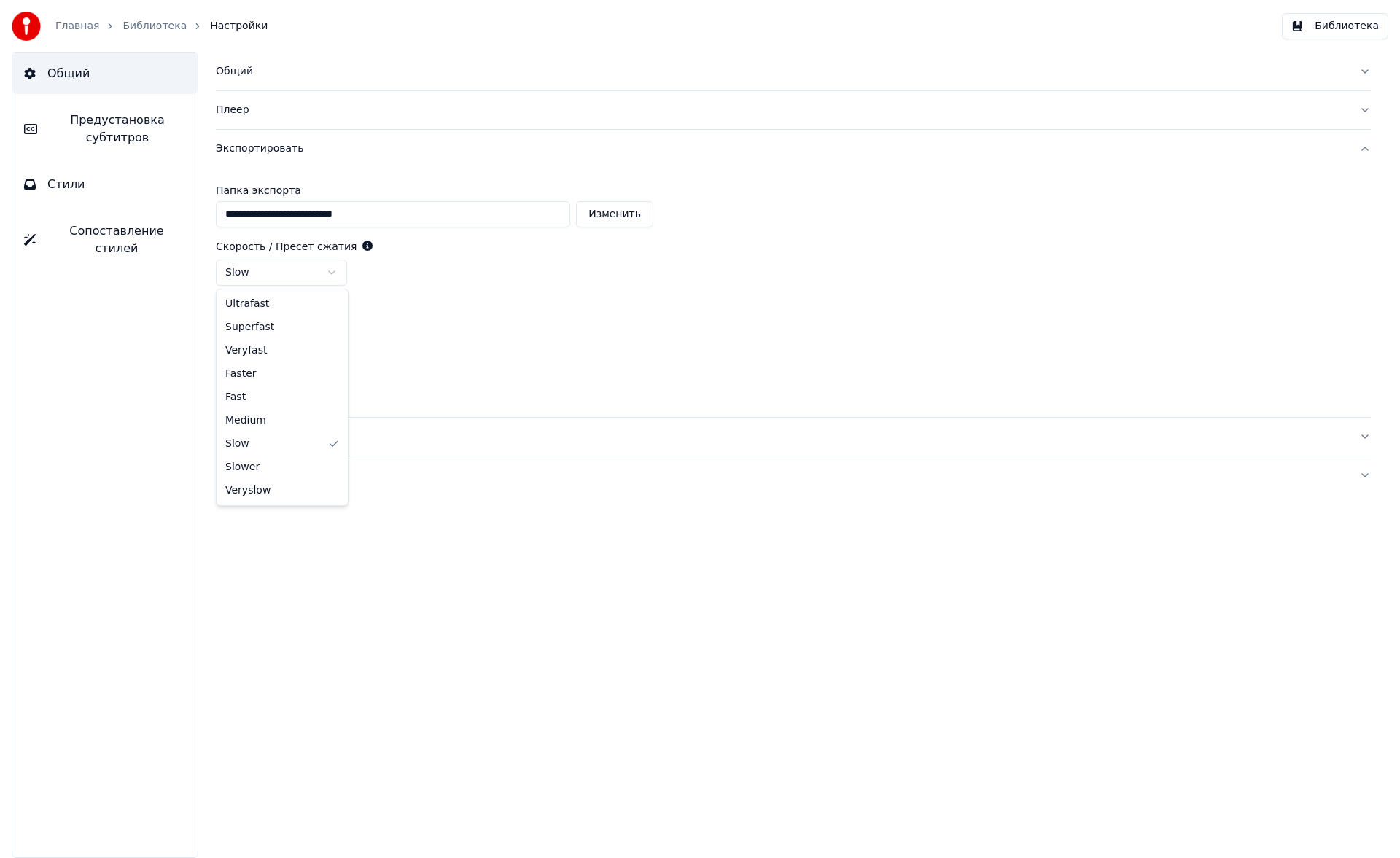
click at [316, 271] on html "**********" at bounding box center [700, 429] width 1400 height 858
click at [138, 18] on div "Главная Библиотека Настройки" at bounding box center [139, 26] width 256 height 29
click at [146, 26] on link "Библиотека" at bounding box center [154, 26] width 64 height 14
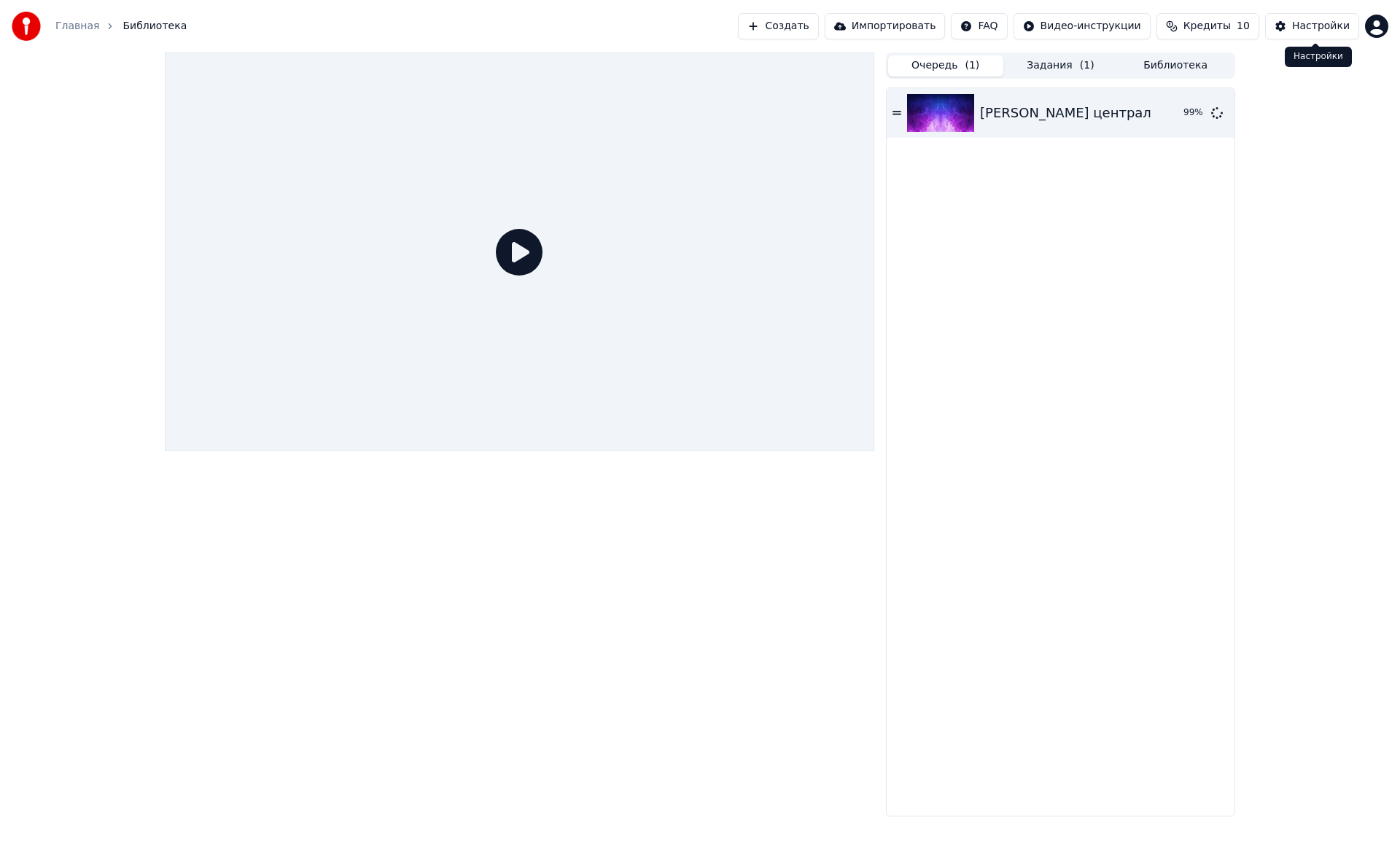
click at [1304, 34] on button "Настройки" at bounding box center [1312, 26] width 94 height 26
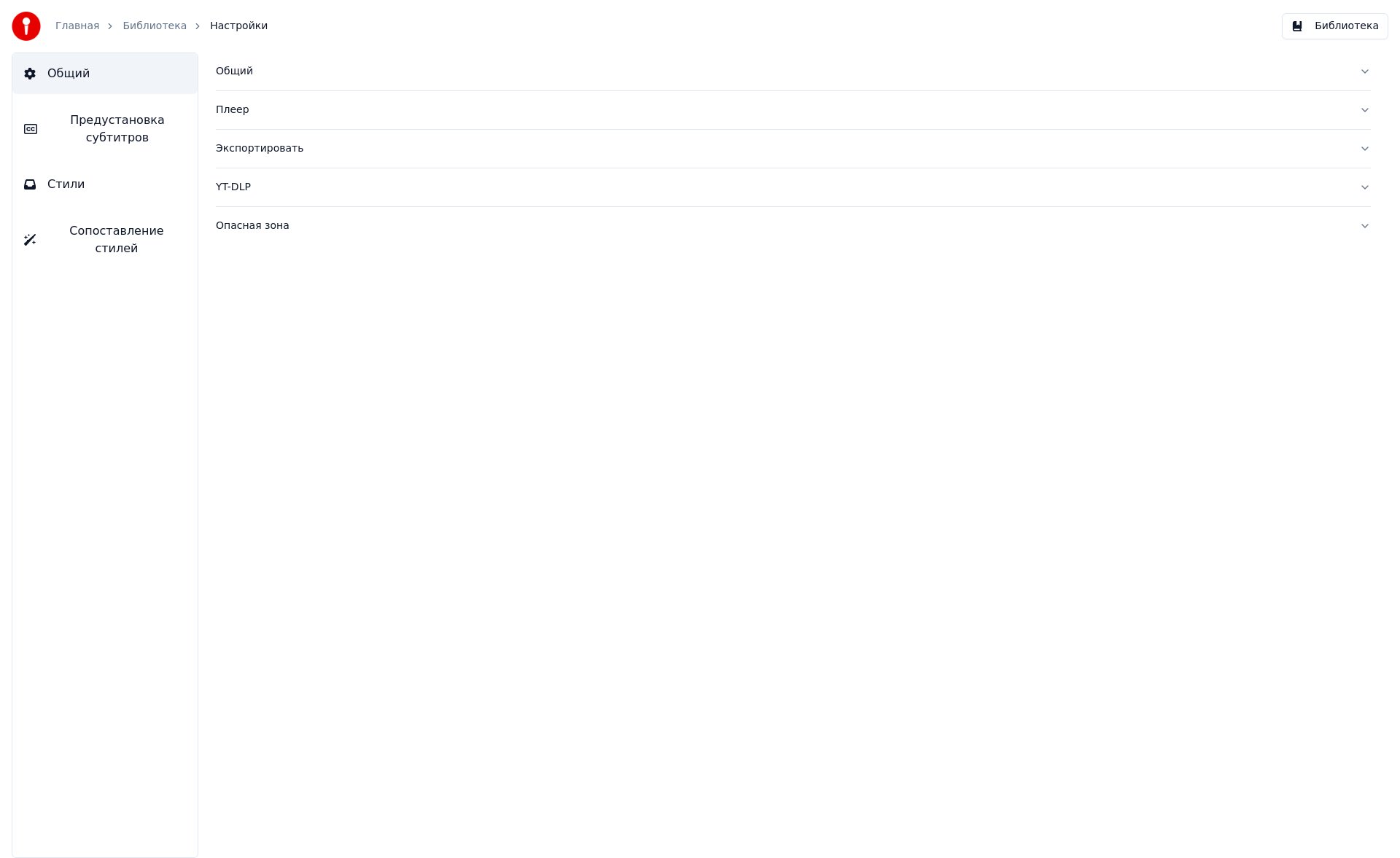
click at [277, 149] on div "Экспортировать" at bounding box center [781, 148] width 1132 height 14
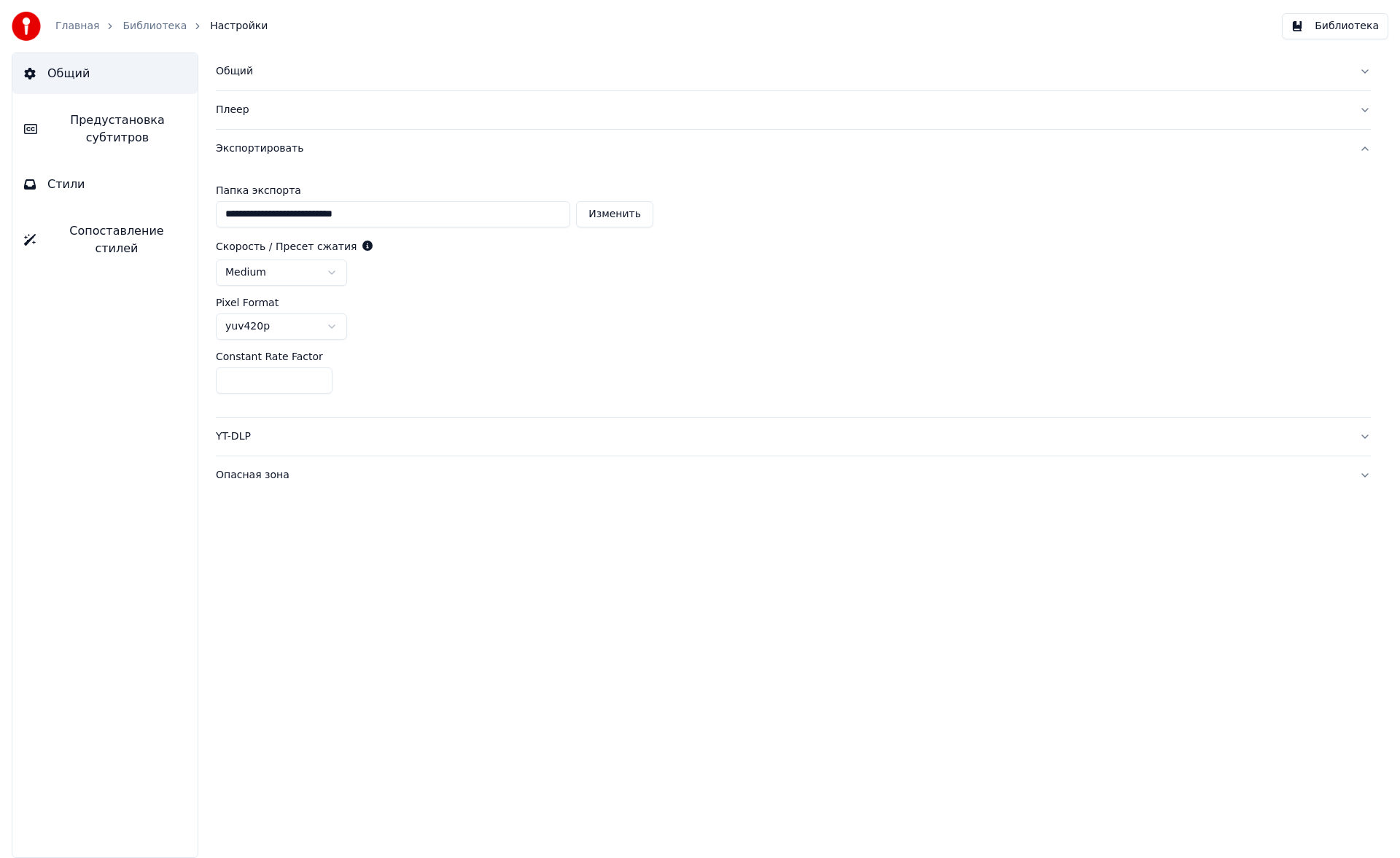
click at [301, 267] on html "**********" at bounding box center [700, 429] width 1400 height 858
click at [154, 27] on link "Библиотека" at bounding box center [154, 26] width 64 height 14
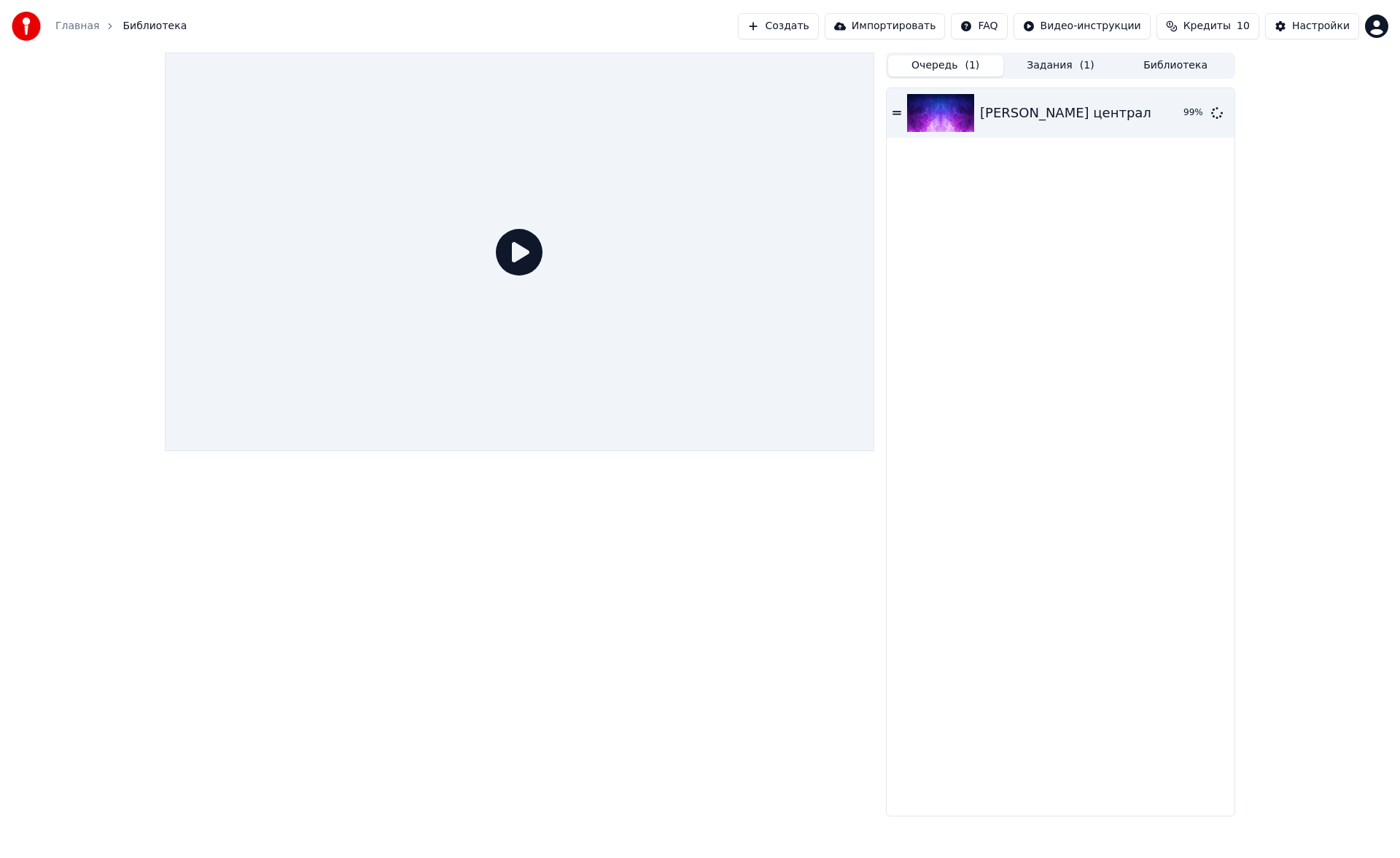
click at [1048, 59] on button "Задания ( 1 )" at bounding box center [1061, 66] width 115 height 21
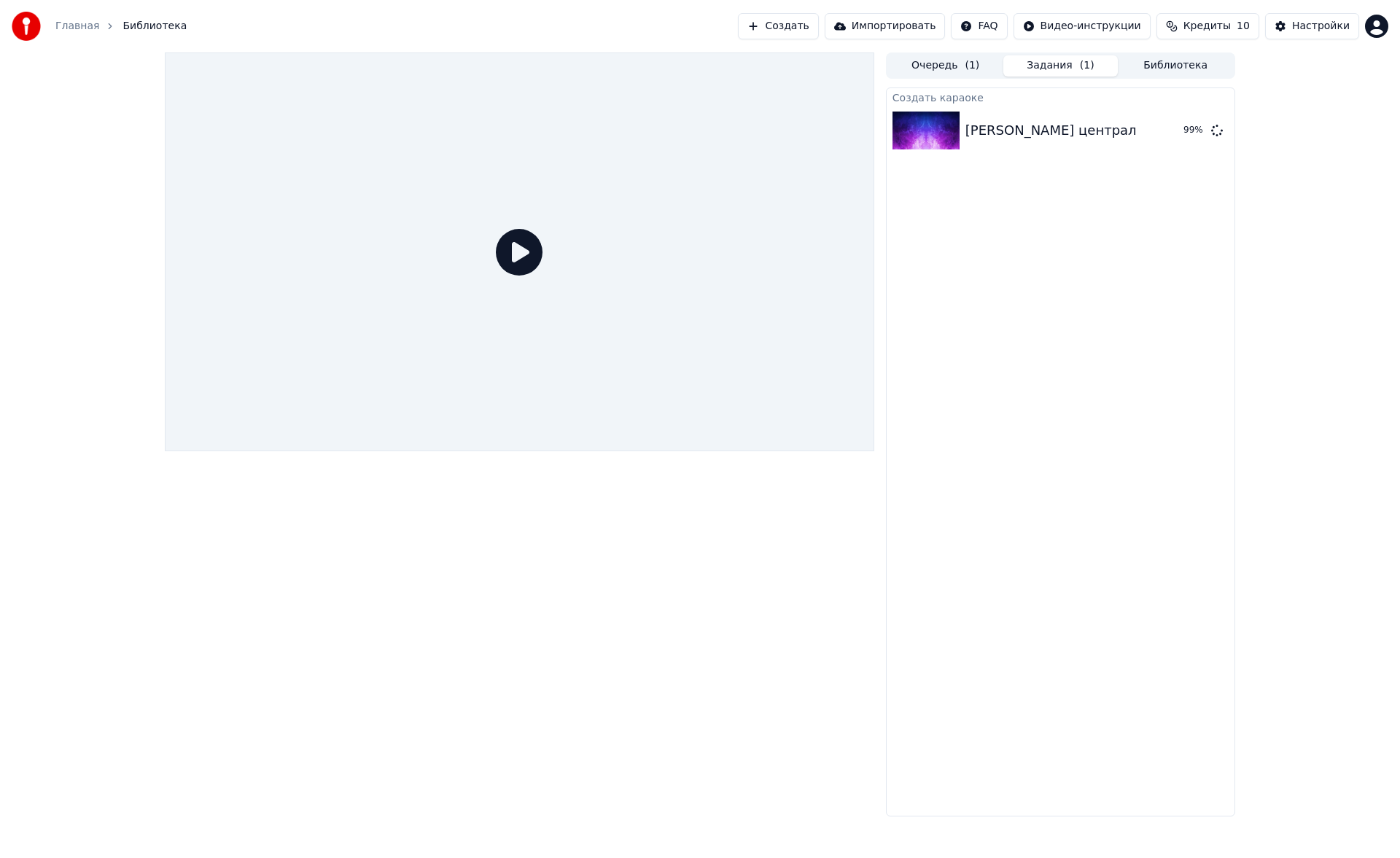
click at [989, 64] on button "Очередь ( 1 )" at bounding box center [946, 66] width 115 height 21
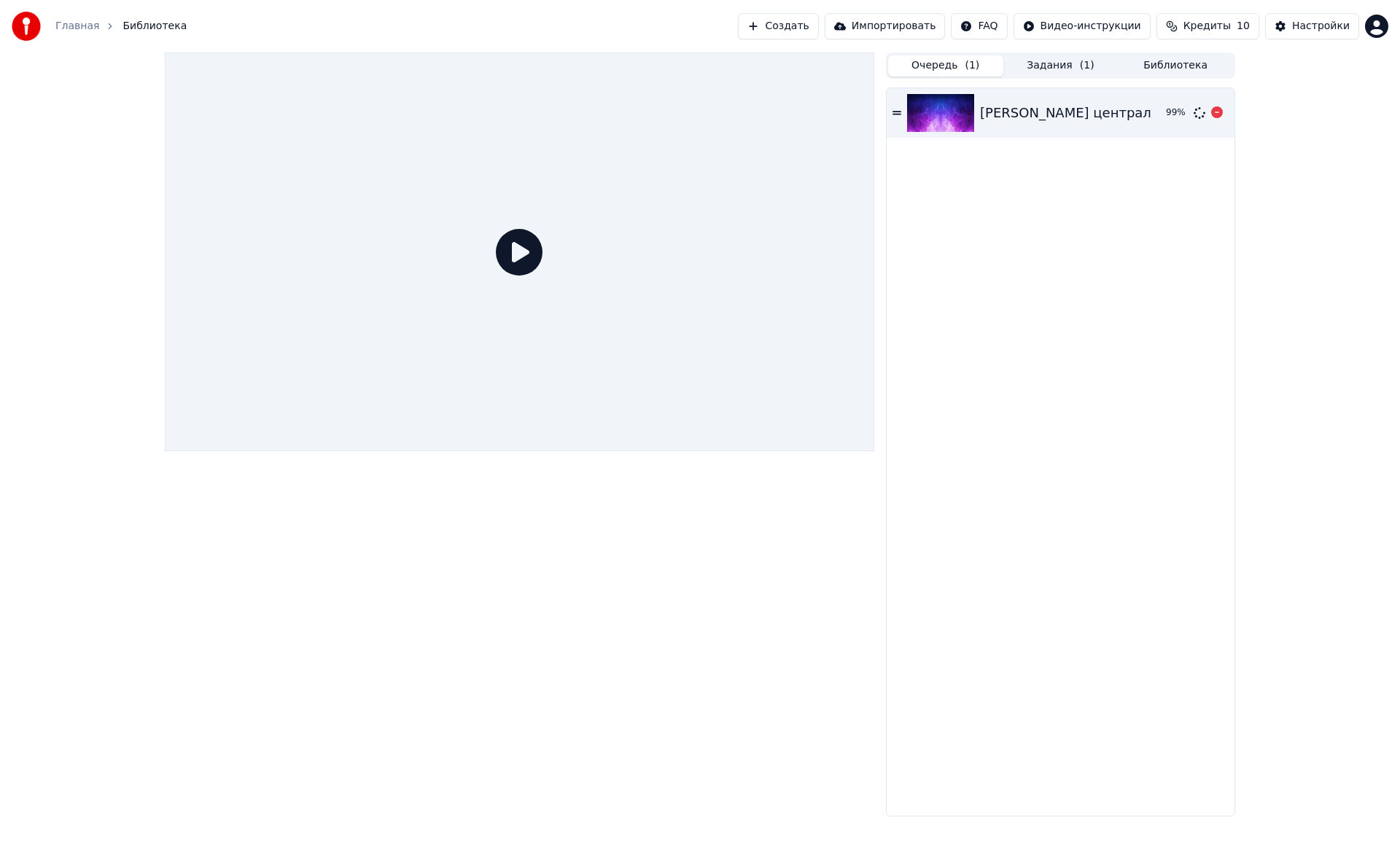
click at [959, 105] on img at bounding box center [940, 113] width 67 height 38
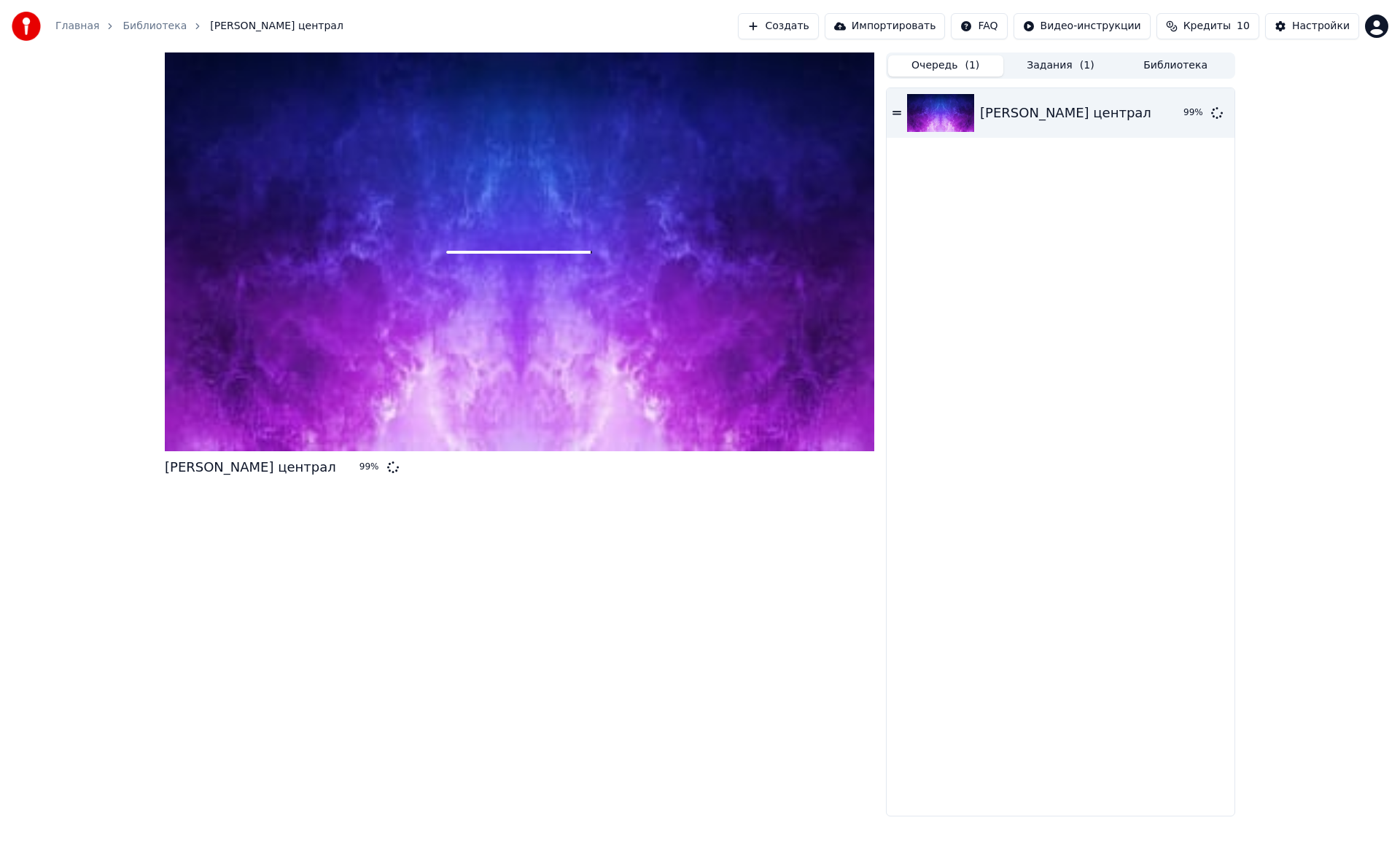
click at [427, 338] on div at bounding box center [519, 252] width 710 height 399
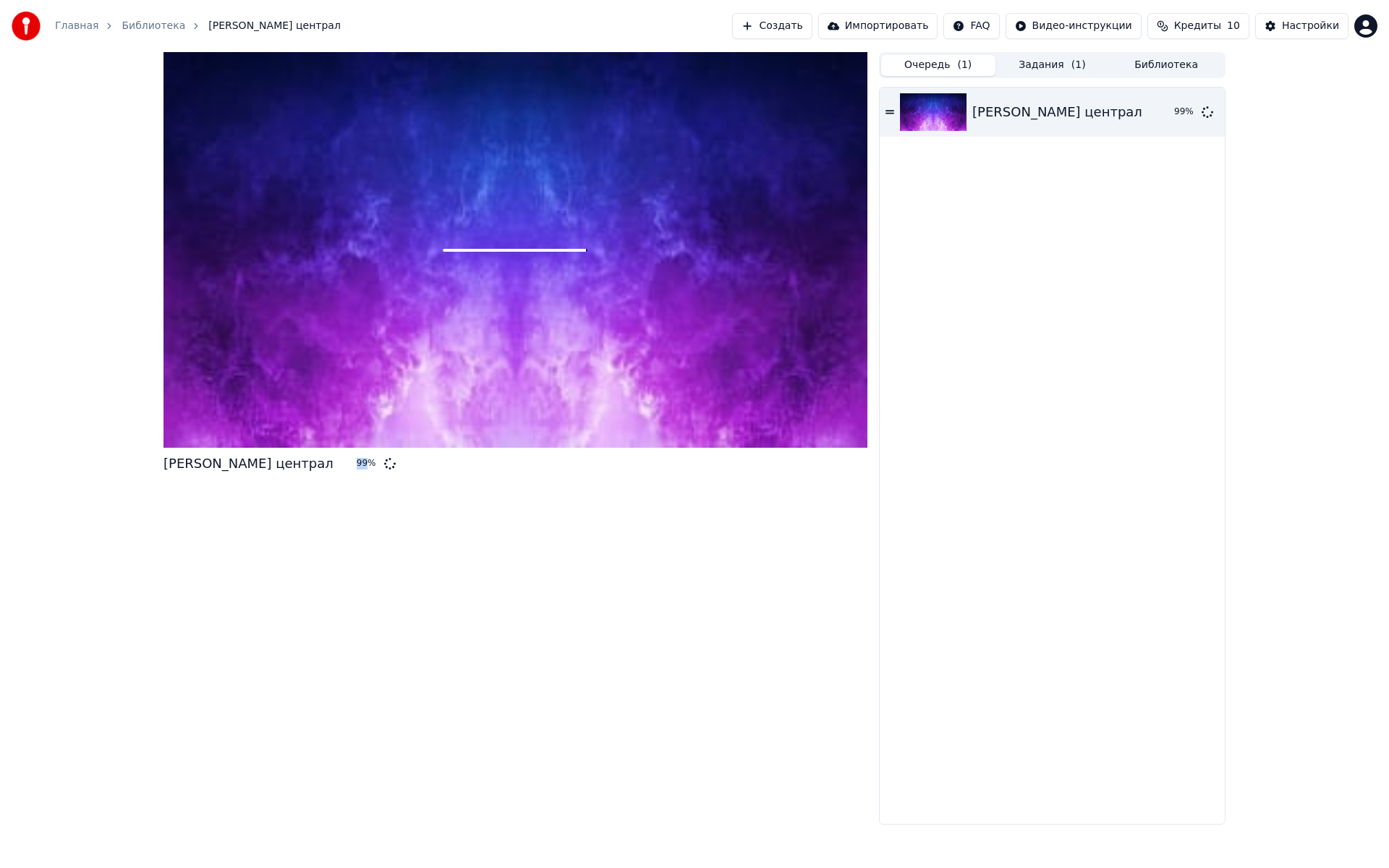
drag, startPoint x: 722, startPoint y: 420, endPoint x: 722, endPoint y: 404, distance: 16.0
click at [722, 404] on div at bounding box center [515, 250] width 704 height 396
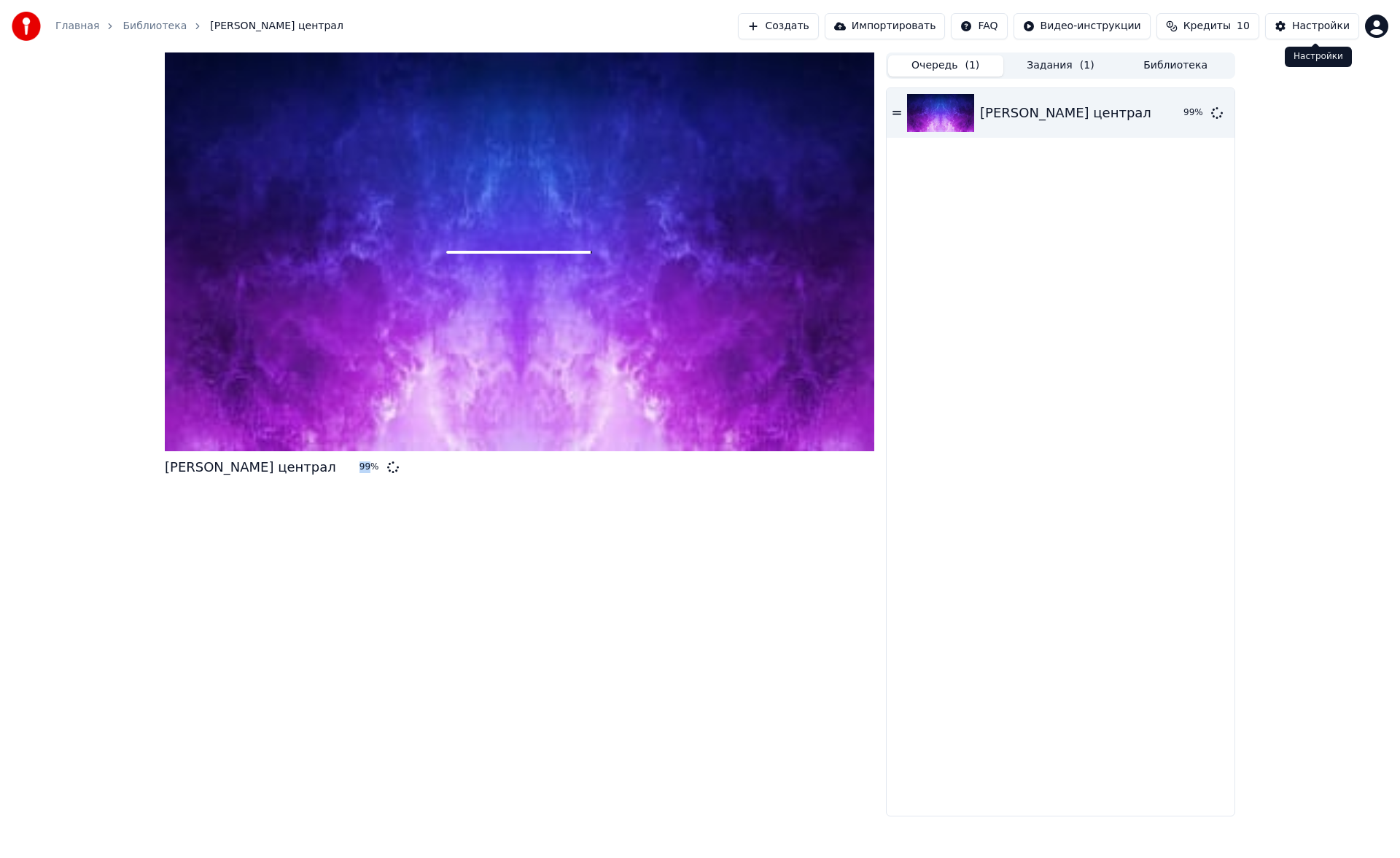
click at [1294, 29] on button "Настройки" at bounding box center [1312, 26] width 94 height 26
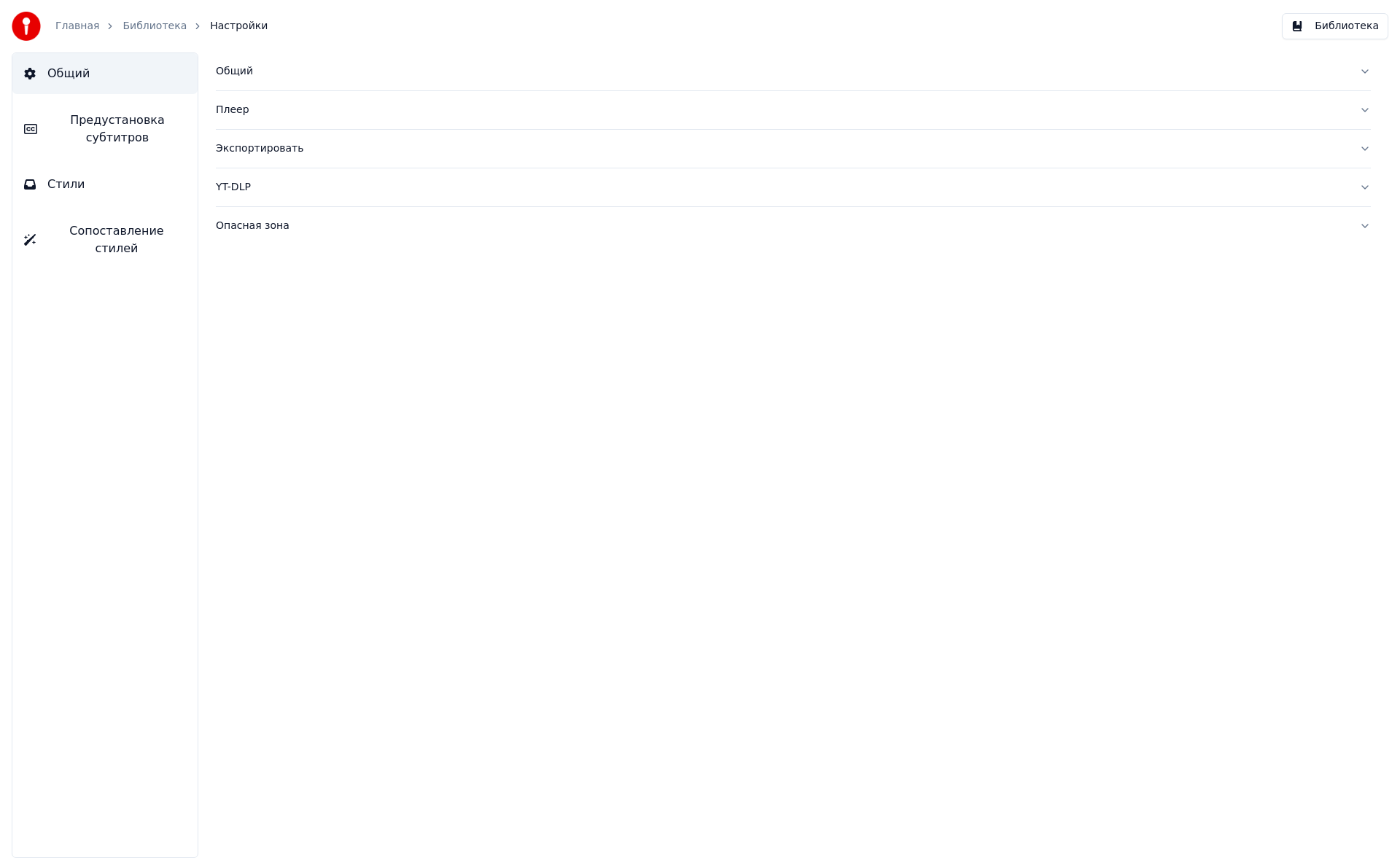
click at [263, 157] on button "Экспортировать" at bounding box center [793, 149] width 1155 height 38
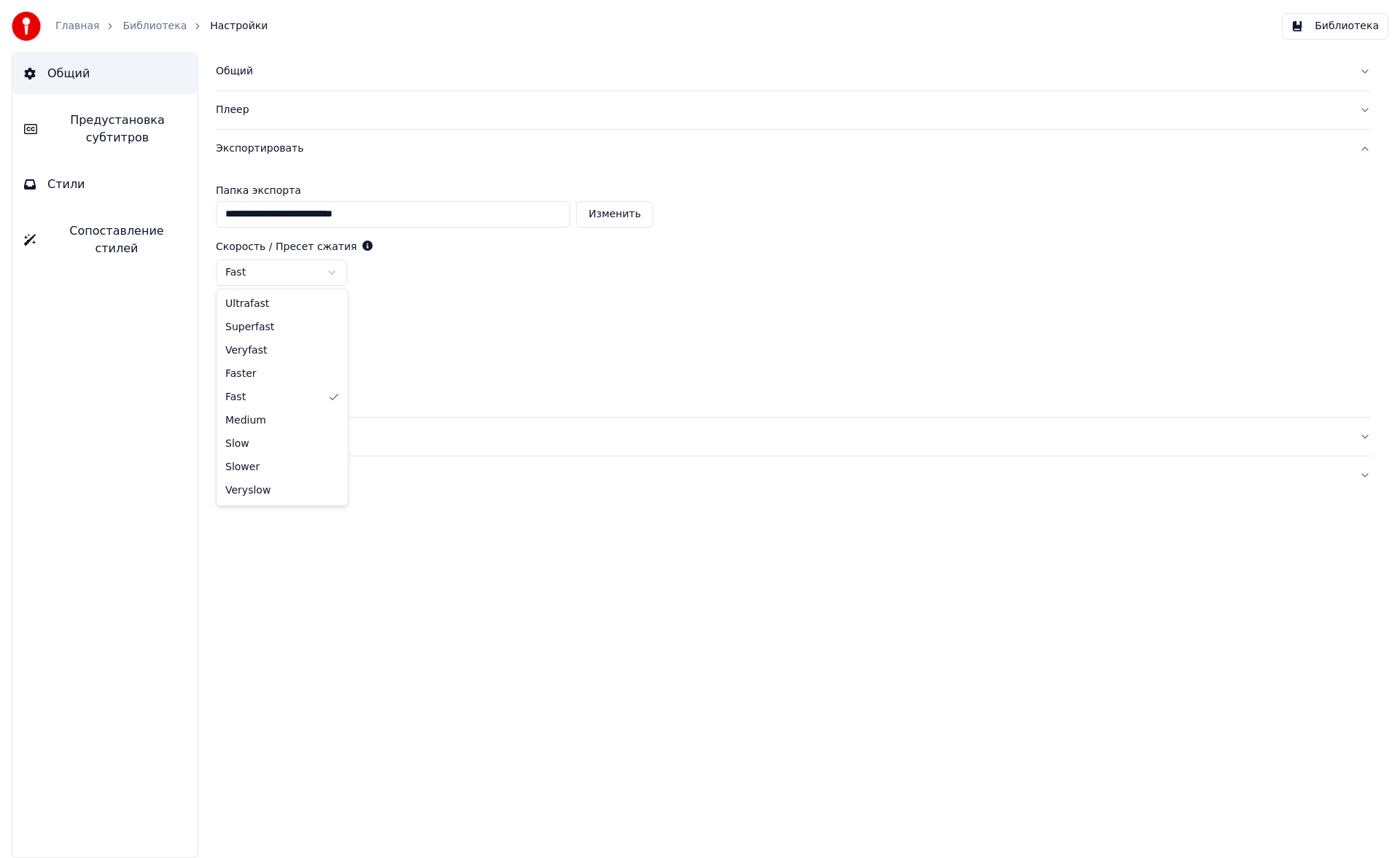
click at [323, 261] on html "**********" at bounding box center [700, 429] width 1400 height 858
click at [282, 280] on html "**********" at bounding box center [700, 429] width 1400 height 858
click at [143, 26] on link "Библиотека" at bounding box center [154, 26] width 64 height 14
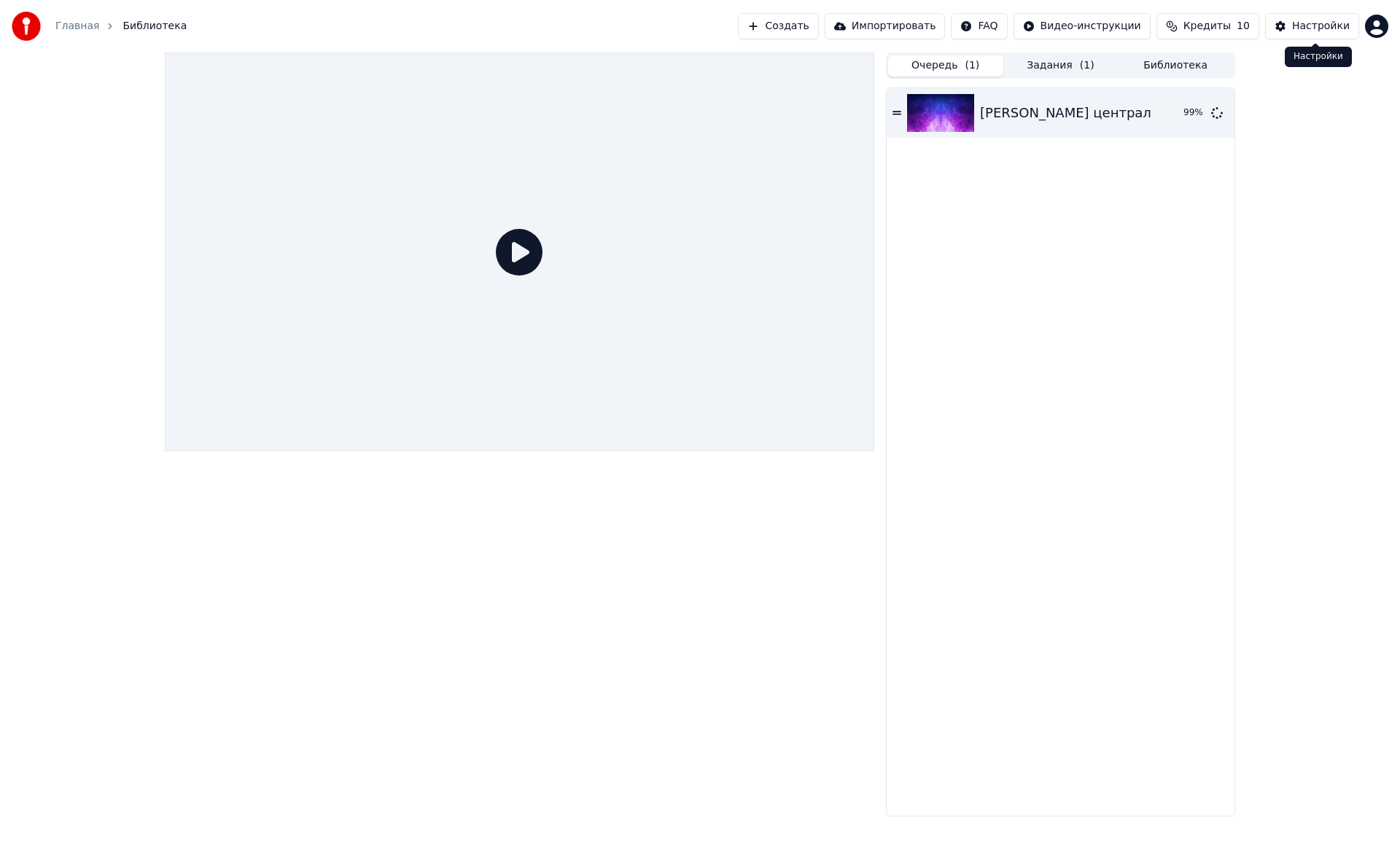
click at [1295, 30] on button "Настройки" at bounding box center [1312, 26] width 94 height 26
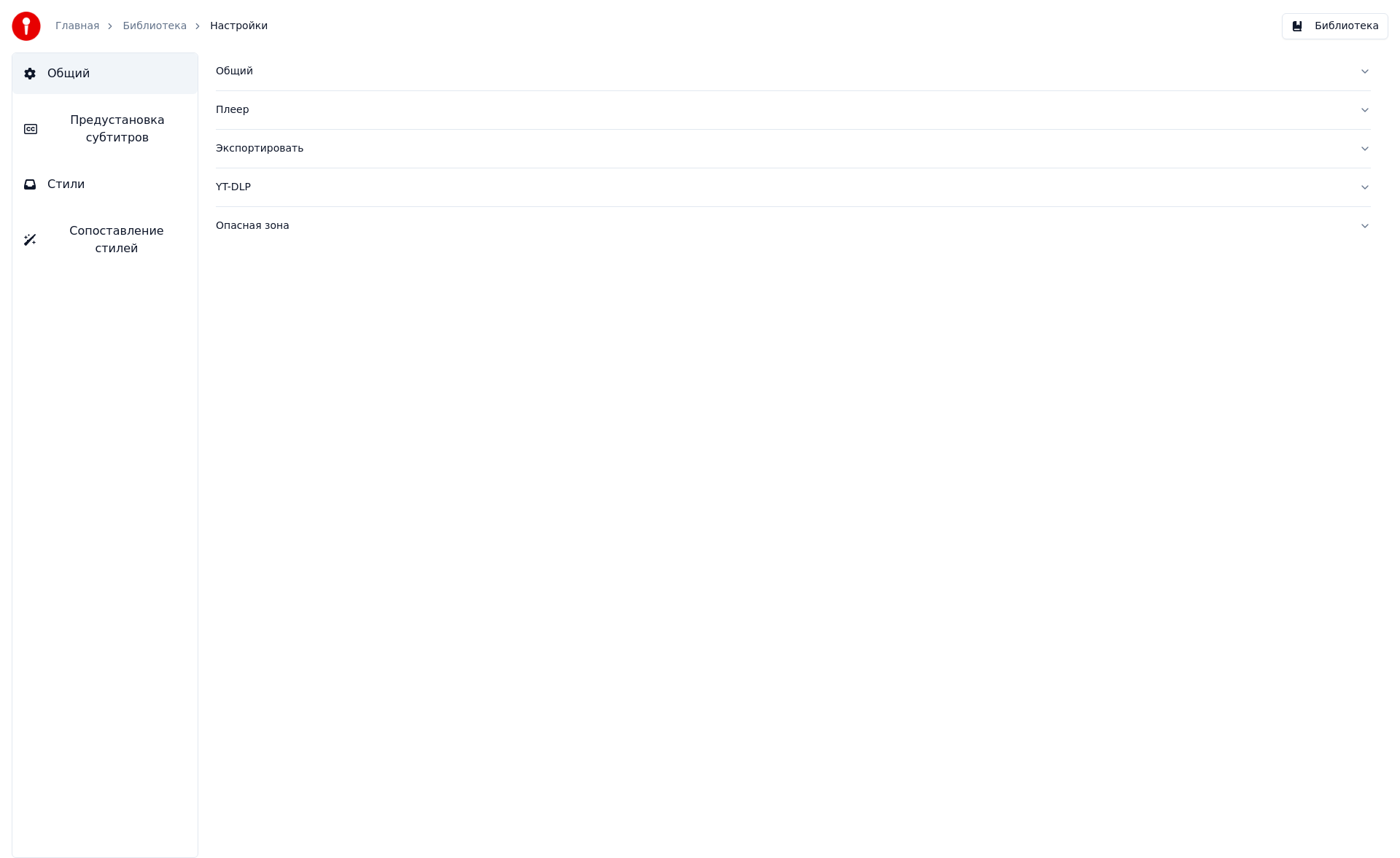
click at [276, 153] on div "Экспортировать" at bounding box center [781, 148] width 1132 height 14
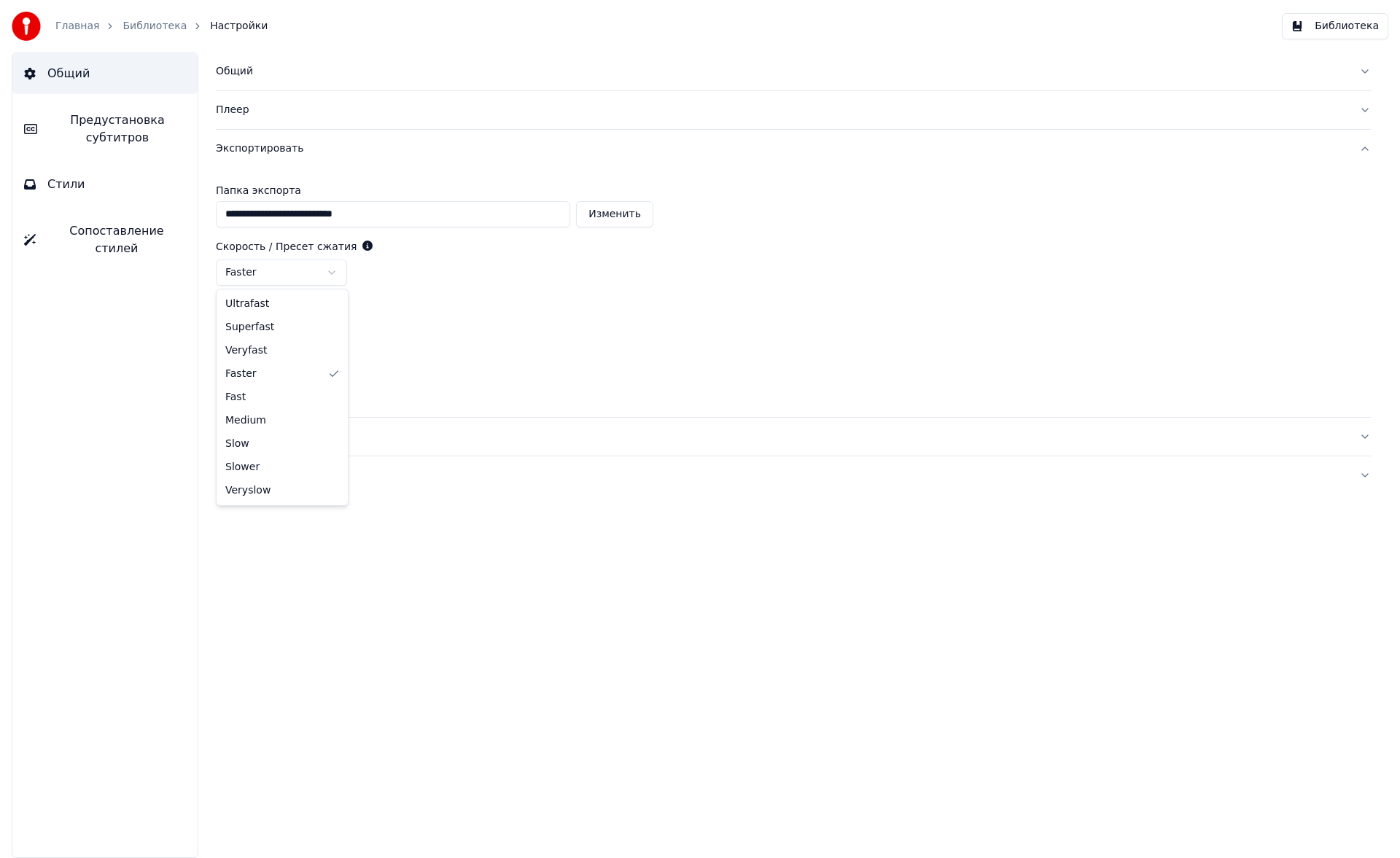
click at [274, 284] on html "**********" at bounding box center [700, 429] width 1400 height 858
click at [133, 21] on link "Библиотека" at bounding box center [154, 26] width 64 height 14
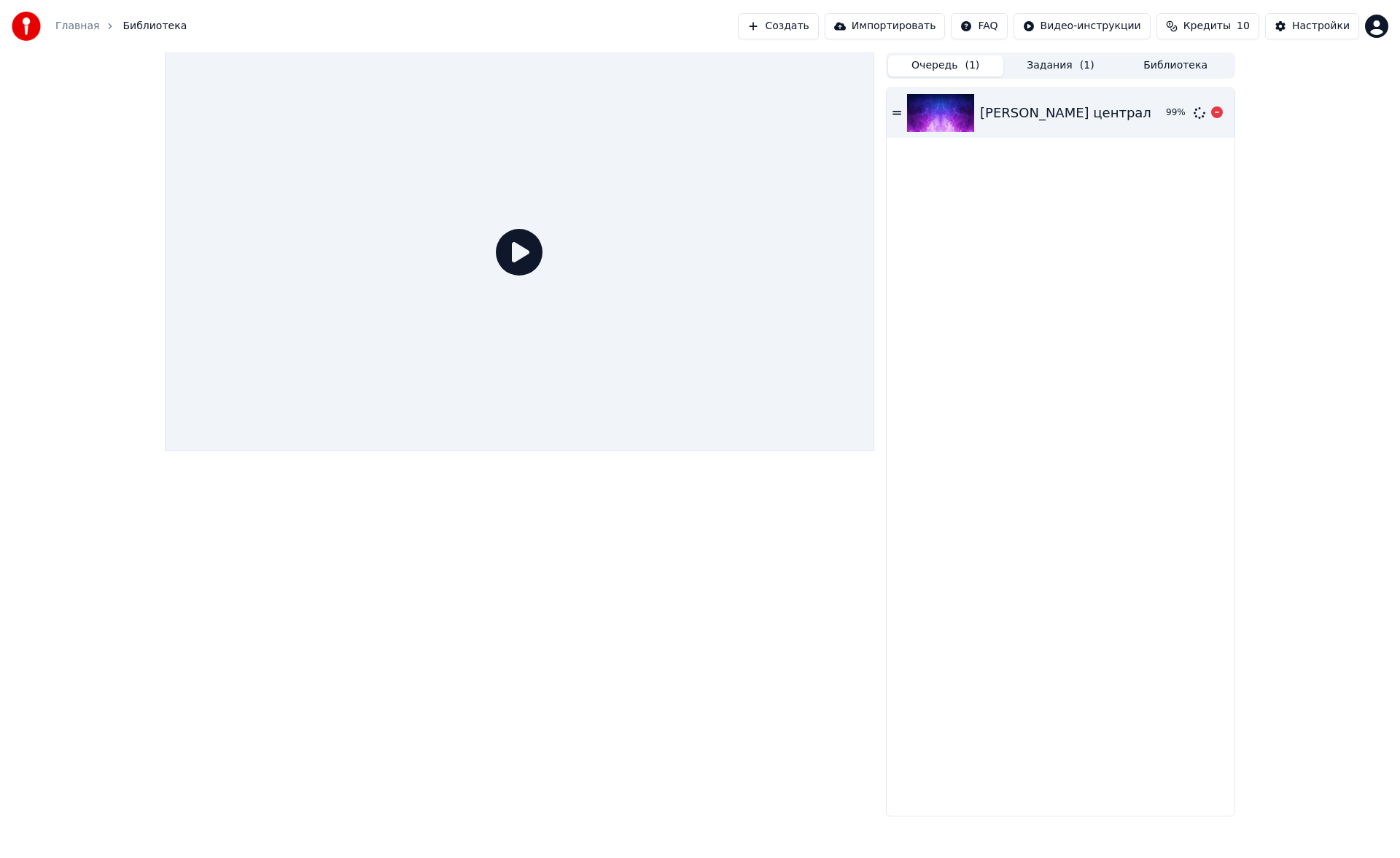
click at [1006, 112] on div "[PERSON_NAME] централ" at bounding box center [1065, 112] width 171 height 20
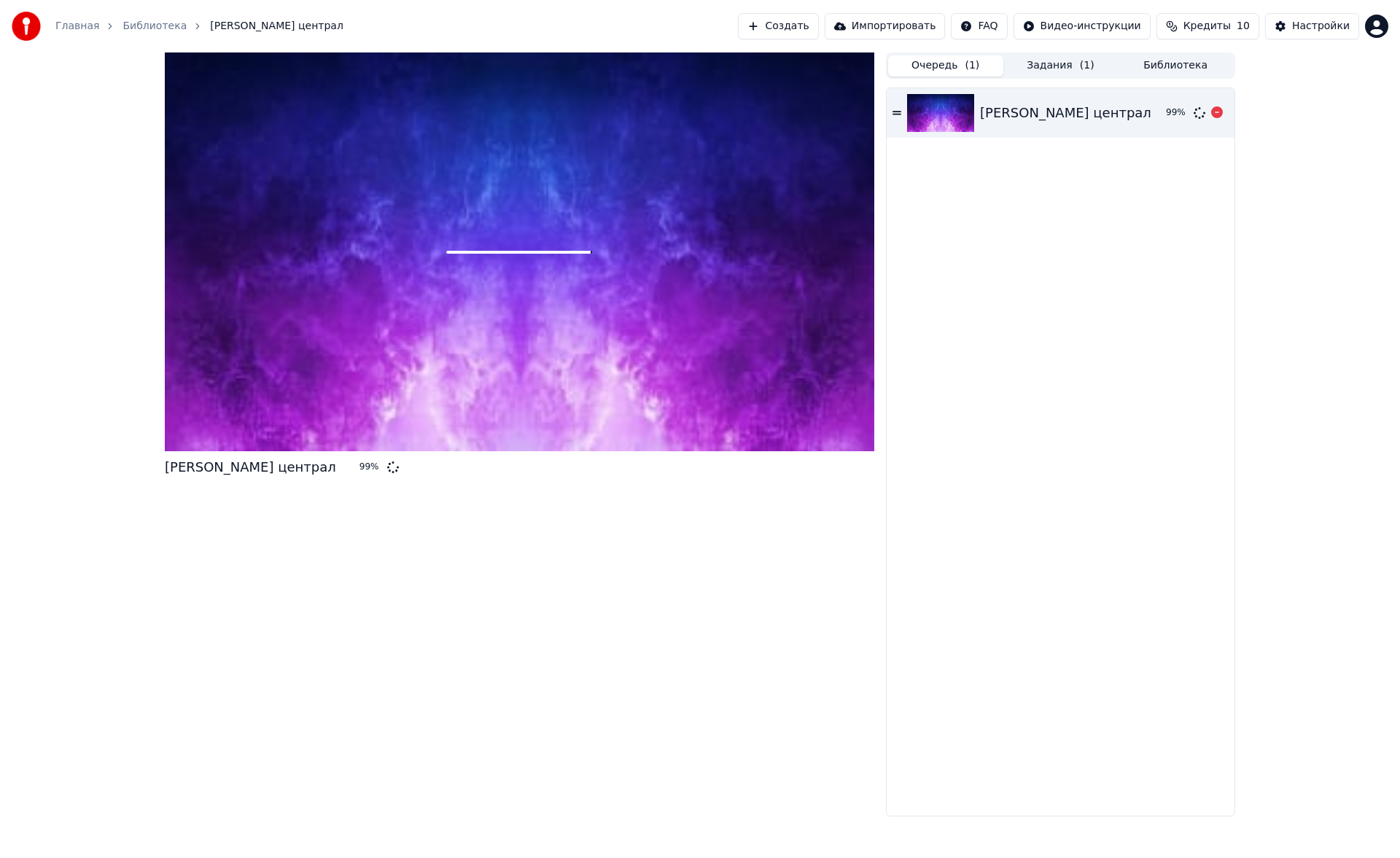
click at [948, 119] on img at bounding box center [940, 113] width 67 height 38
drag, startPoint x: 1006, startPoint y: 112, endPoint x: 1108, endPoint y: 100, distance: 102.7
click at [1108, 100] on div "[PERSON_NAME] централ 99 %" at bounding box center [1060, 113] width 348 height 50
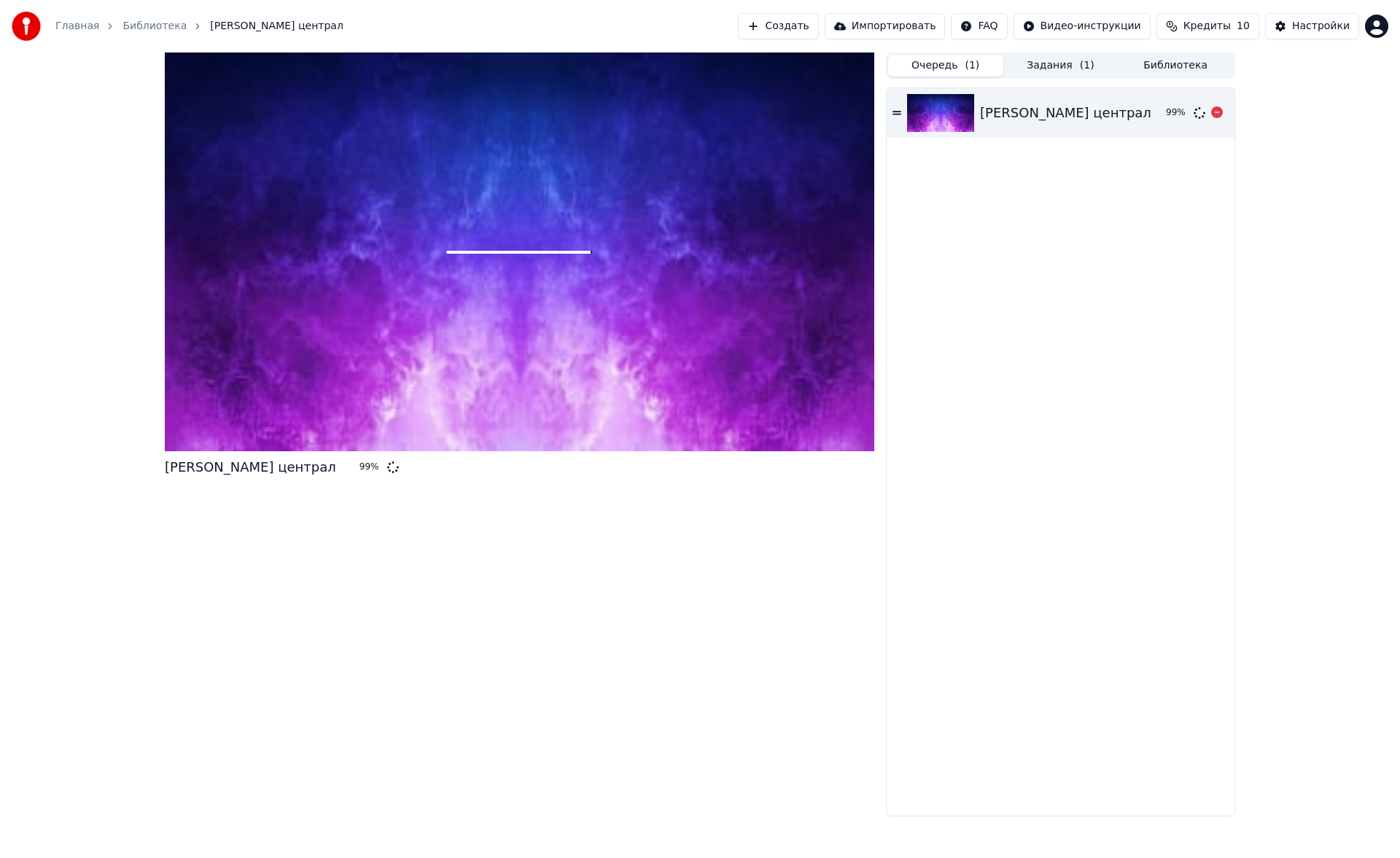
click at [1108, 100] on div "[PERSON_NAME] централ 99 %" at bounding box center [1060, 113] width 348 height 50
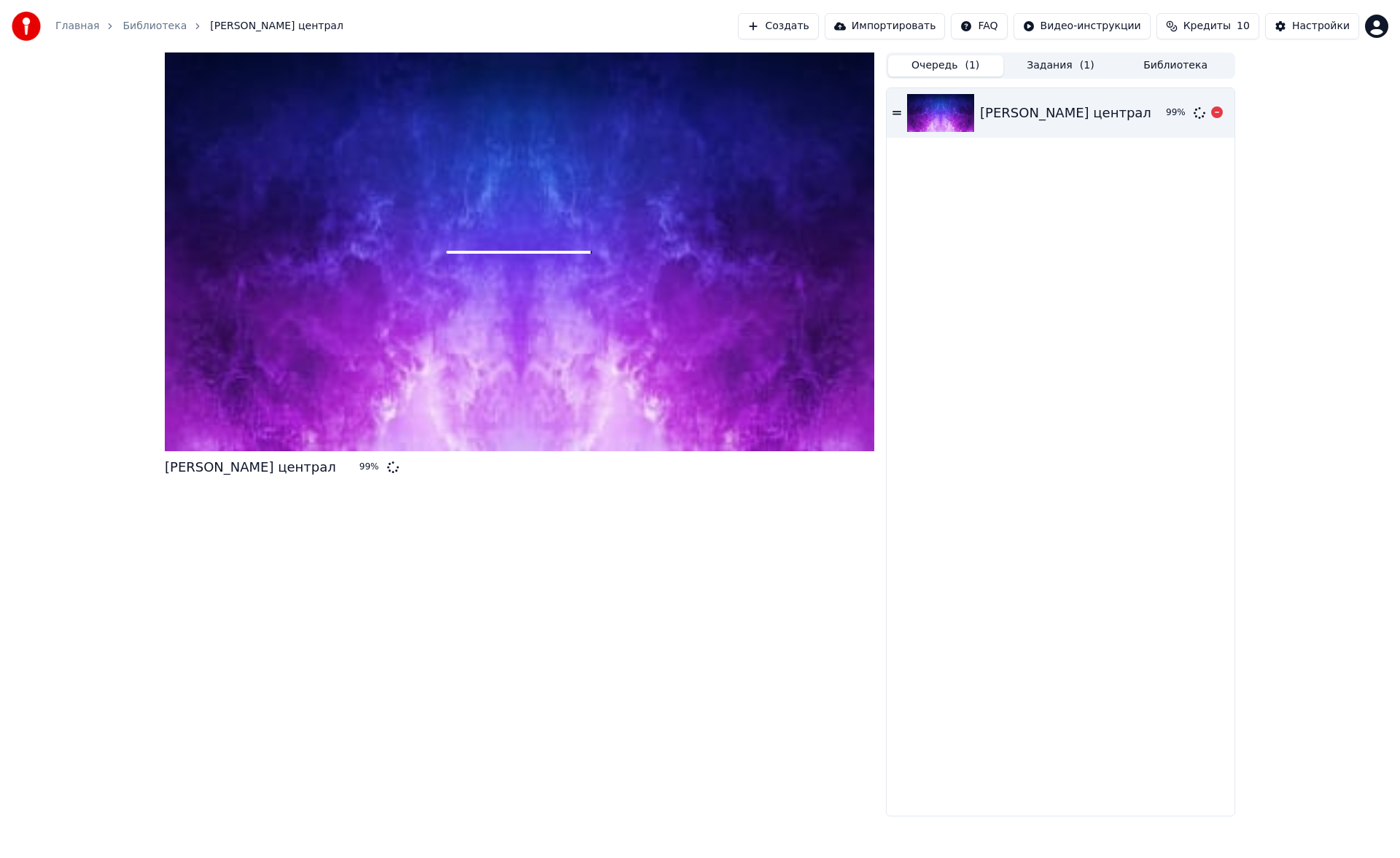
click at [1108, 100] on div "[PERSON_NAME] централ 99 %" at bounding box center [1060, 113] width 348 height 50
click at [1065, 112] on div "[PERSON_NAME] централ" at bounding box center [1065, 112] width 171 height 20
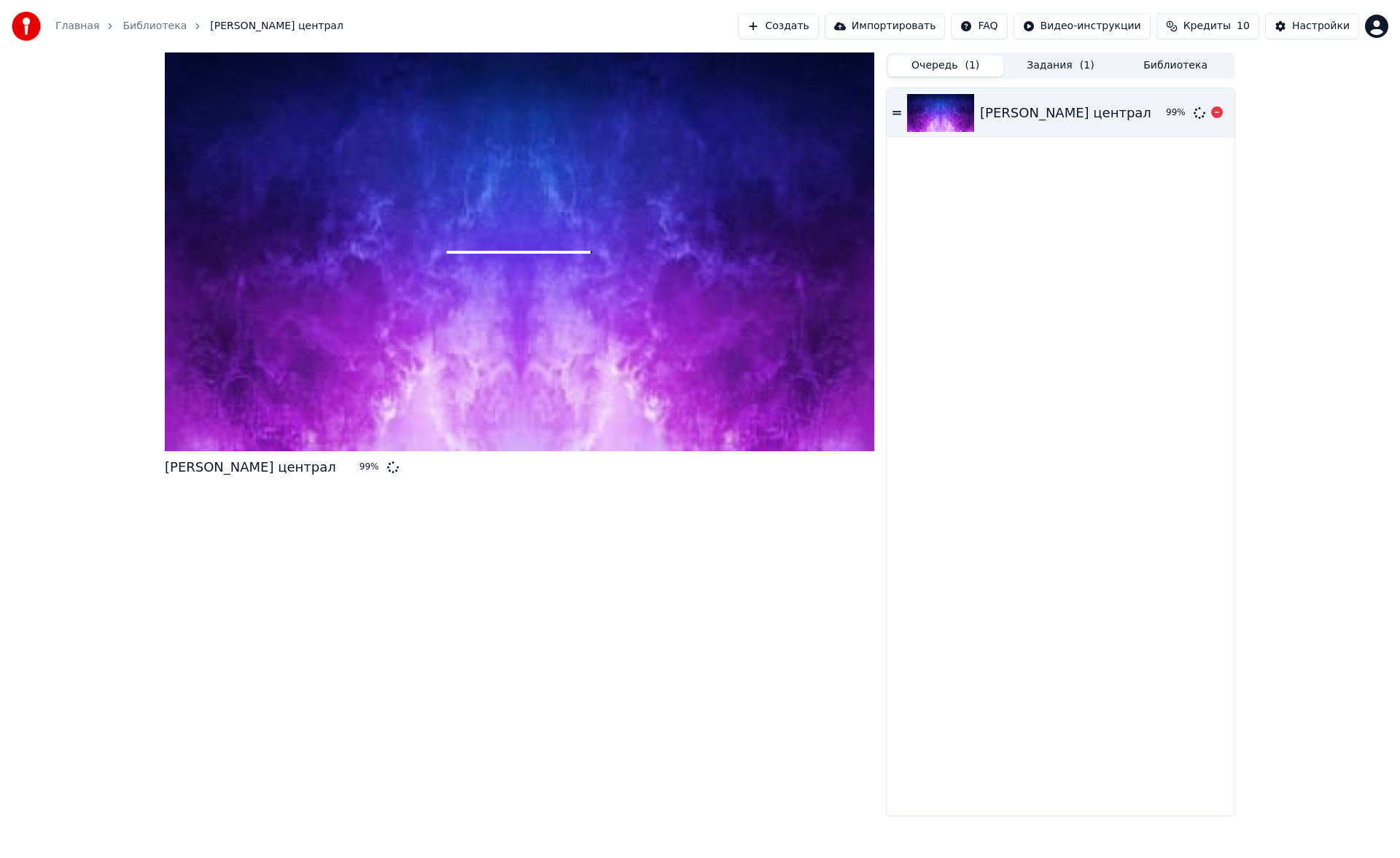
click at [1030, 116] on div "[PERSON_NAME] централ" at bounding box center [1065, 112] width 171 height 20
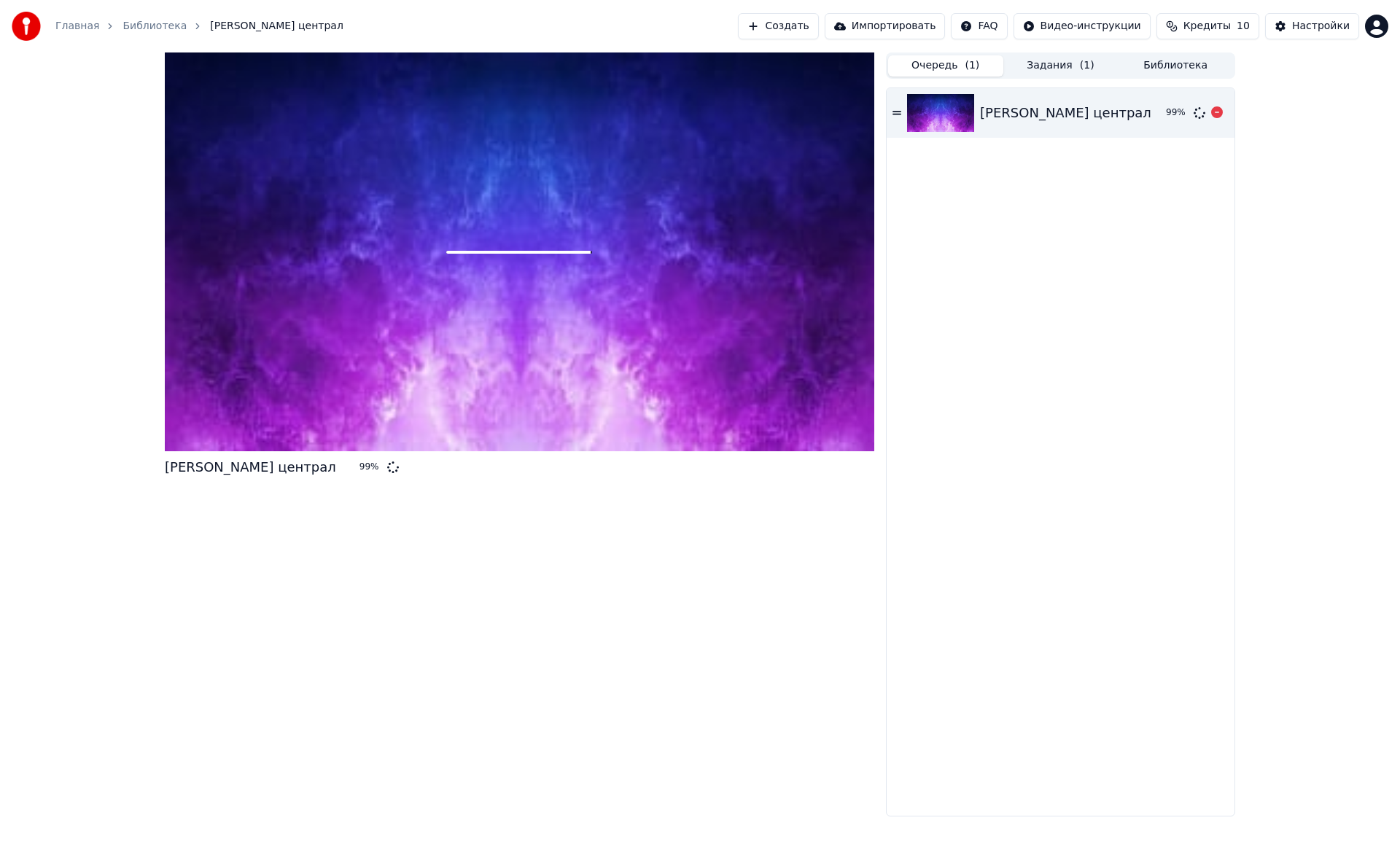
click at [1030, 116] on div "[PERSON_NAME] централ" at bounding box center [1065, 112] width 171 height 20
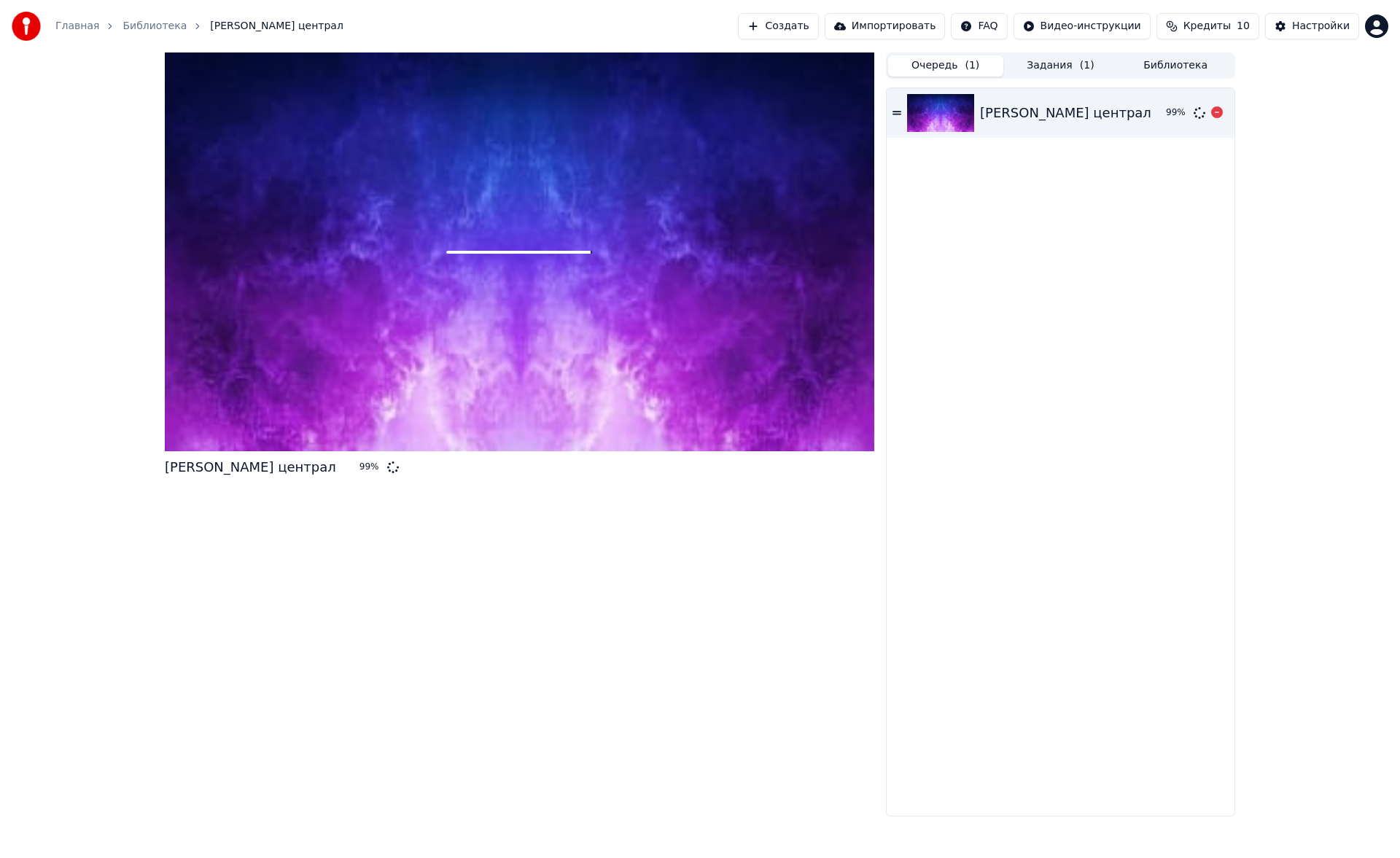
click at [1030, 116] on div "[PERSON_NAME] централ" at bounding box center [1065, 112] width 171 height 20
click at [1296, 14] on button "Настройки" at bounding box center [1312, 26] width 94 height 26
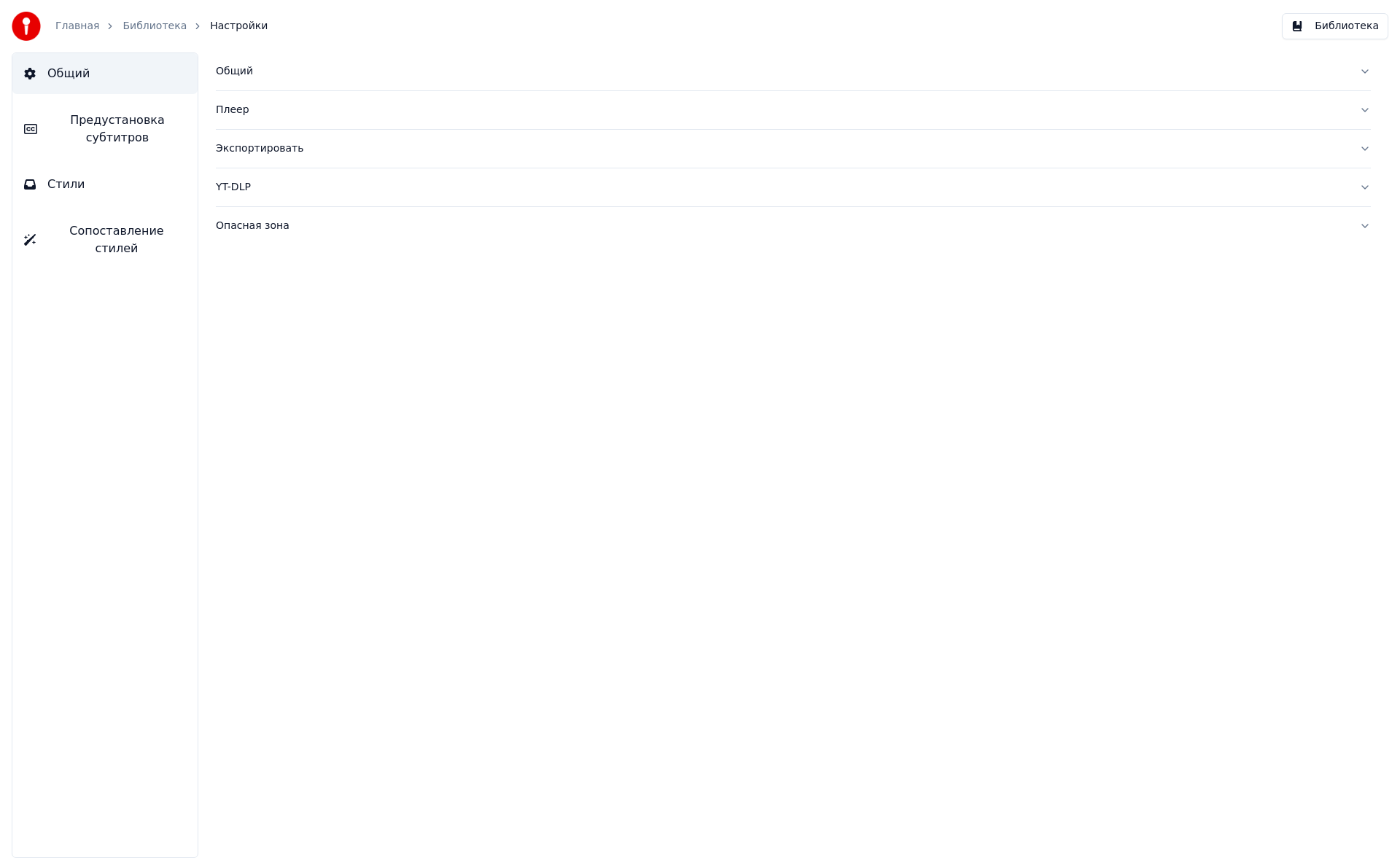
click at [291, 159] on button "Экспортировать" at bounding box center [793, 149] width 1155 height 38
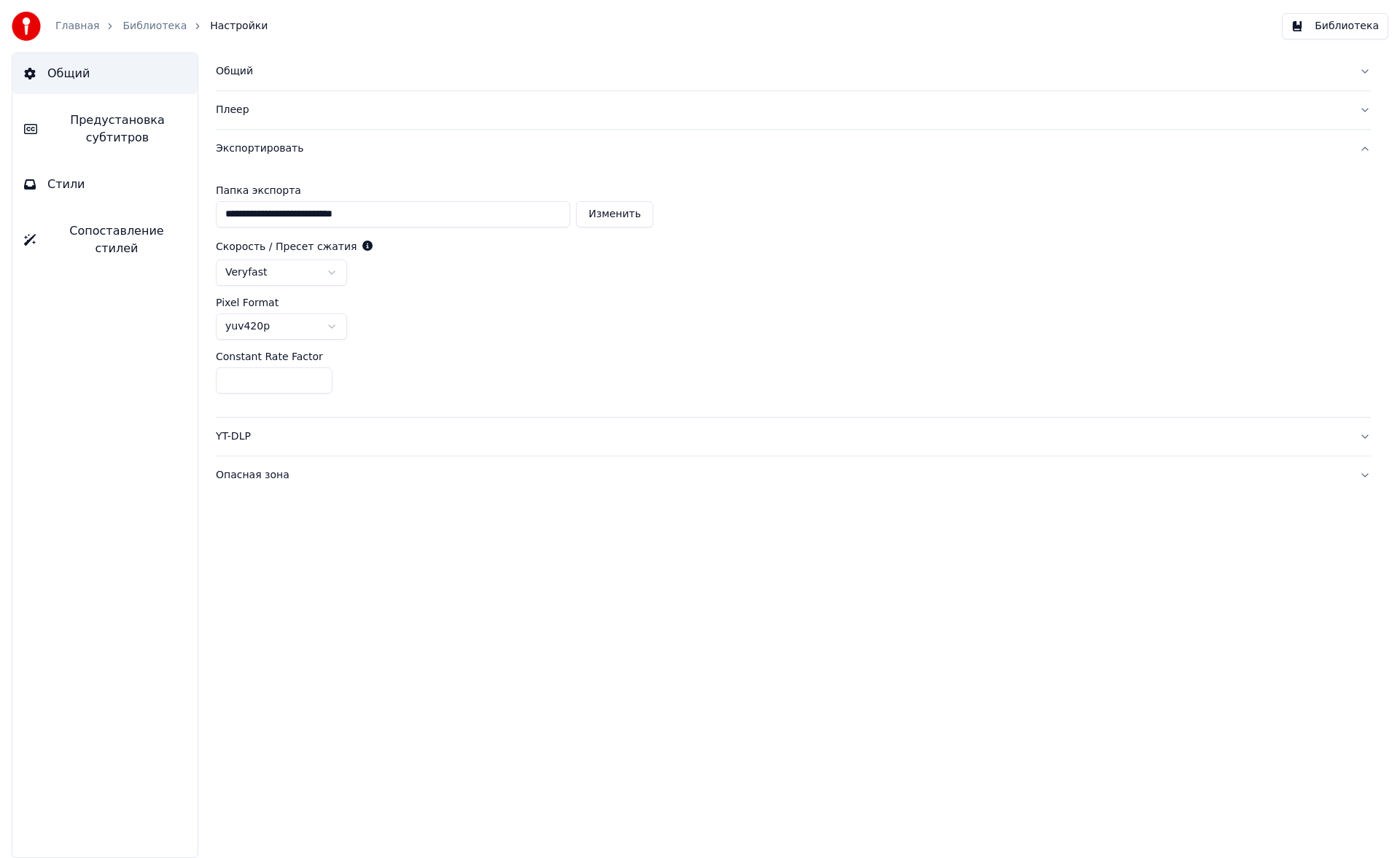
click at [300, 276] on html "**********" at bounding box center [700, 429] width 1400 height 858
click at [124, 26] on link "Библиотека" at bounding box center [154, 26] width 64 height 14
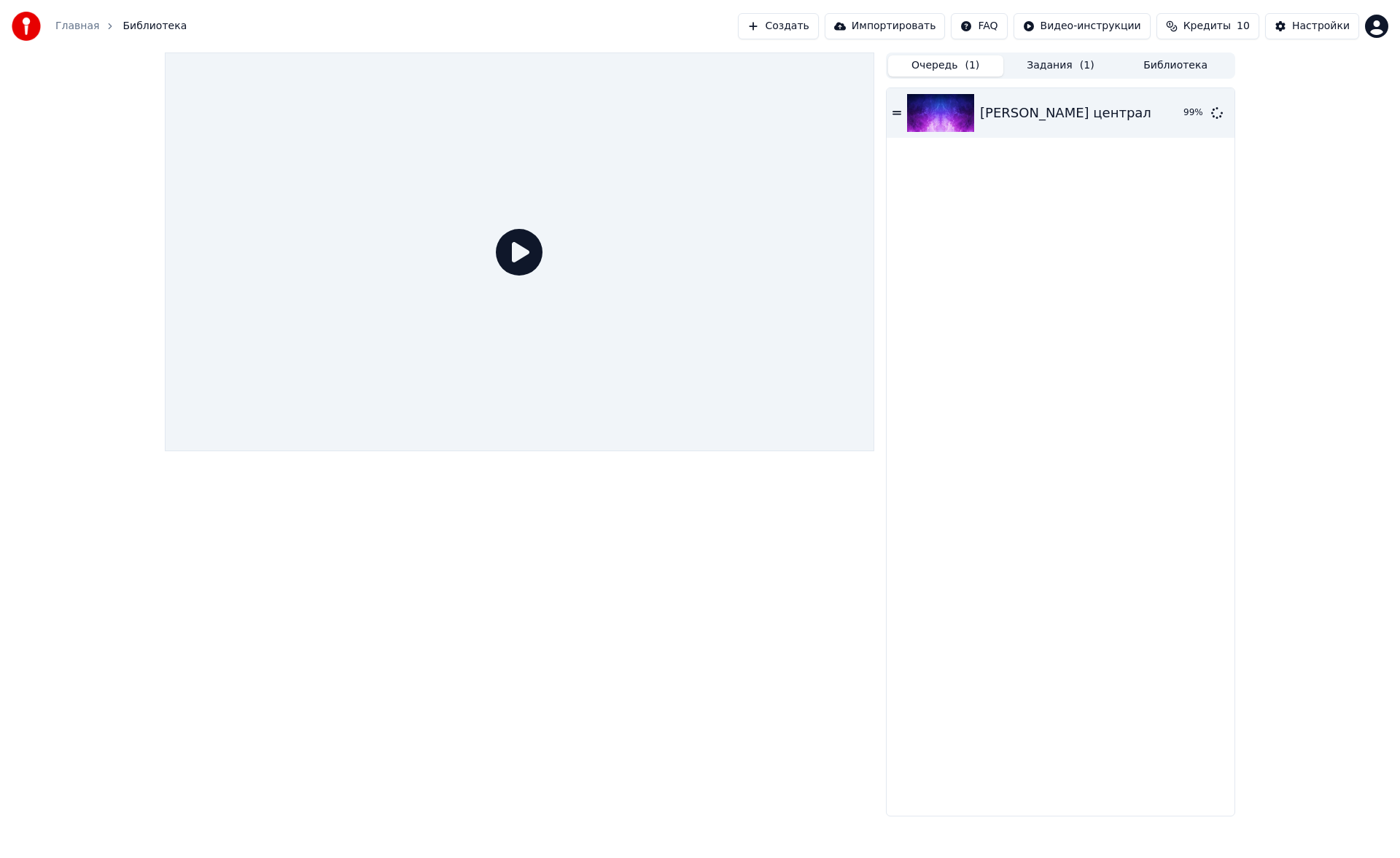
click at [1308, 38] on button "Настройки" at bounding box center [1312, 26] width 94 height 26
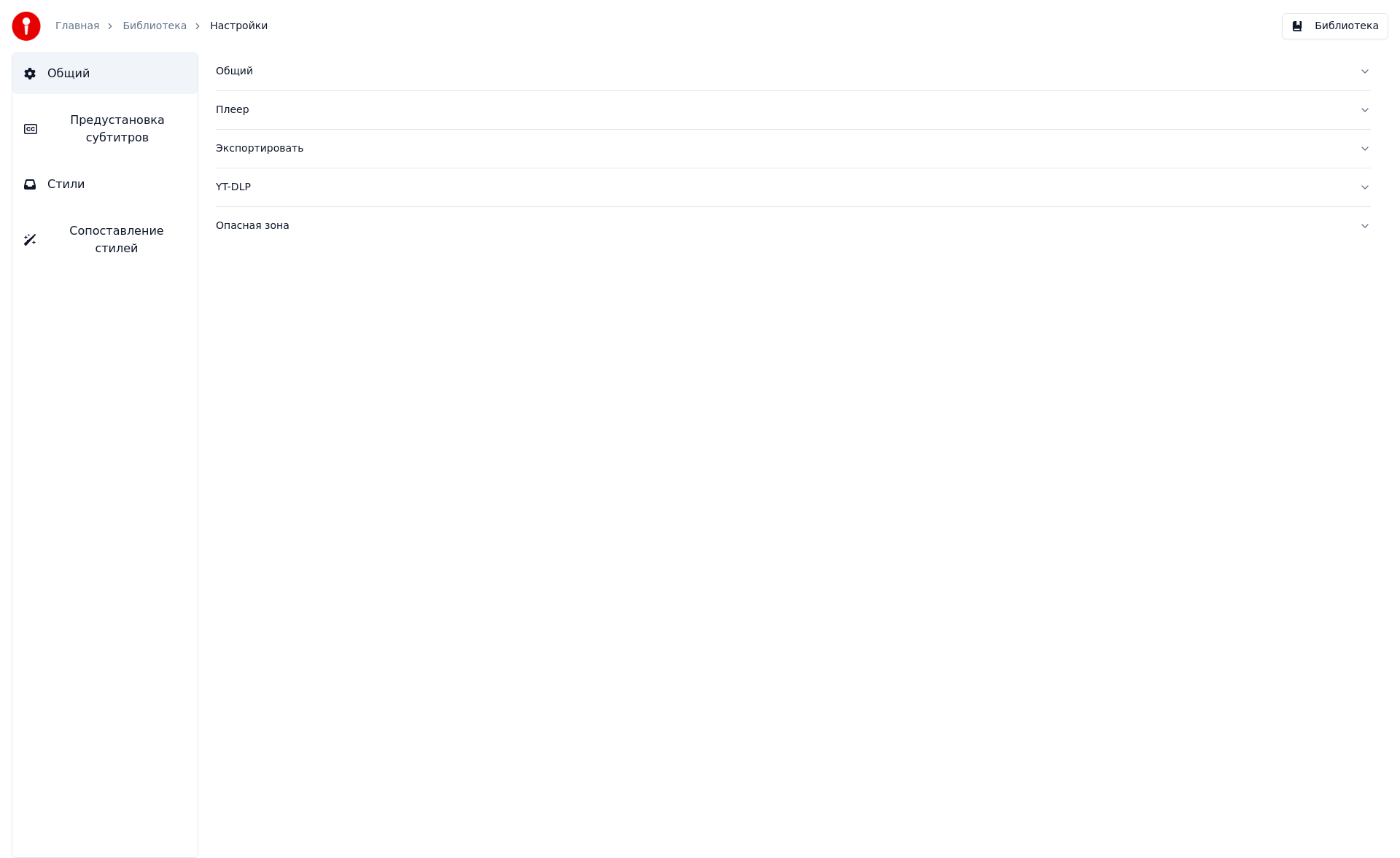
click at [277, 145] on div "Экспортировать" at bounding box center [781, 148] width 1132 height 14
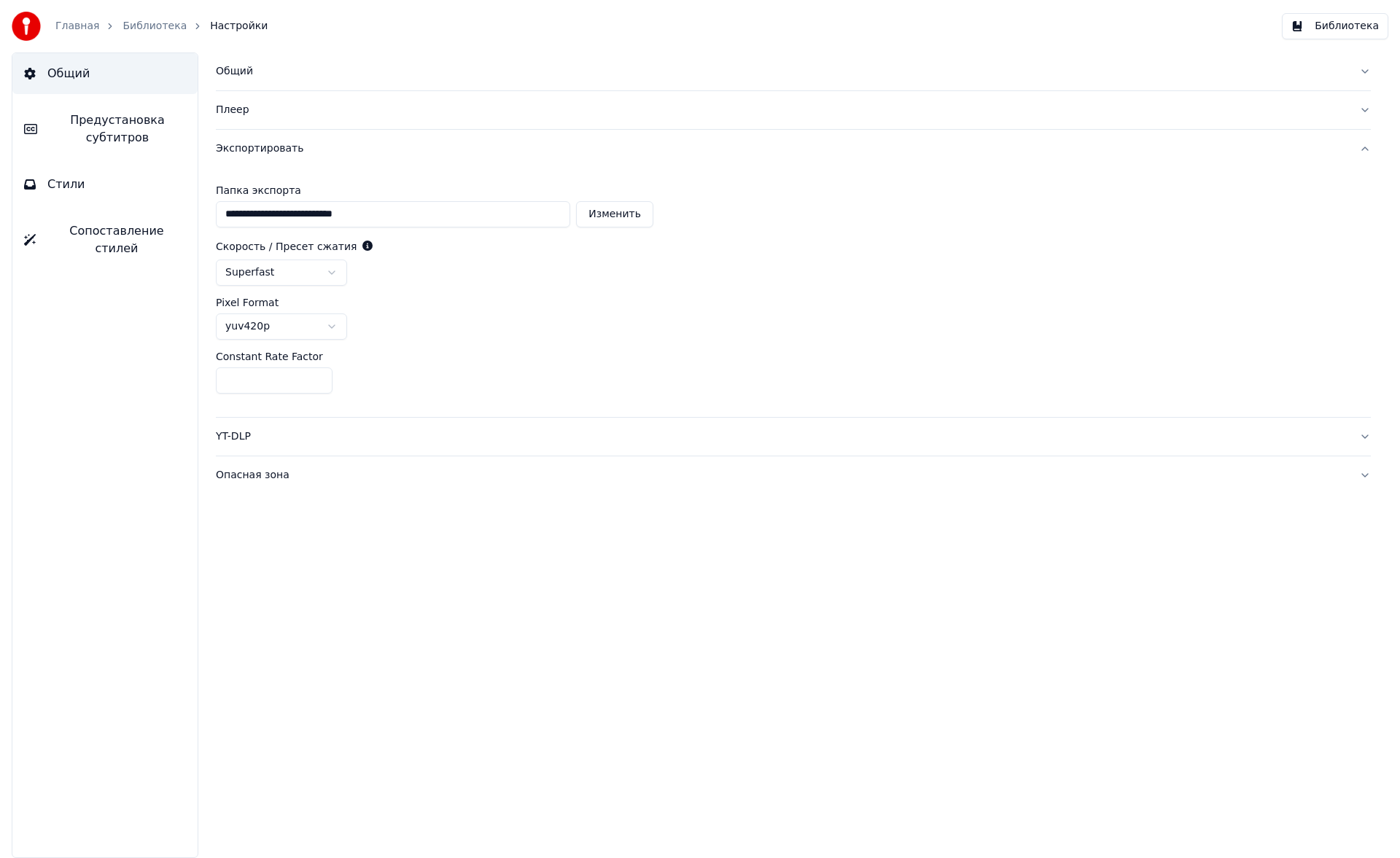
click at [320, 378] on input "**" at bounding box center [274, 380] width 117 height 26
type input "**"
click at [320, 378] on input "**" at bounding box center [274, 380] width 117 height 26
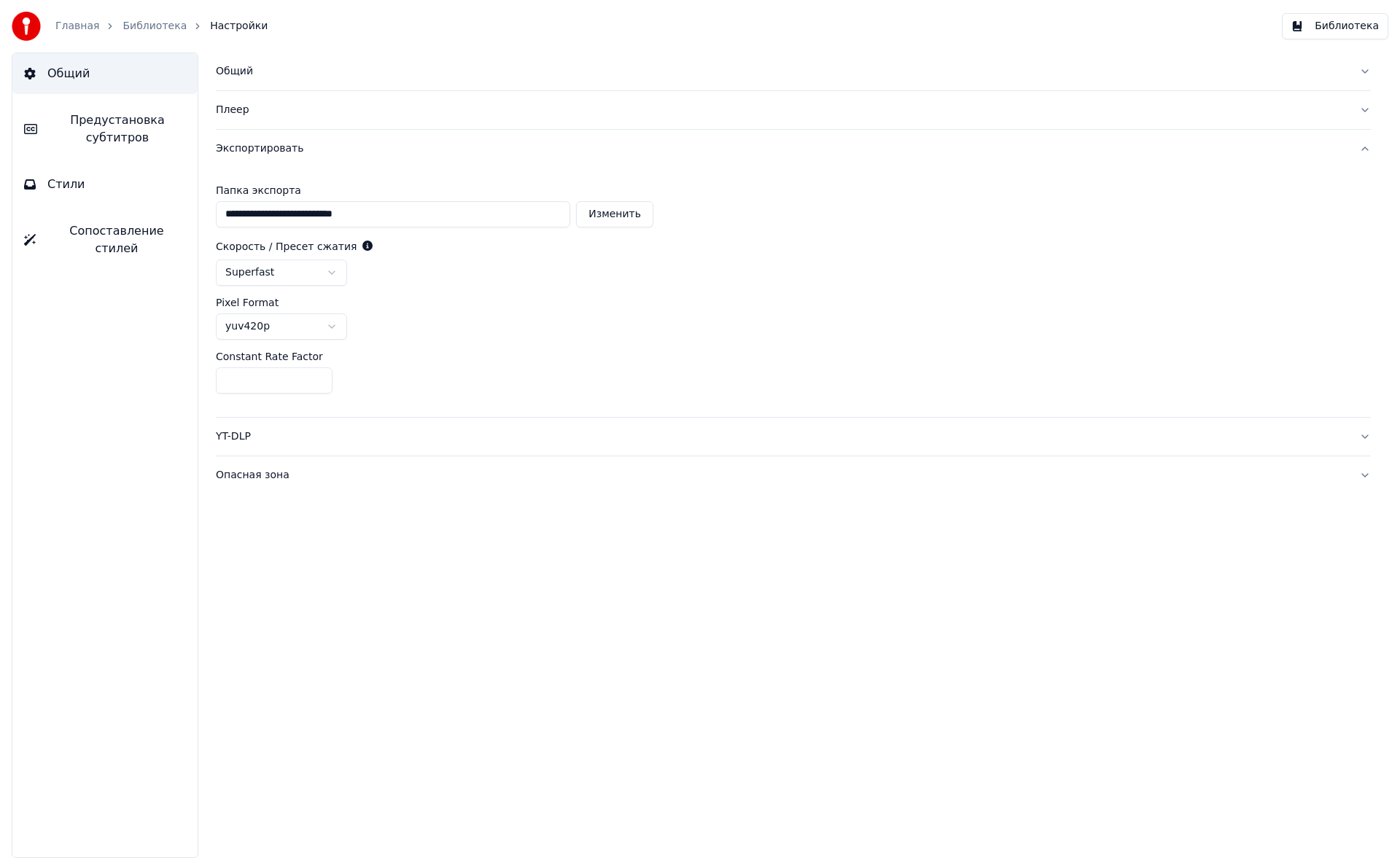
click at [320, 378] on input "**" at bounding box center [274, 380] width 117 height 26
click at [314, 335] on html "**********" at bounding box center [700, 429] width 1400 height 858
click at [148, 25] on link "Библиотека" at bounding box center [154, 26] width 64 height 14
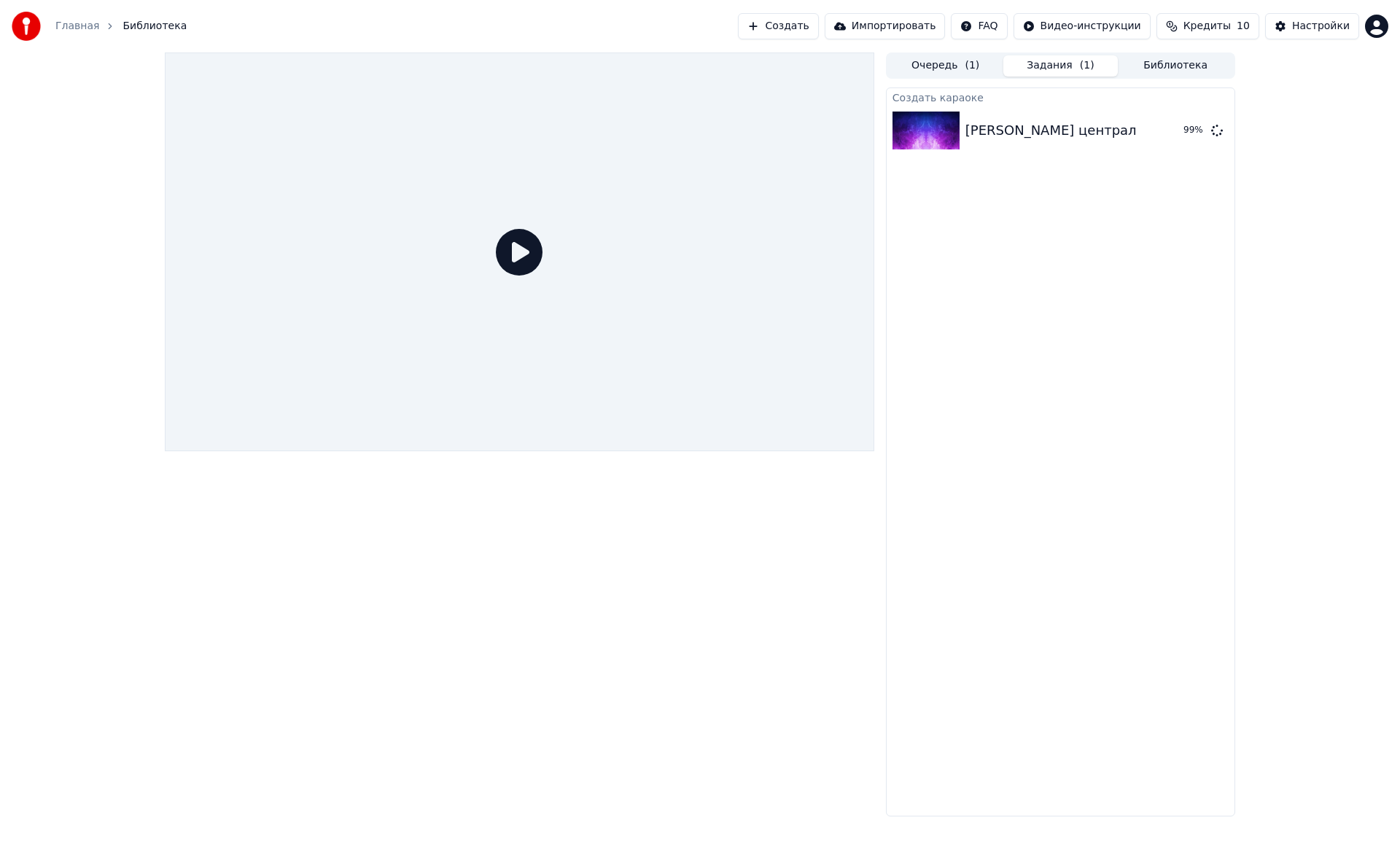
click at [1100, 72] on button "Задания ( 1 )" at bounding box center [1061, 66] width 115 height 21
click at [1050, 123] on div "[PERSON_NAME] централ" at bounding box center [1050, 130] width 171 height 20
click at [1218, 131] on icon at bounding box center [1217, 129] width 11 height 11
click at [809, 36] on button "Создать" at bounding box center [779, 26] width 80 height 26
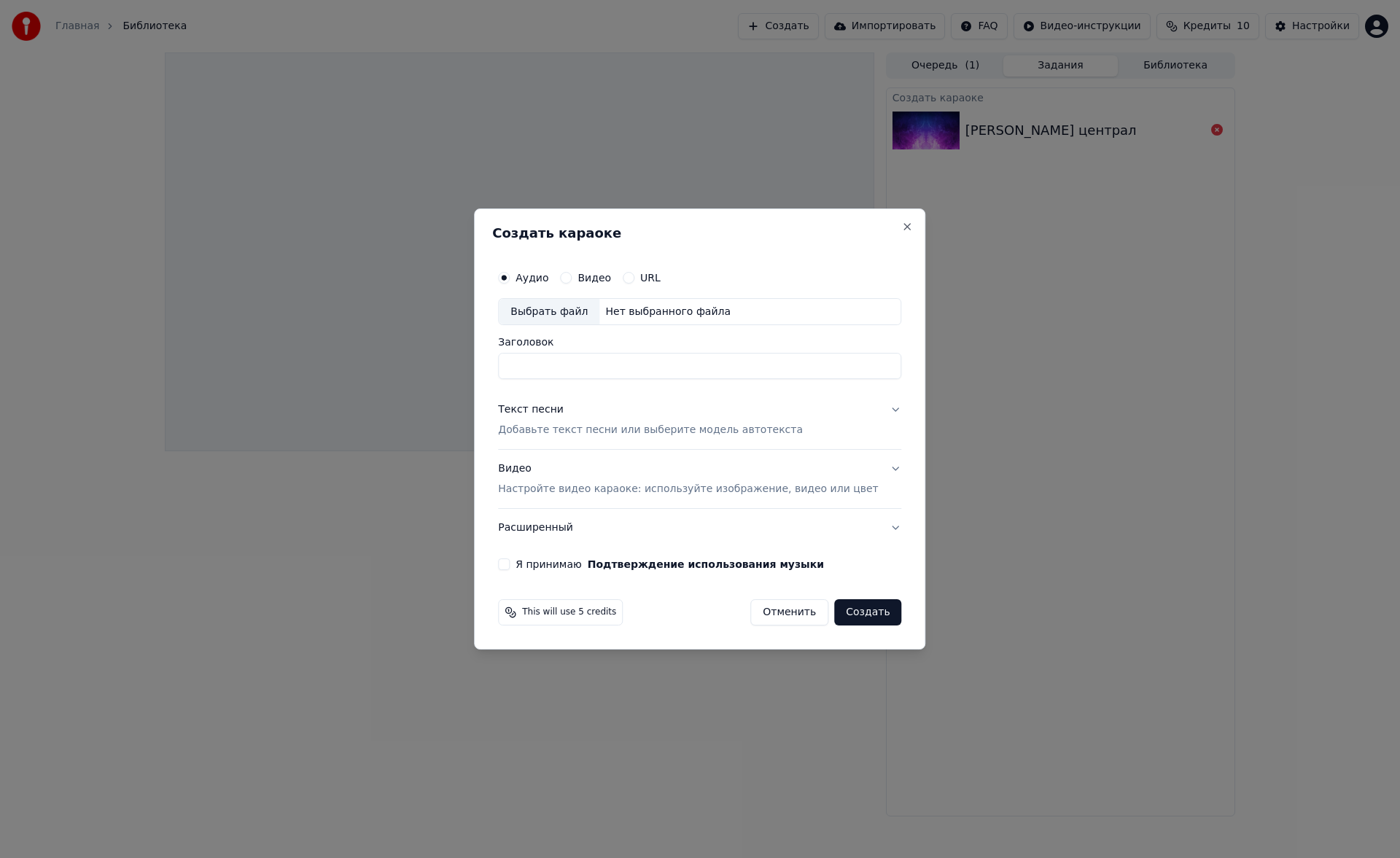
click at [580, 316] on div "Выбрать файл" at bounding box center [549, 311] width 101 height 26
type input "**********"
click at [579, 416] on div "Текст песни Добавьте текст песни или выберите модель автотекста" at bounding box center [650, 420] width 305 height 35
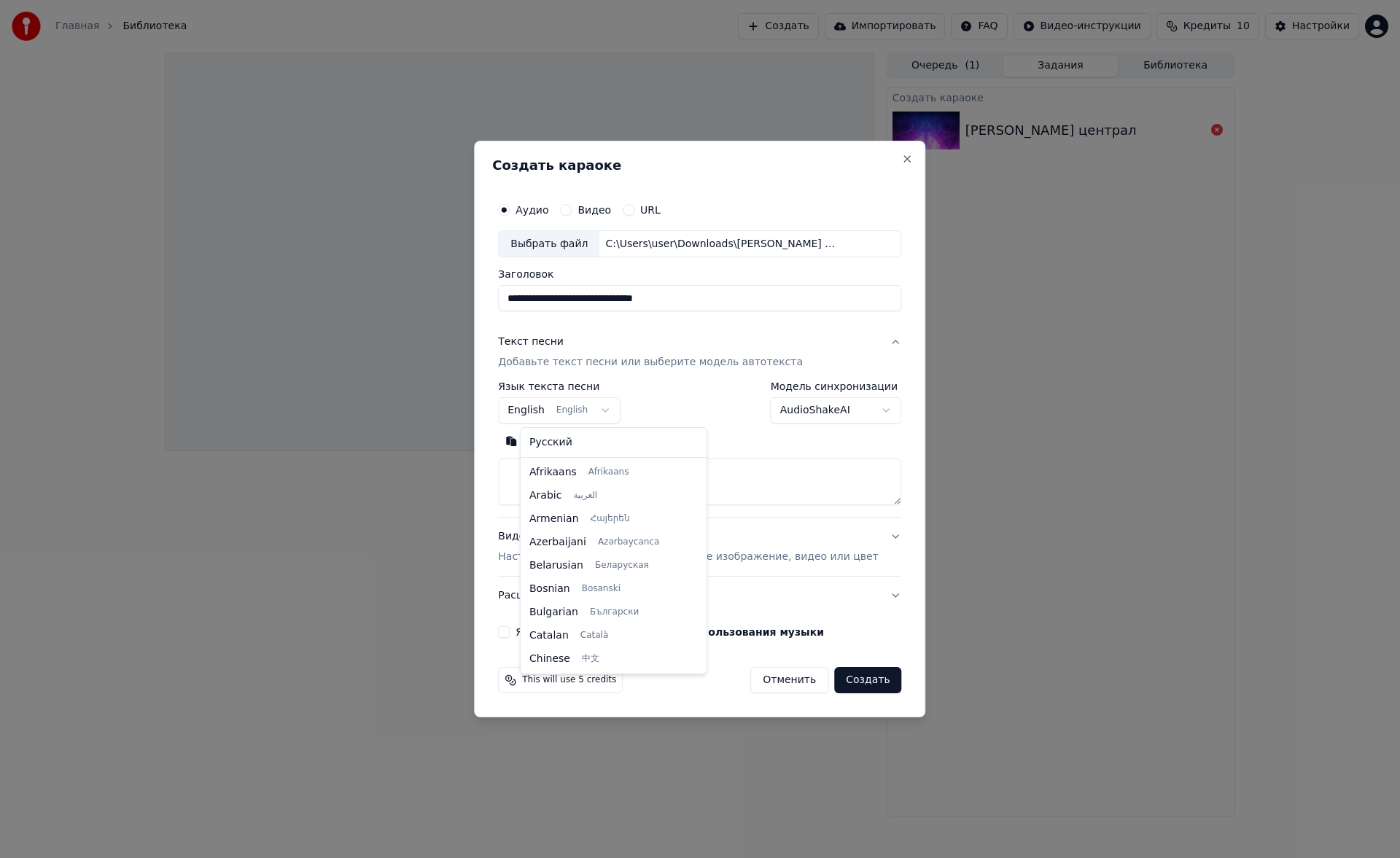
click at [574, 415] on body "**********" at bounding box center [700, 429] width 1400 height 858
click at [707, 421] on body "**********" at bounding box center [700, 429] width 1400 height 858
click at [567, 436] on button "Вставить" at bounding box center [538, 441] width 80 height 23
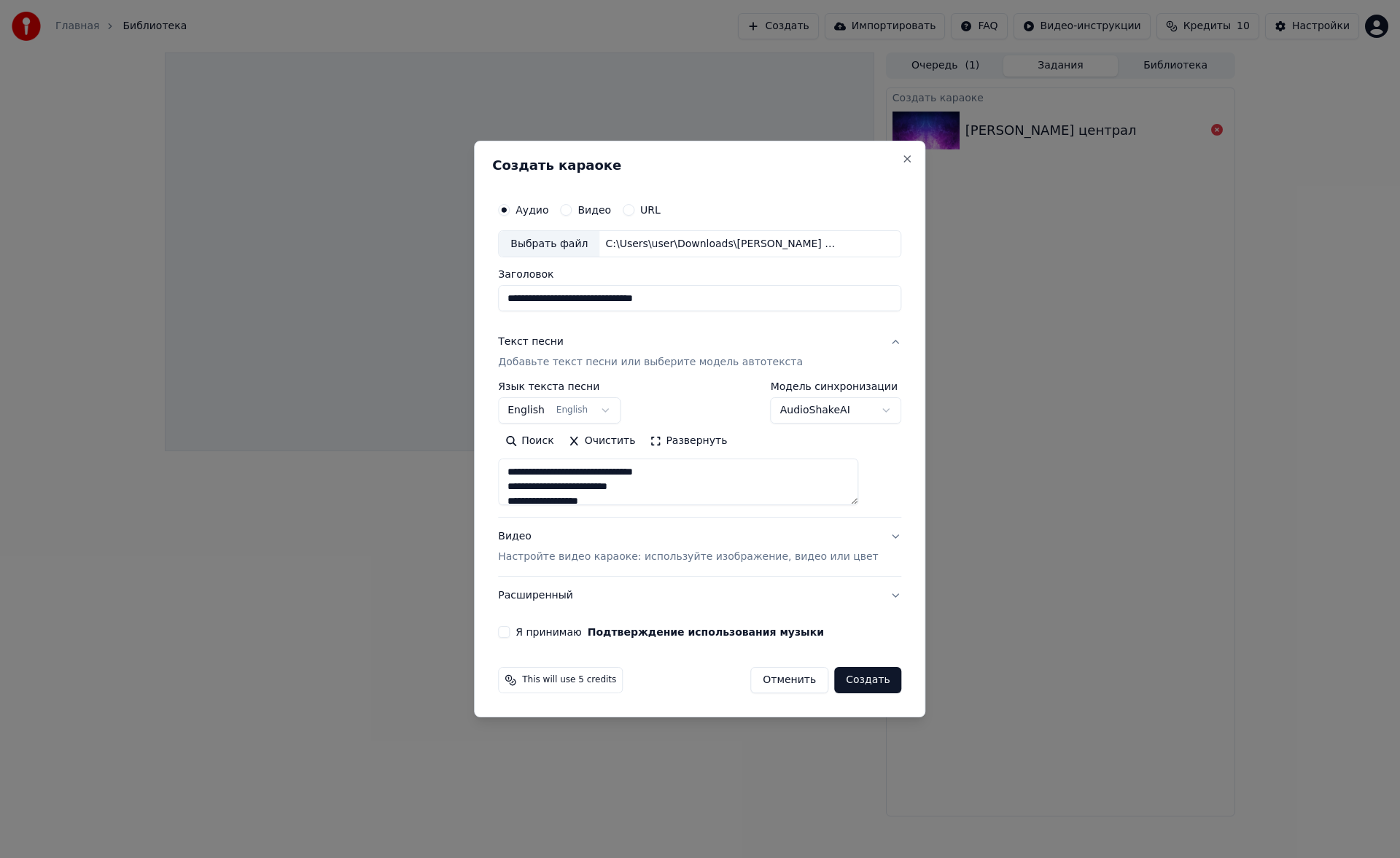
click at [691, 441] on button "Развернуть" at bounding box center [689, 441] width 92 height 23
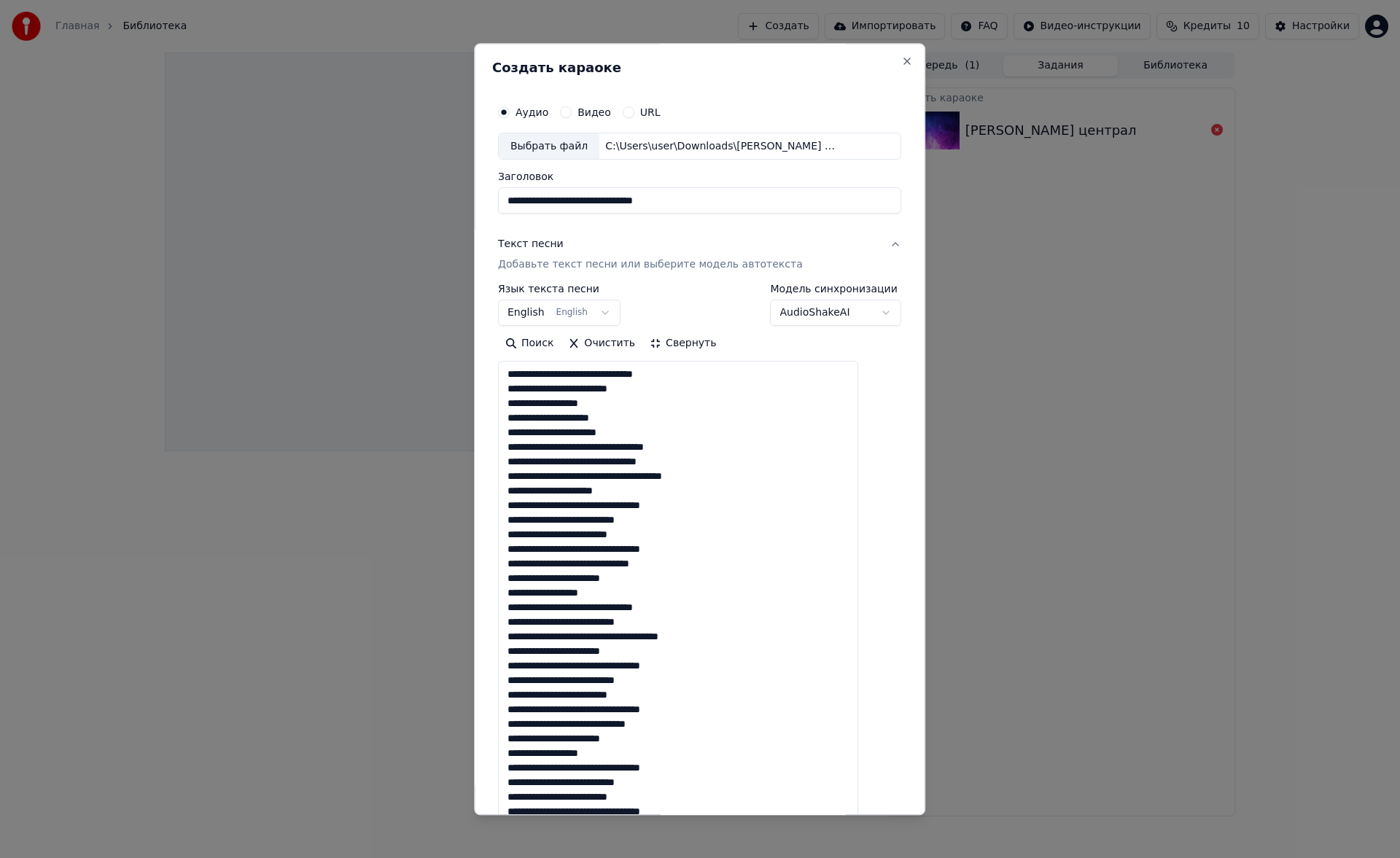
click at [671, 435] on textarea at bounding box center [678, 615] width 360 height 507
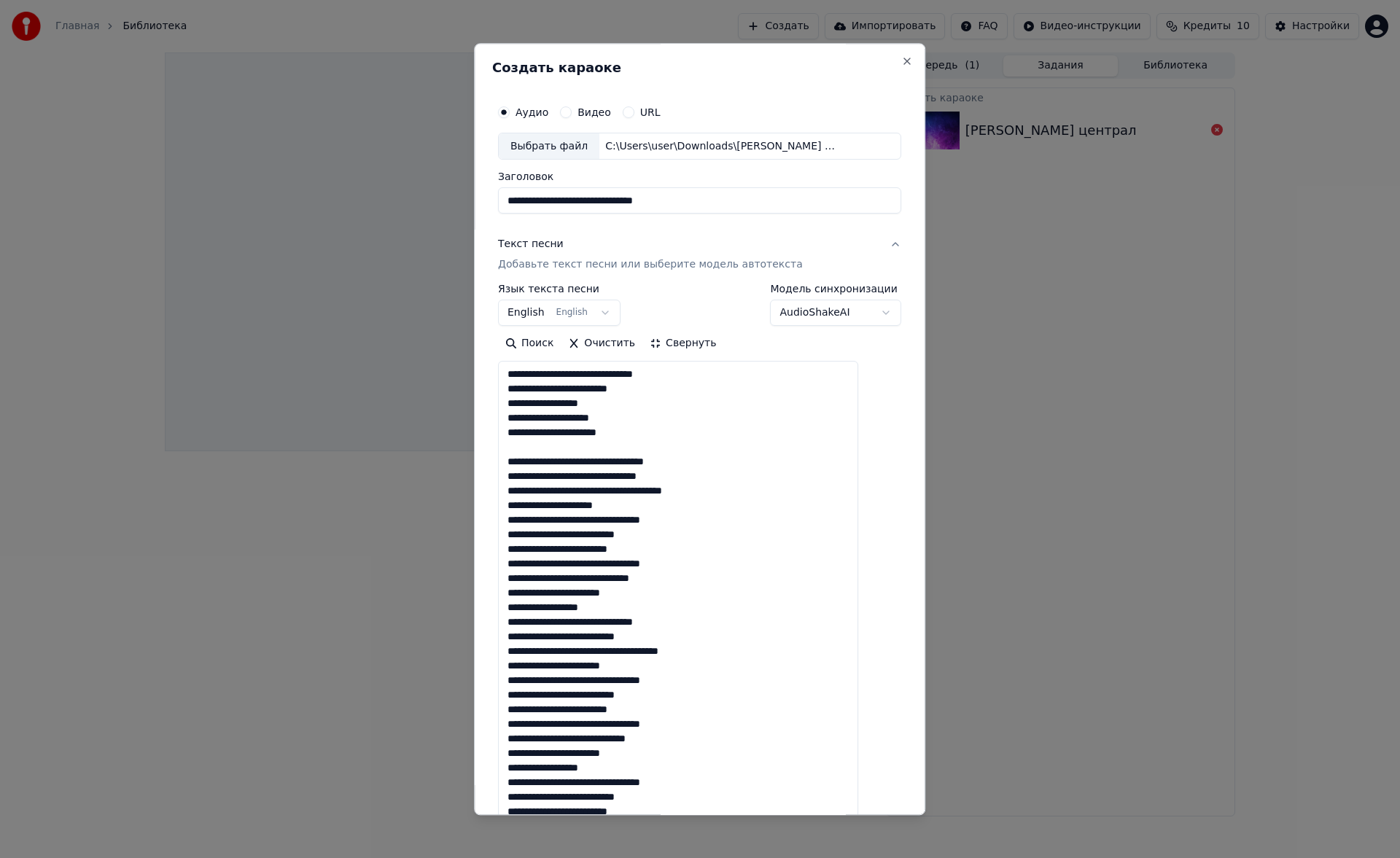
click at [653, 500] on textarea at bounding box center [678, 615] width 360 height 507
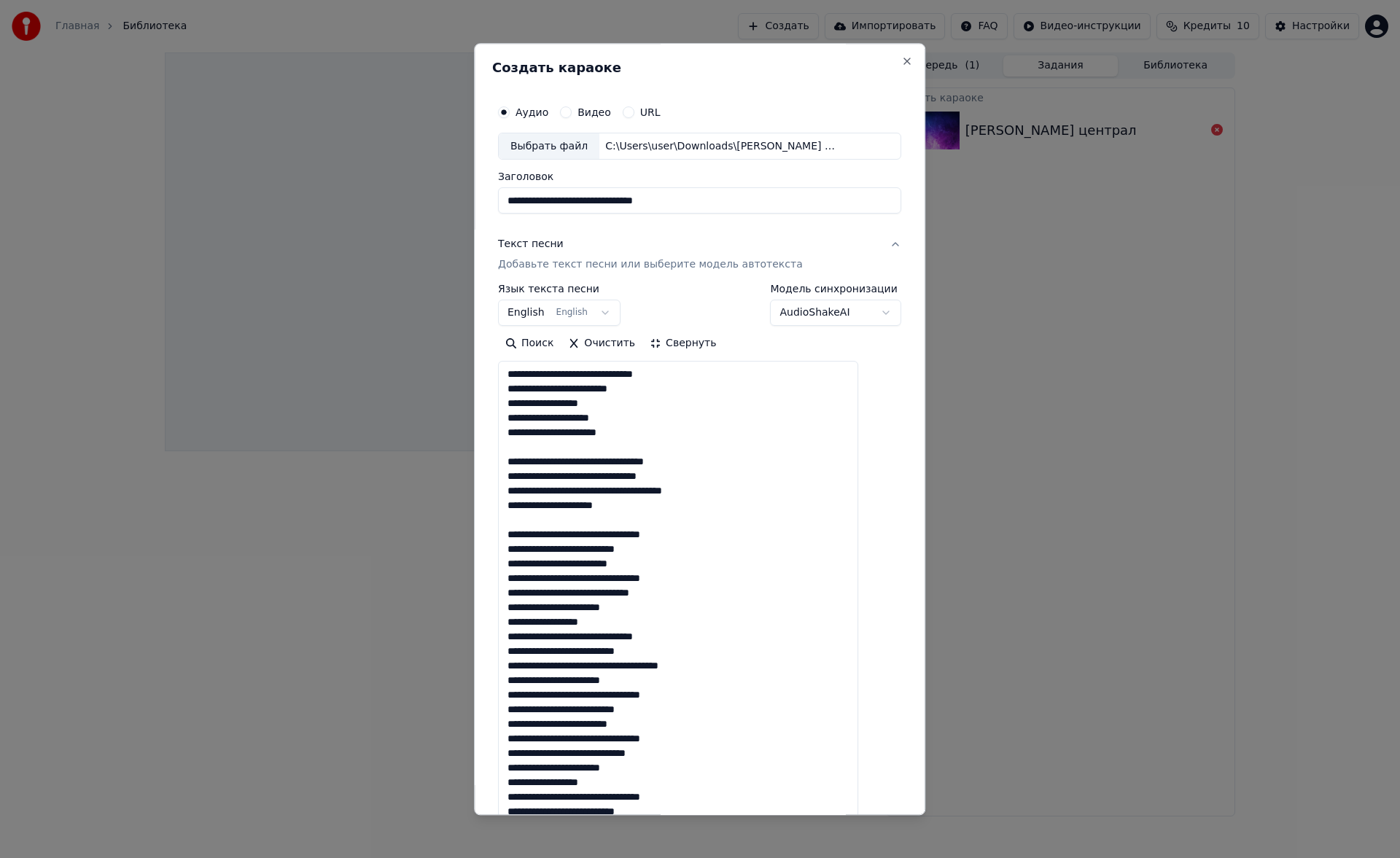
click at [637, 621] on textarea at bounding box center [678, 615] width 360 height 507
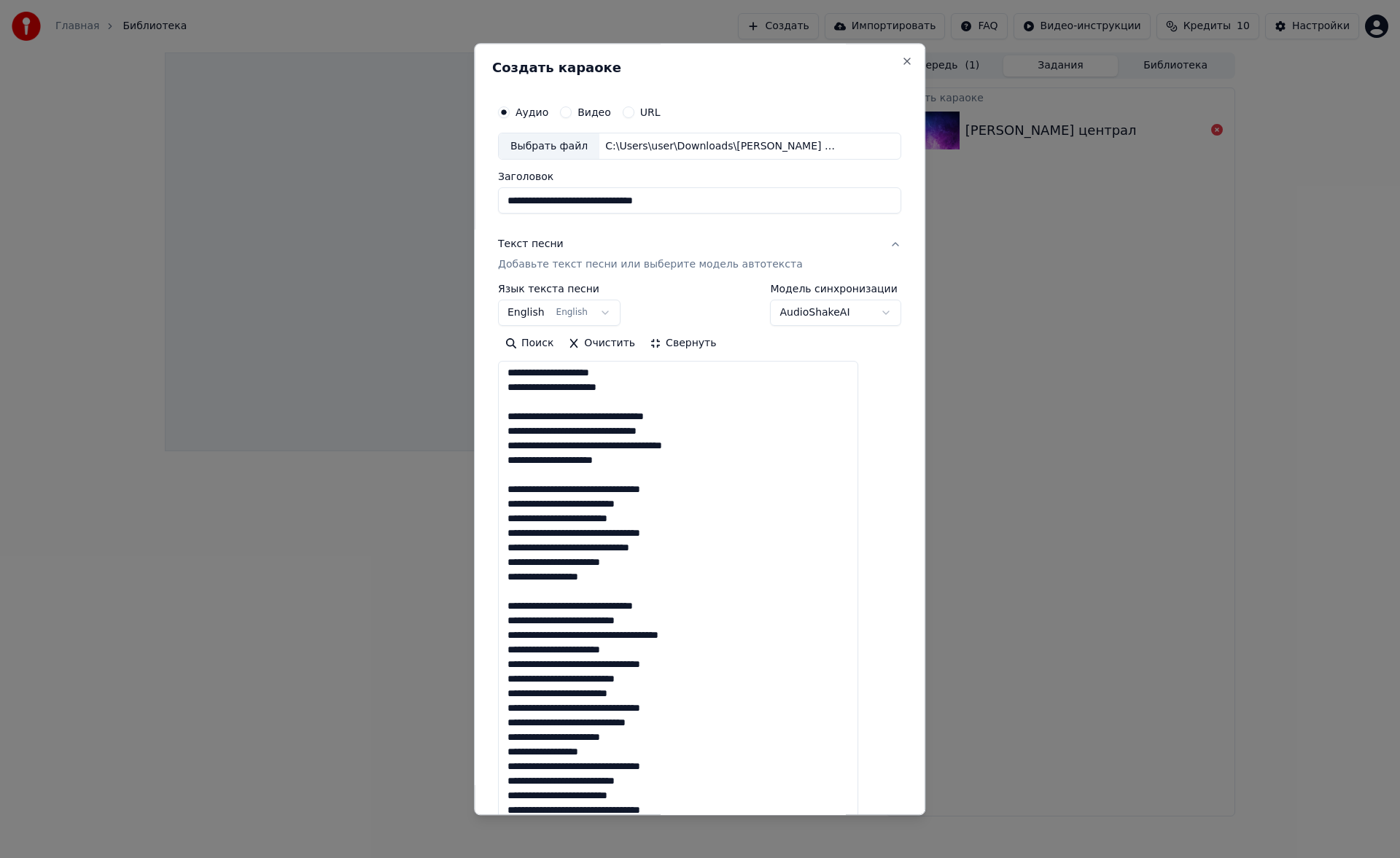
click at [684, 650] on textarea at bounding box center [678, 615] width 360 height 507
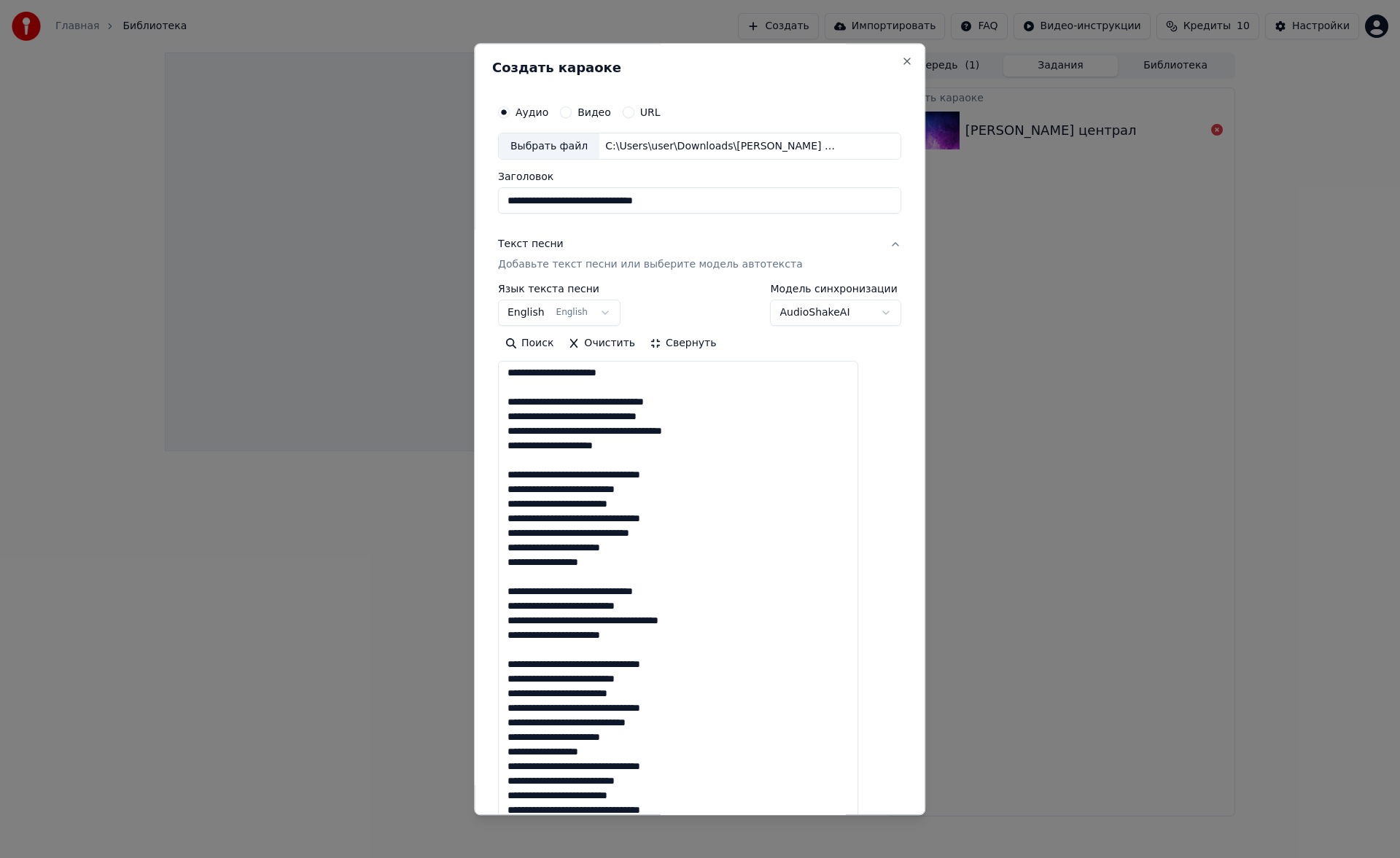
click at [622, 752] on textarea at bounding box center [678, 615] width 360 height 507
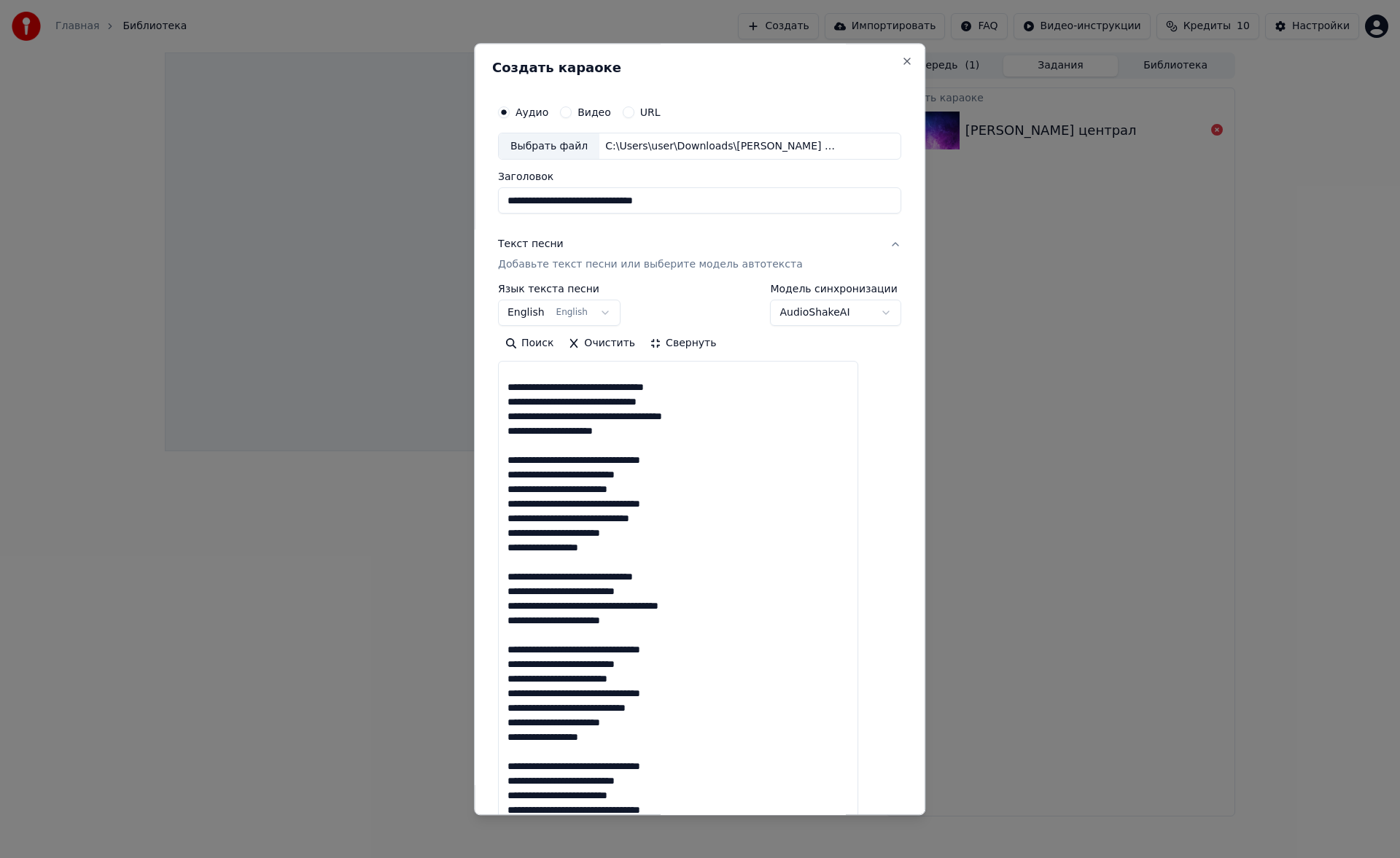
type textarea "**********"
click at [595, 317] on body "**********" at bounding box center [700, 429] width 1400 height 858
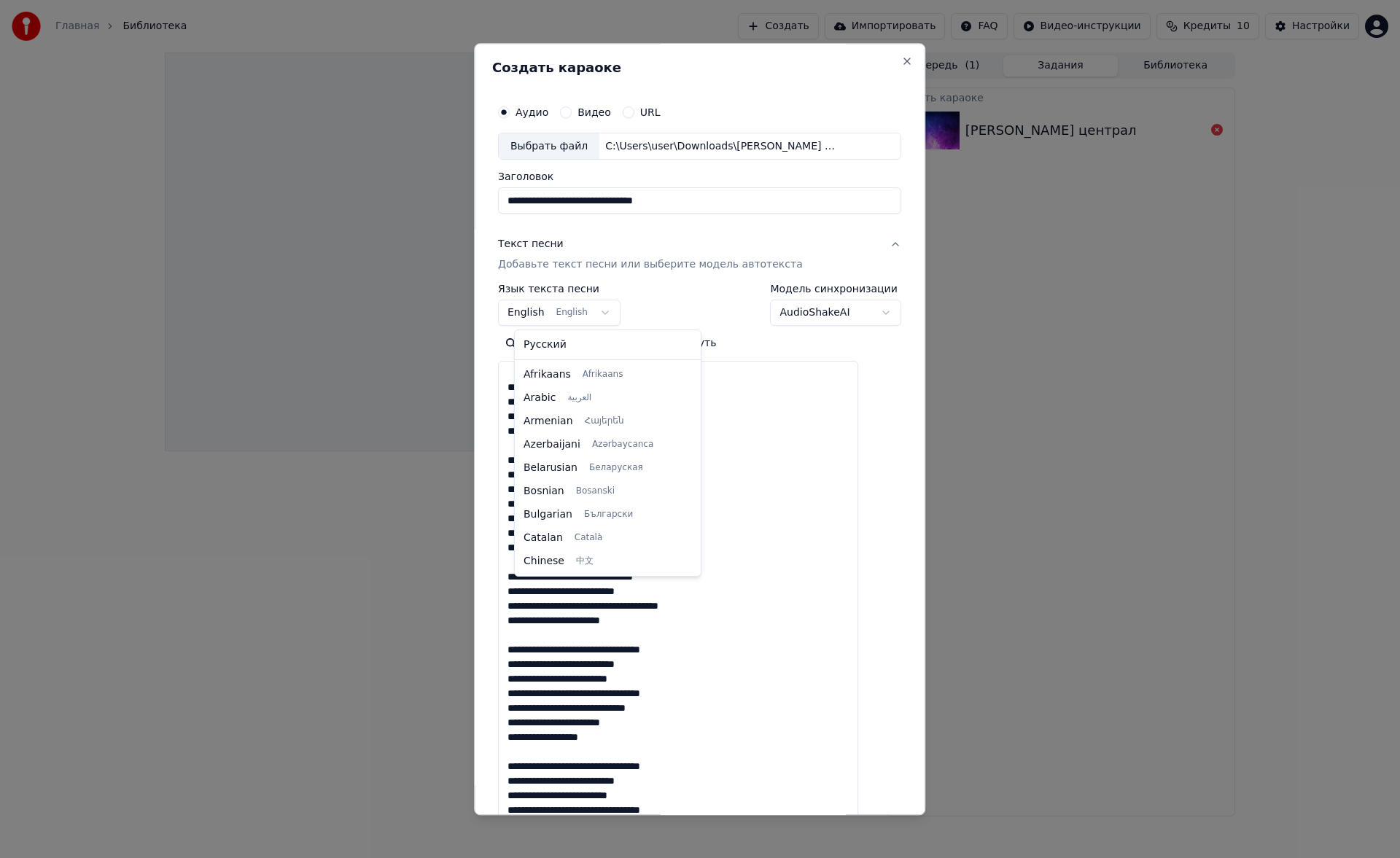
scroll to position [117, 0]
select select "**"
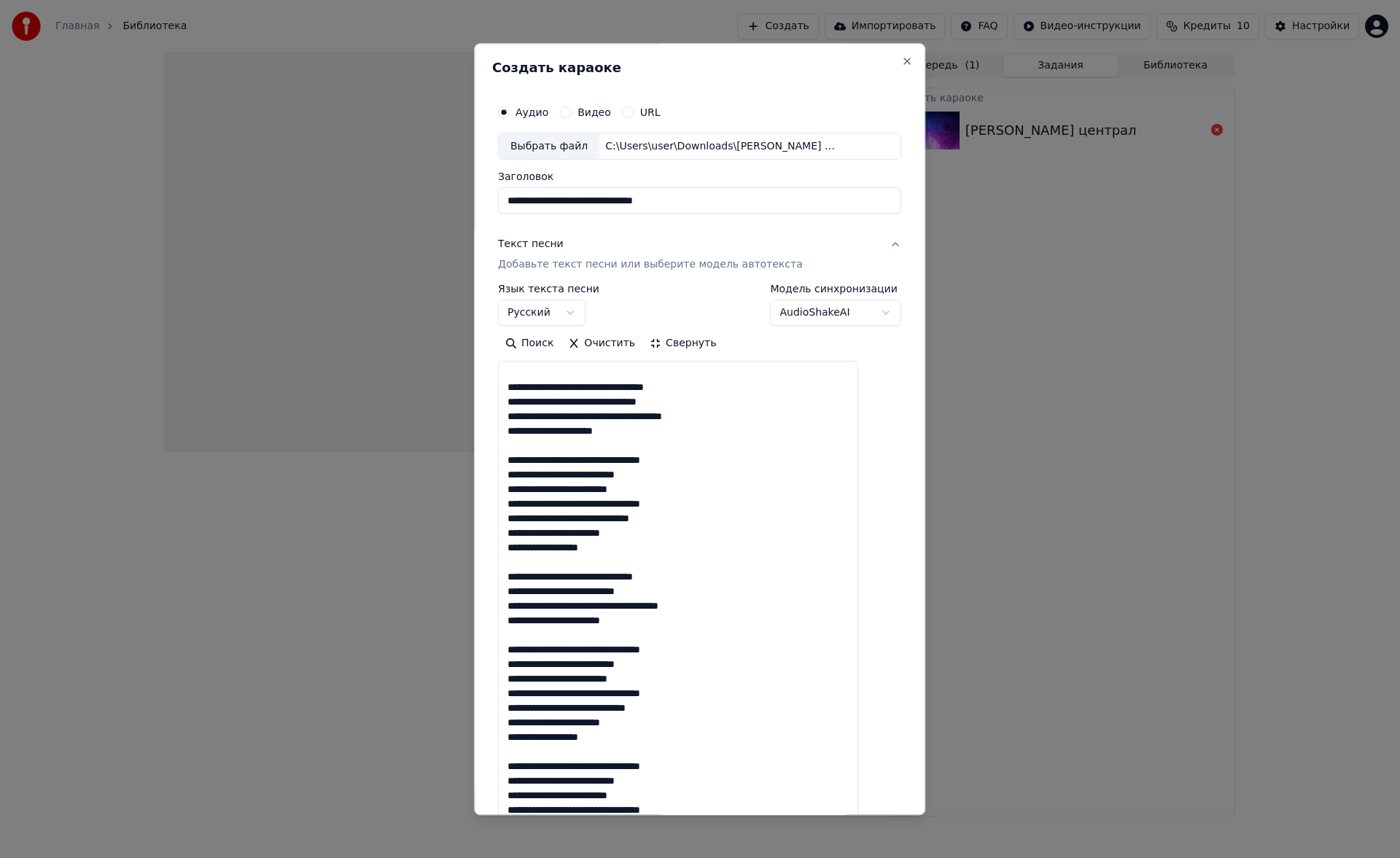
scroll to position [264, 0]
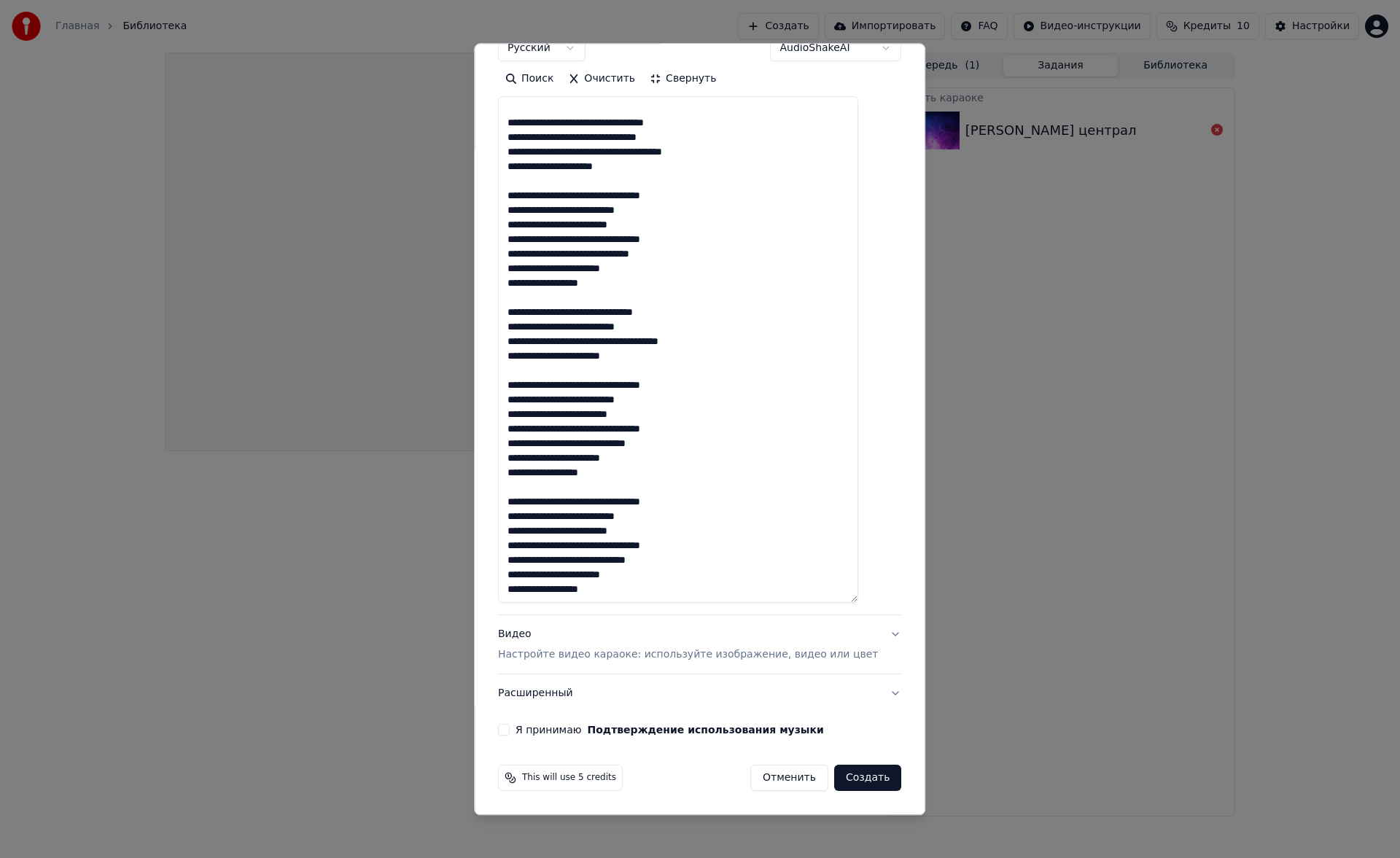
click at [572, 651] on p "Настройте видео караоке: используйте изображение, видео или цвет" at bounding box center [688, 655] width 380 height 14
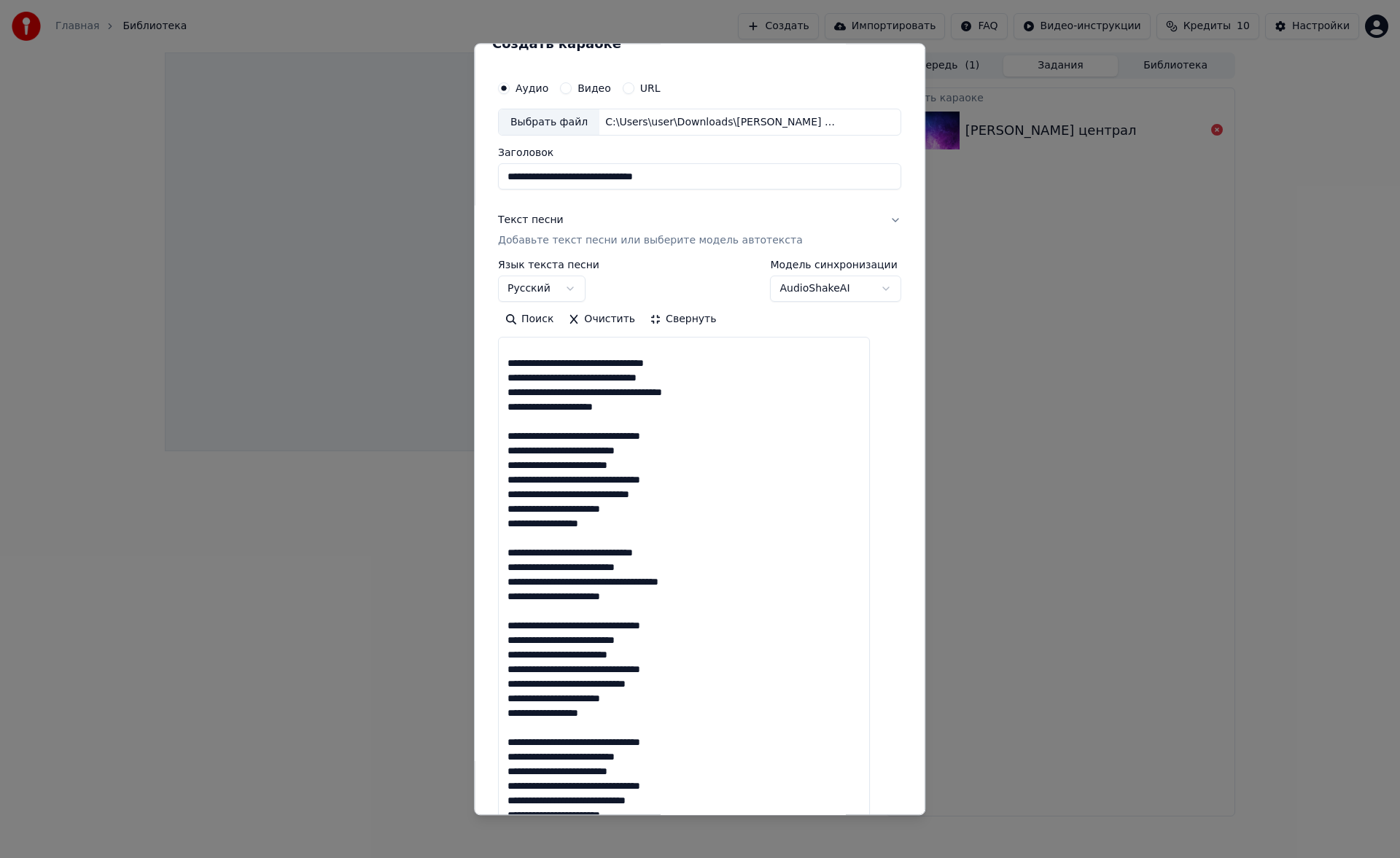
scroll to position [21, 0]
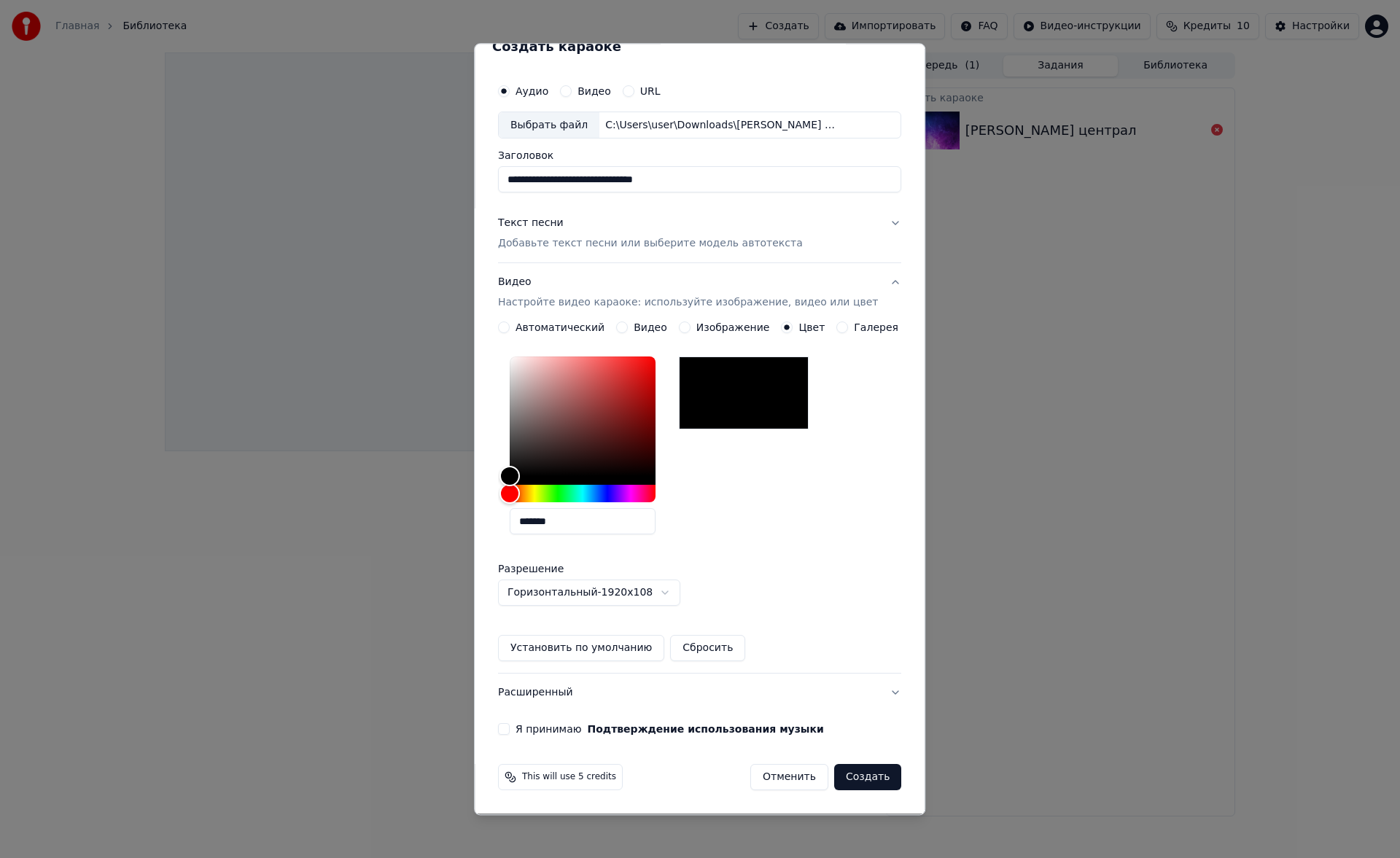
click at [509, 731] on button "Я принимаю Подтверждение использования музыки" at bounding box center [504, 730] width 11 height 11
click at [843, 779] on button "Создать" at bounding box center [868, 778] width 67 height 26
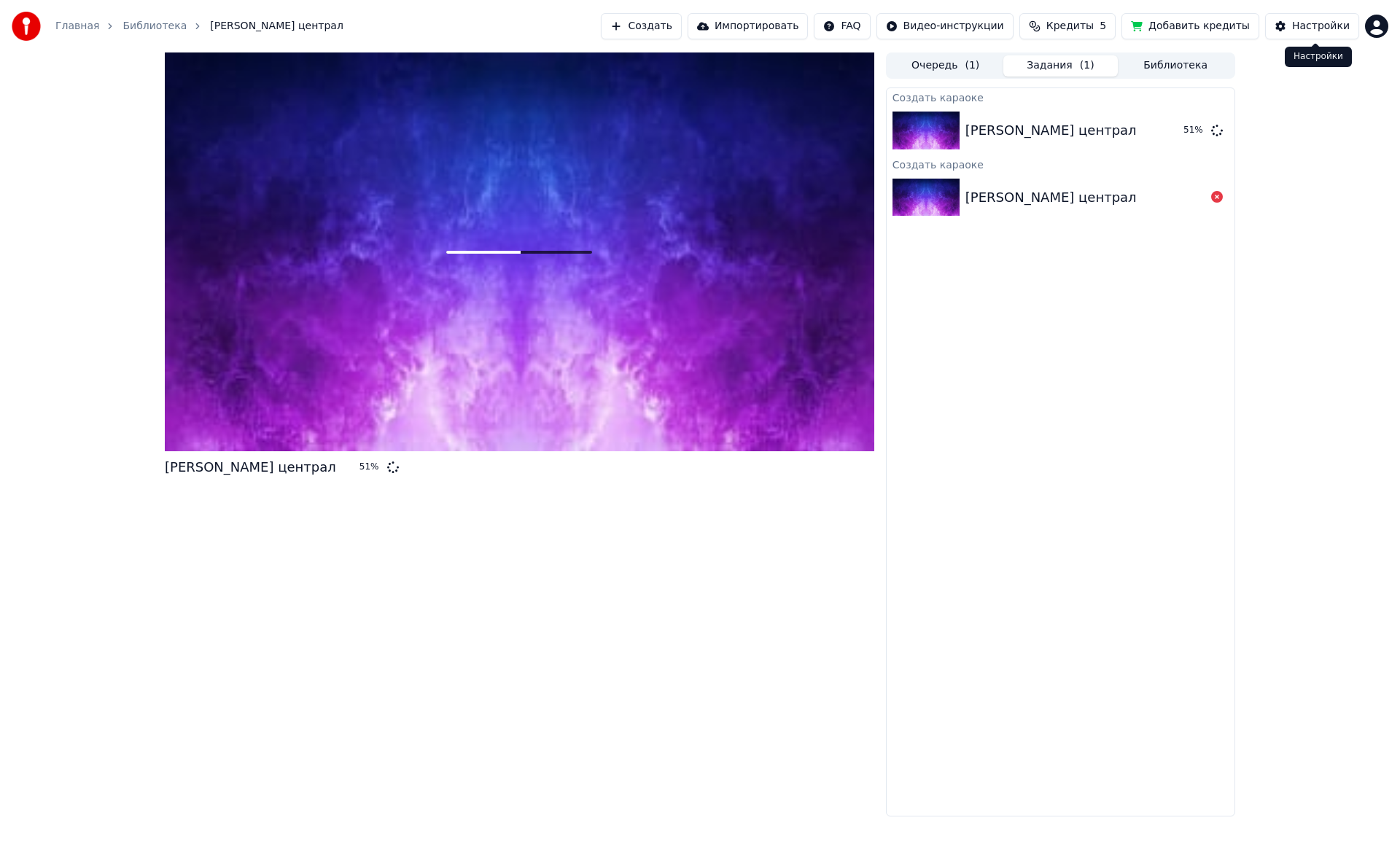
click at [1300, 21] on div "Настройки" at bounding box center [1321, 26] width 57 height 14
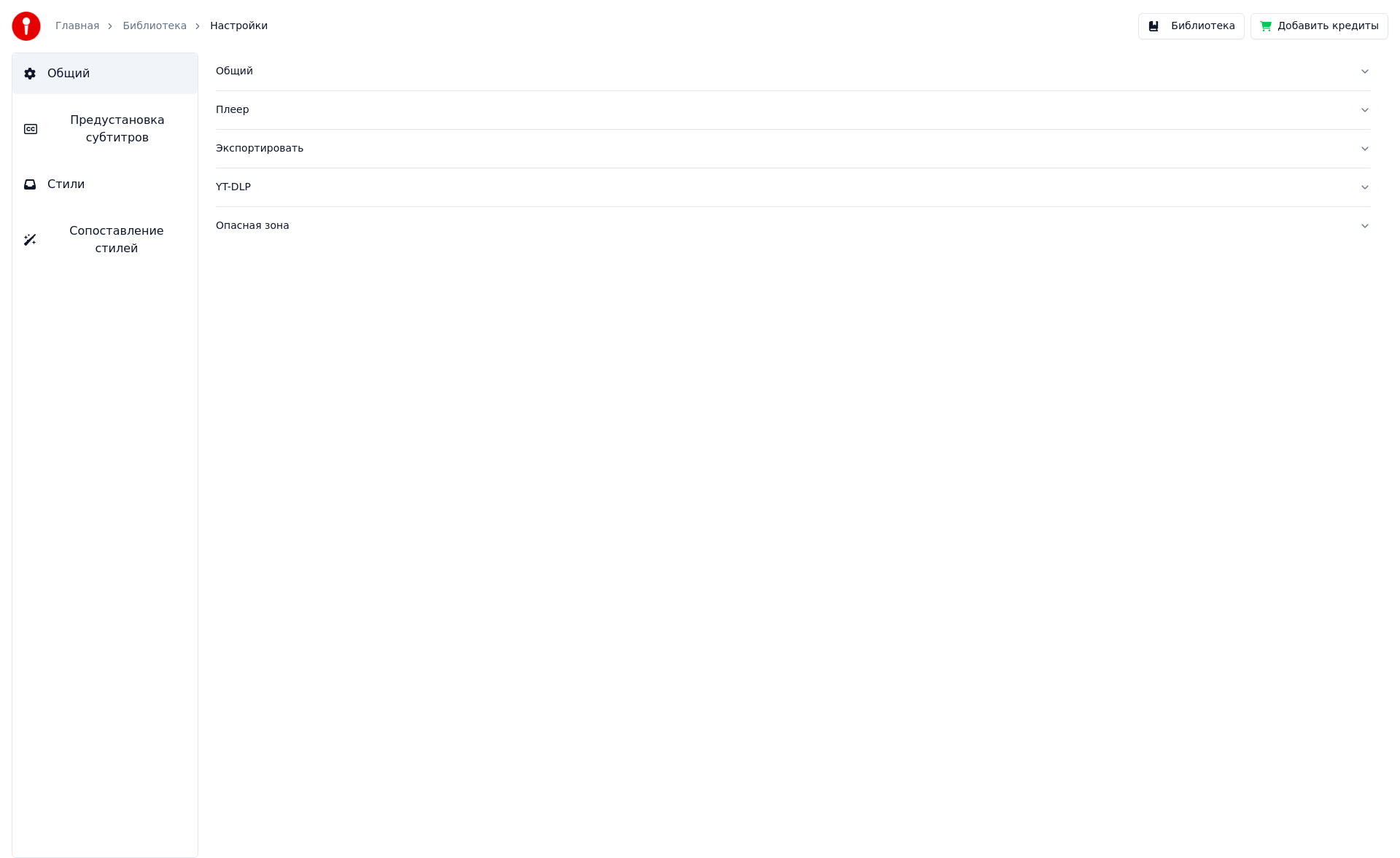
click at [260, 158] on button "Экспортировать" at bounding box center [793, 149] width 1155 height 38
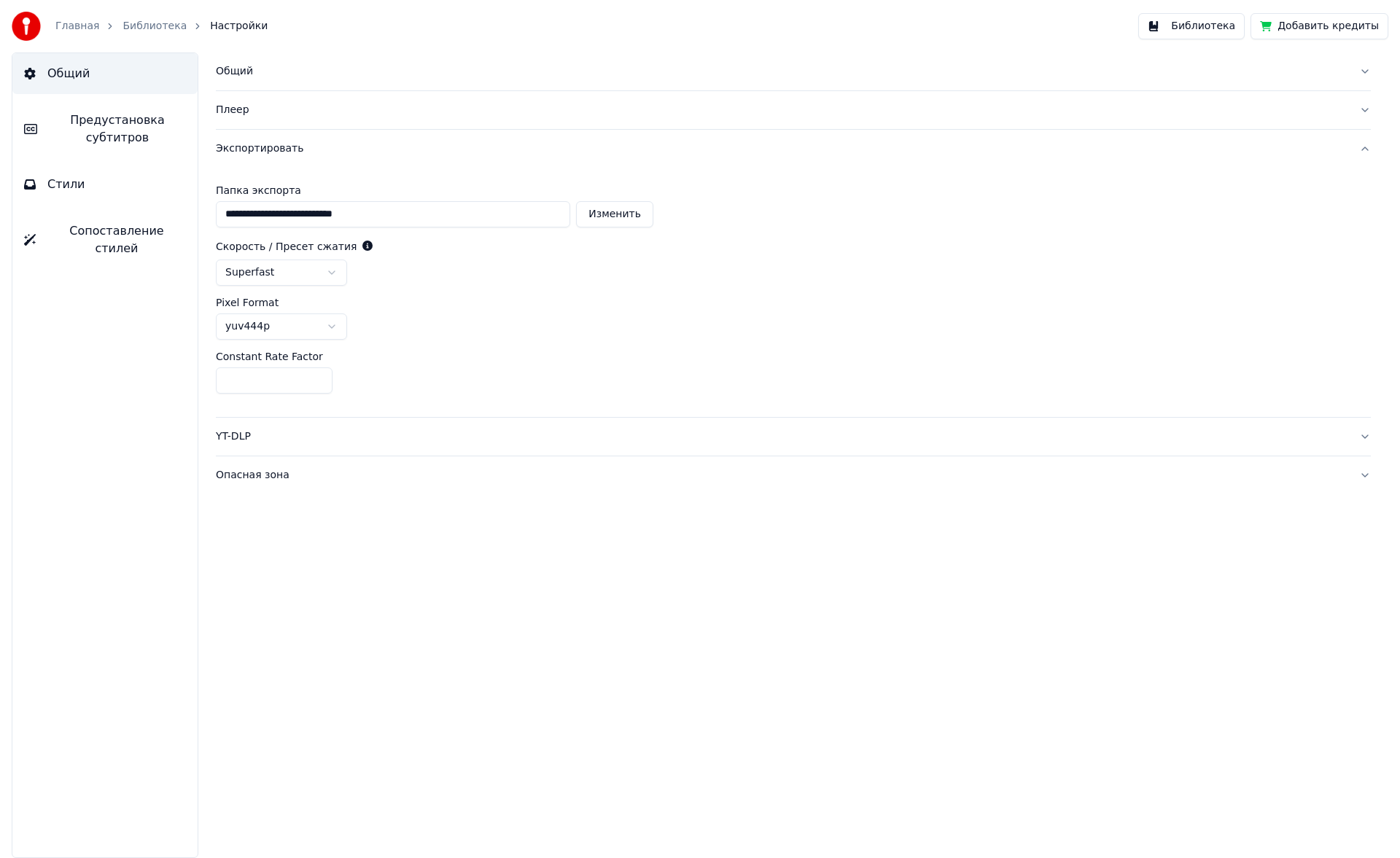
click at [318, 386] on input "**" at bounding box center [274, 380] width 117 height 26
type input "**"
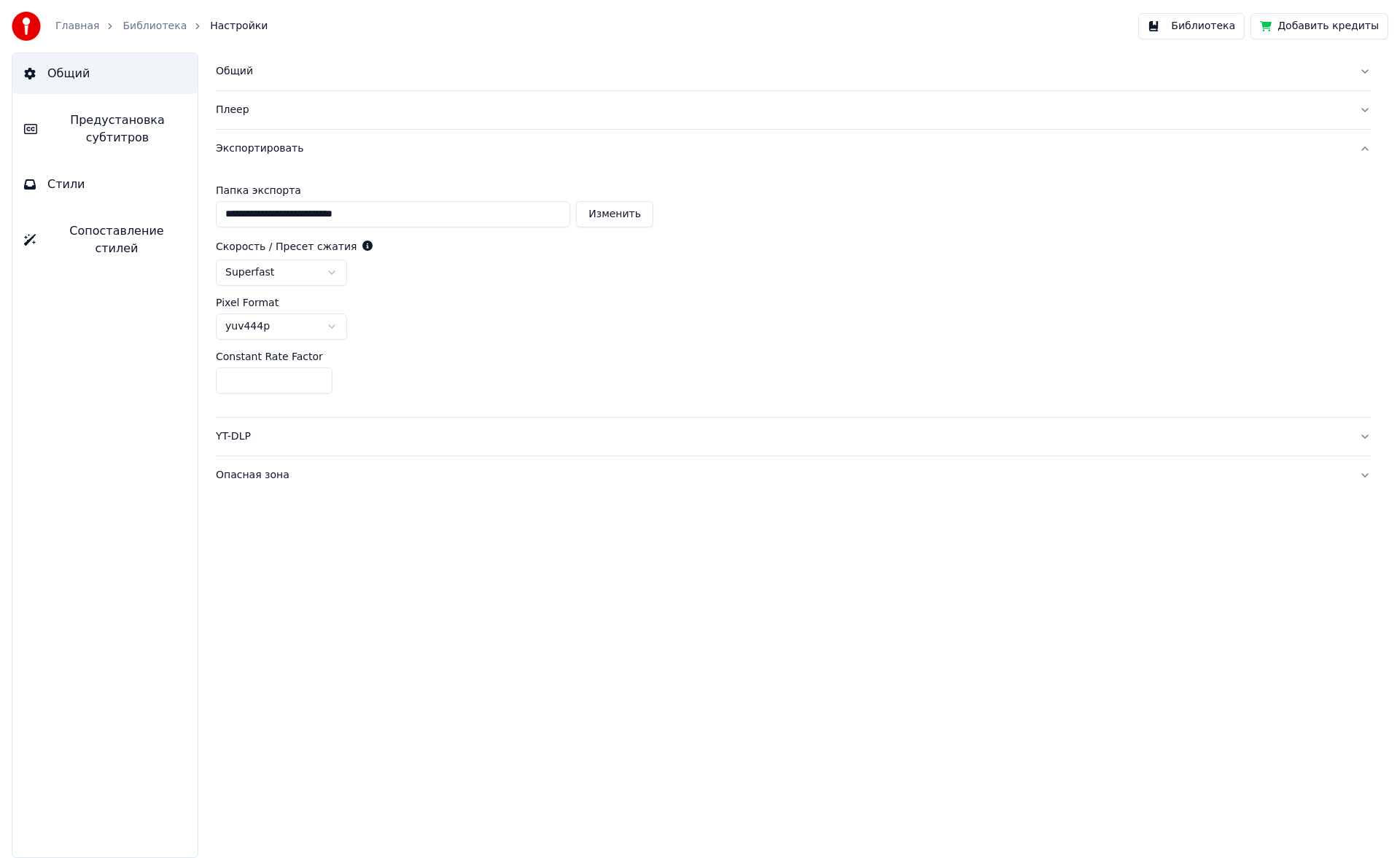
click at [318, 386] on input "**" at bounding box center [274, 380] width 117 height 26
click at [302, 319] on html "**********" at bounding box center [700, 429] width 1400 height 858
click at [299, 282] on html "**********" at bounding box center [700, 429] width 1400 height 858
click at [291, 309] on div "Pixel Format yuv444p" at bounding box center [793, 319] width 1155 height 42
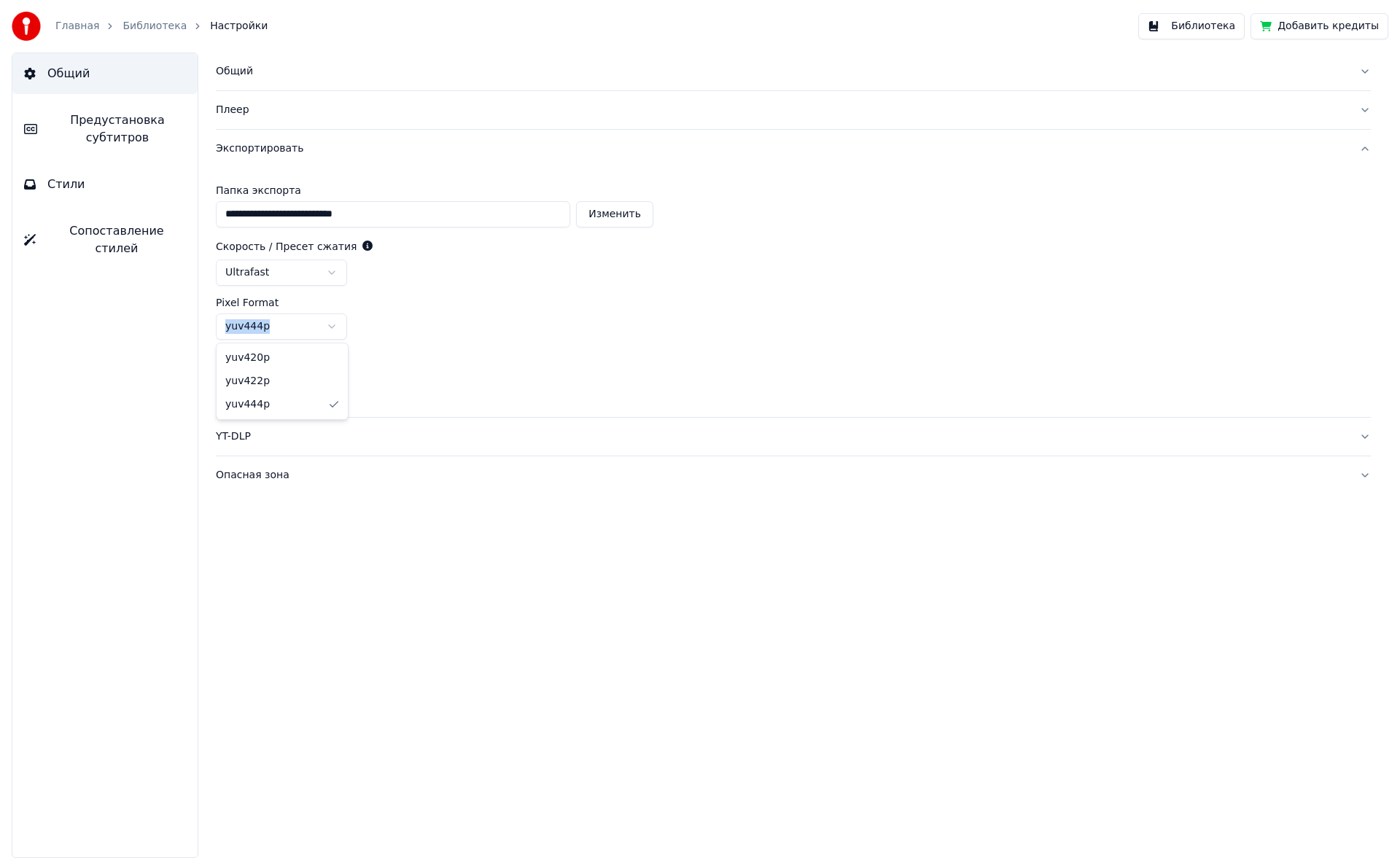
click at [287, 325] on html "**********" at bounding box center [700, 429] width 1400 height 858
click at [139, 26] on link "Библиотека" at bounding box center [154, 26] width 64 height 14
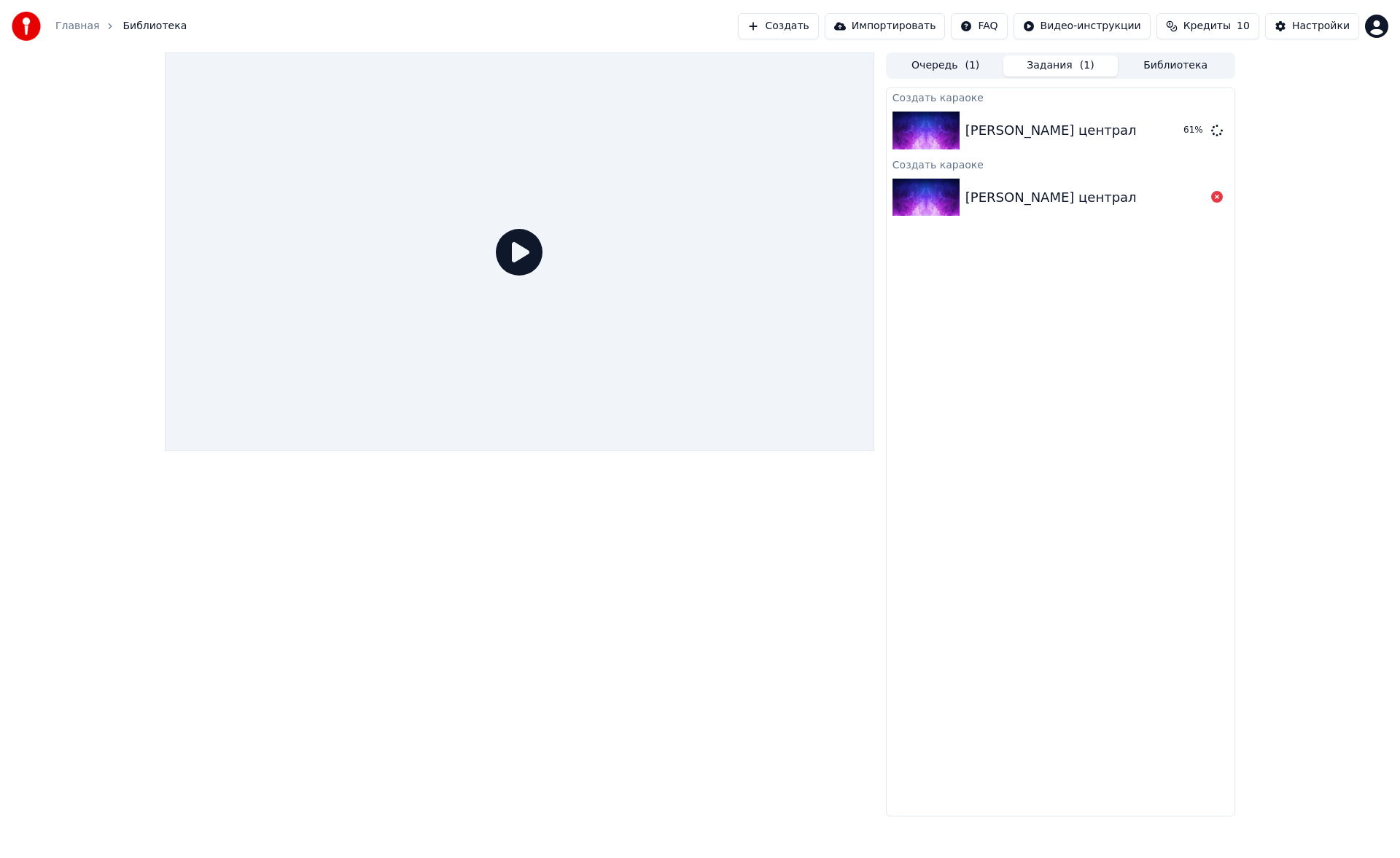
click at [946, 118] on img at bounding box center [926, 131] width 67 height 38
click at [937, 56] on button "Очередь ( 1 )" at bounding box center [946, 66] width 115 height 21
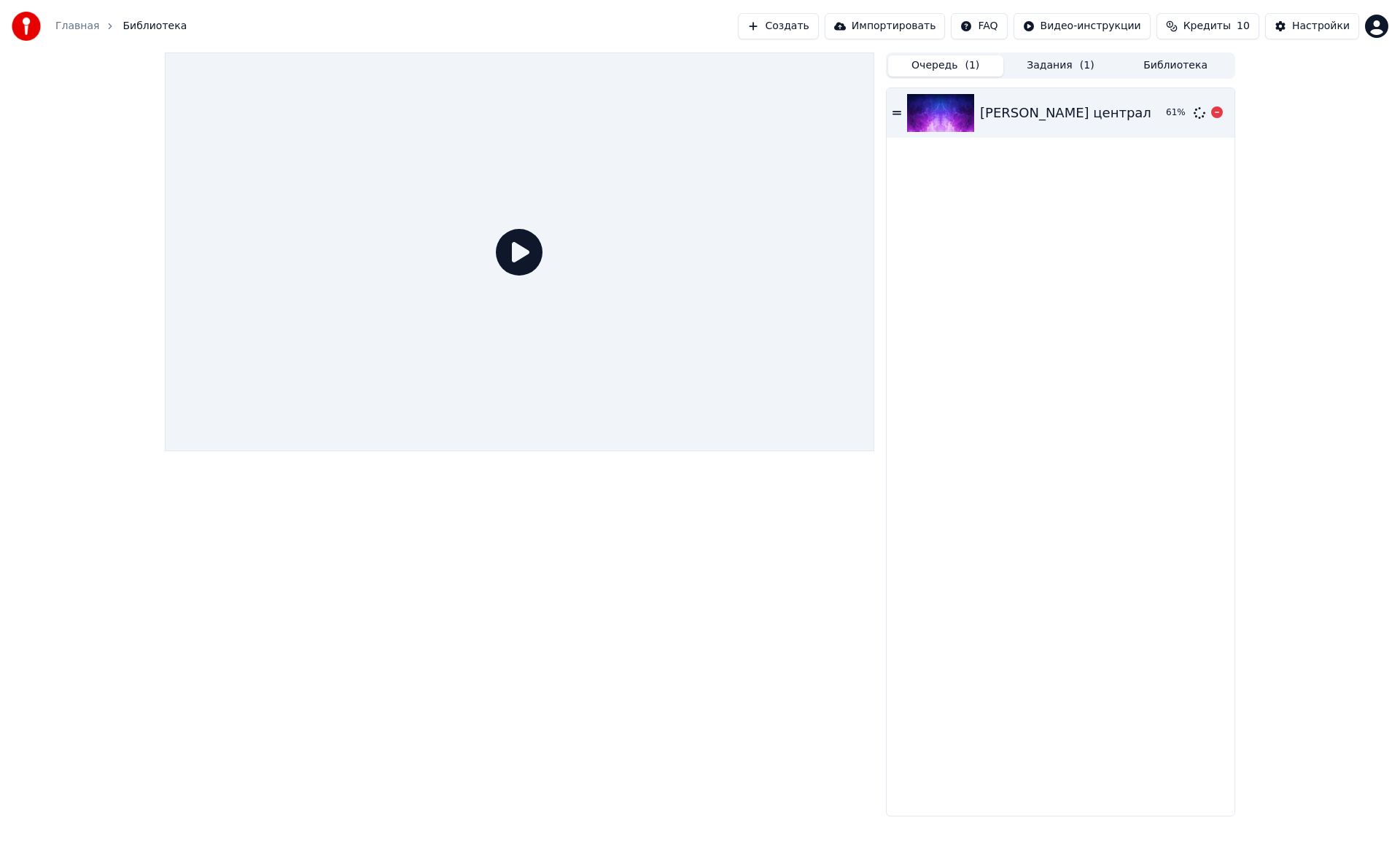
click at [946, 102] on img at bounding box center [940, 113] width 67 height 38
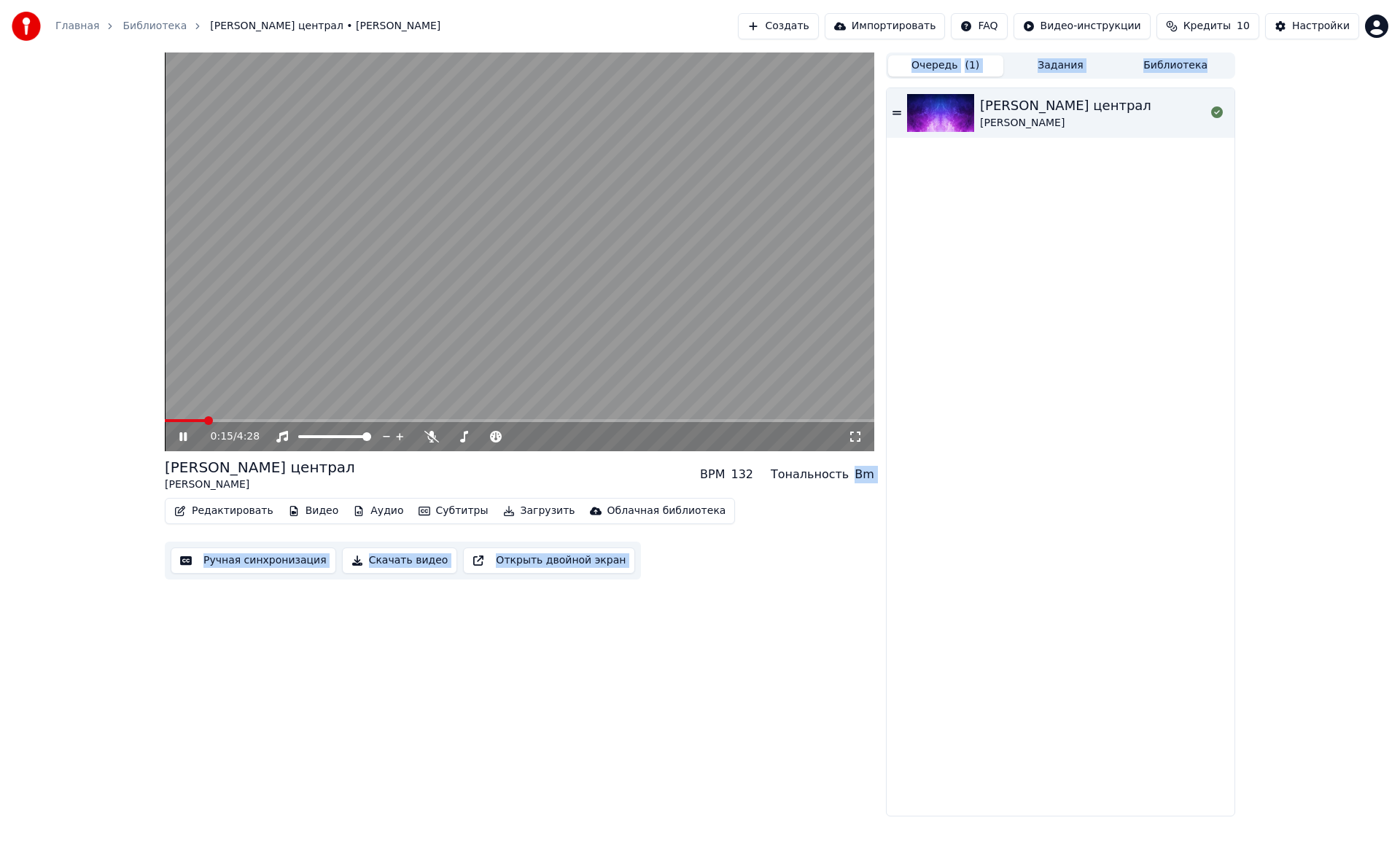
drag, startPoint x: 855, startPoint y: 479, endPoint x: 884, endPoint y: 477, distance: 29.1
click at [884, 477] on div "0:15 / 4:28 Владимирский централ Михаил Круг BPM 132 Тональность Bm Редактирова…" at bounding box center [700, 435] width 1094 height 764
click at [872, 472] on div "Bm" at bounding box center [864, 475] width 20 height 17
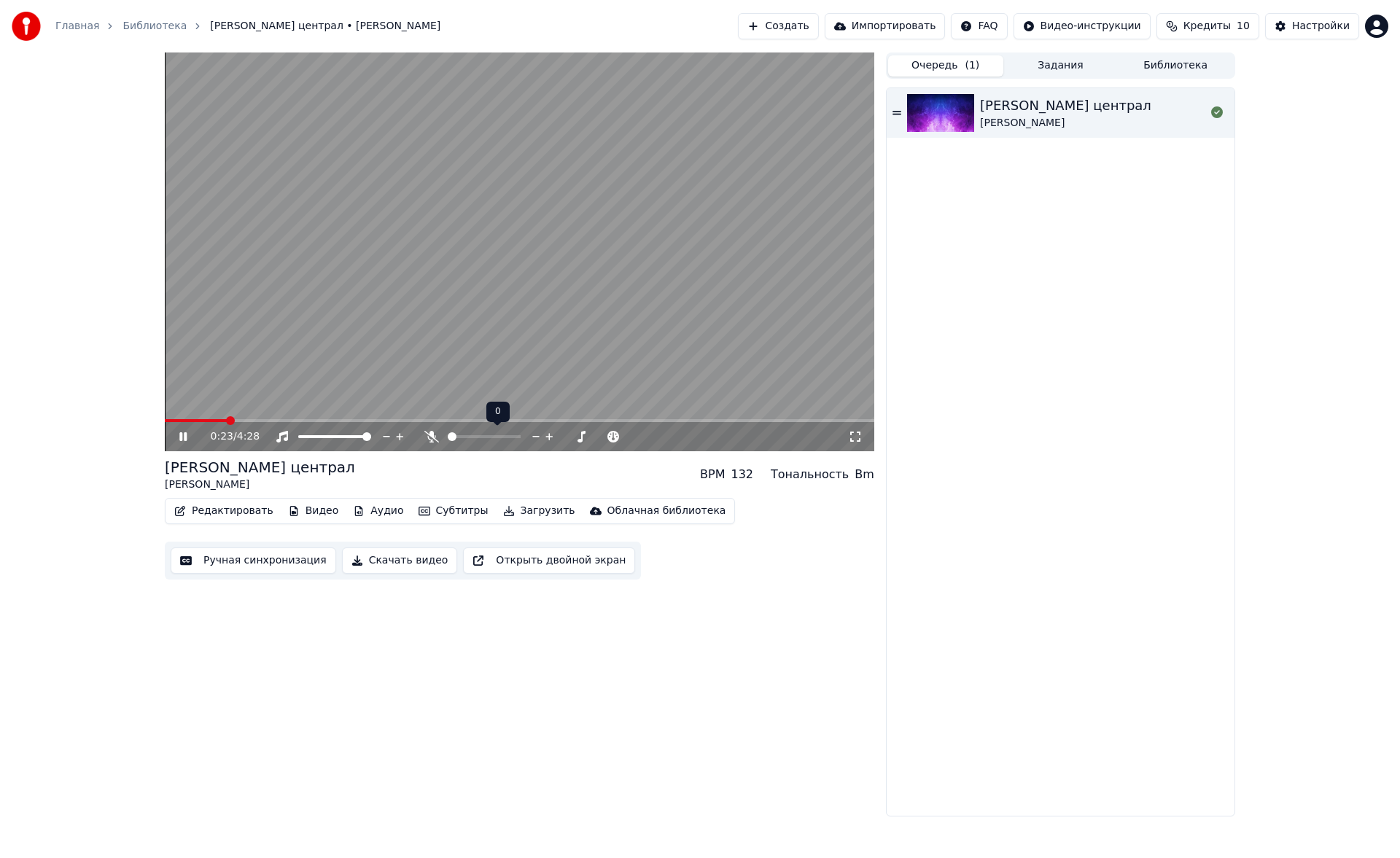
drag, startPoint x: 461, startPoint y: 433, endPoint x: 515, endPoint y: 440, distance: 54.5
click at [515, 440] on div at bounding box center [497, 437] width 118 height 14
click at [509, 431] on div at bounding box center [497, 437] width 118 height 14
click at [192, 434] on icon at bounding box center [193, 437] width 34 height 11
click at [180, 414] on video at bounding box center [519, 252] width 710 height 399
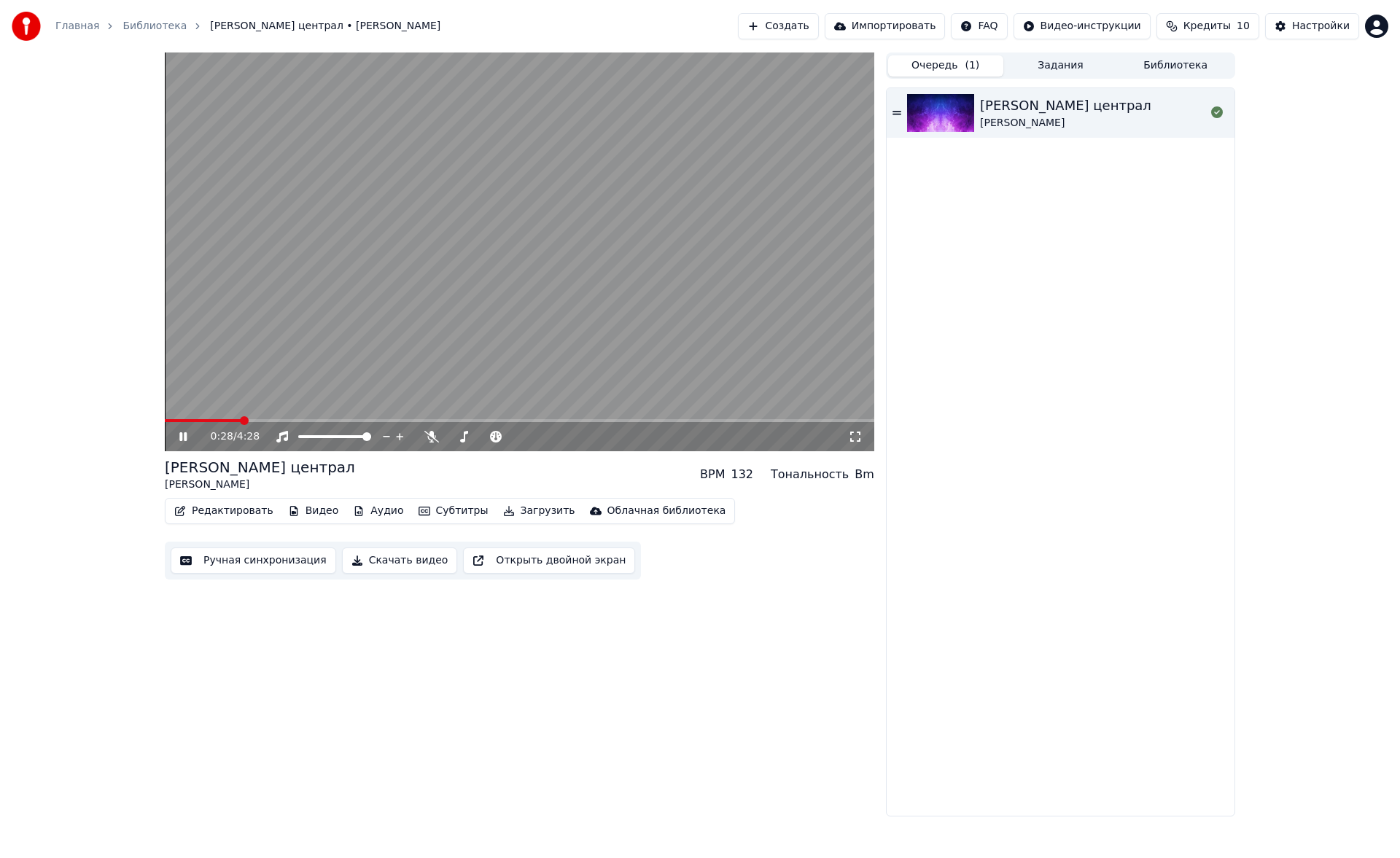
click at [171, 418] on video at bounding box center [519, 252] width 710 height 399
click at [186, 417] on span at bounding box center [190, 420] width 9 height 9
click at [463, 434] on div at bounding box center [497, 437] width 118 height 14
click at [472, 435] on div at bounding box center [497, 437] width 118 height 14
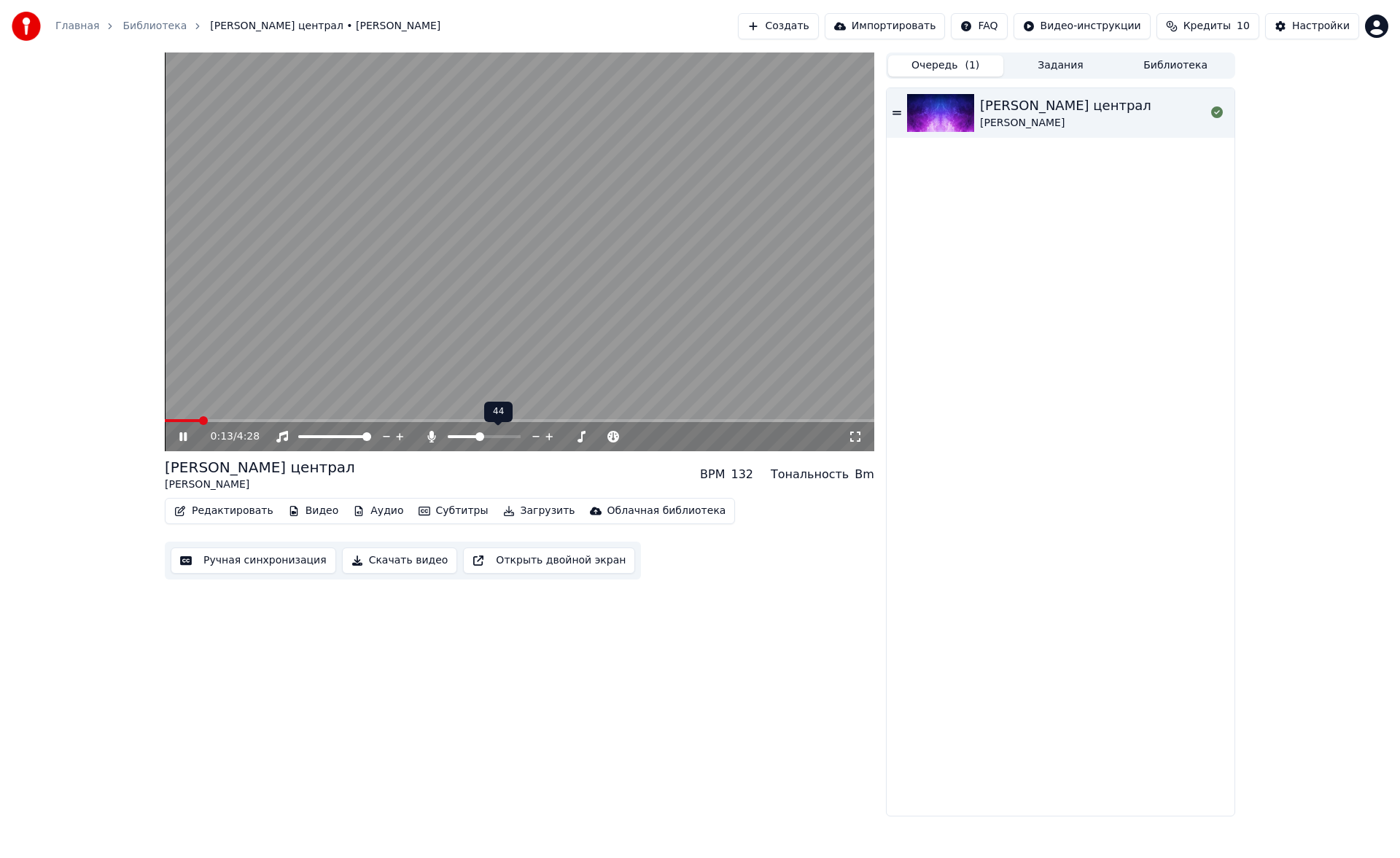
click at [480, 436] on span at bounding box center [485, 437] width 73 height 3
click at [505, 439] on span at bounding box center [501, 437] width 9 height 9
click at [175, 418] on video at bounding box center [519, 252] width 710 height 399
click at [165, 419] on span at bounding box center [165, 420] width 0 height 3
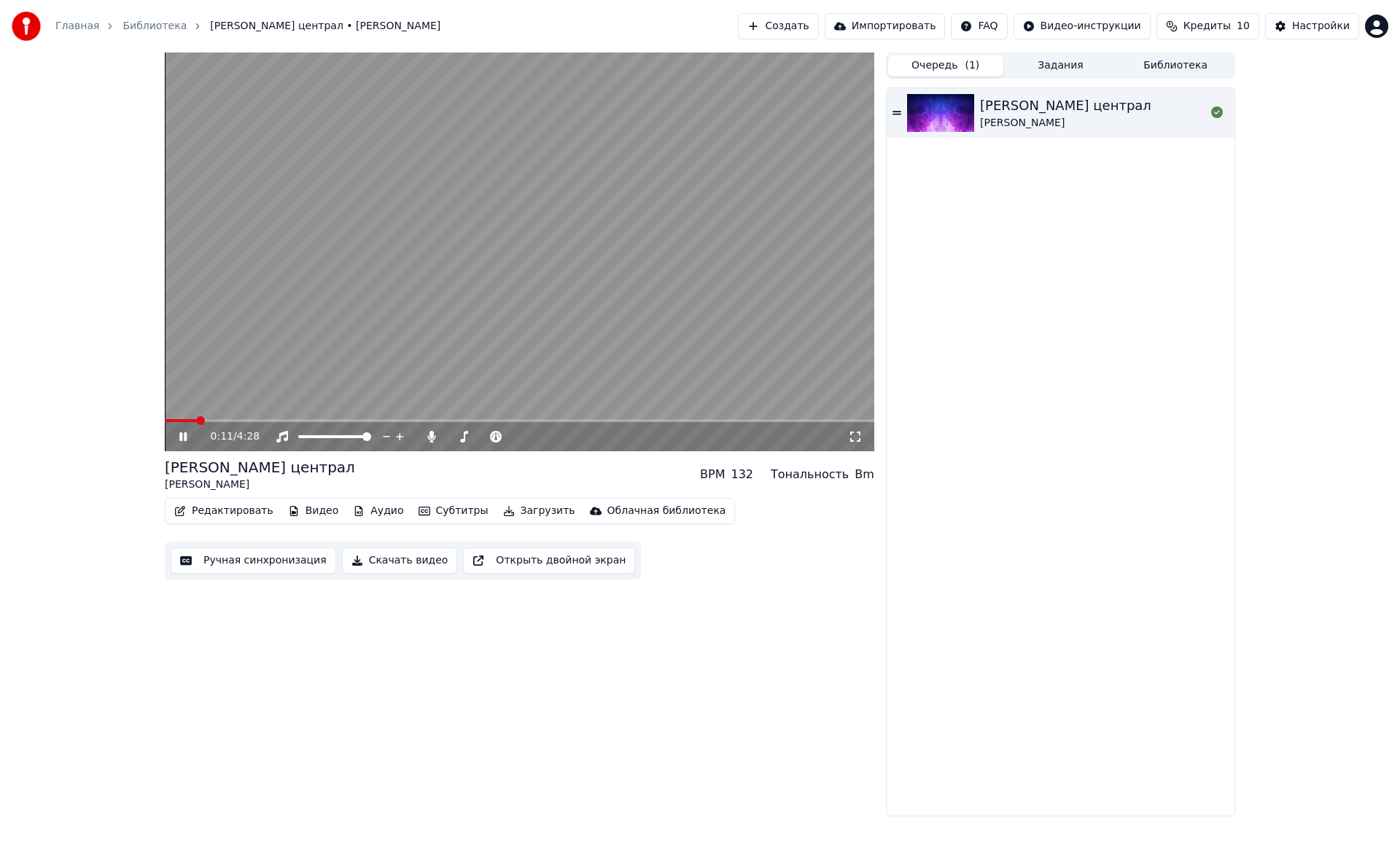
click at [180, 430] on div "0:11 / 4:28" at bounding box center [519, 437] width 698 height 14
click at [182, 437] on icon at bounding box center [183, 437] width 8 height 9
click at [237, 515] on button "Редактировать" at bounding box center [224, 510] width 111 height 20
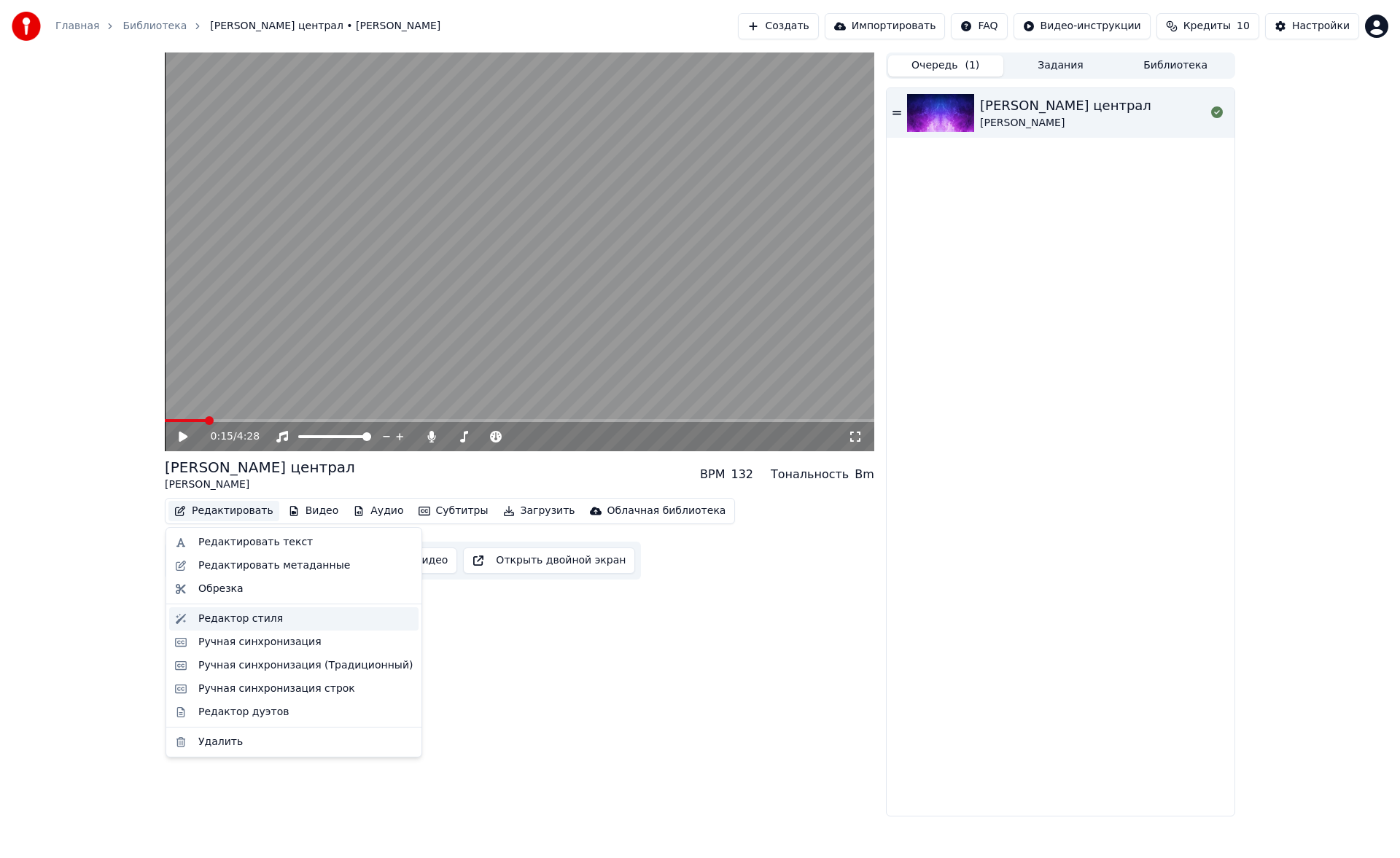
click at [263, 616] on div "Редактор стиля" at bounding box center [240, 619] width 84 height 14
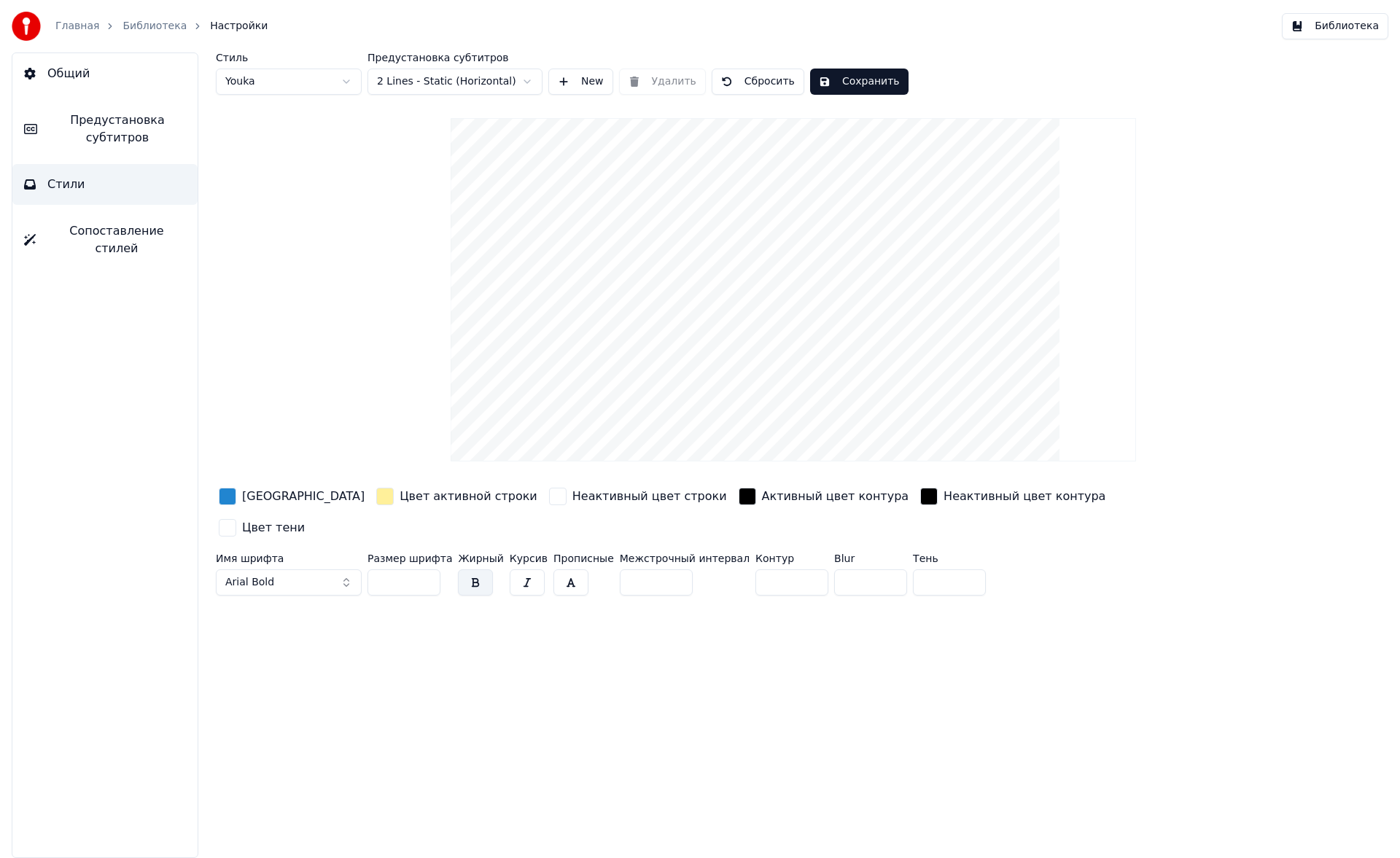
click at [210, 27] on span "Настройки" at bounding box center [238, 26] width 57 height 14
click at [165, 31] on link "Библиотека" at bounding box center [154, 26] width 64 height 14
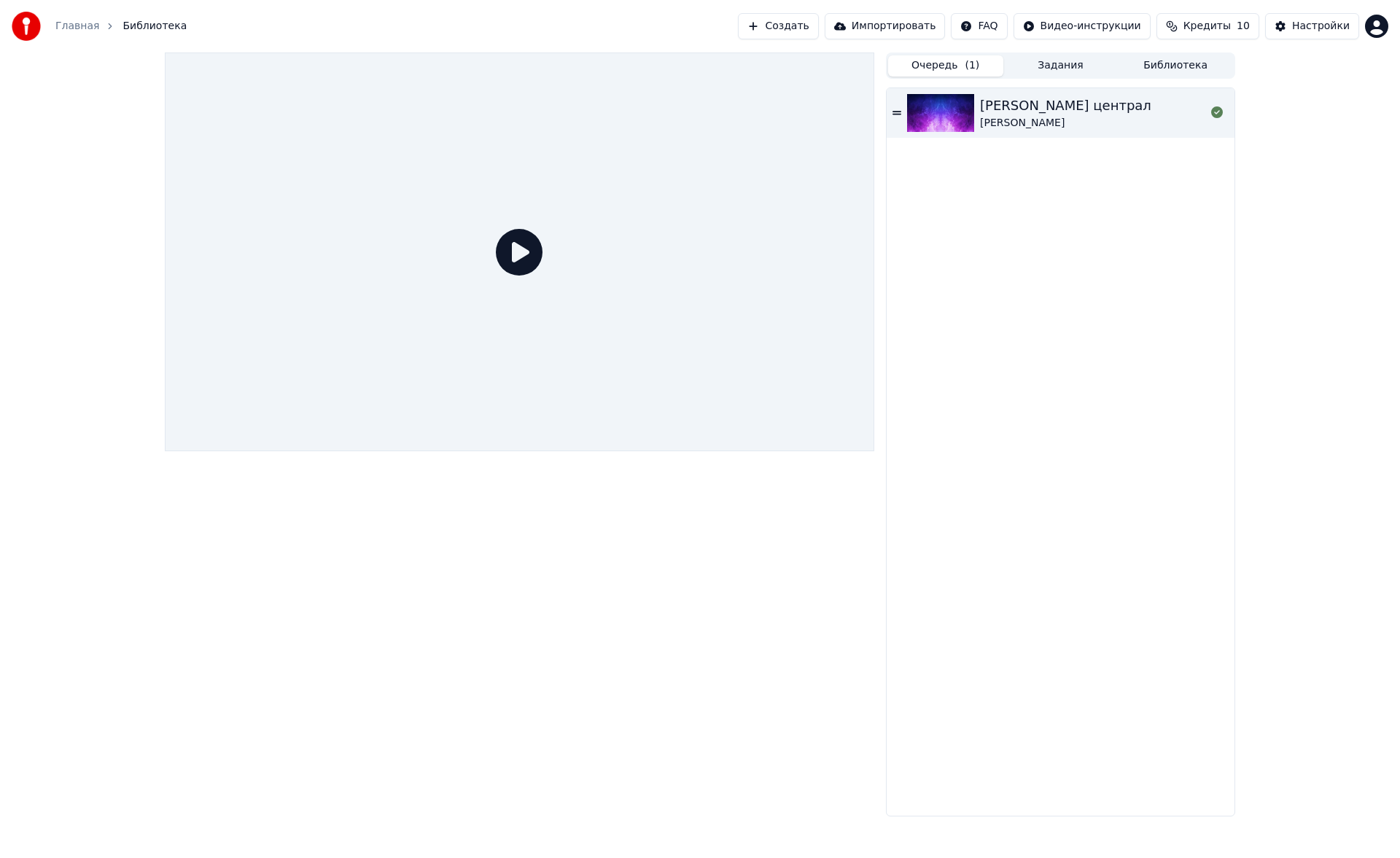
click at [955, 102] on img at bounding box center [940, 113] width 67 height 38
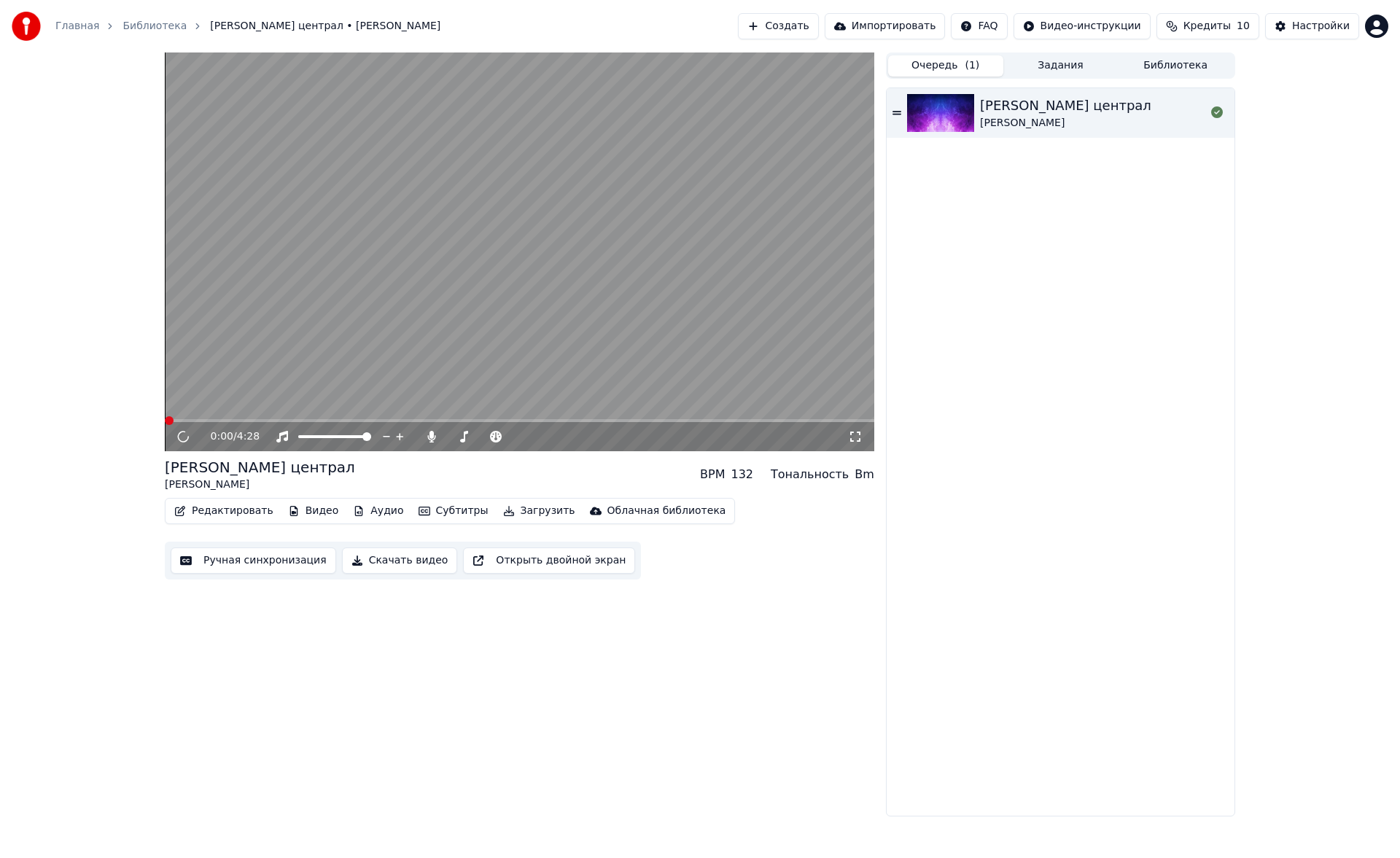
click at [230, 567] on button "Ручная синхронизация" at bounding box center [253, 560] width 166 height 26
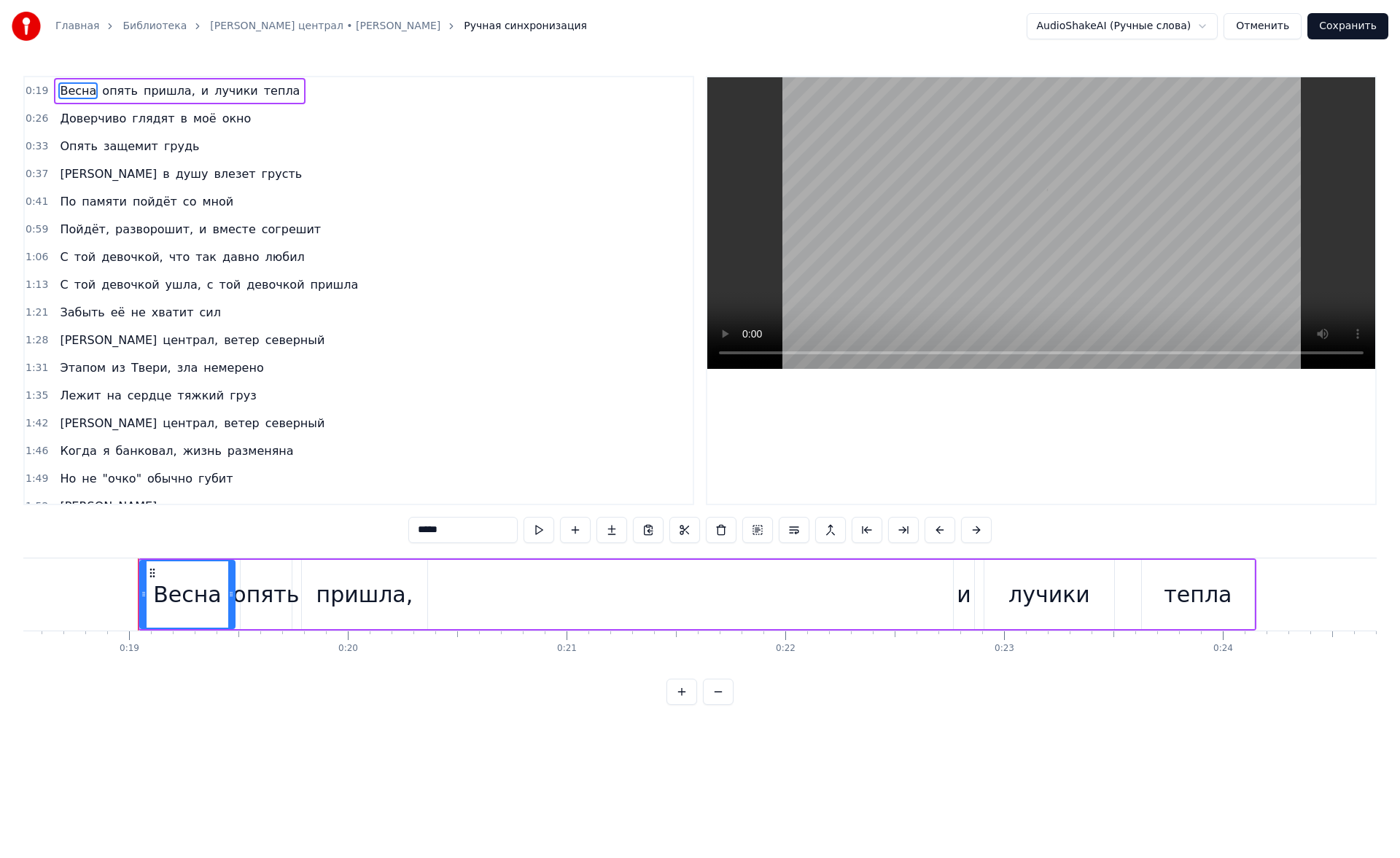
scroll to position [0, 4092]
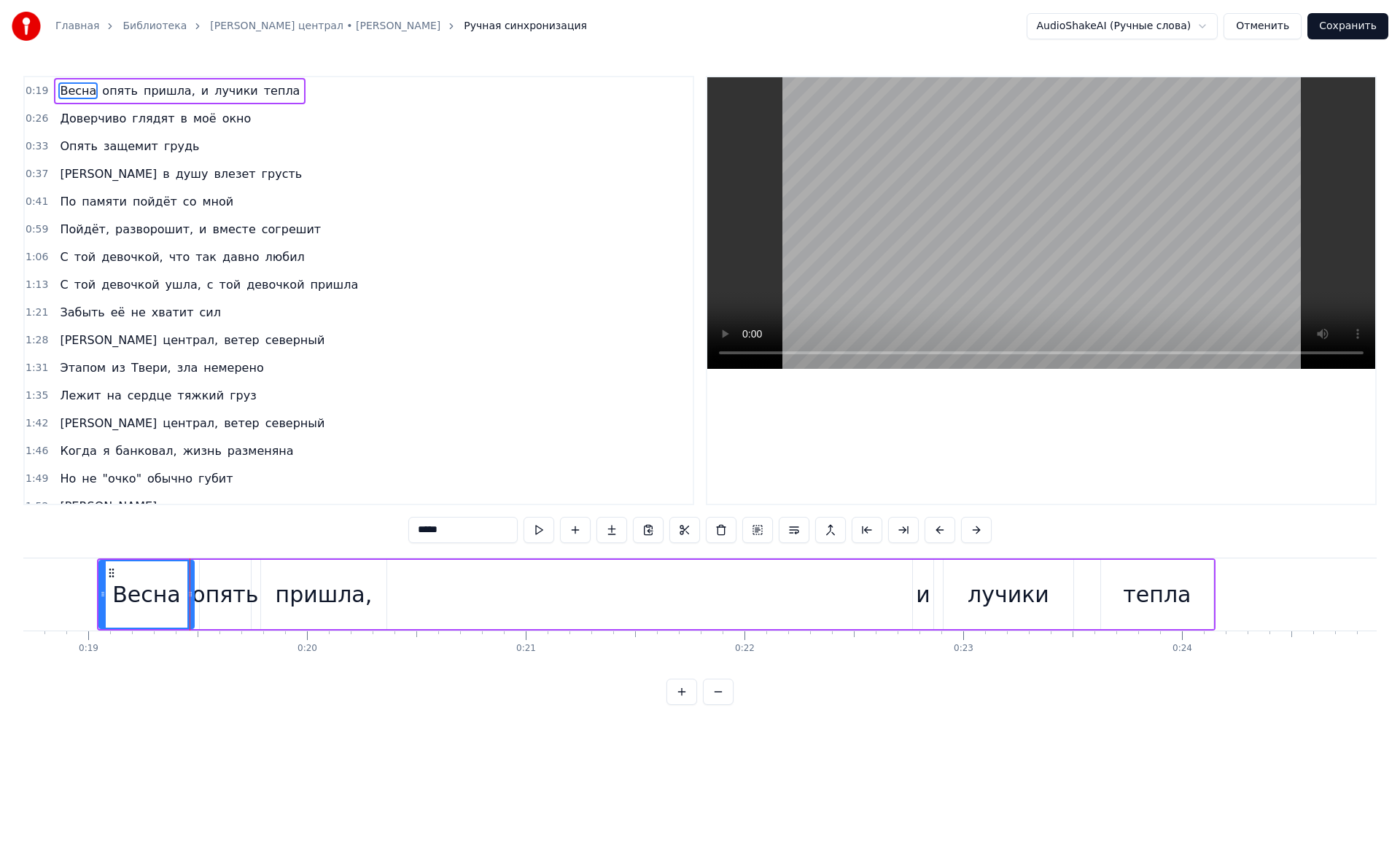
click at [210, 25] on link "Владимирский централ • Михаил Круг" at bounding box center [325, 26] width 231 height 14
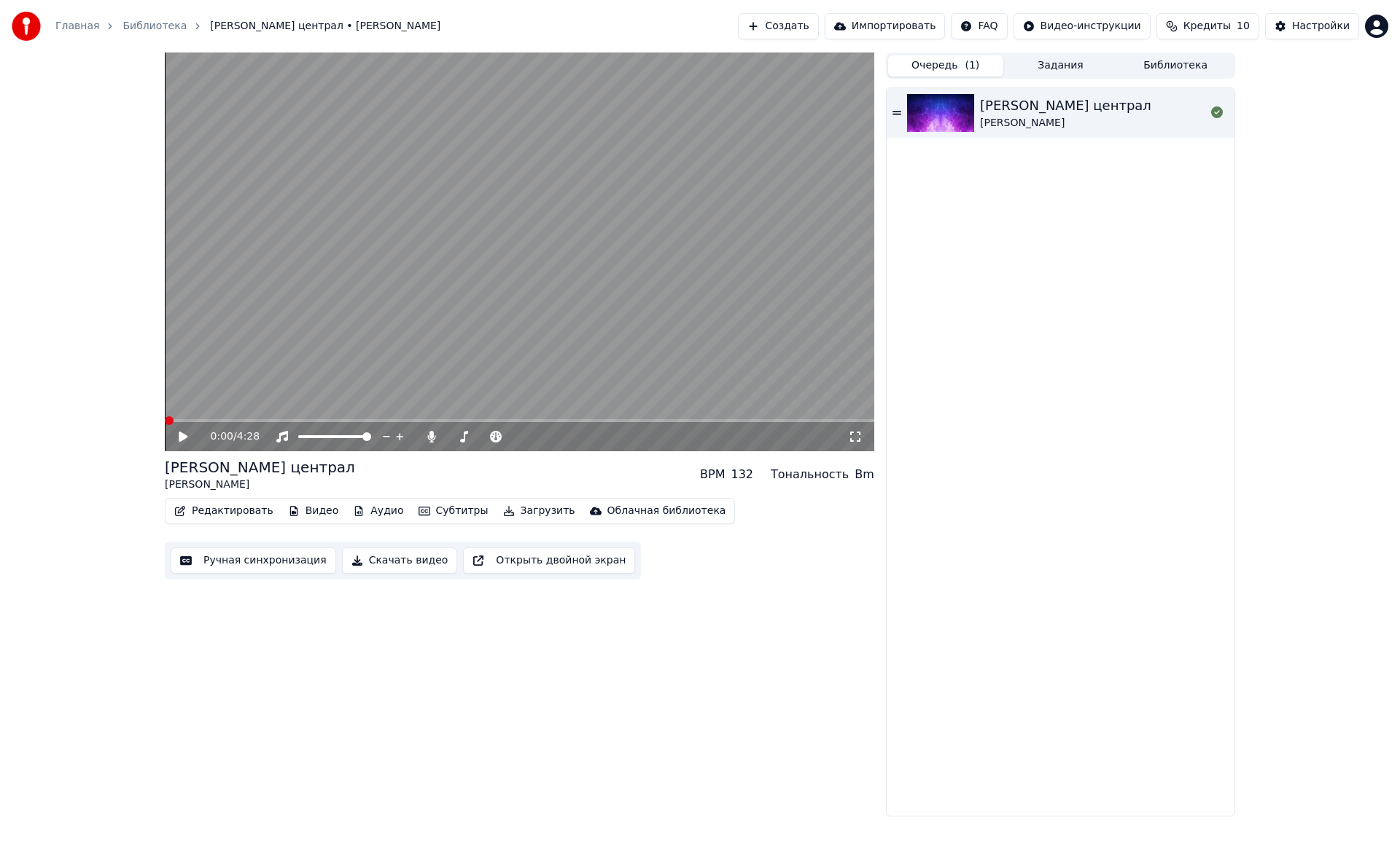
click at [182, 432] on icon at bounding box center [193, 437] width 34 height 11
click at [186, 446] on div "0:01 / 4:28" at bounding box center [519, 437] width 710 height 29
click at [182, 441] on icon at bounding box center [193, 437] width 34 height 11
click at [265, 554] on button "Ручная синхронизация" at bounding box center [253, 560] width 166 height 26
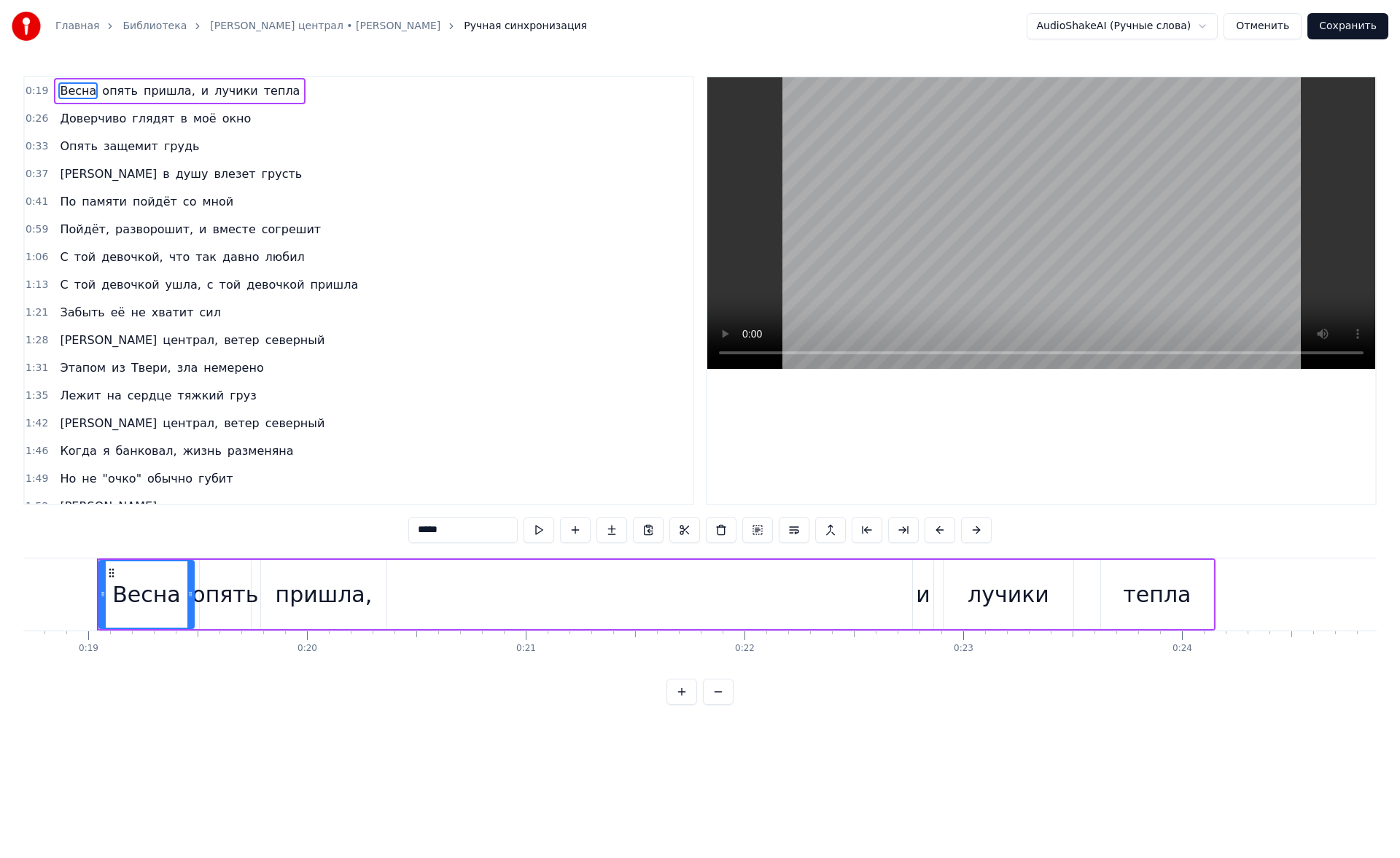
click at [164, 150] on span "грудь" at bounding box center [182, 147] width 38 height 17
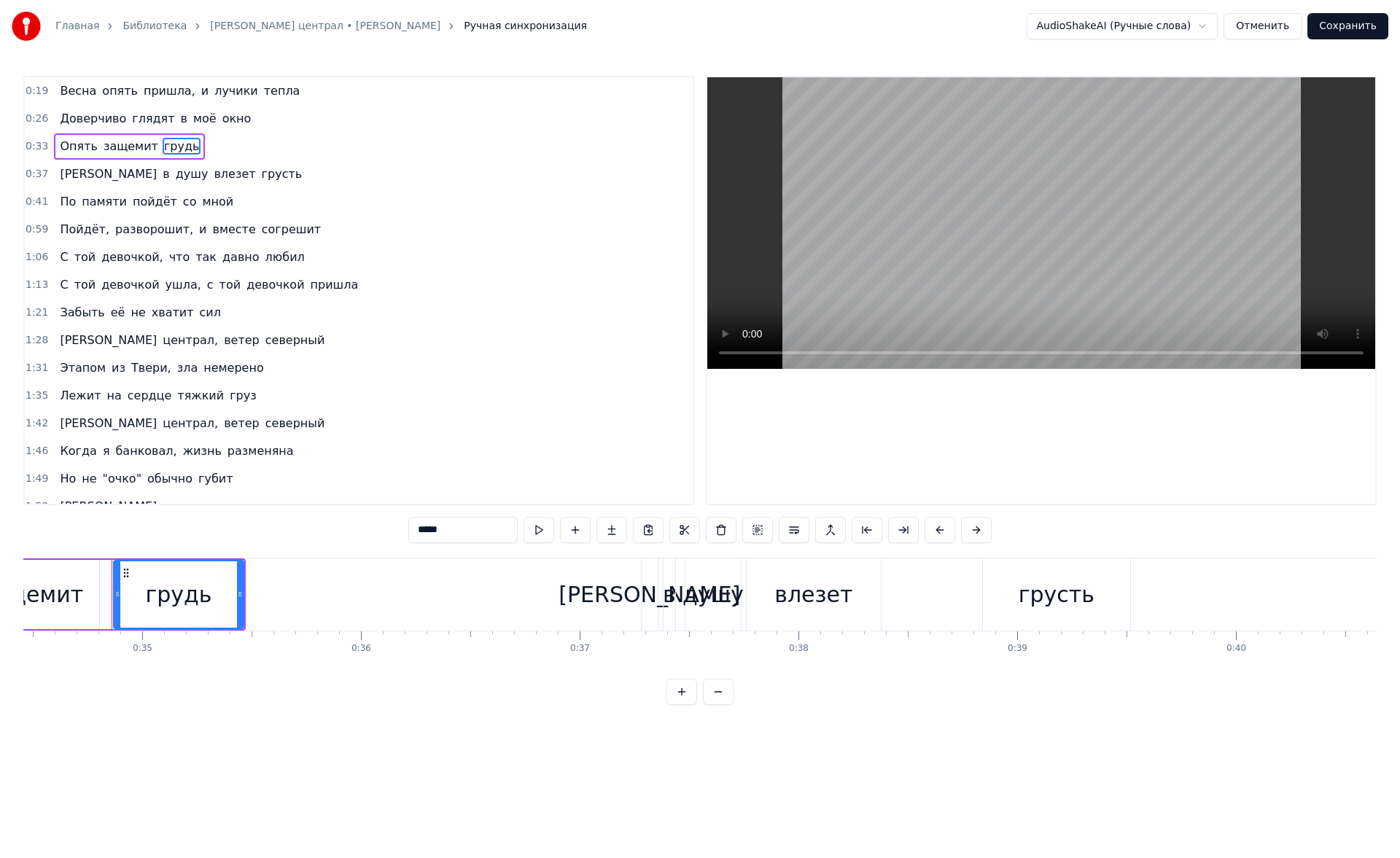
scroll to position [0, 7553]
click at [72, 92] on span "Весна" at bounding box center [78, 91] width 39 height 17
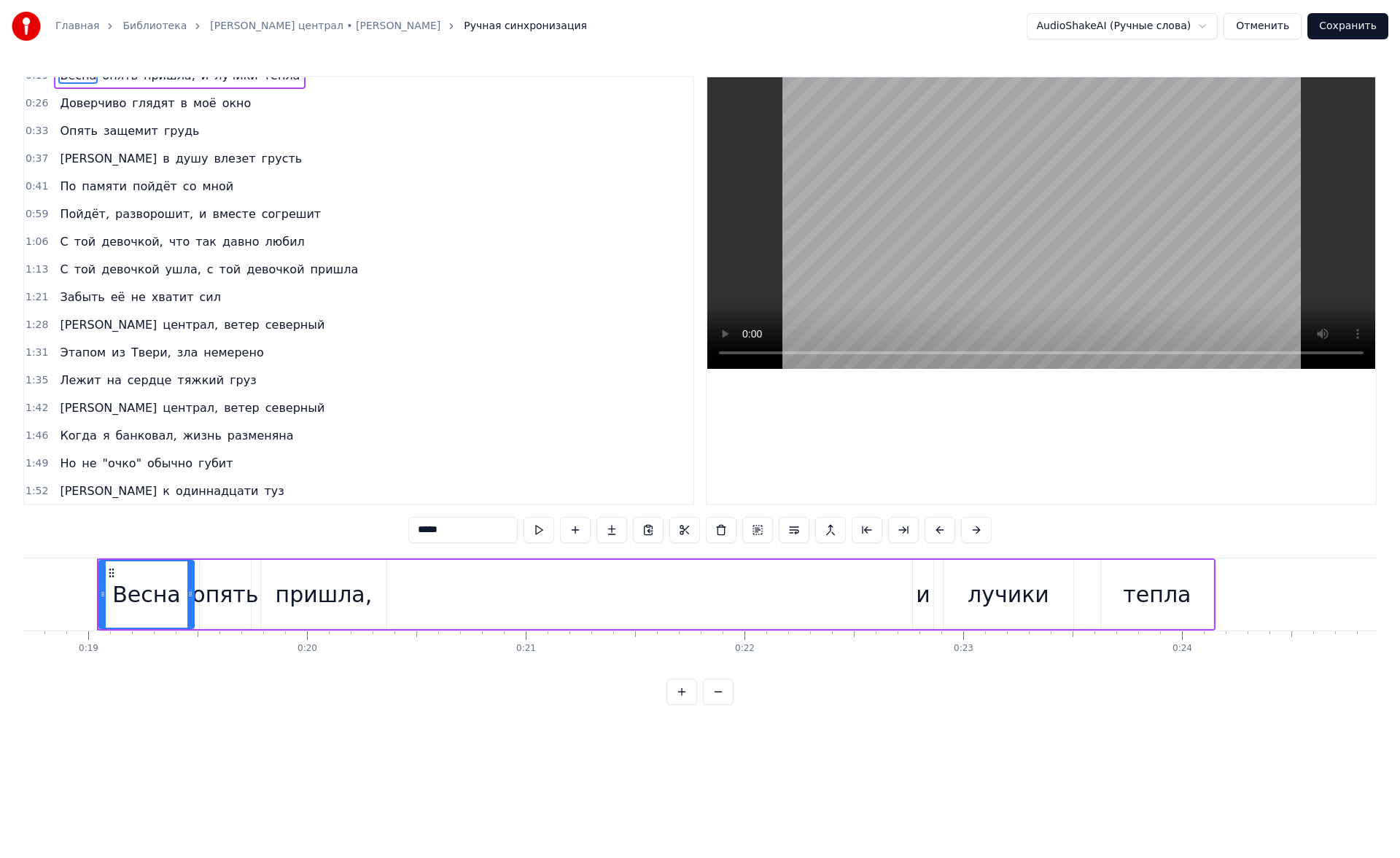
scroll to position [0, 0]
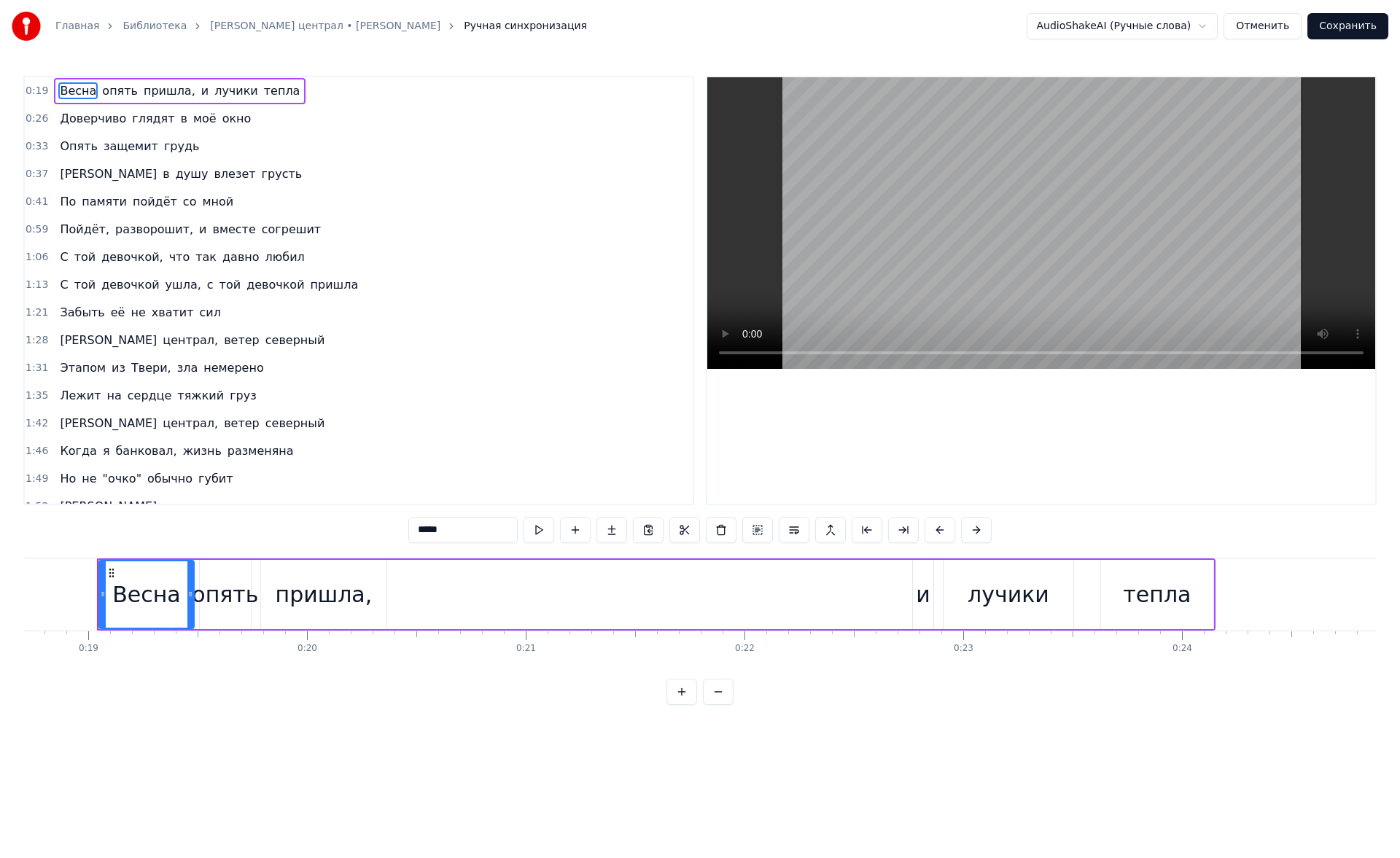
click at [213, 175] on span "влезет" at bounding box center [235, 174] width 44 height 17
type input "******"
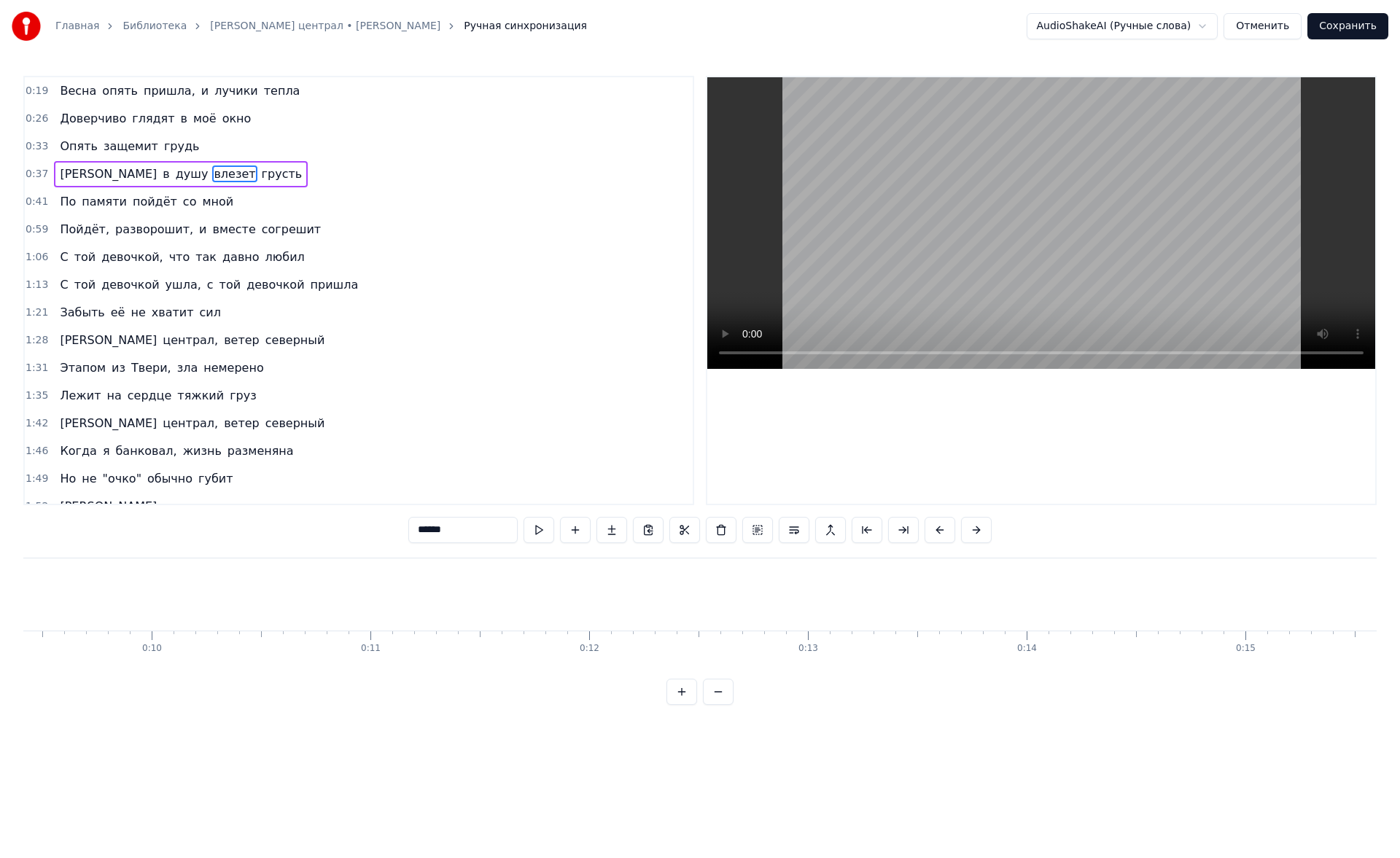
scroll to position [0, 2060]
click at [1336, 33] on button "Сохранить" at bounding box center [1347, 26] width 81 height 26
